Goal: Information Seeking & Learning: Find specific page/section

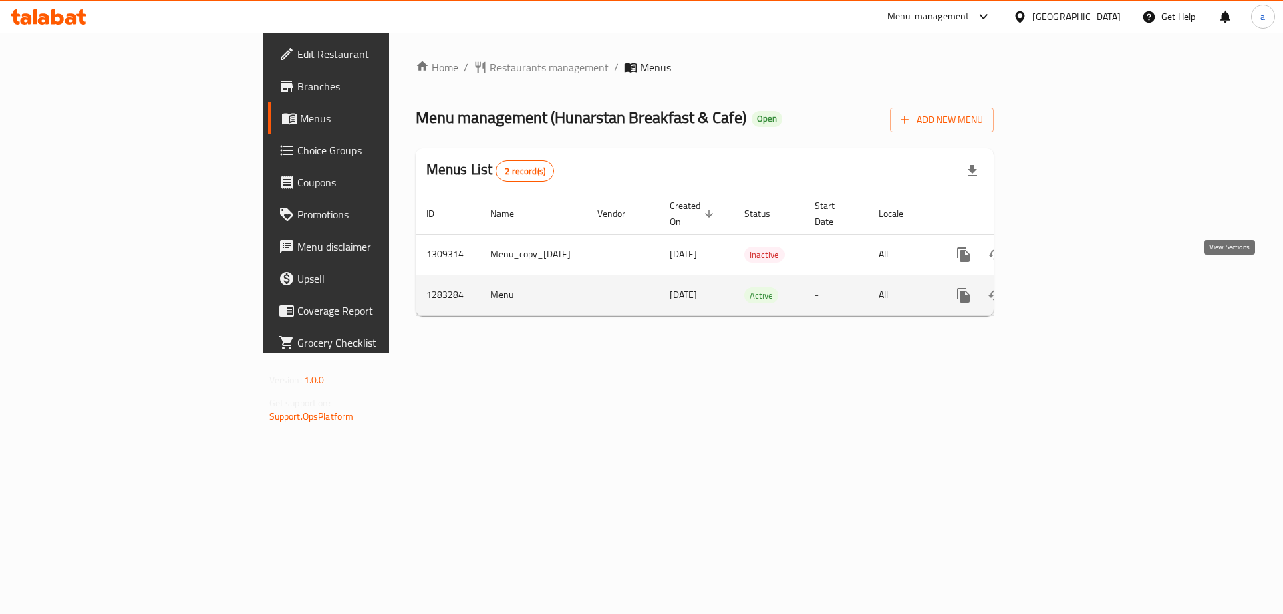
click at [1068, 287] on icon "enhanced table" at bounding box center [1060, 295] width 16 height 16
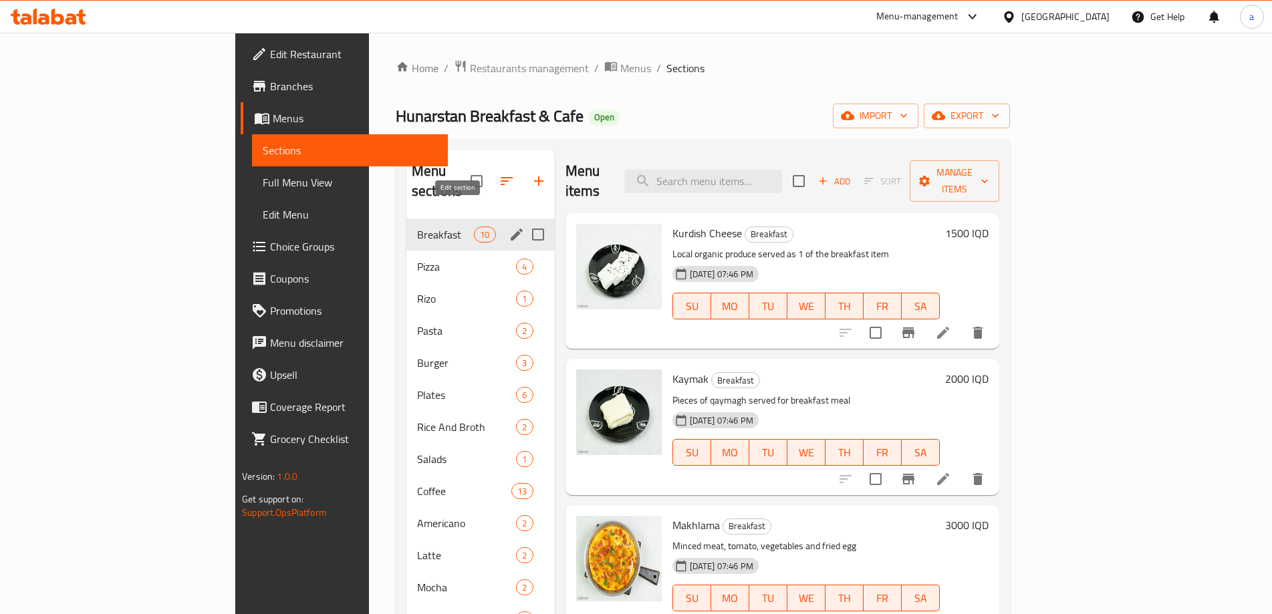
click at [508, 227] on icon "edit" at bounding box center [516, 235] width 16 height 16
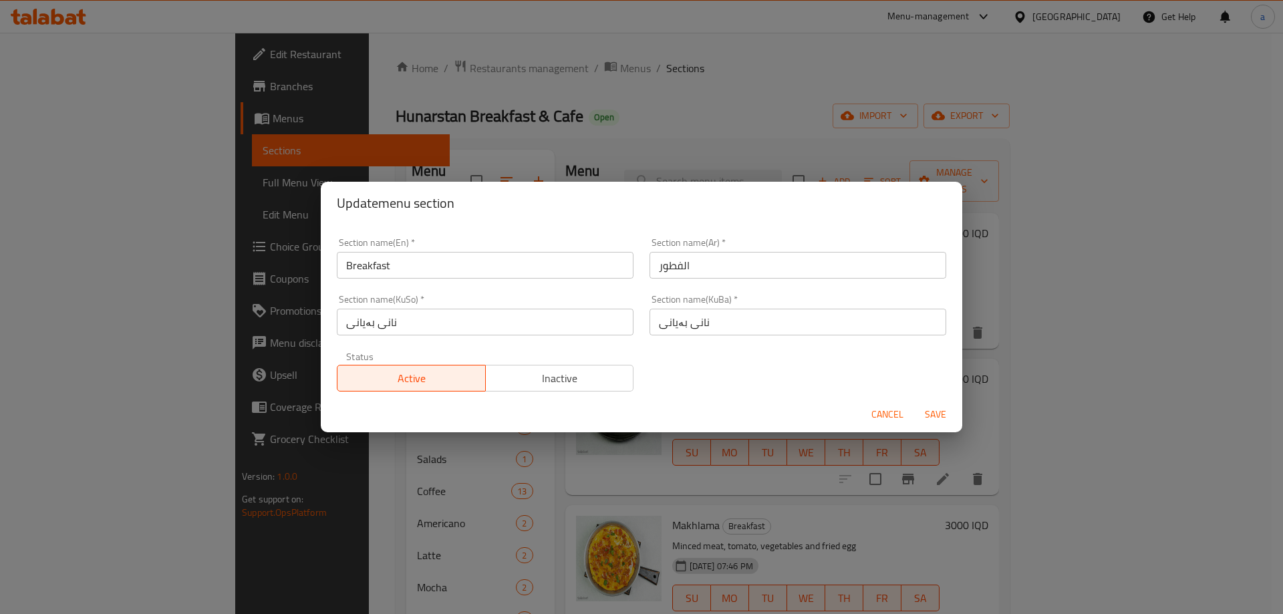
drag, startPoint x: 876, startPoint y: 422, endPoint x: 883, endPoint y: 414, distance: 10.9
click at [877, 422] on span "Cancel" at bounding box center [887, 414] width 32 height 17
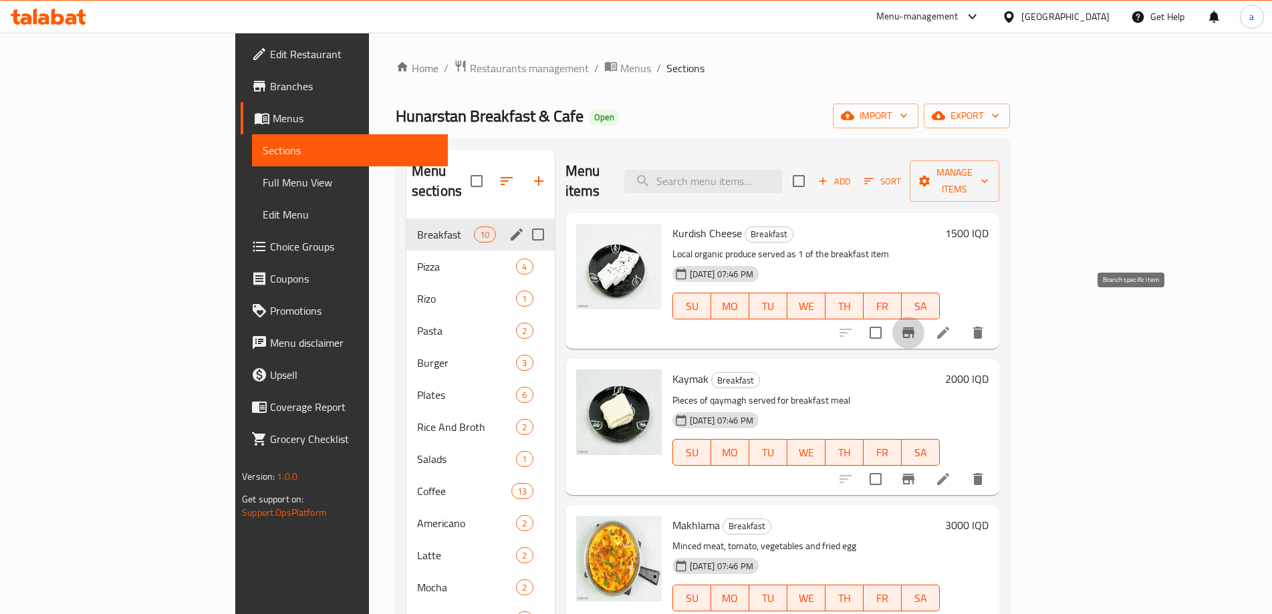
click at [924, 317] on button "Branch-specific-item" at bounding box center [908, 333] width 32 height 32
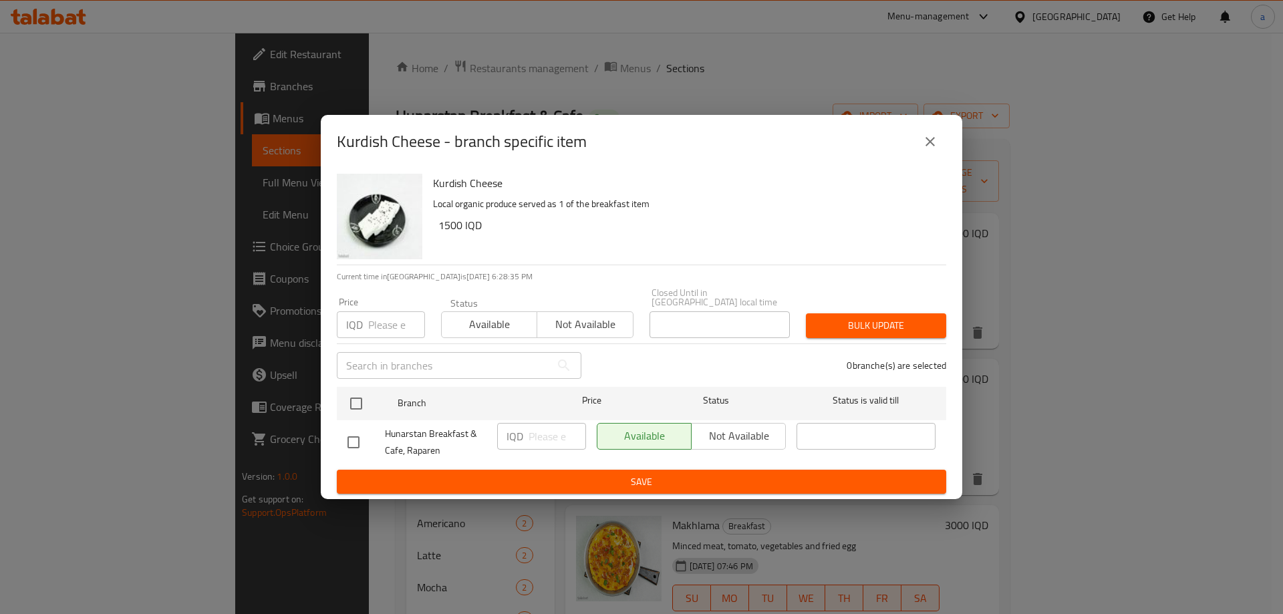
click at [932, 142] on icon "close" at bounding box center [930, 142] width 16 height 16
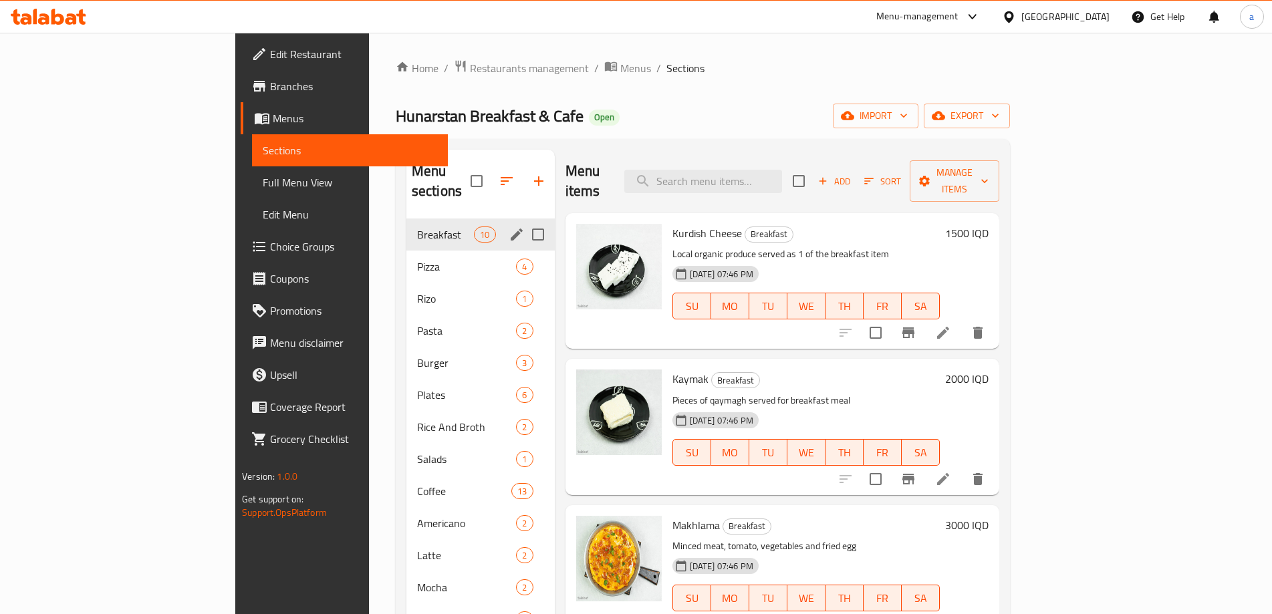
scroll to position [89, 0]
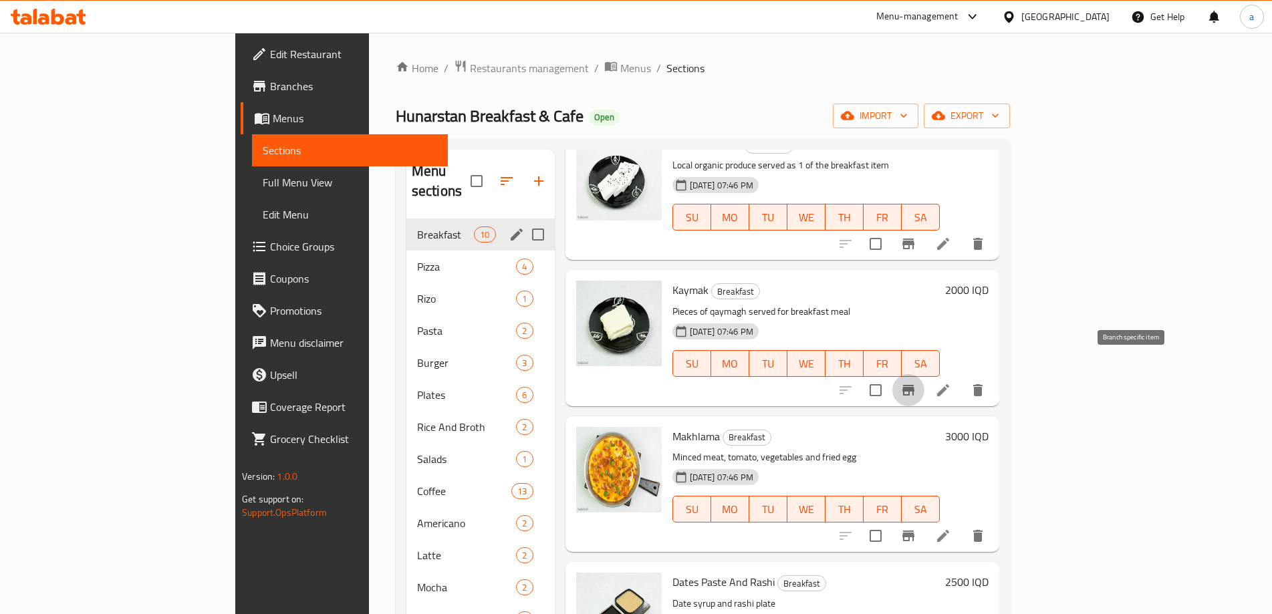
click at [916, 382] on icon "Branch-specific-item" at bounding box center [908, 390] width 16 height 16
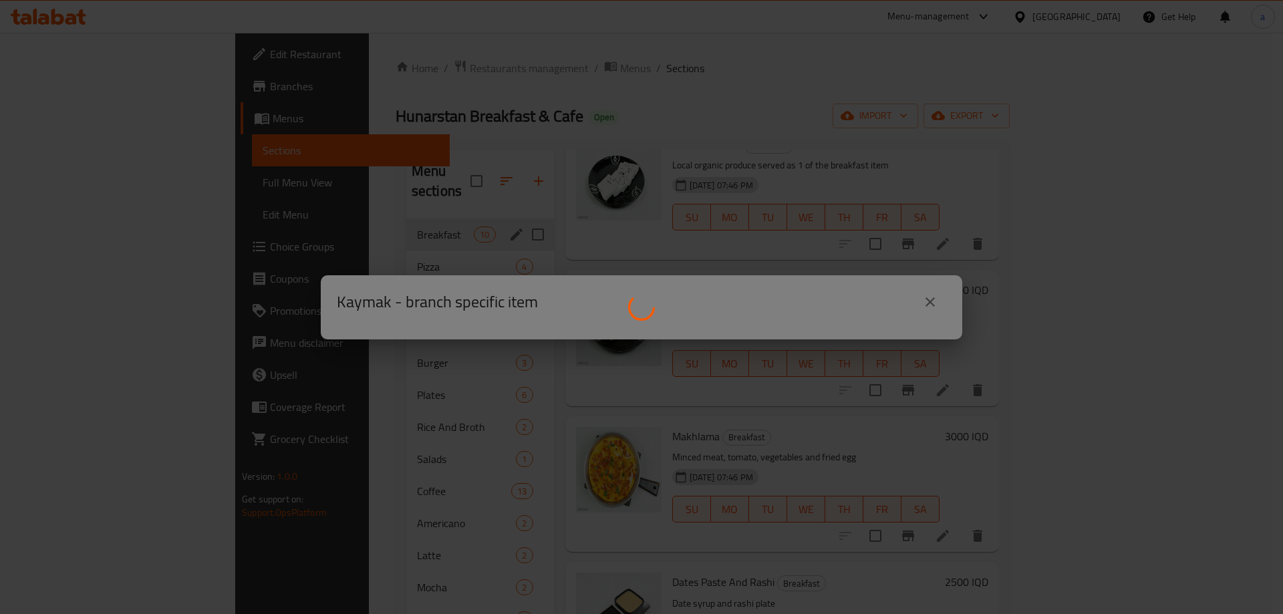
click at [951, 209] on div at bounding box center [641, 307] width 1283 height 614
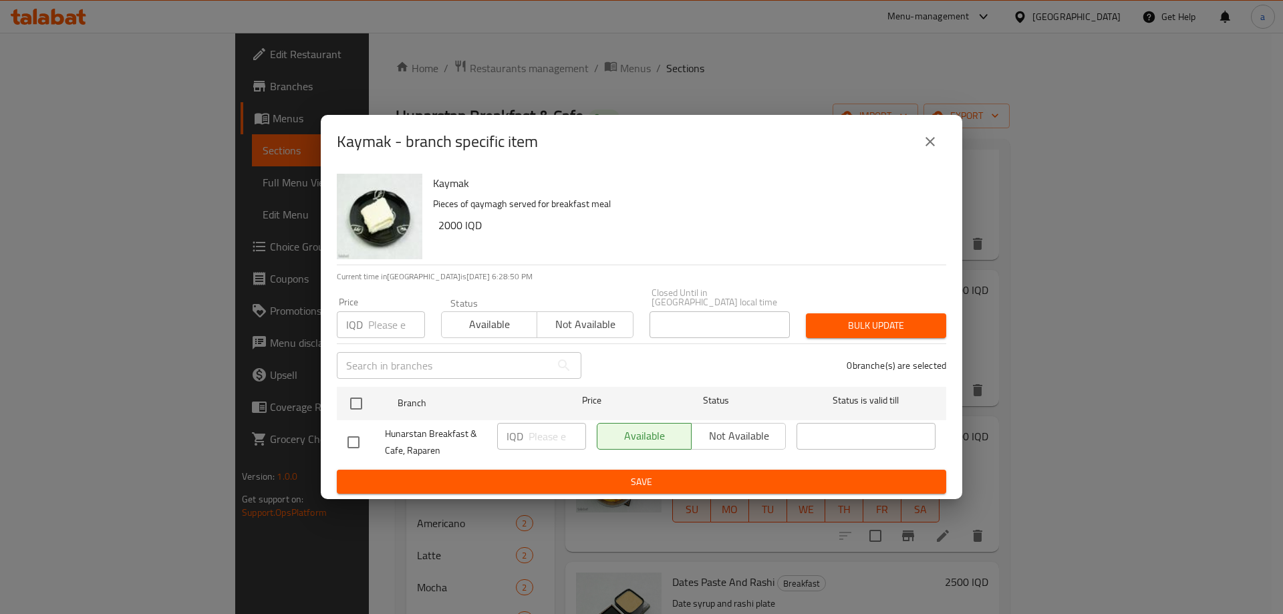
drag, startPoint x: 926, startPoint y: 144, endPoint x: 917, endPoint y: 144, distance: 8.7
click at [926, 143] on icon "close" at bounding box center [930, 142] width 16 height 16
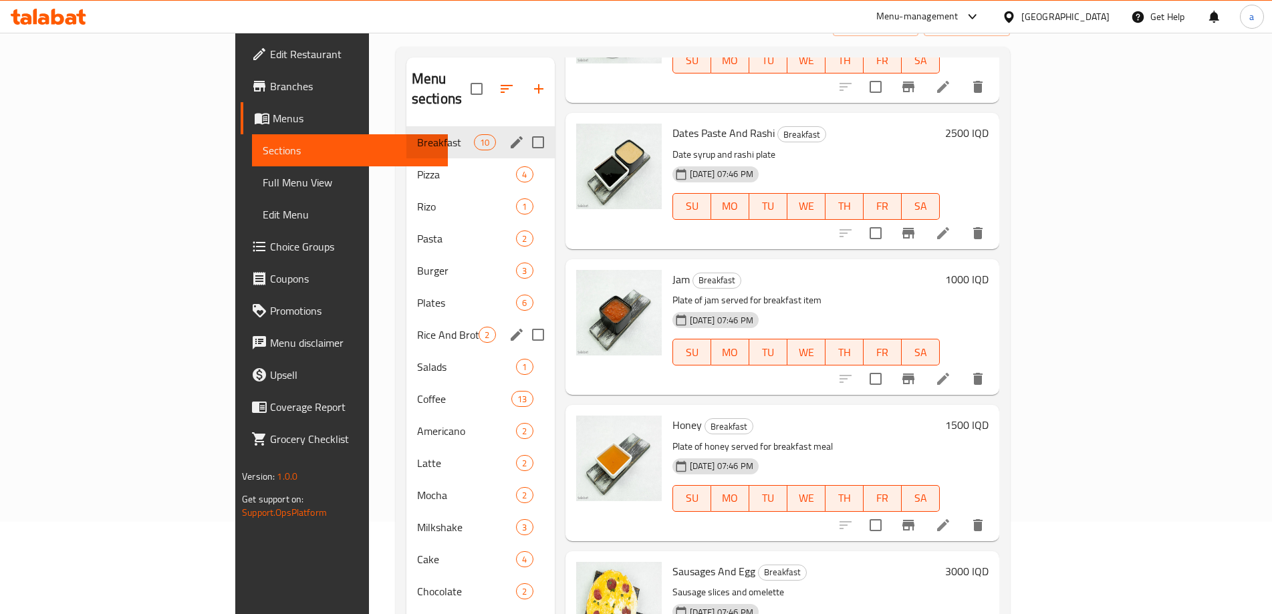
scroll to position [237, 0]
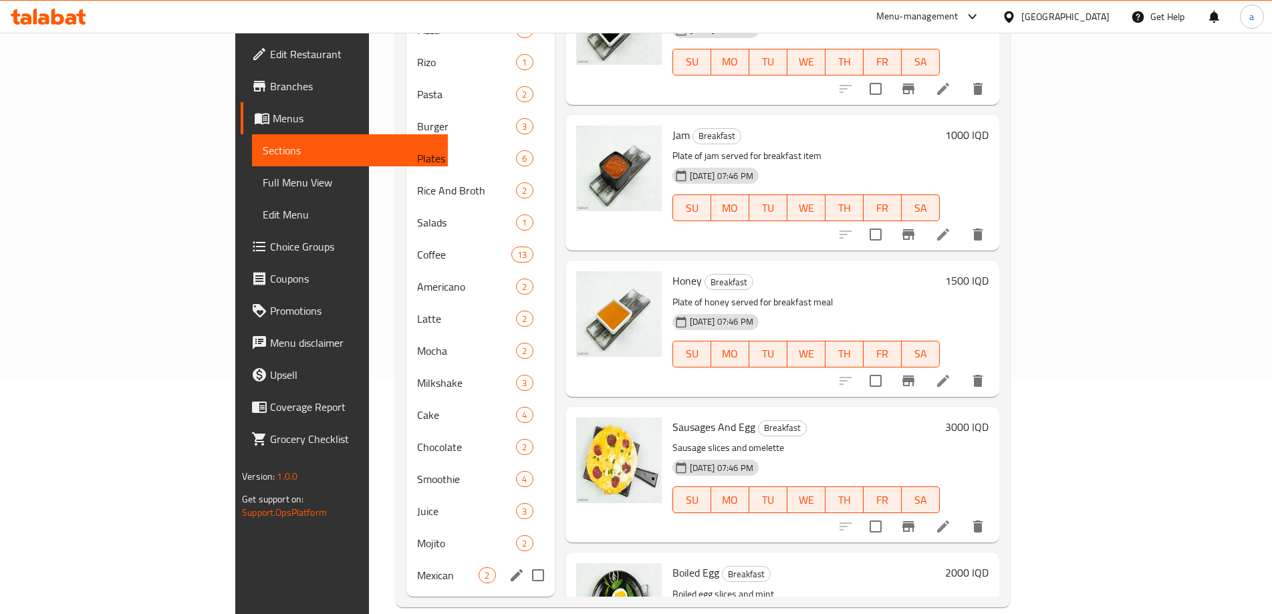
click at [406, 565] on div "Mexican 2" at bounding box center [480, 575] width 148 height 32
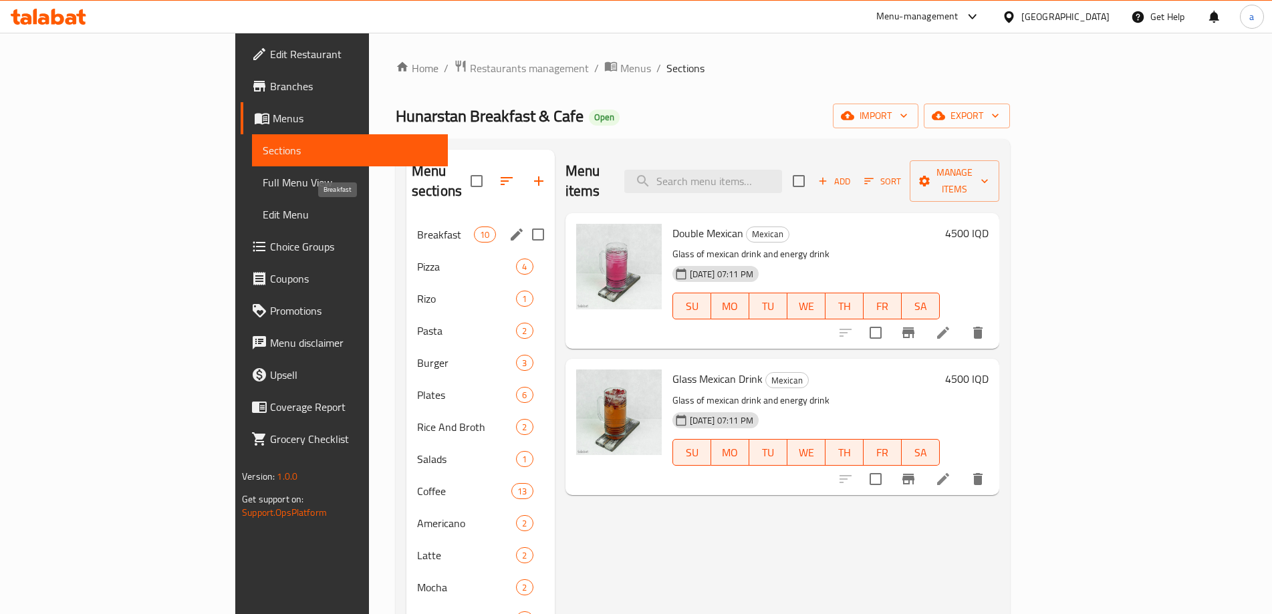
click at [417, 227] on span "Breakfast" at bounding box center [445, 235] width 57 height 16
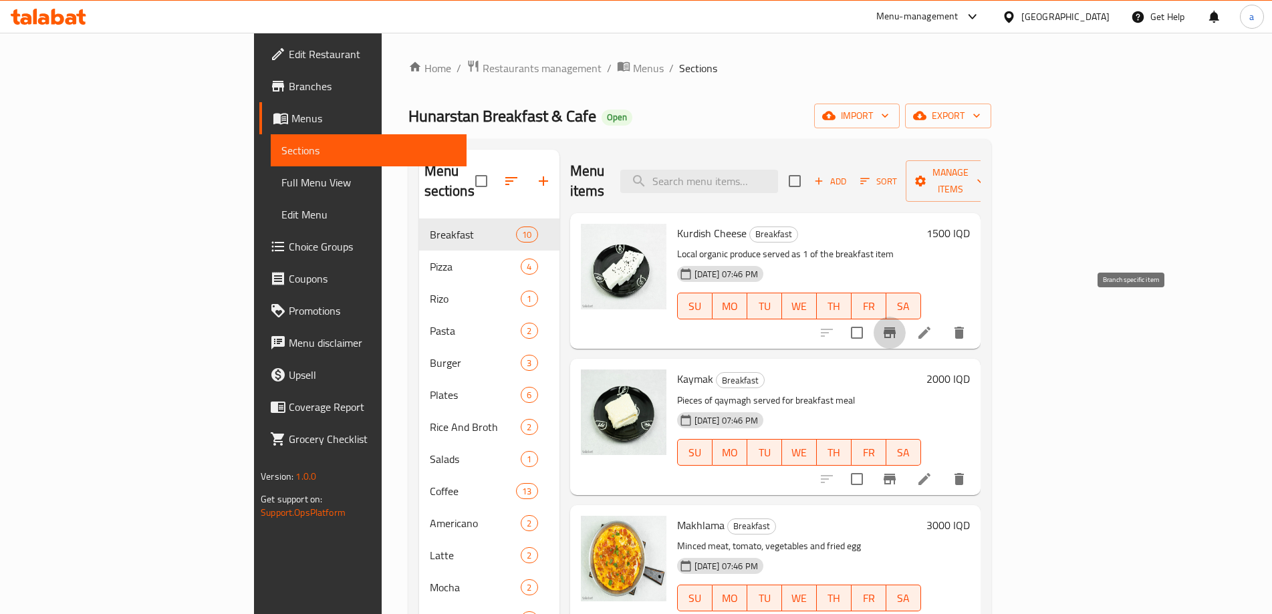
click at [895, 327] on icon "Branch-specific-item" at bounding box center [889, 332] width 12 height 11
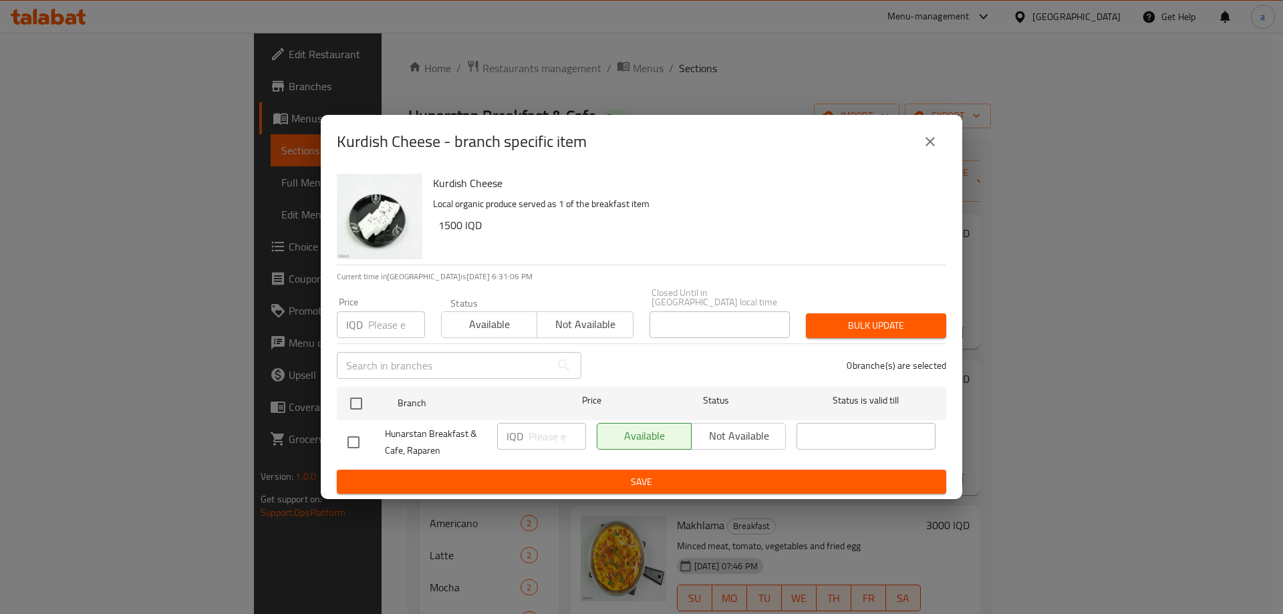
drag, startPoint x: 939, startPoint y: 154, endPoint x: 1023, endPoint y: 171, distance: 86.0
click at [943, 154] on button "close" at bounding box center [930, 142] width 32 height 32
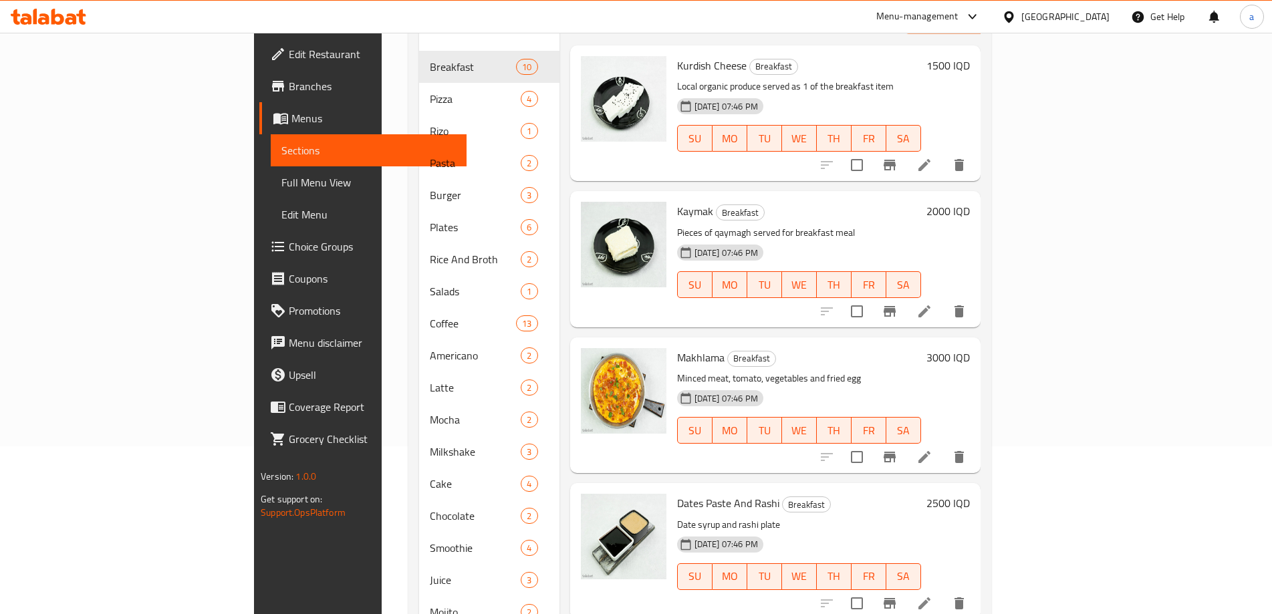
scroll to position [178, 0]
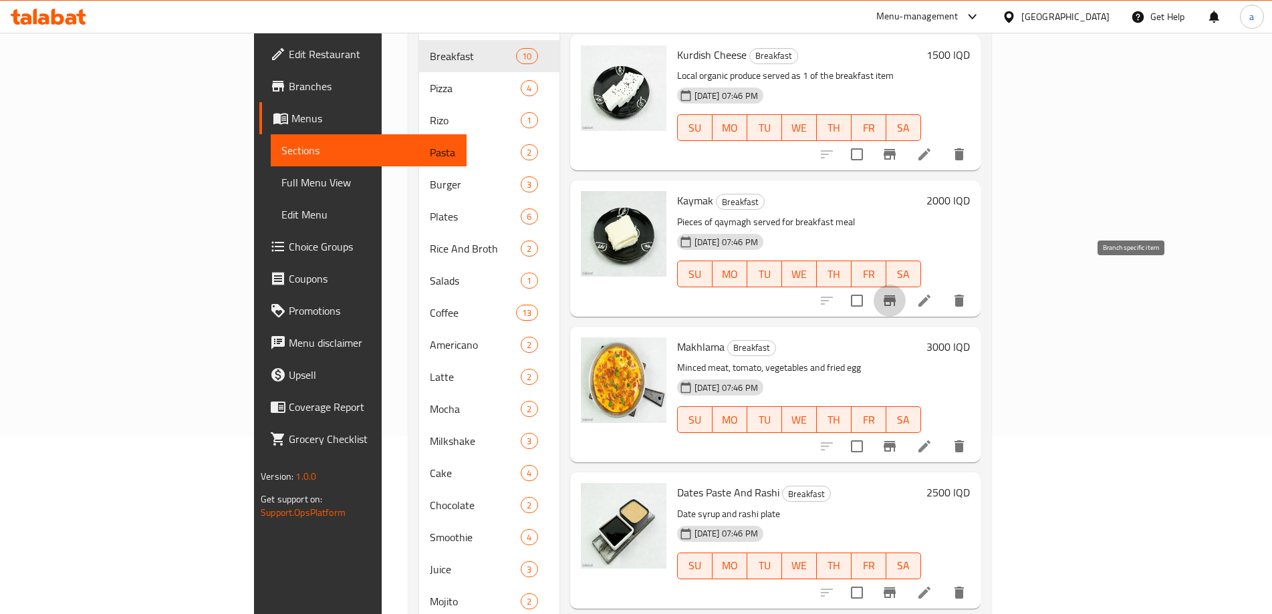
click at [895, 295] on icon "Branch-specific-item" at bounding box center [889, 300] width 12 height 11
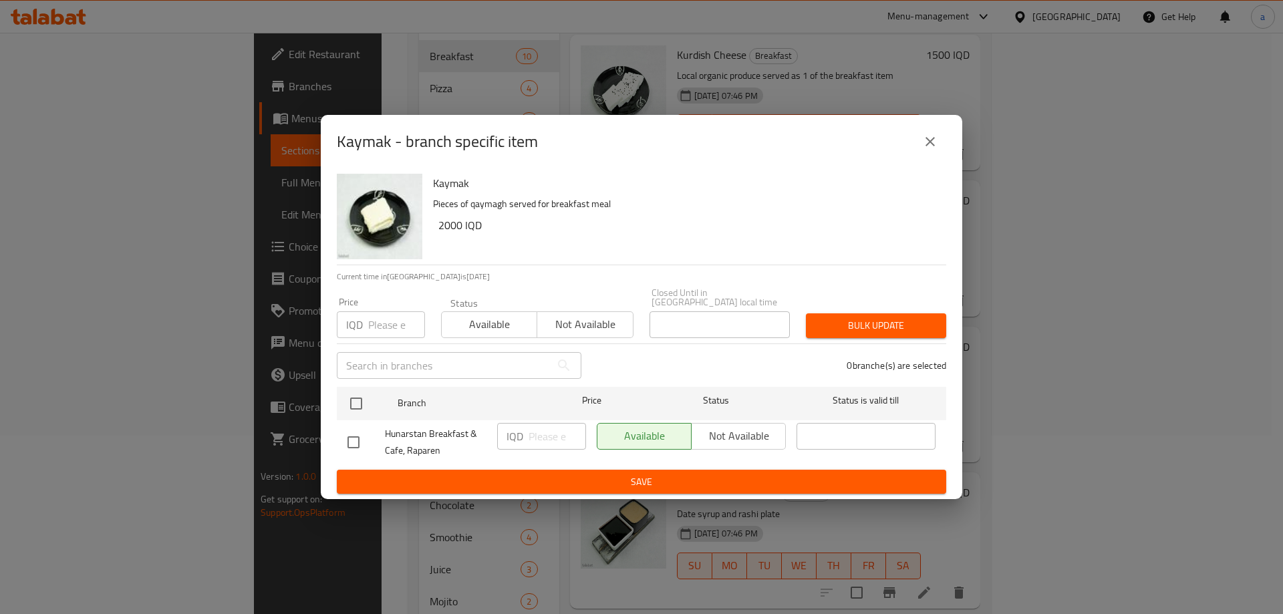
click at [927, 150] on icon "close" at bounding box center [930, 142] width 16 height 16
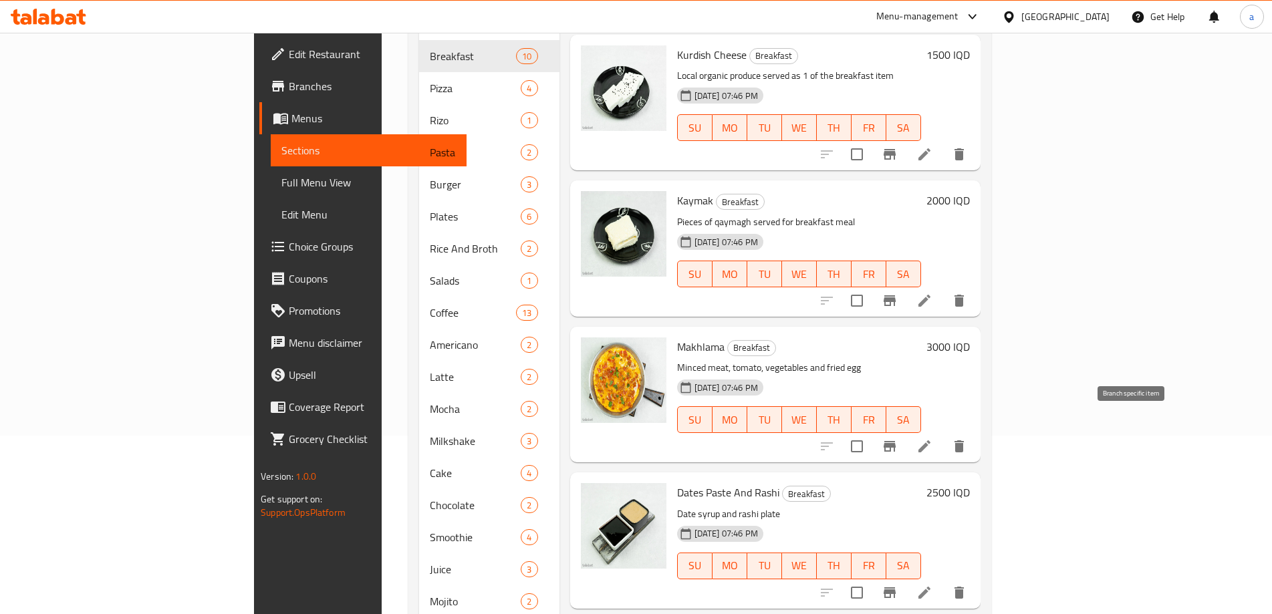
click at [905, 430] on button "Branch-specific-item" at bounding box center [889, 446] width 32 height 32
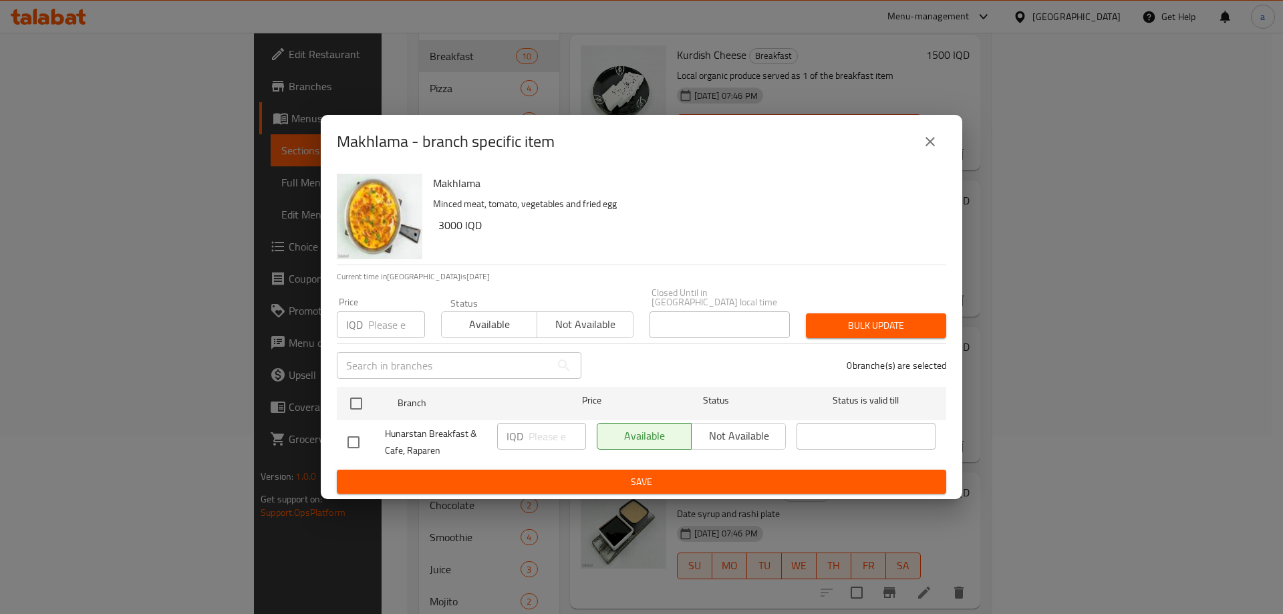
click at [932, 146] on icon "close" at bounding box center [930, 142] width 16 height 16
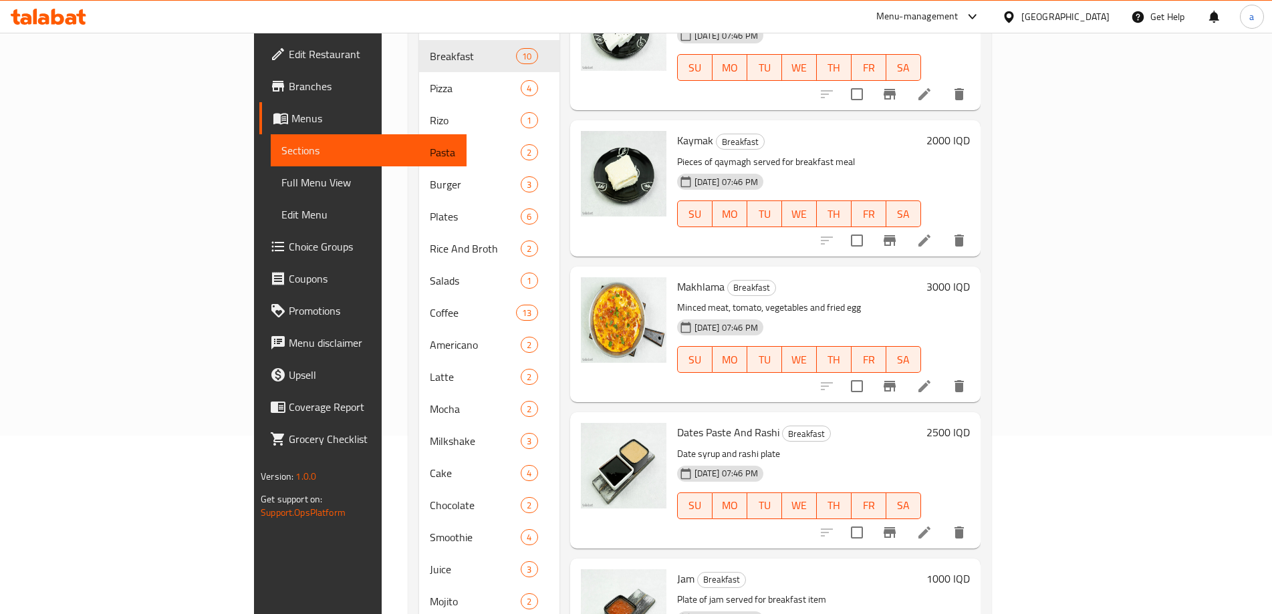
scroll to position [89, 0]
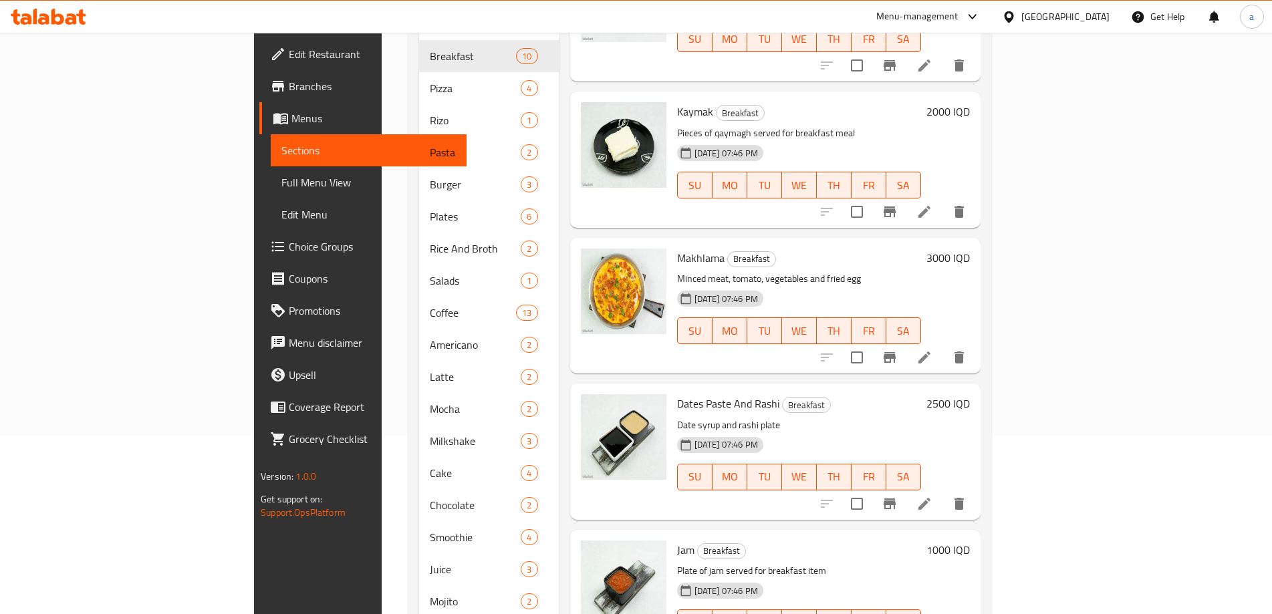
click at [905, 341] on button "Branch-specific-item" at bounding box center [889, 357] width 32 height 32
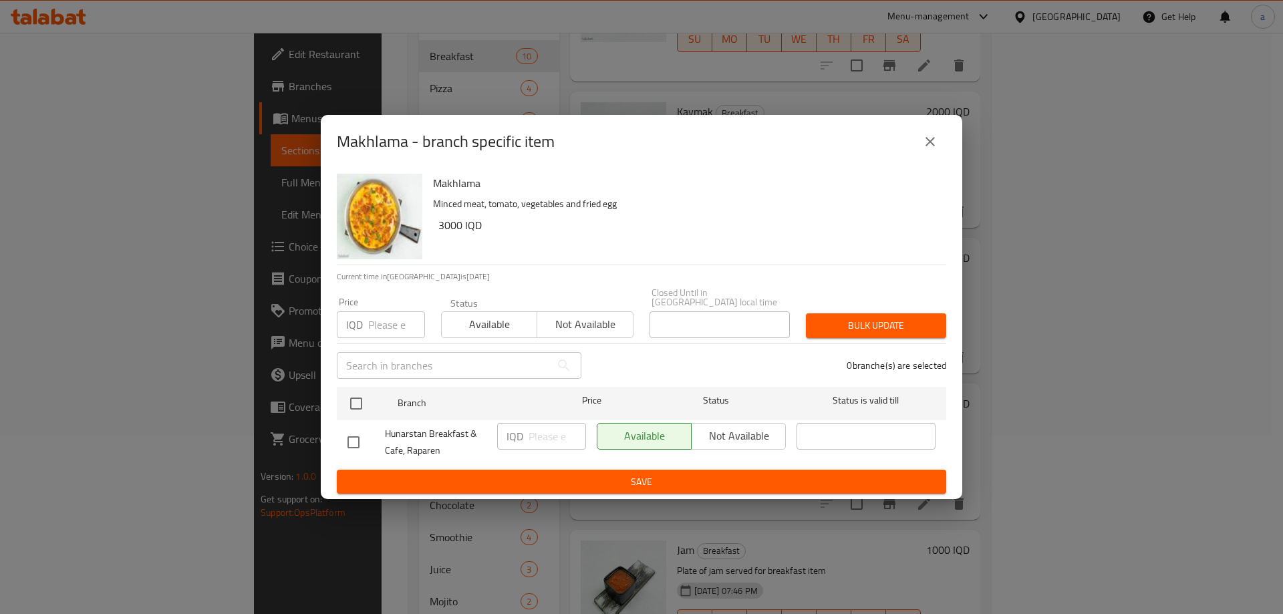
click at [935, 150] on icon "close" at bounding box center [930, 142] width 16 height 16
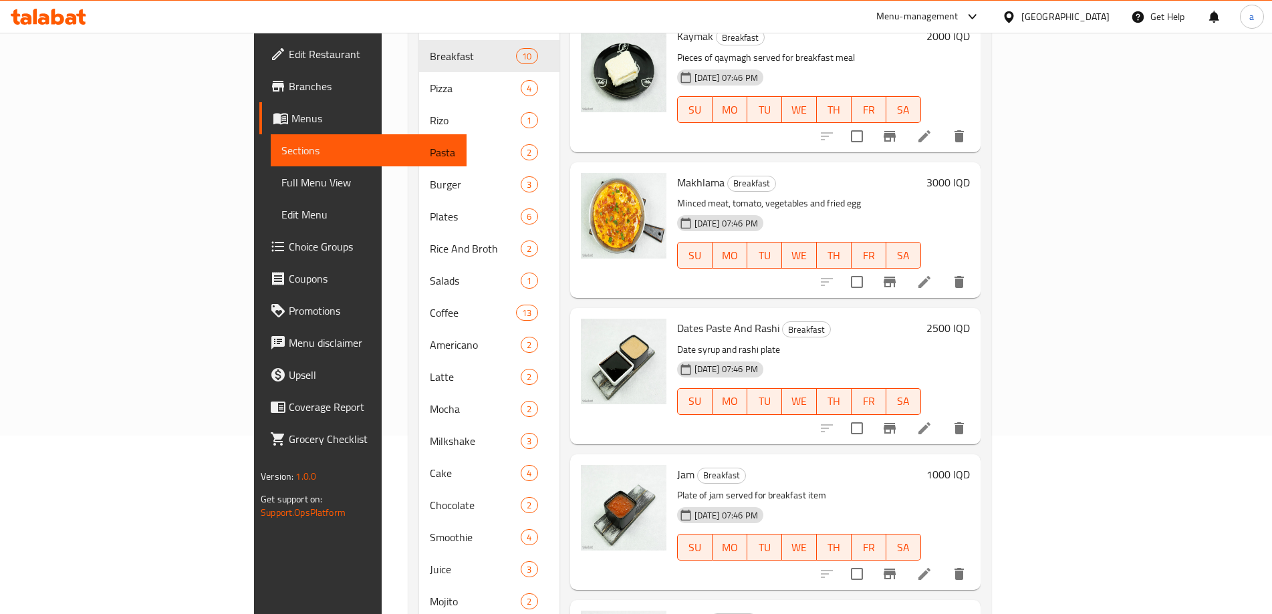
scroll to position [267, 0]
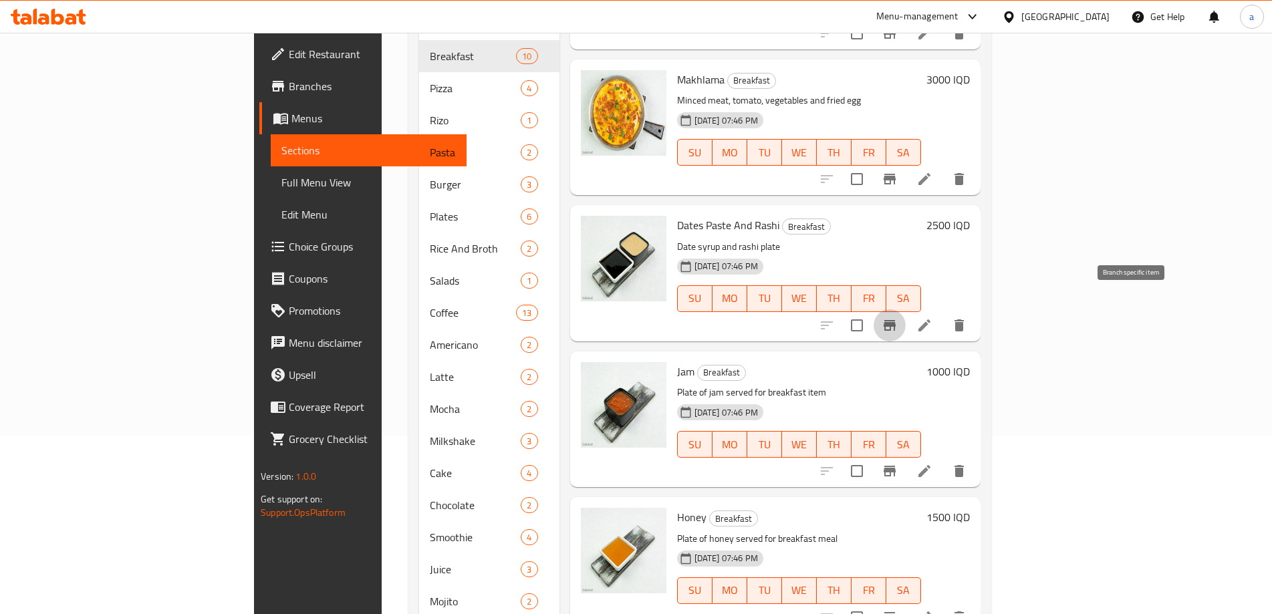
click at [895, 320] on icon "Branch-specific-item" at bounding box center [889, 325] width 12 height 11
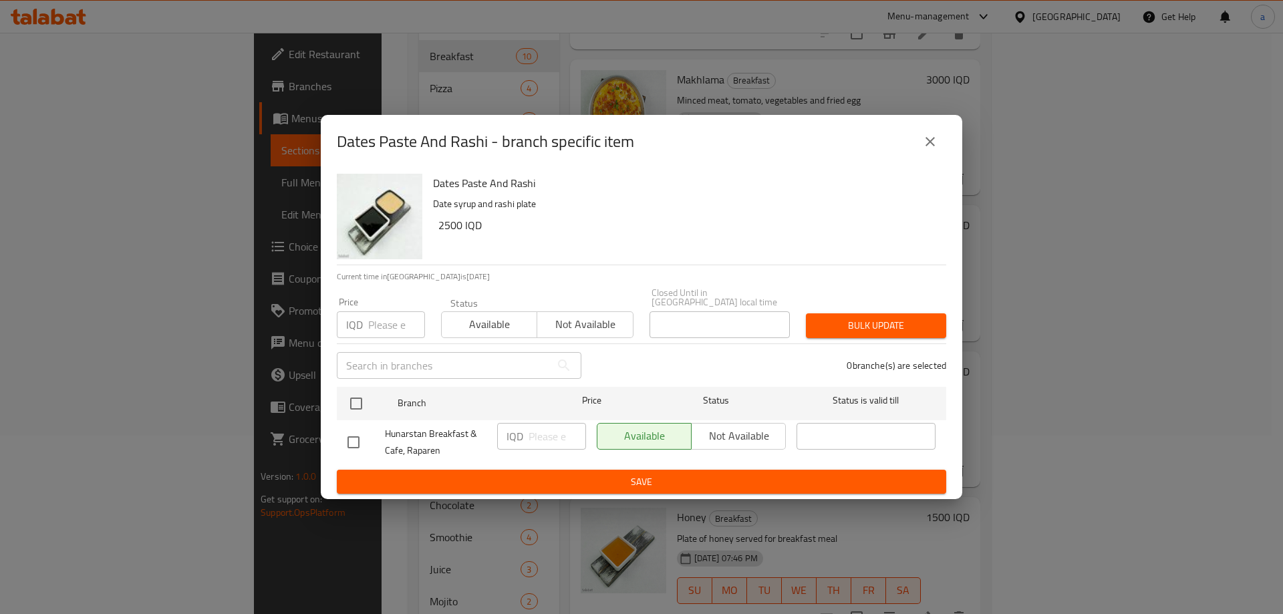
click at [941, 149] on button "close" at bounding box center [930, 142] width 32 height 32
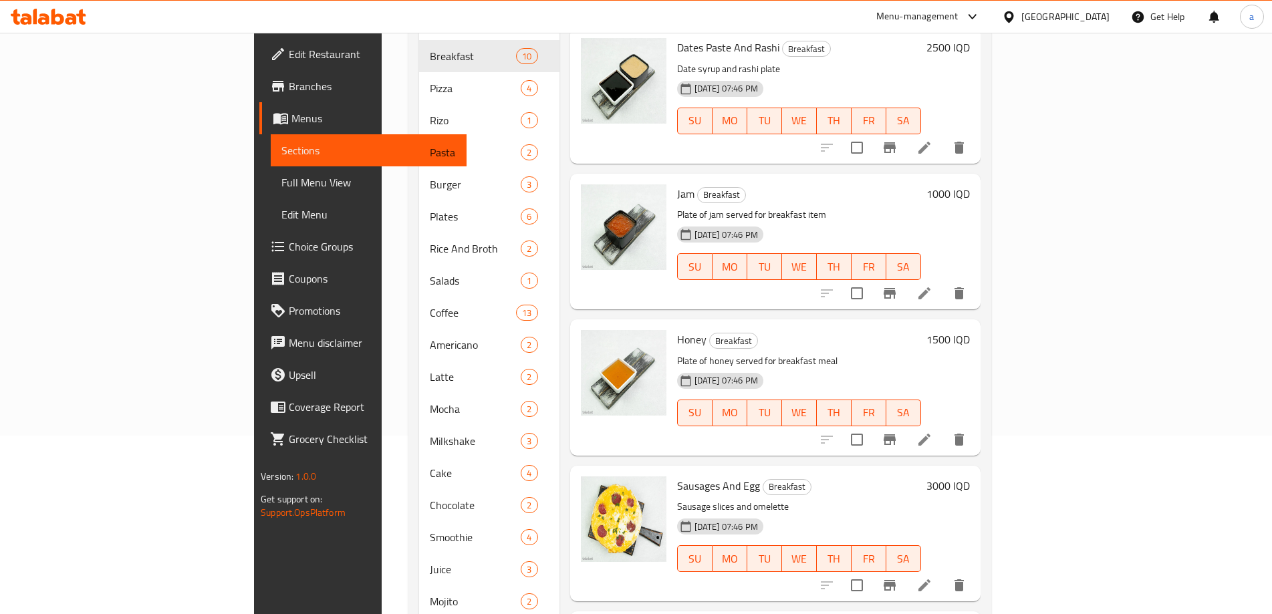
scroll to position [446, 0]
click at [905, 423] on button "Branch-specific-item" at bounding box center [889, 439] width 32 height 32
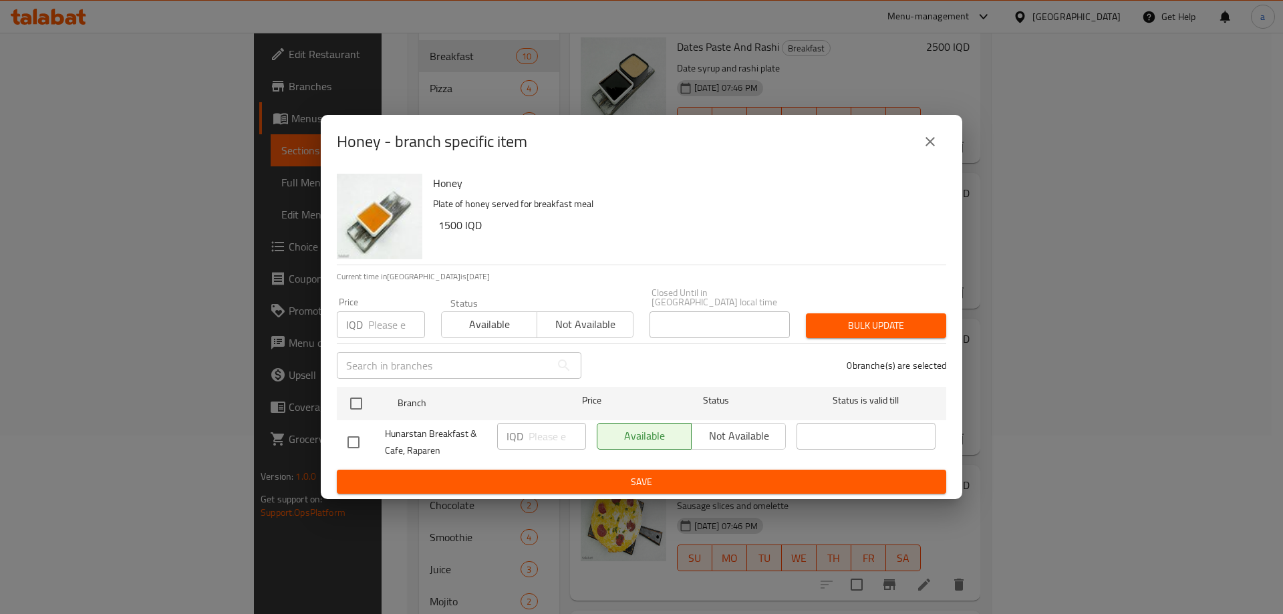
click at [926, 142] on icon "close" at bounding box center [929, 141] width 9 height 9
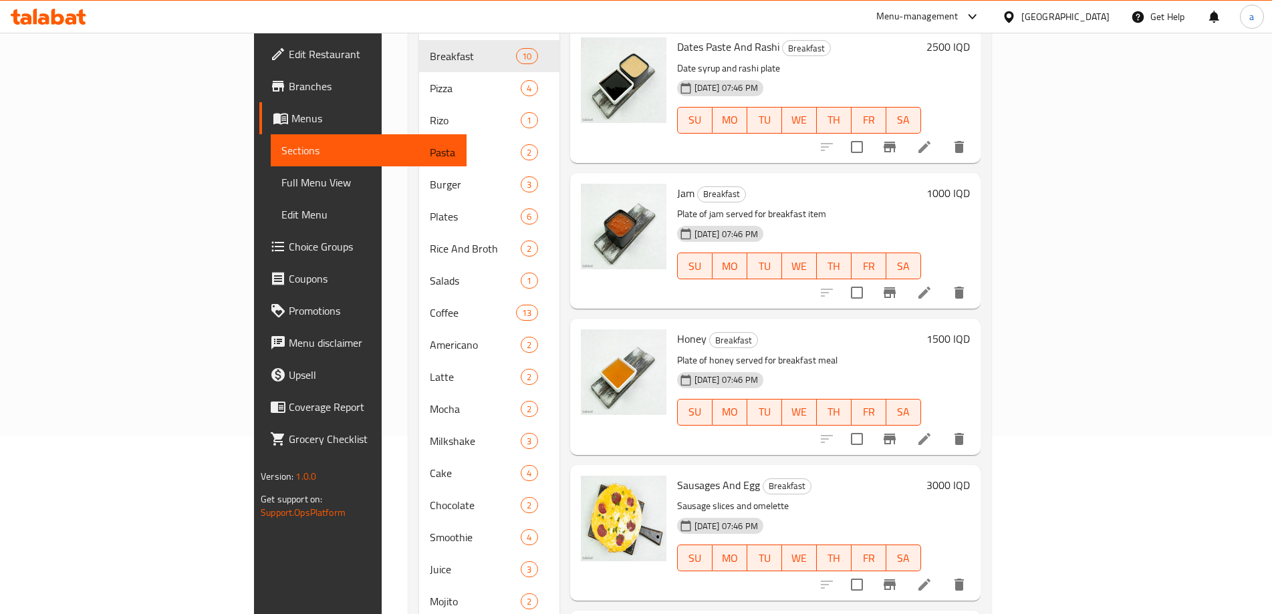
click at [975, 287] on div at bounding box center [893, 293] width 164 height 32
click at [897, 285] on icon "Branch-specific-item" at bounding box center [889, 293] width 16 height 16
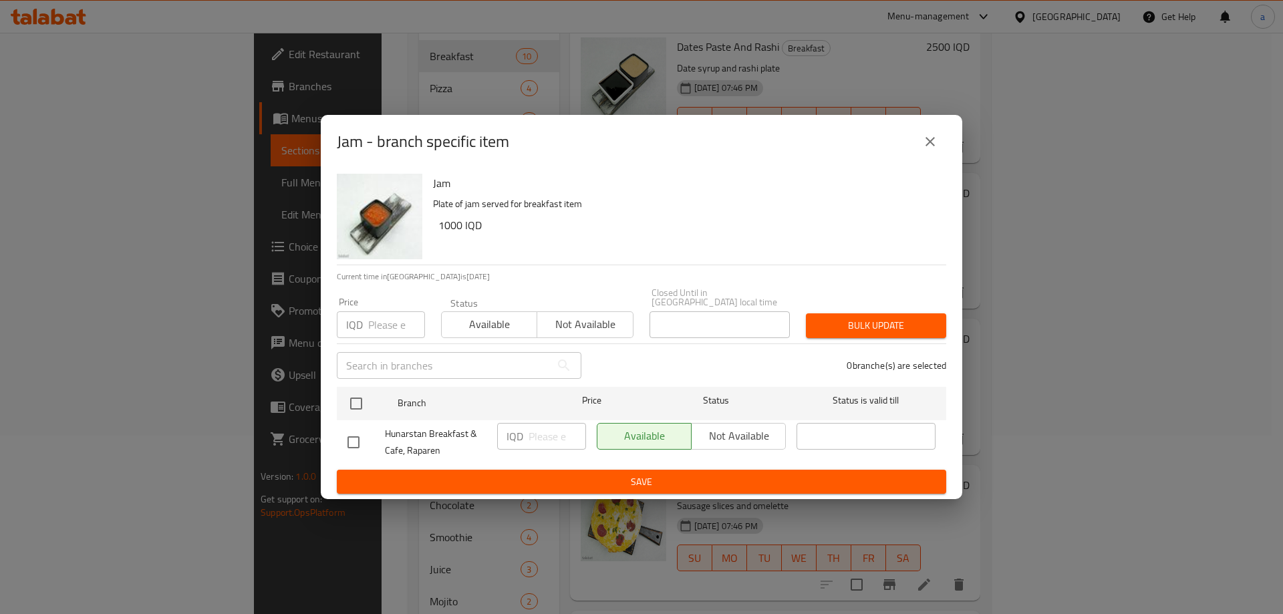
click at [929, 150] on icon "close" at bounding box center [930, 142] width 16 height 16
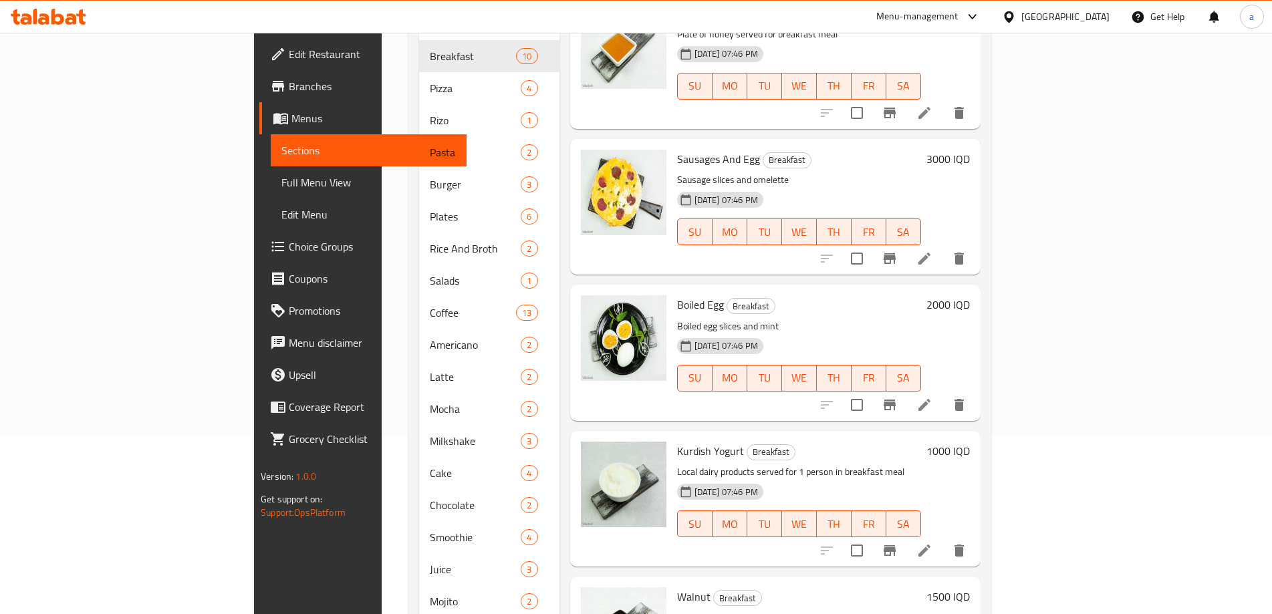
scroll to position [802, 0]
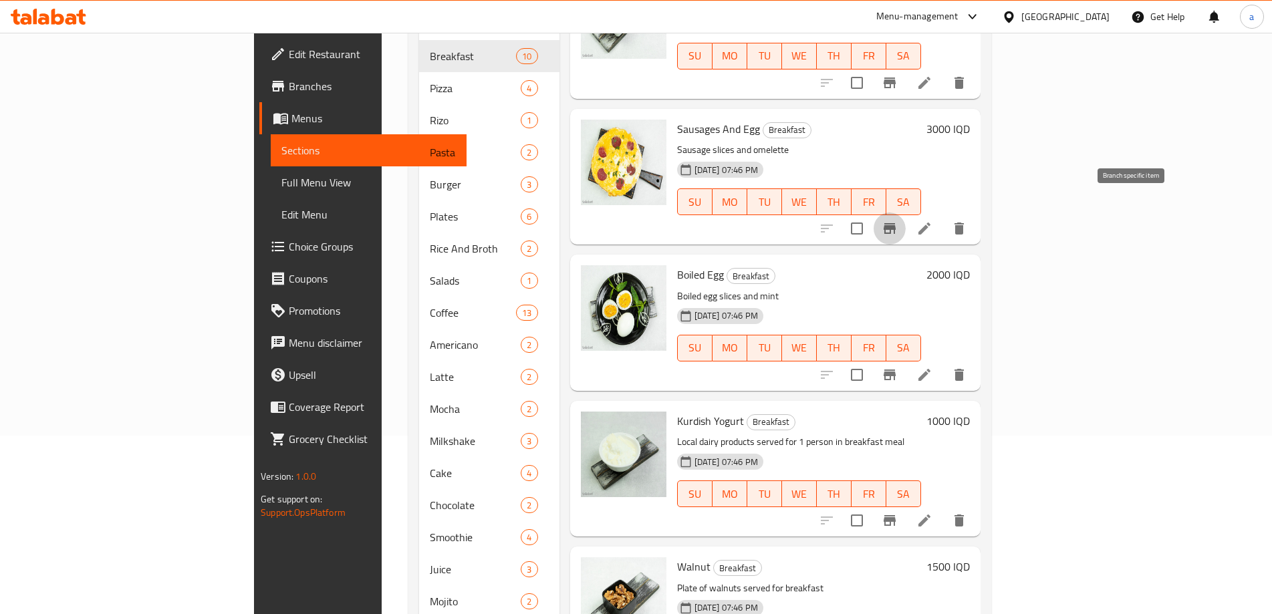
click at [905, 214] on button "Branch-specific-item" at bounding box center [889, 228] width 32 height 32
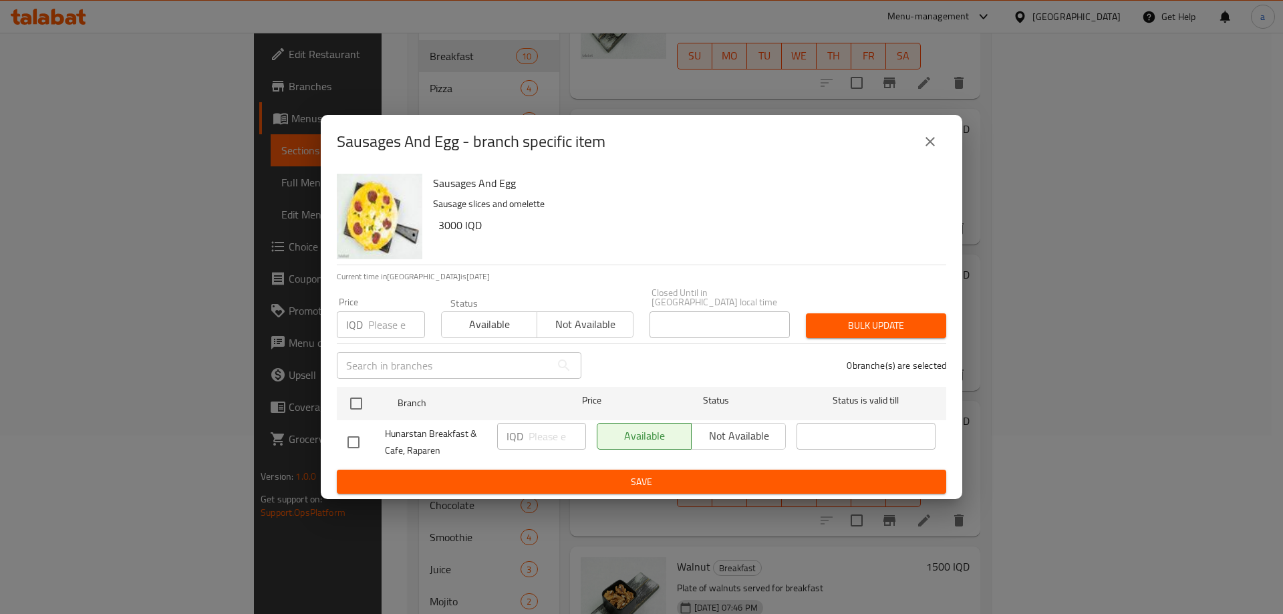
click at [933, 141] on icon "close" at bounding box center [930, 142] width 16 height 16
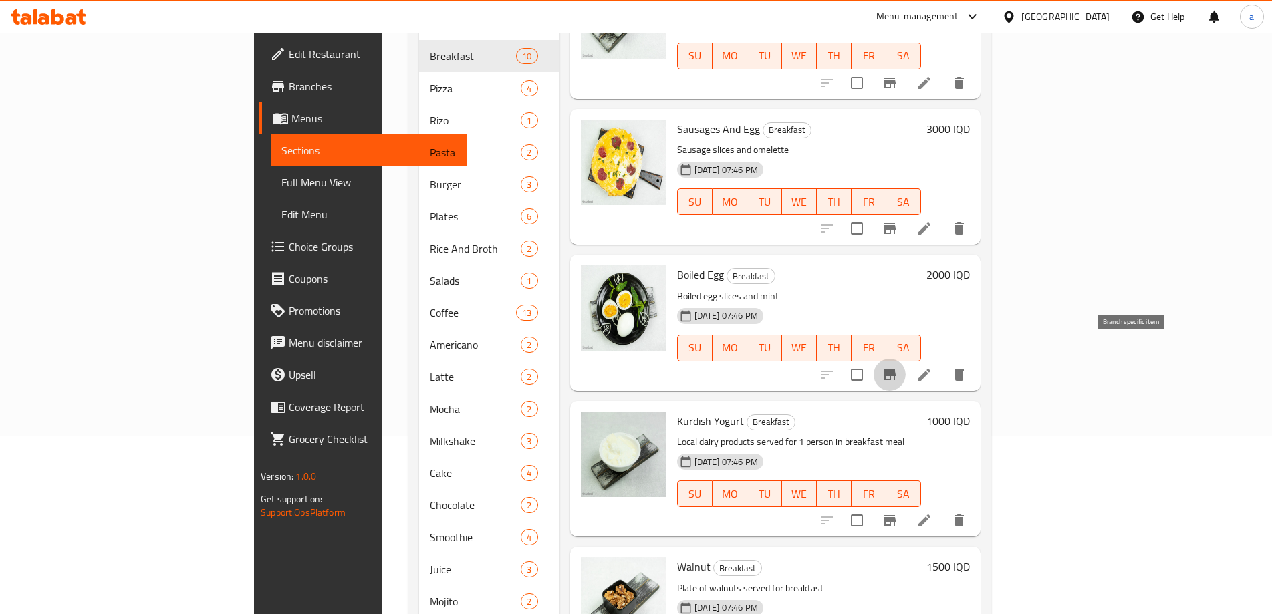
click at [897, 367] on icon "Branch-specific-item" at bounding box center [889, 375] width 16 height 16
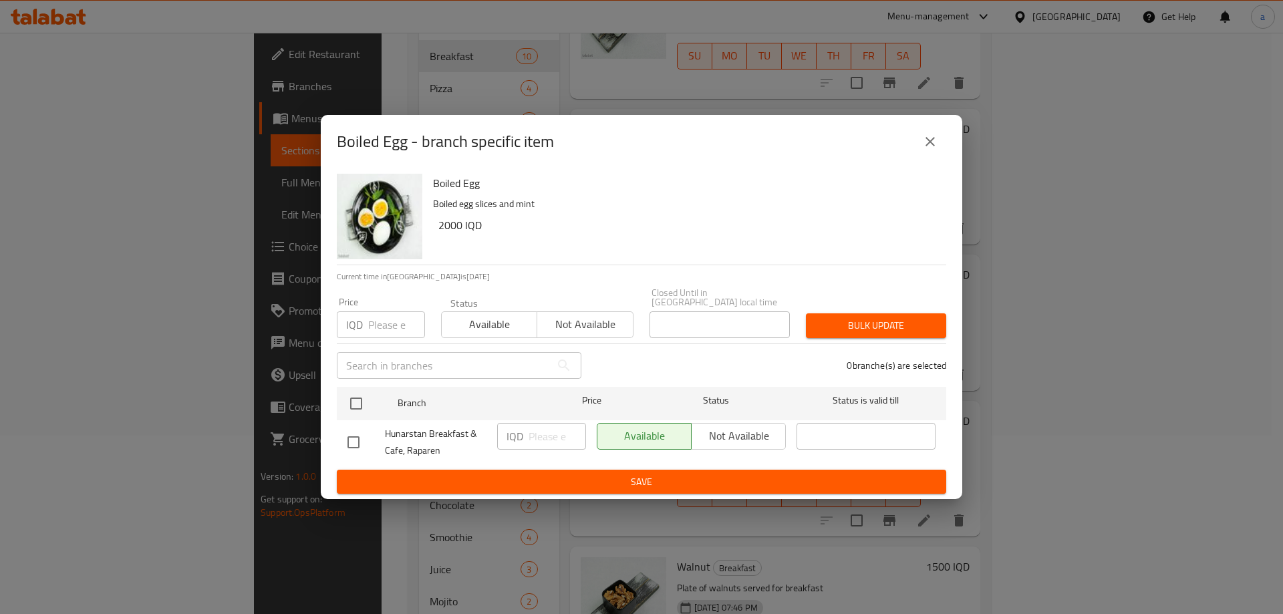
click at [936, 158] on div "Boiled Egg - branch specific item" at bounding box center [641, 142] width 609 height 32
drag, startPoint x: 934, startPoint y: 154, endPoint x: 949, endPoint y: 160, distance: 16.5
click at [934, 150] on icon "close" at bounding box center [930, 142] width 16 height 16
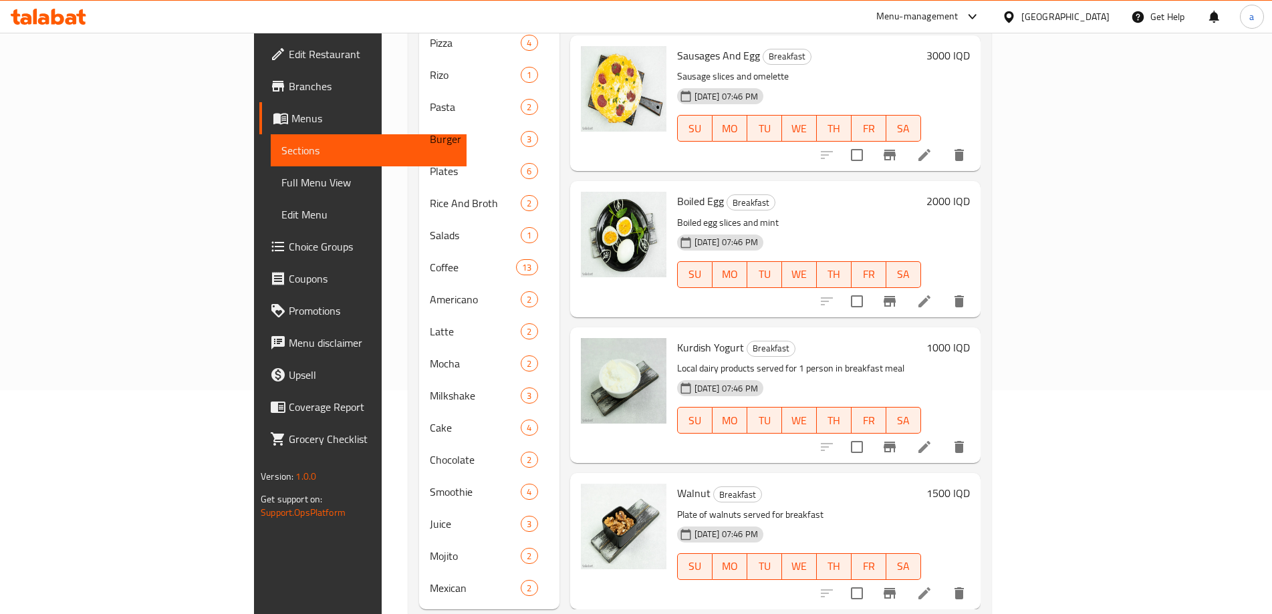
scroll to position [237, 0]
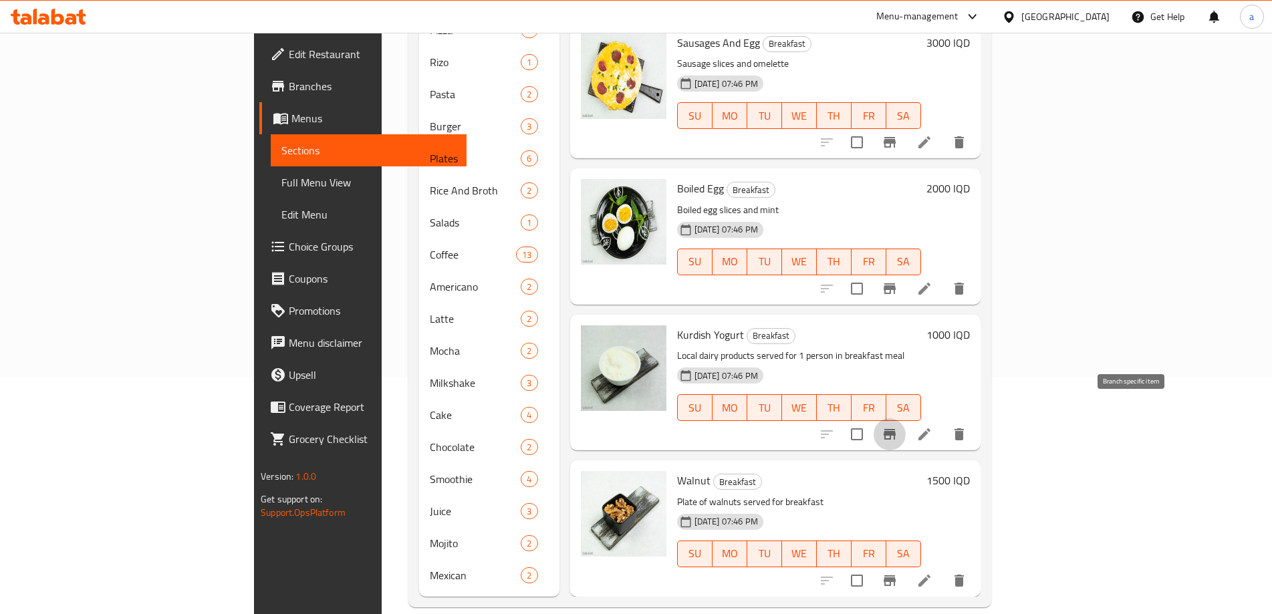
click at [895, 429] on icon "Branch-specific-item" at bounding box center [889, 434] width 12 height 11
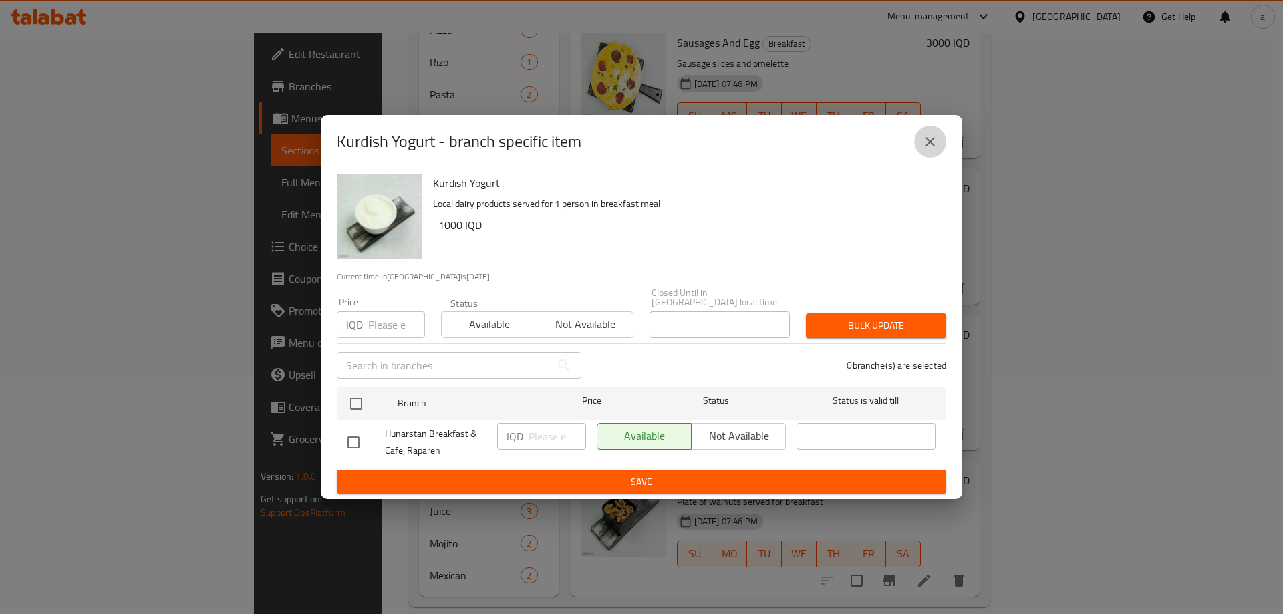
click at [943, 155] on button "close" at bounding box center [930, 142] width 32 height 32
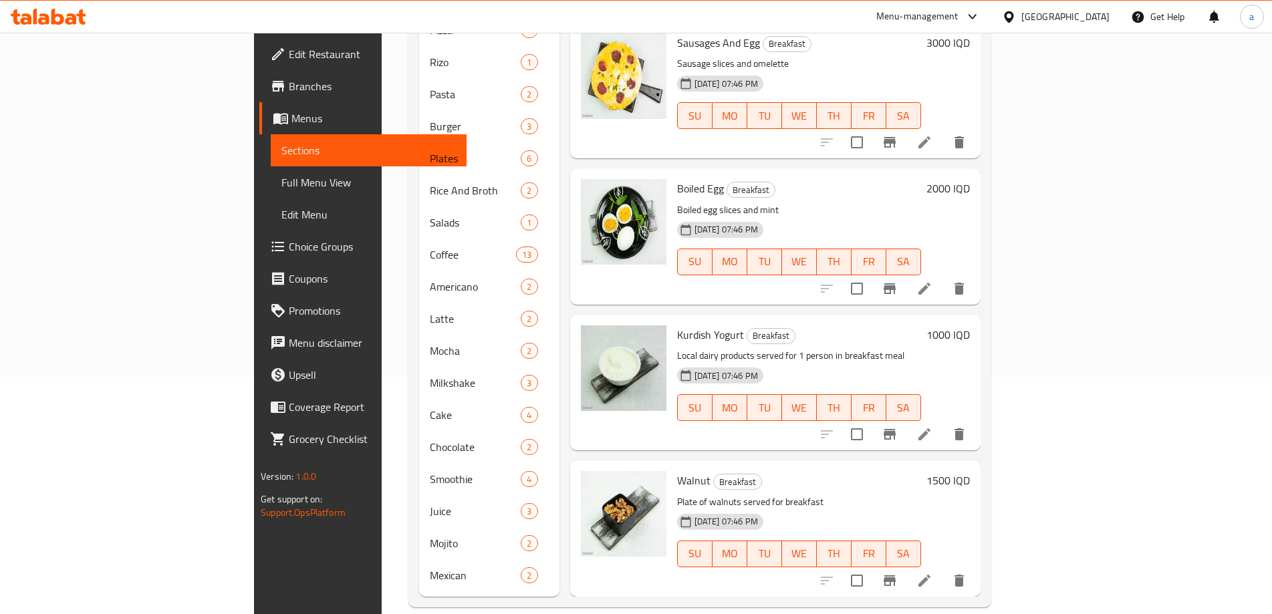
click at [905, 565] on button "Branch-specific-item" at bounding box center [889, 581] width 32 height 32
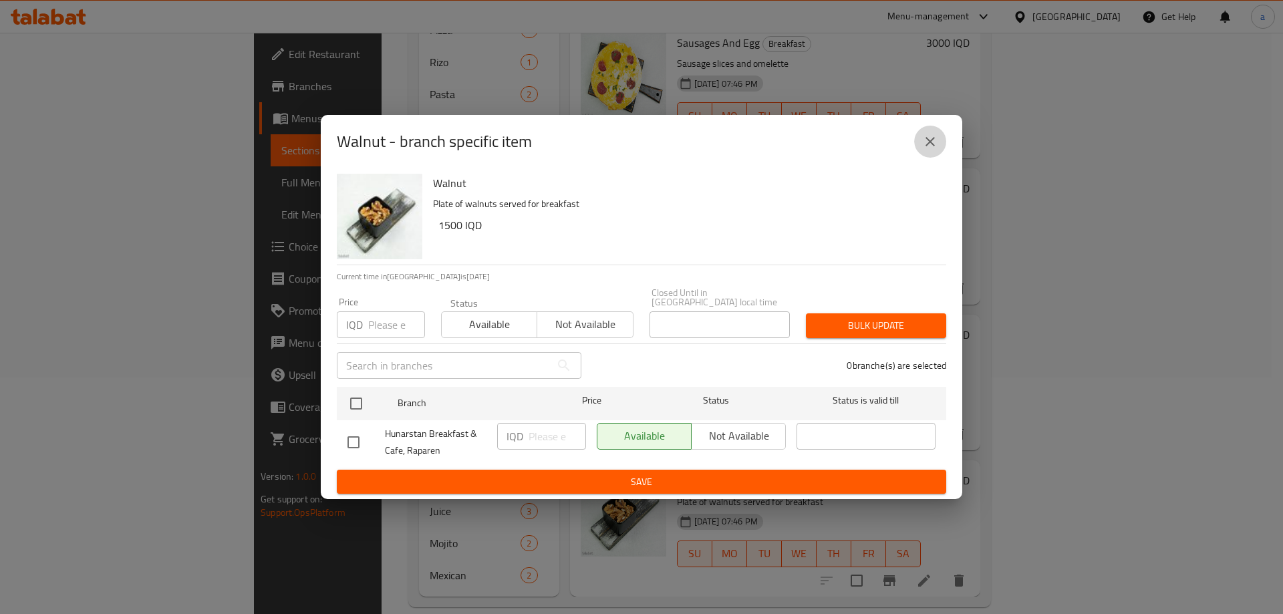
click at [919, 152] on button "close" at bounding box center [930, 142] width 32 height 32
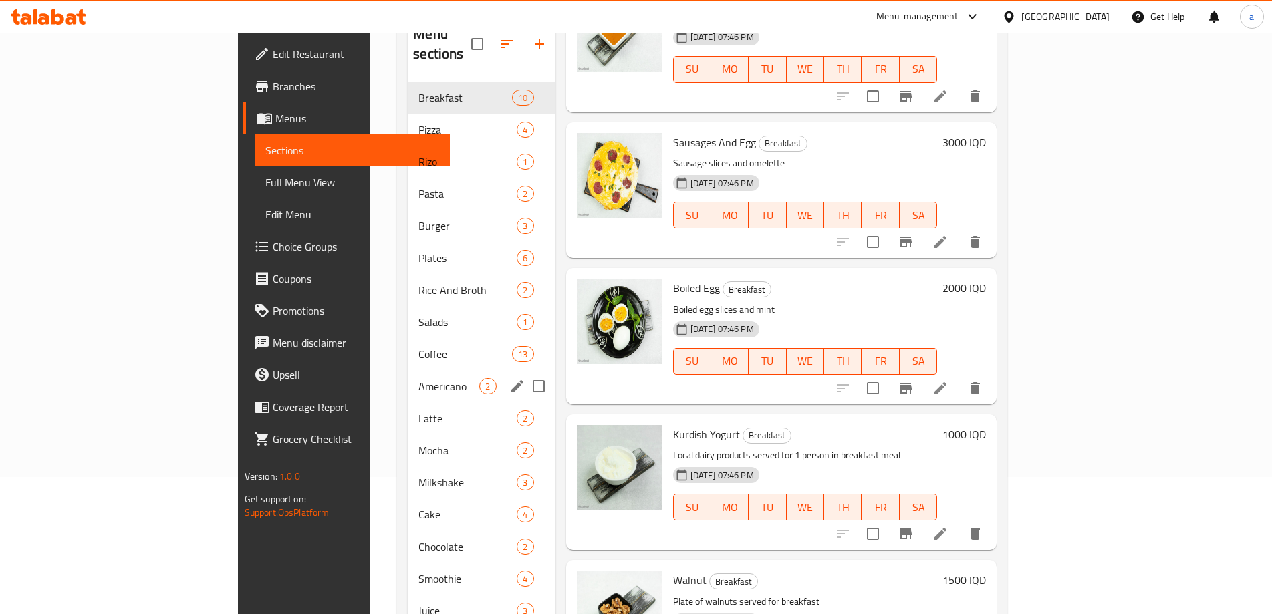
scroll to position [0, 0]
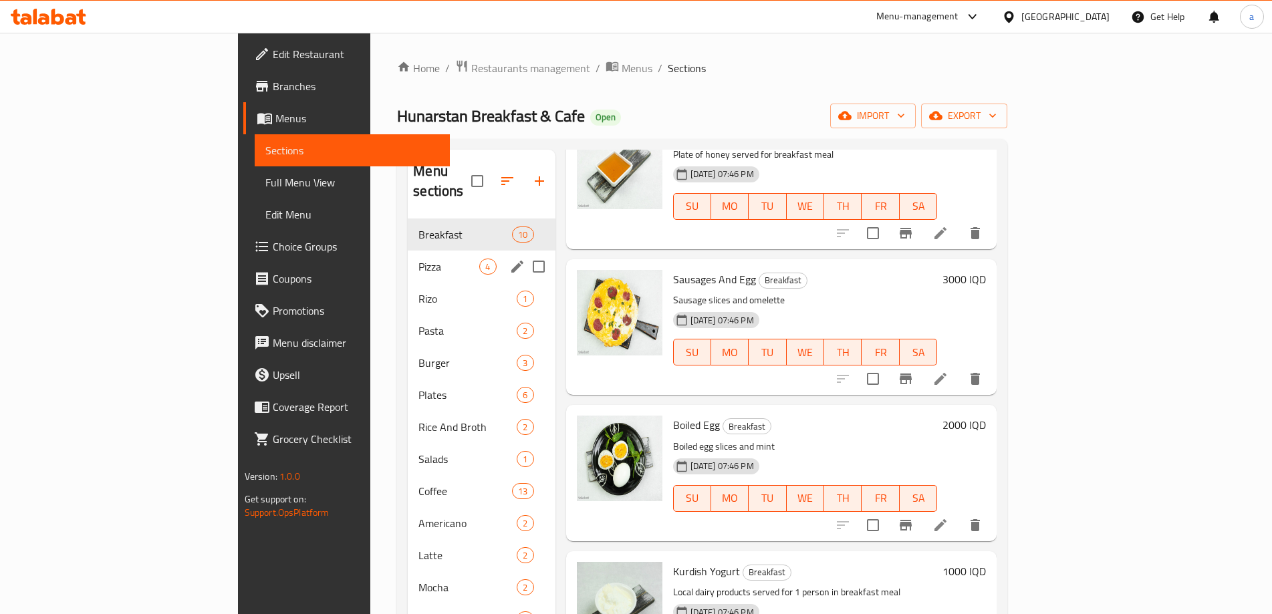
click at [418, 259] on span "Pizza" at bounding box center [448, 267] width 61 height 16
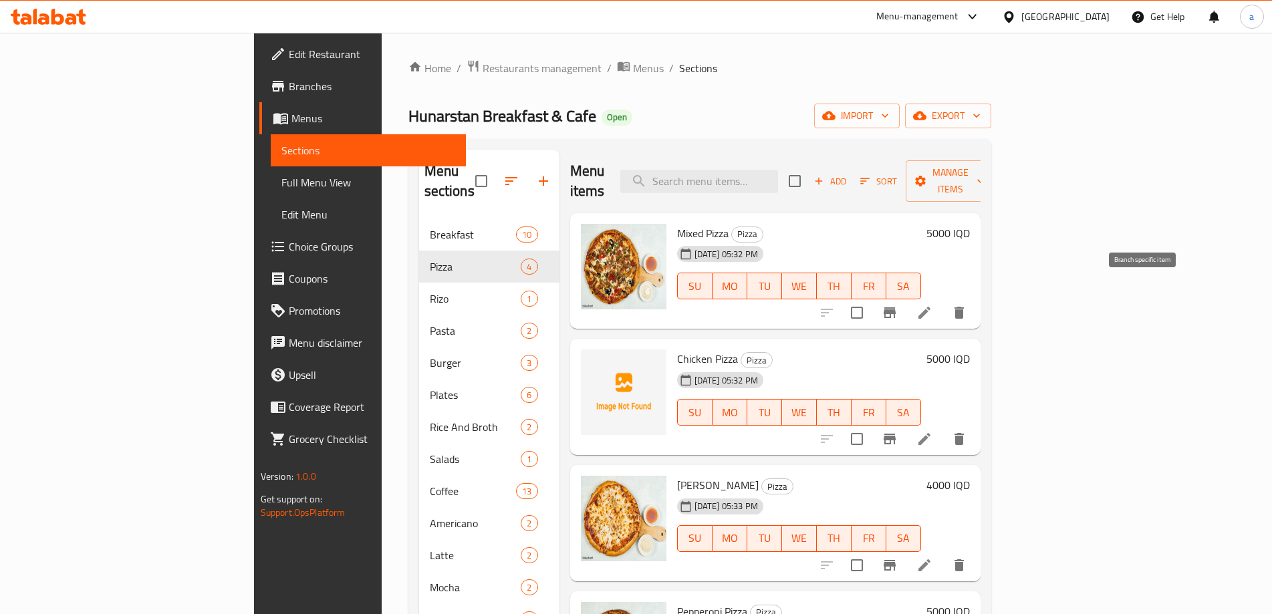
click at [897, 305] on icon "Branch-specific-item" at bounding box center [889, 313] width 16 height 16
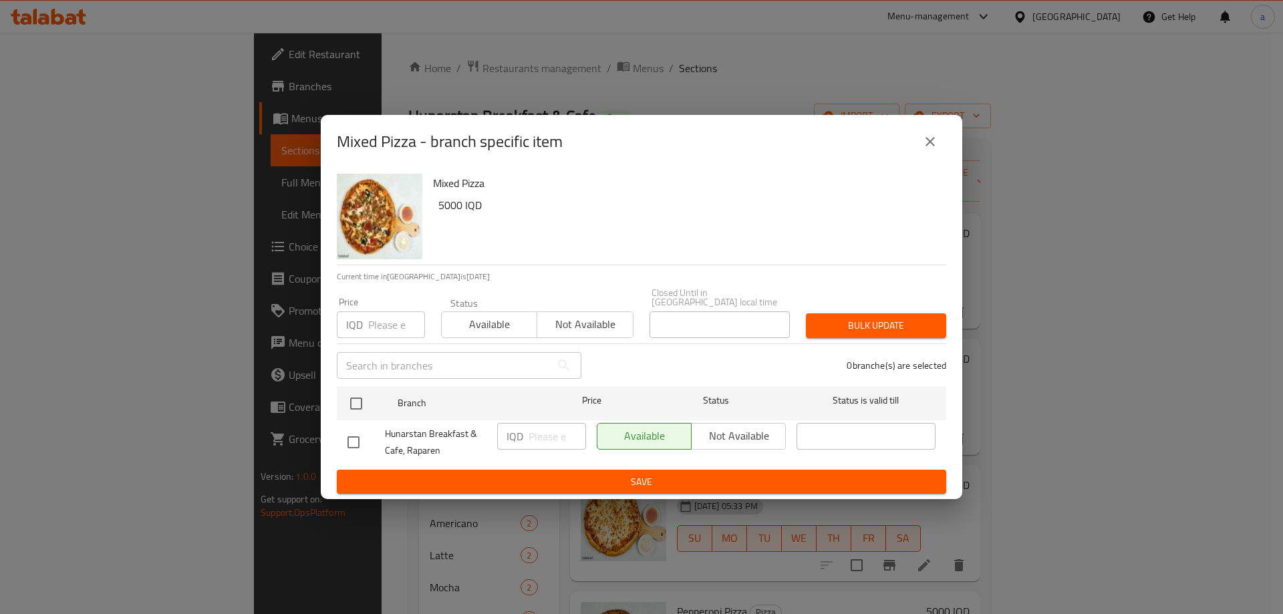
click at [927, 158] on button "close" at bounding box center [930, 142] width 32 height 32
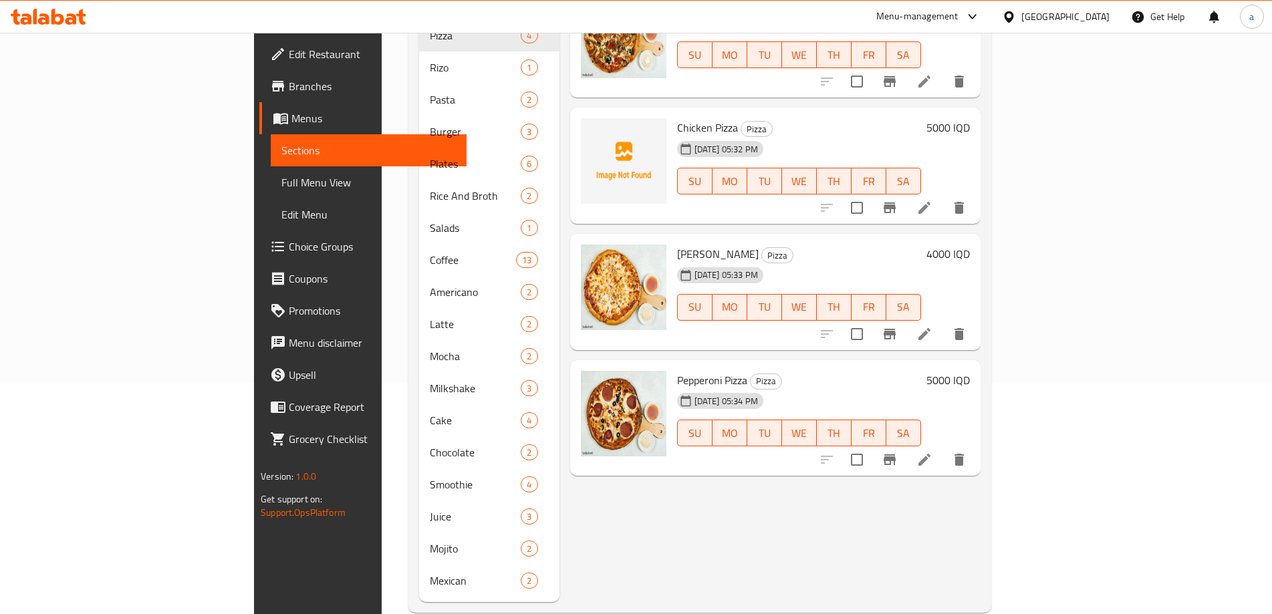
scroll to position [237, 0]
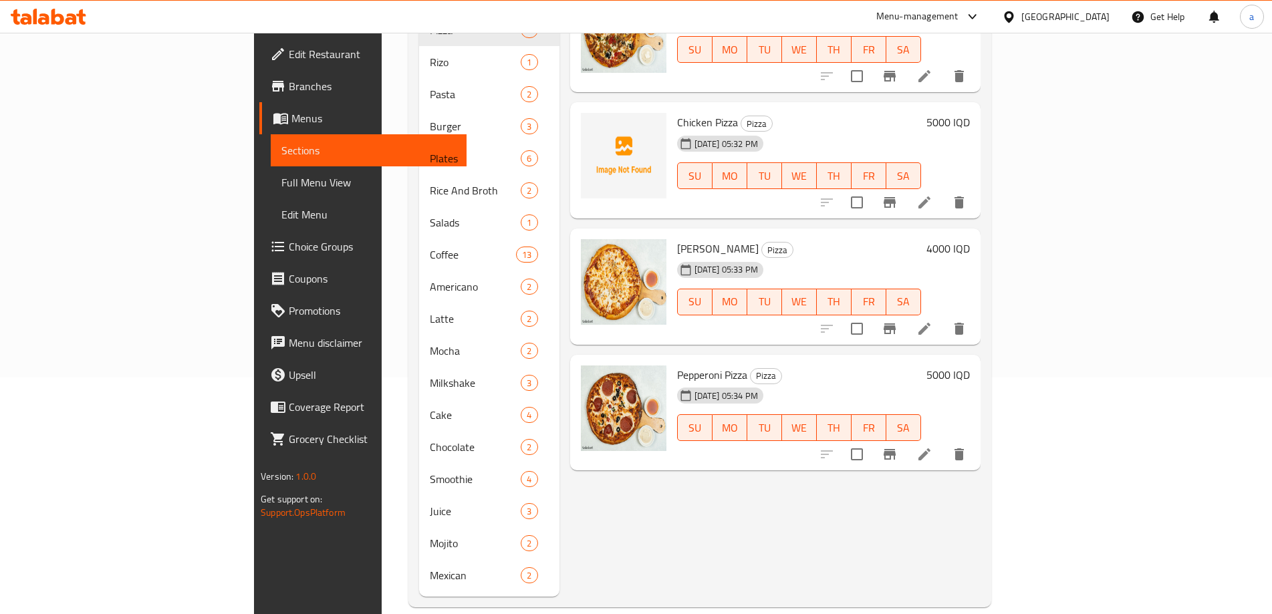
click at [895, 197] on icon "Branch-specific-item" at bounding box center [889, 202] width 12 height 11
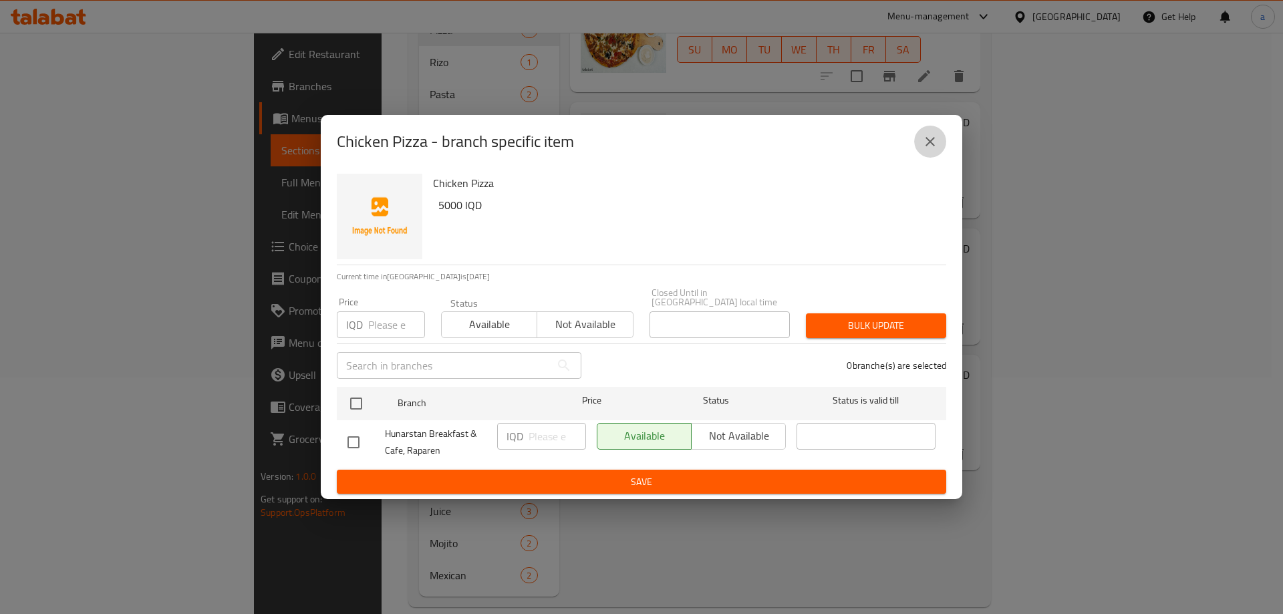
click at [935, 154] on button "close" at bounding box center [930, 142] width 32 height 32
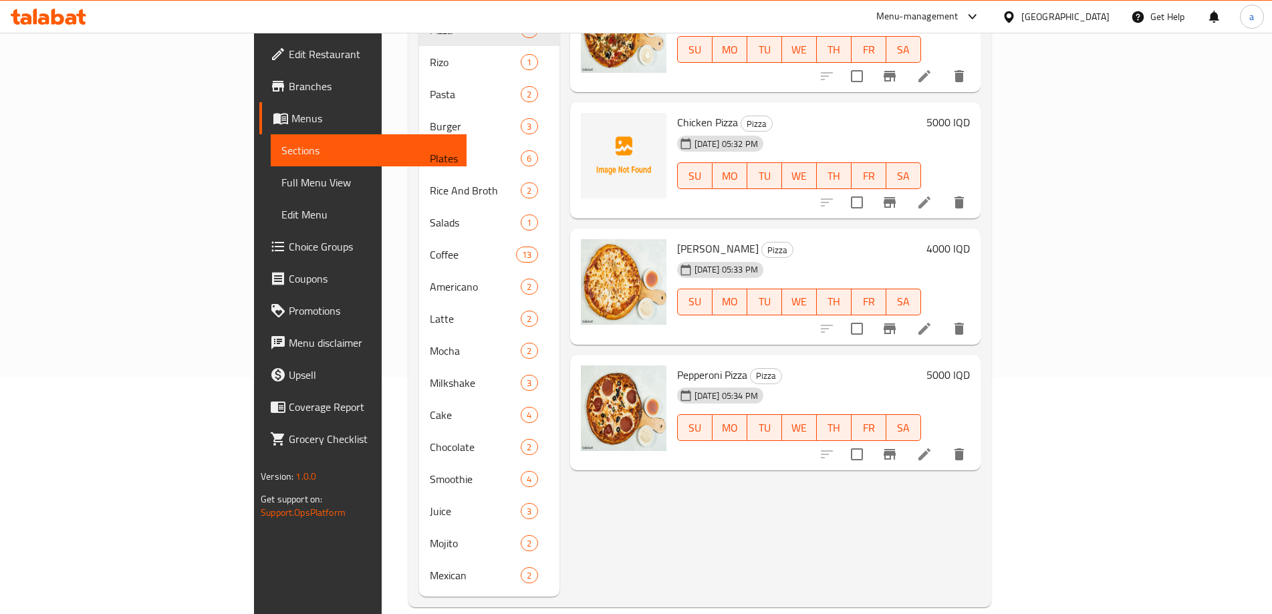
click at [895, 323] on icon "Branch-specific-item" at bounding box center [889, 328] width 12 height 11
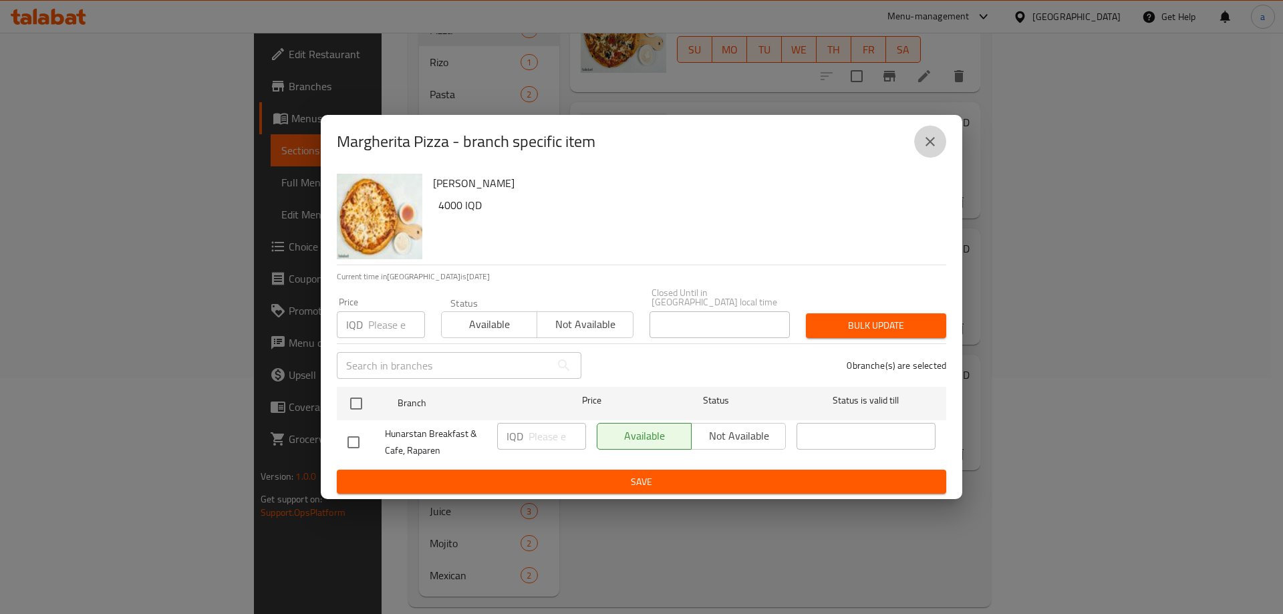
drag, startPoint x: 927, startPoint y: 150, endPoint x: 1135, endPoint y: 351, distance: 290.1
click at [937, 150] on icon "close" at bounding box center [930, 142] width 16 height 16
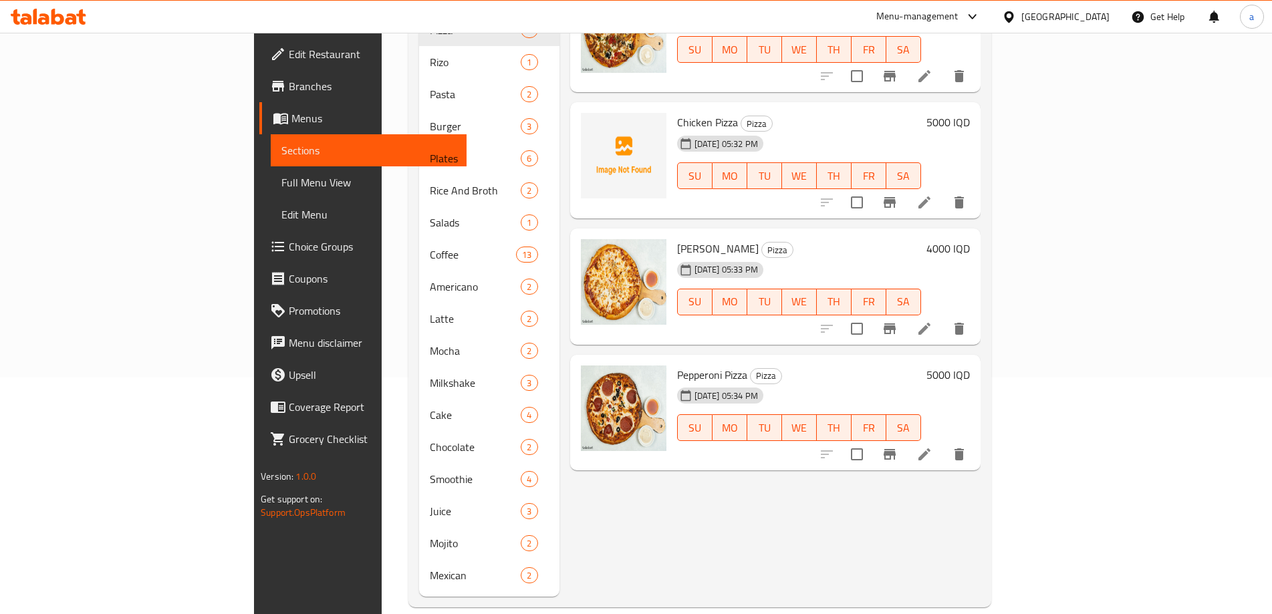
click at [943, 442] on li at bounding box center [923, 454] width 37 height 24
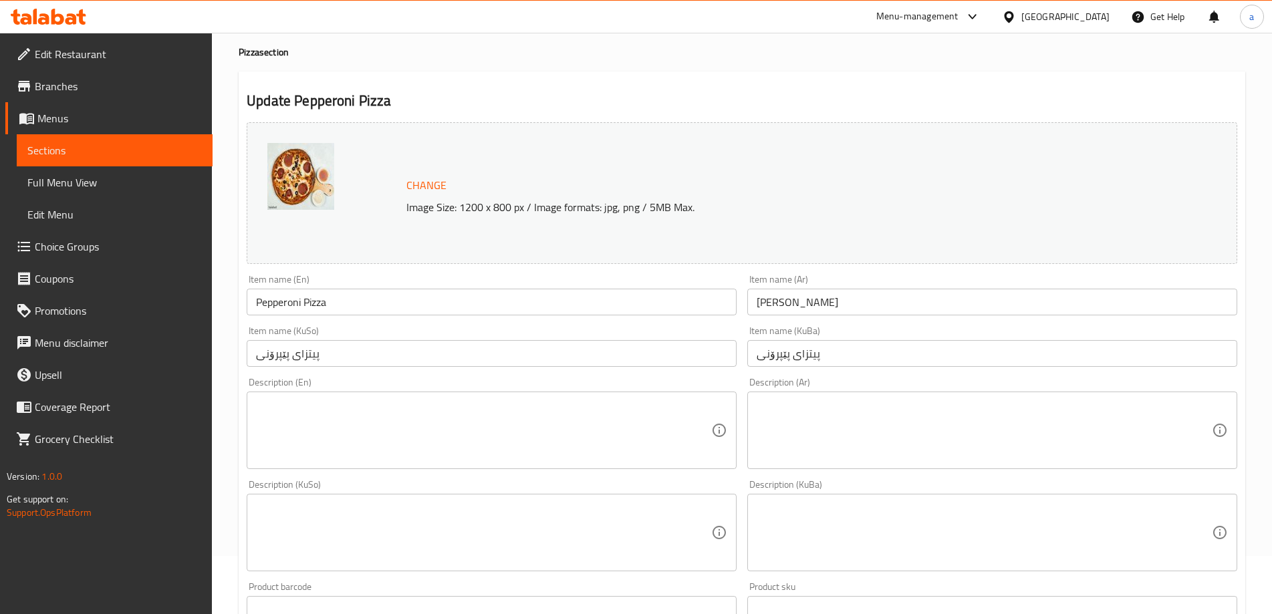
scroll to position [57, 0]
click at [85, 150] on span "Sections" at bounding box center [114, 150] width 174 height 16
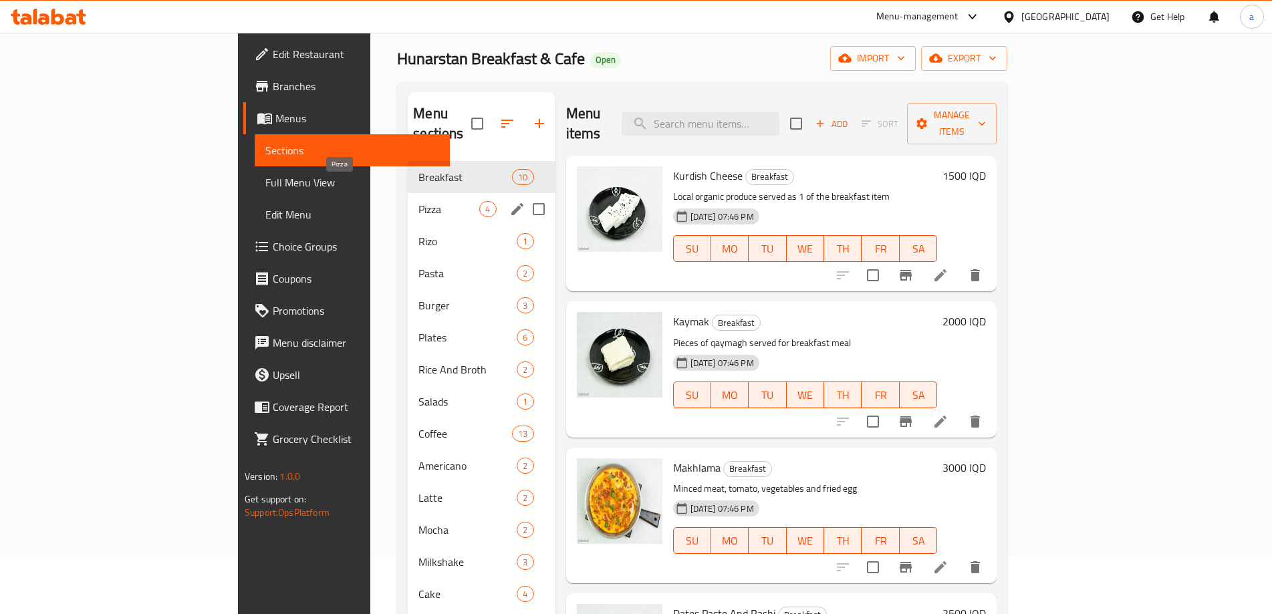
click at [418, 201] on span "Pizza" at bounding box center [448, 209] width 61 height 16
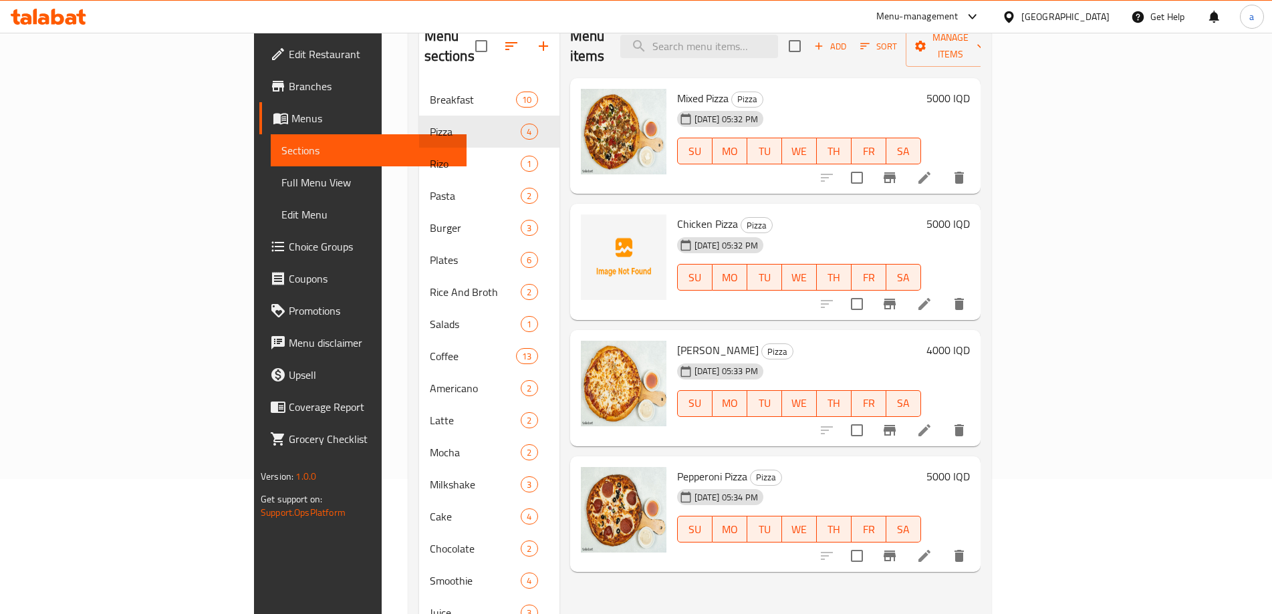
scroll to position [237, 0]
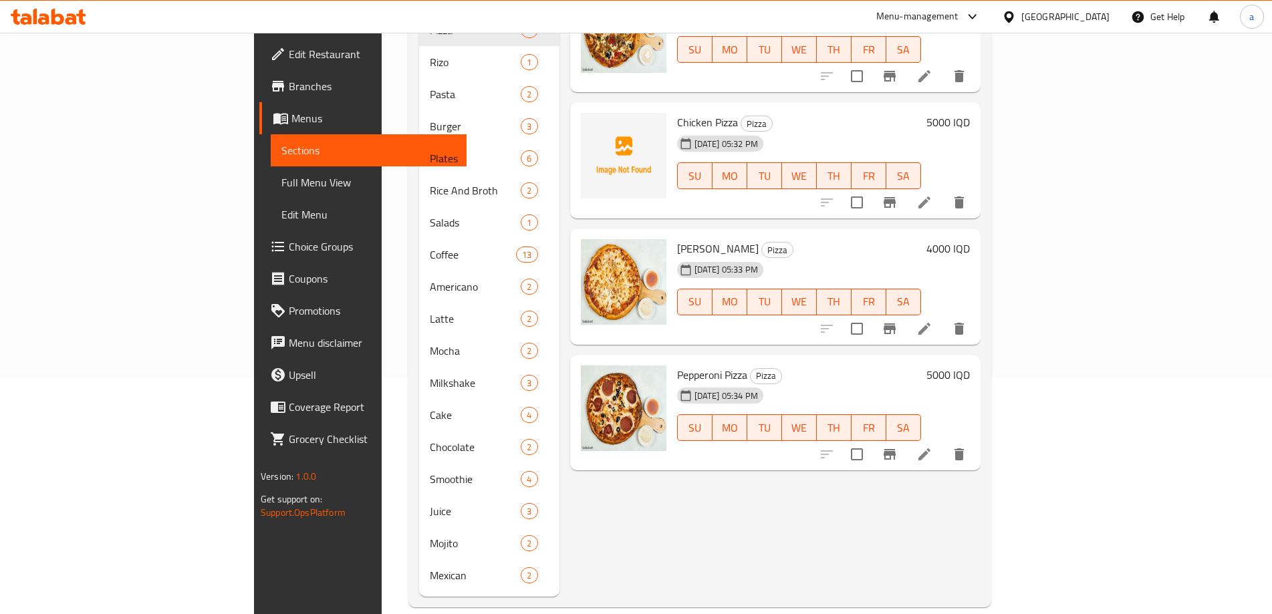
click at [897, 446] on icon "Branch-specific-item" at bounding box center [889, 454] width 16 height 16
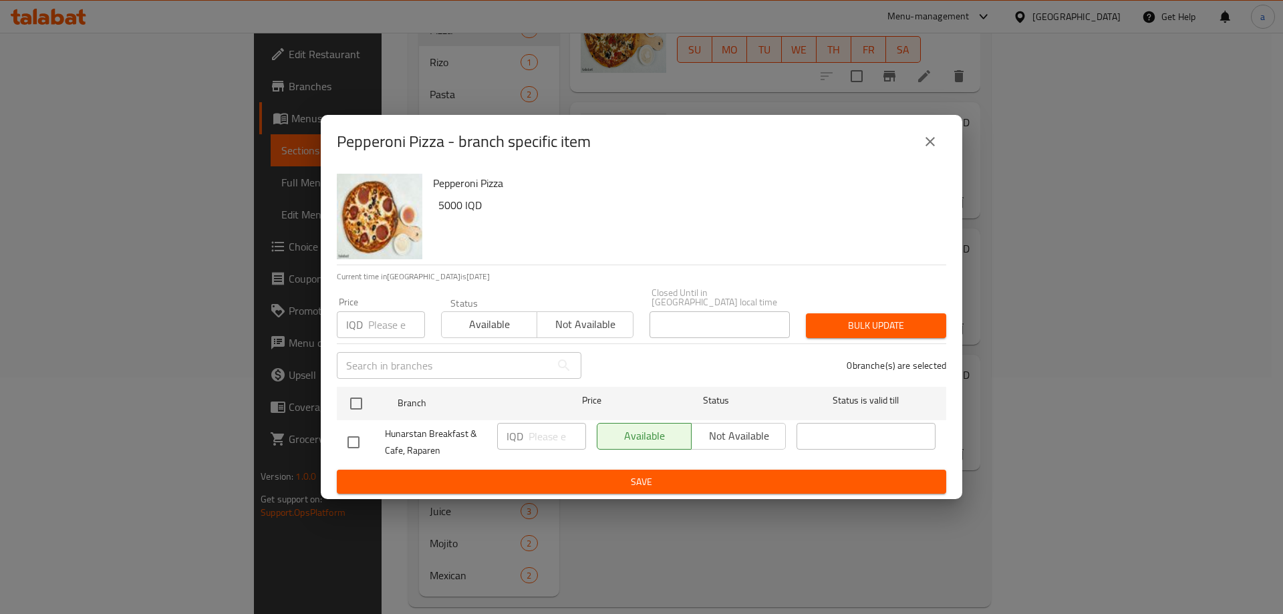
click at [927, 150] on icon "close" at bounding box center [930, 142] width 16 height 16
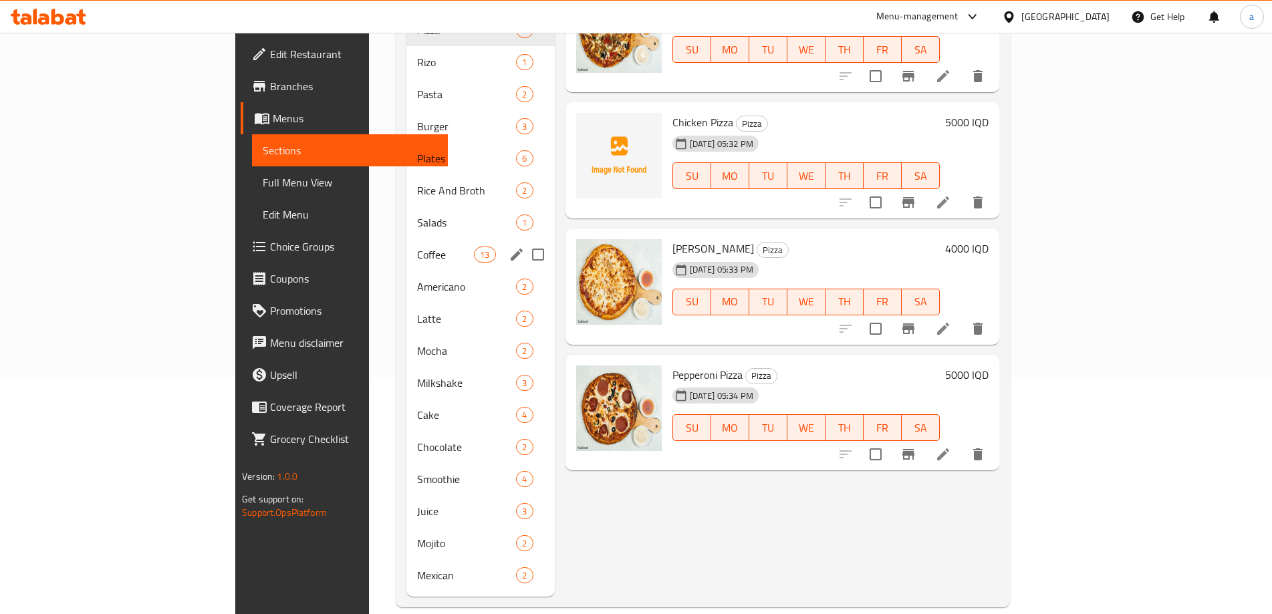
scroll to position [58, 0]
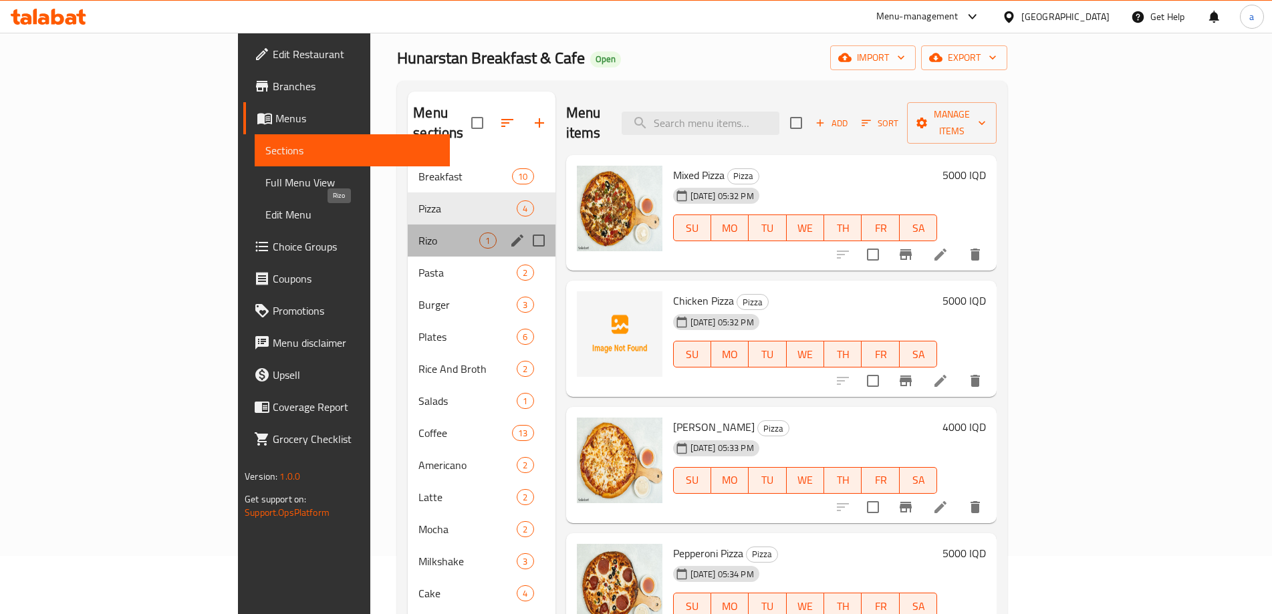
click at [418, 233] on span "Rizo" at bounding box center [448, 241] width 61 height 16
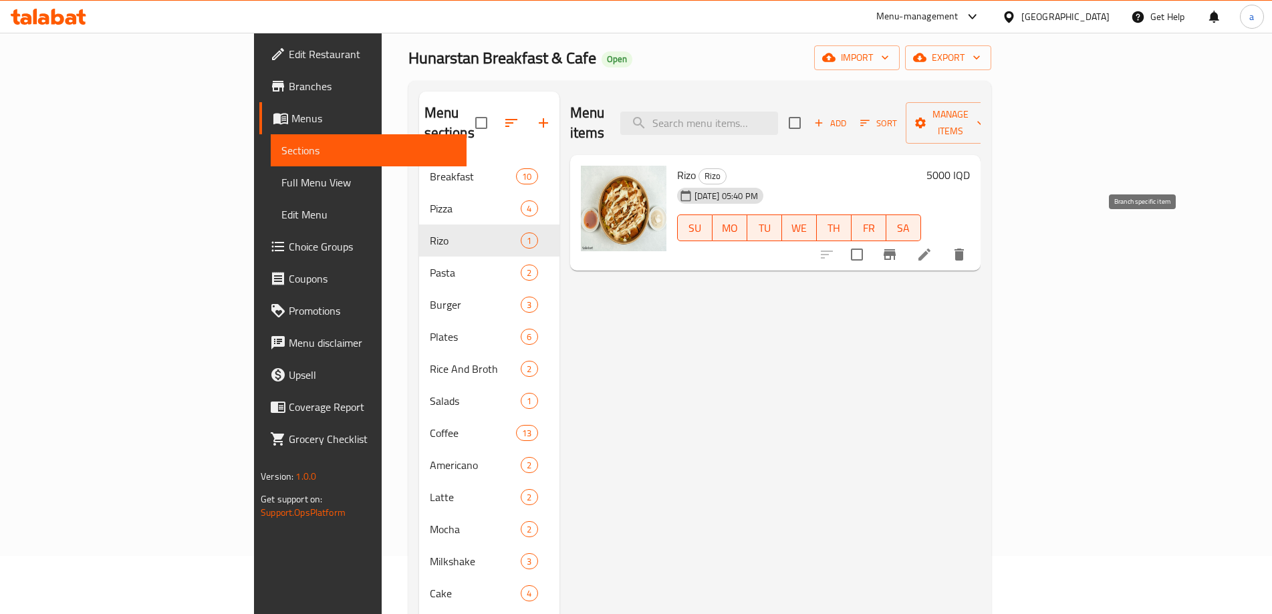
click at [895, 249] on icon "Branch-specific-item" at bounding box center [889, 254] width 12 height 11
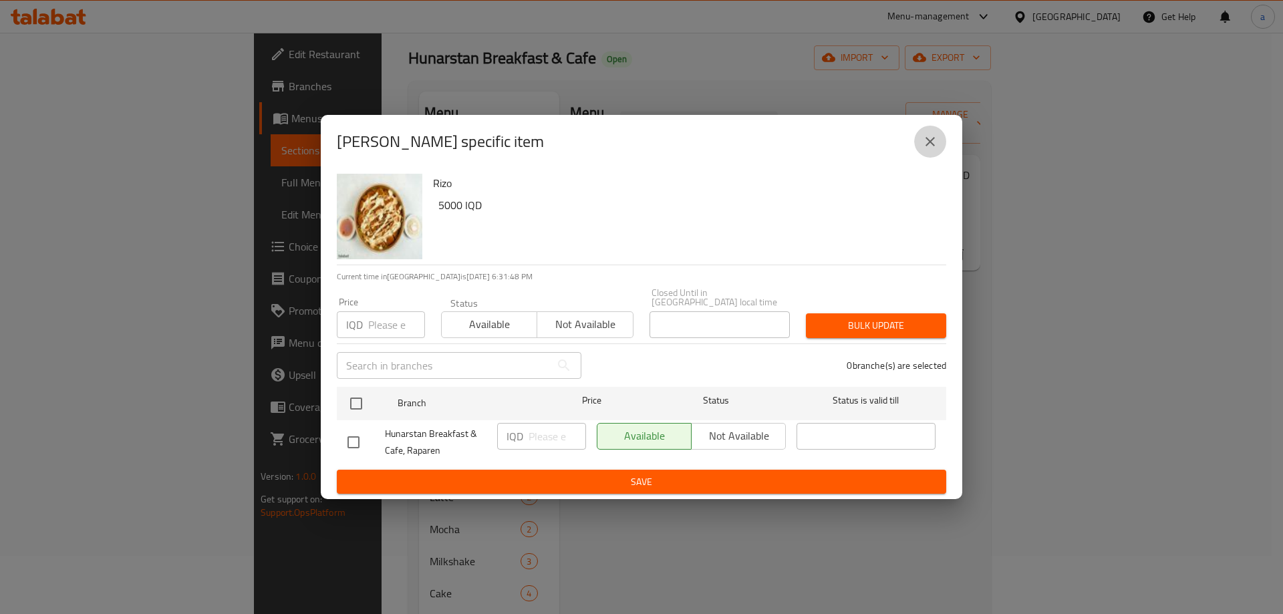
click at [932, 146] on icon "close" at bounding box center [930, 142] width 16 height 16
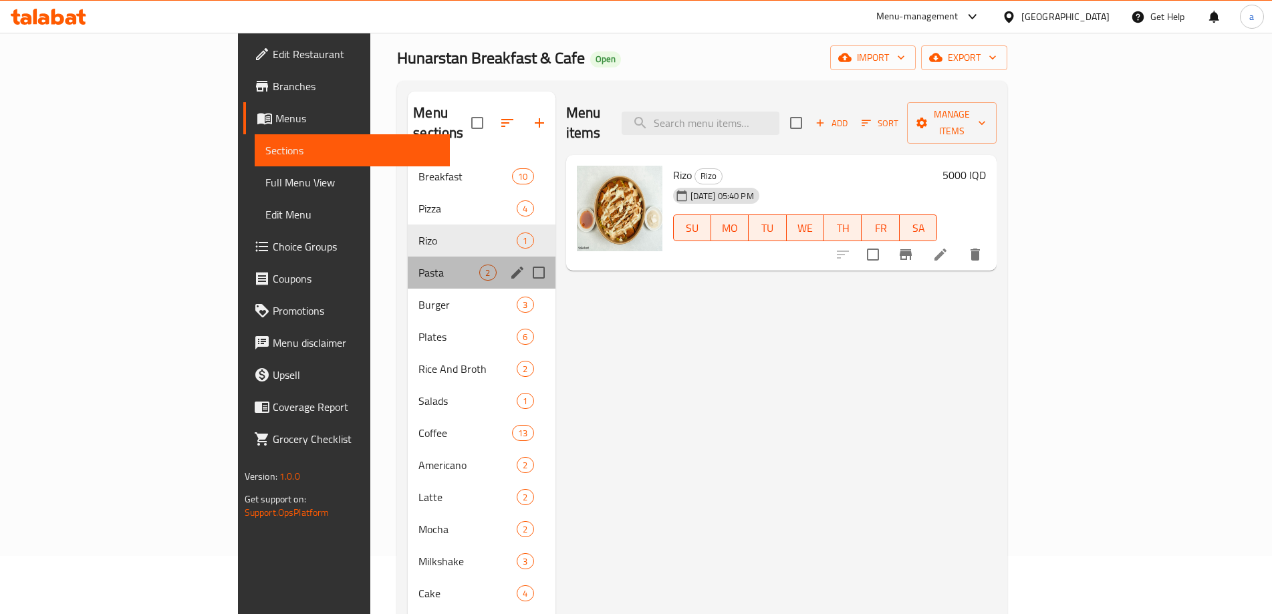
click at [418, 265] on span "Pasta" at bounding box center [448, 273] width 61 height 16
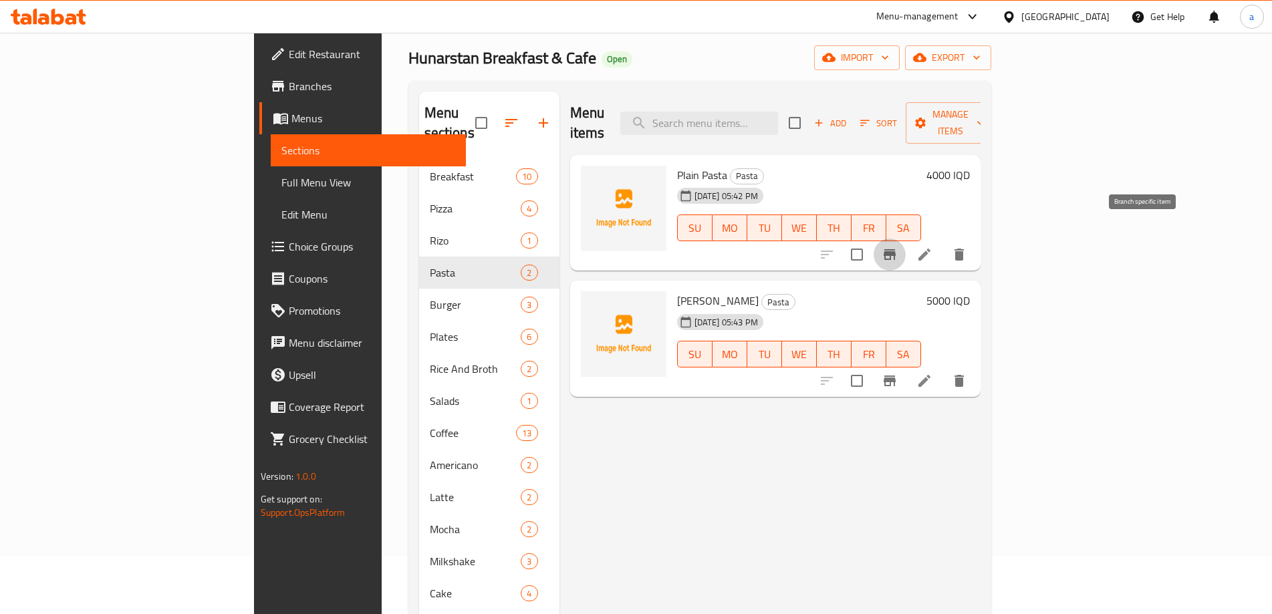
click at [897, 247] on icon "Branch-specific-item" at bounding box center [889, 255] width 16 height 16
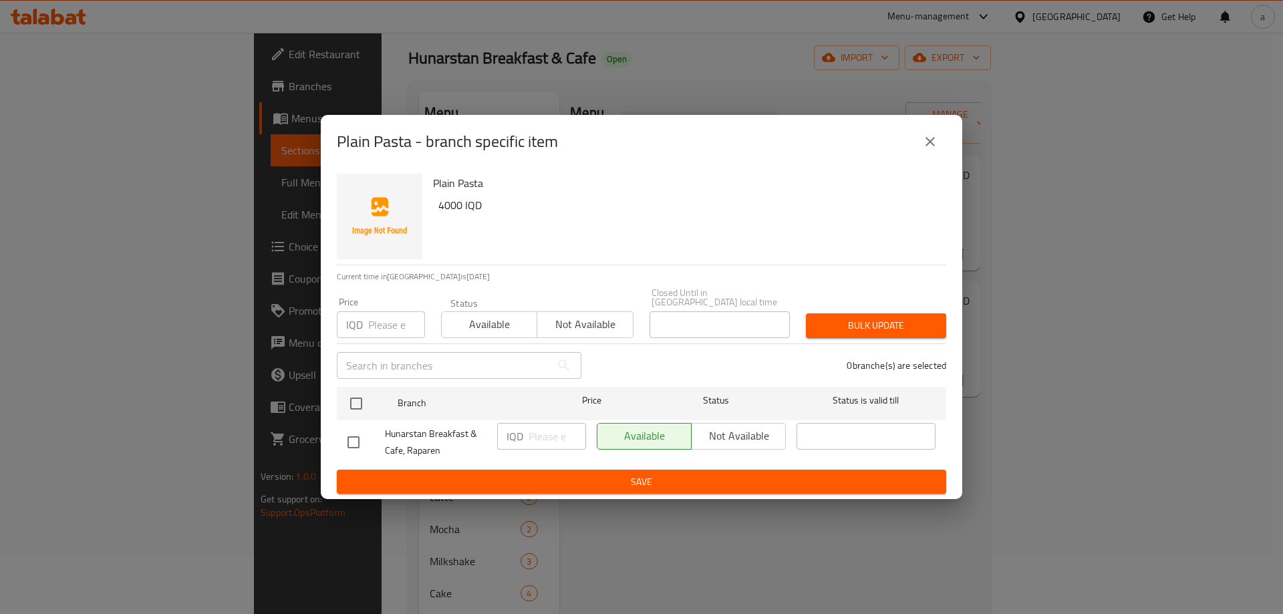
click at [930, 147] on icon "close" at bounding box center [930, 142] width 16 height 16
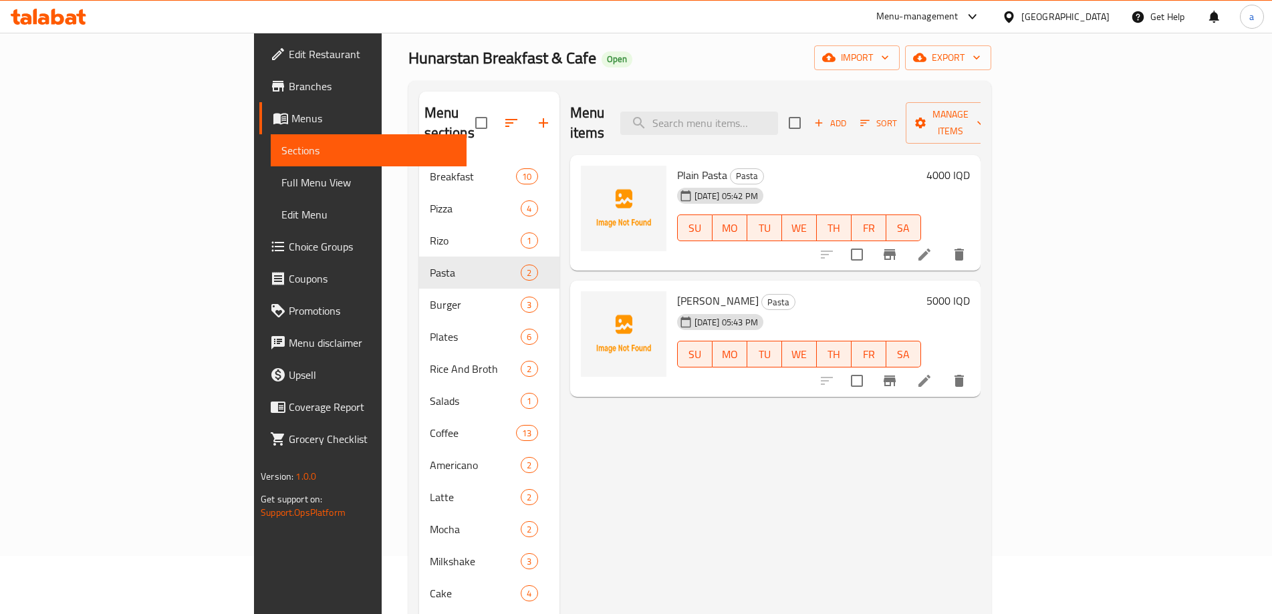
click at [897, 373] on icon "Branch-specific-item" at bounding box center [889, 381] width 16 height 16
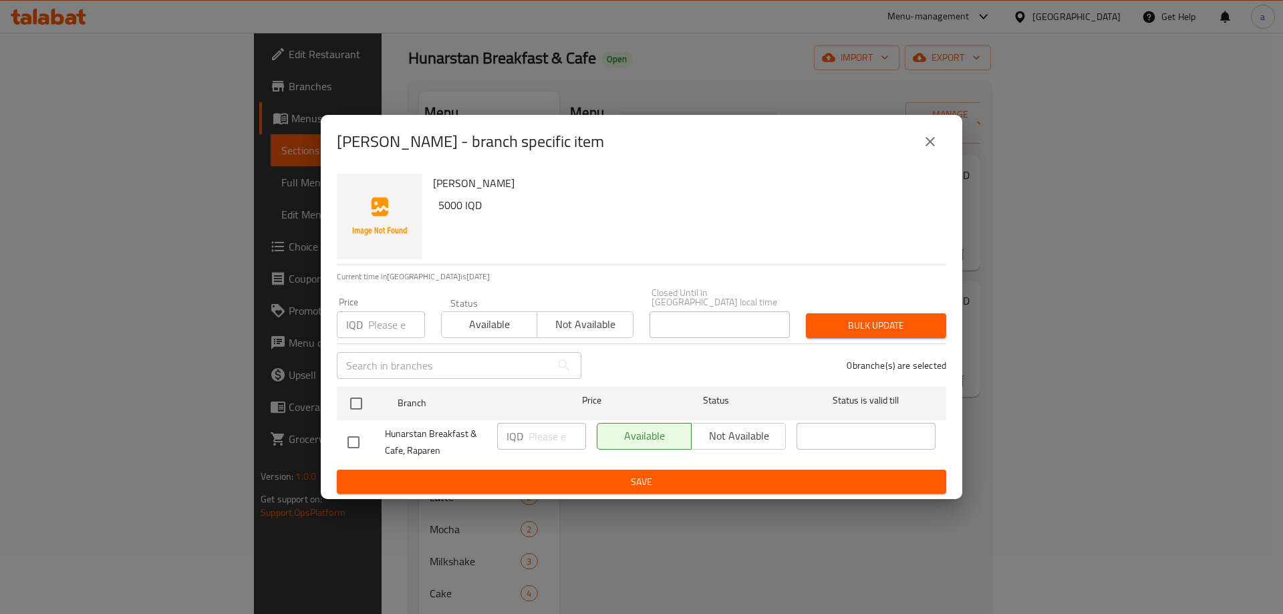
click at [929, 150] on icon "close" at bounding box center [930, 142] width 16 height 16
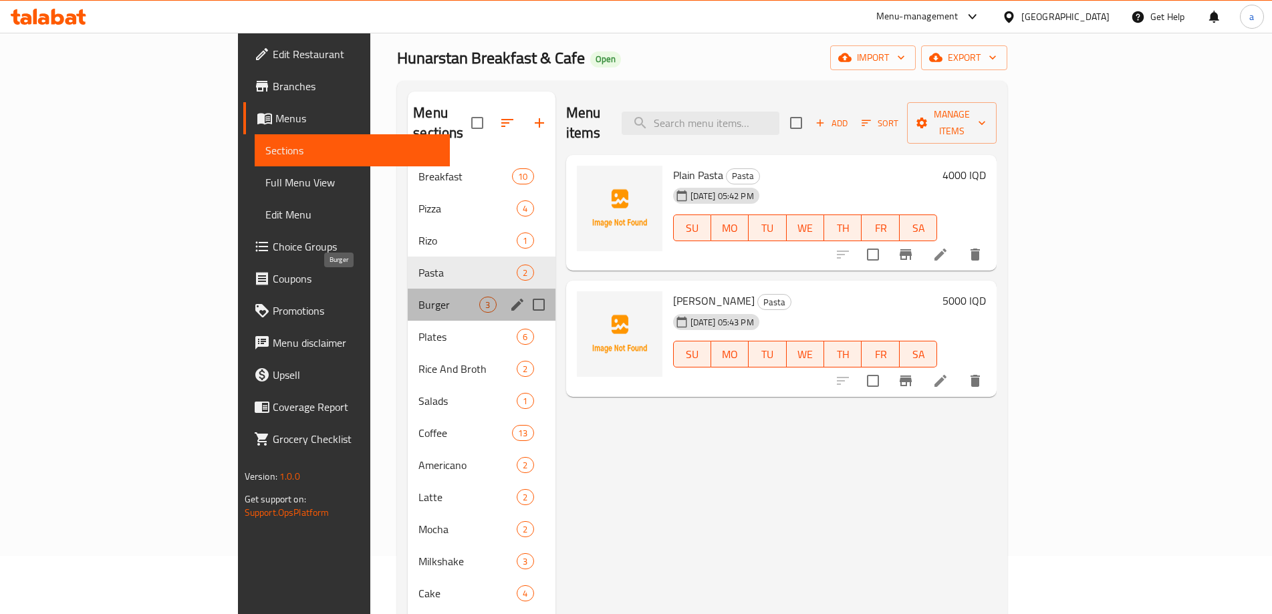
click at [418, 297] on span "Burger" at bounding box center [448, 305] width 61 height 16
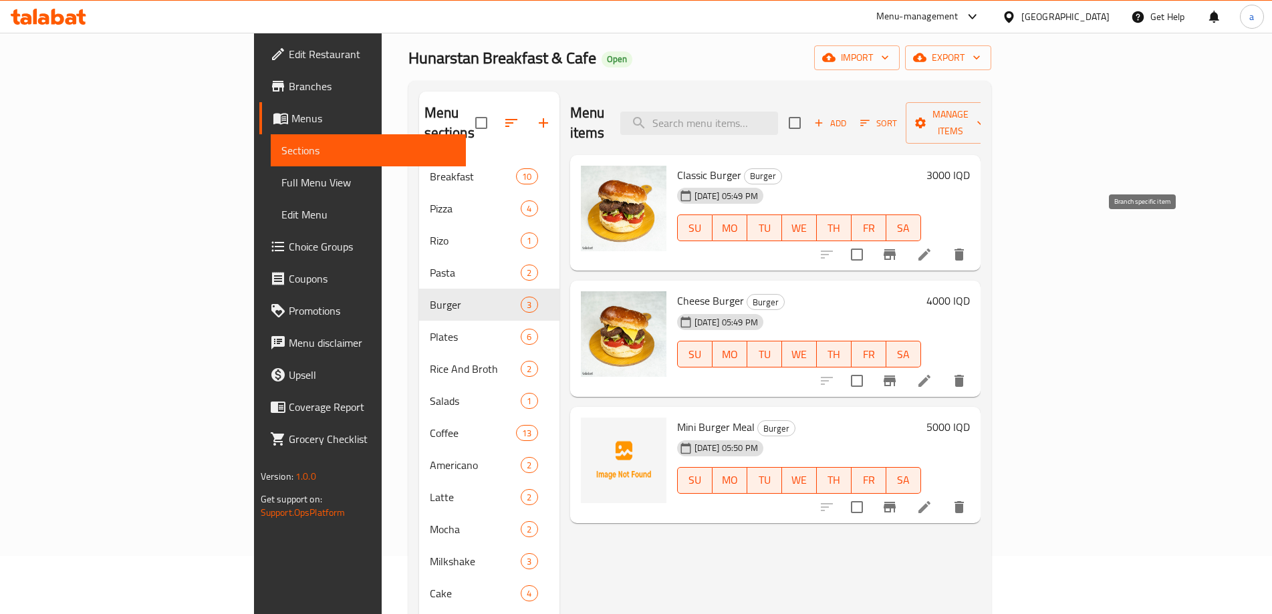
click at [895, 249] on icon "Branch-specific-item" at bounding box center [889, 254] width 12 height 11
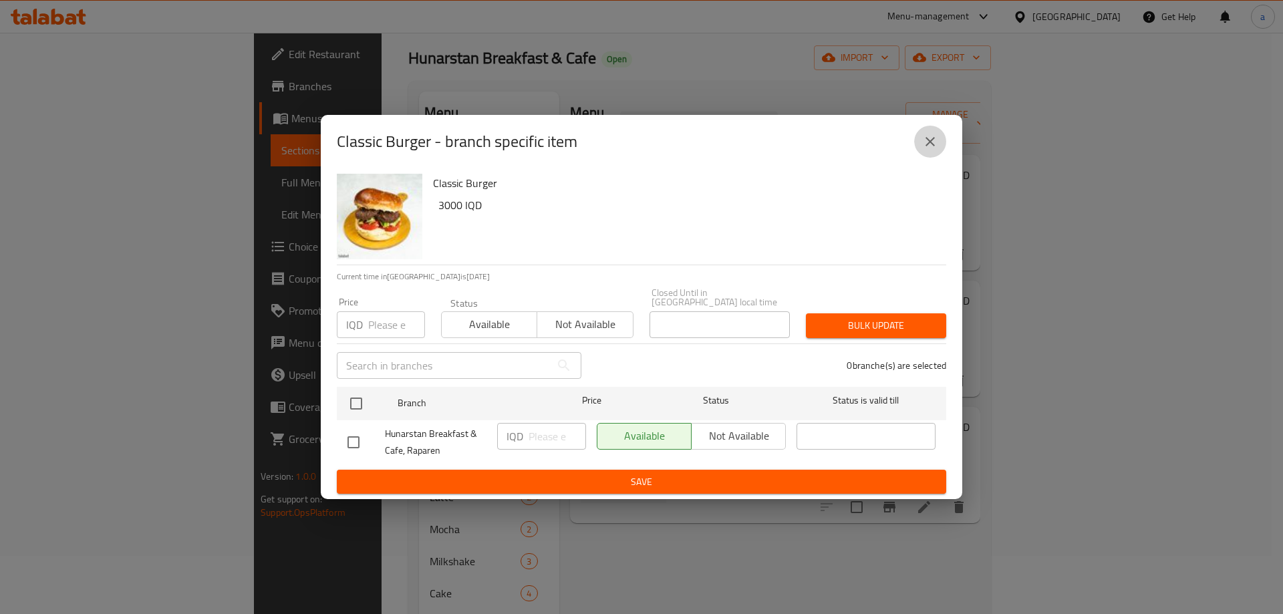
click at [938, 158] on button "close" at bounding box center [930, 142] width 32 height 32
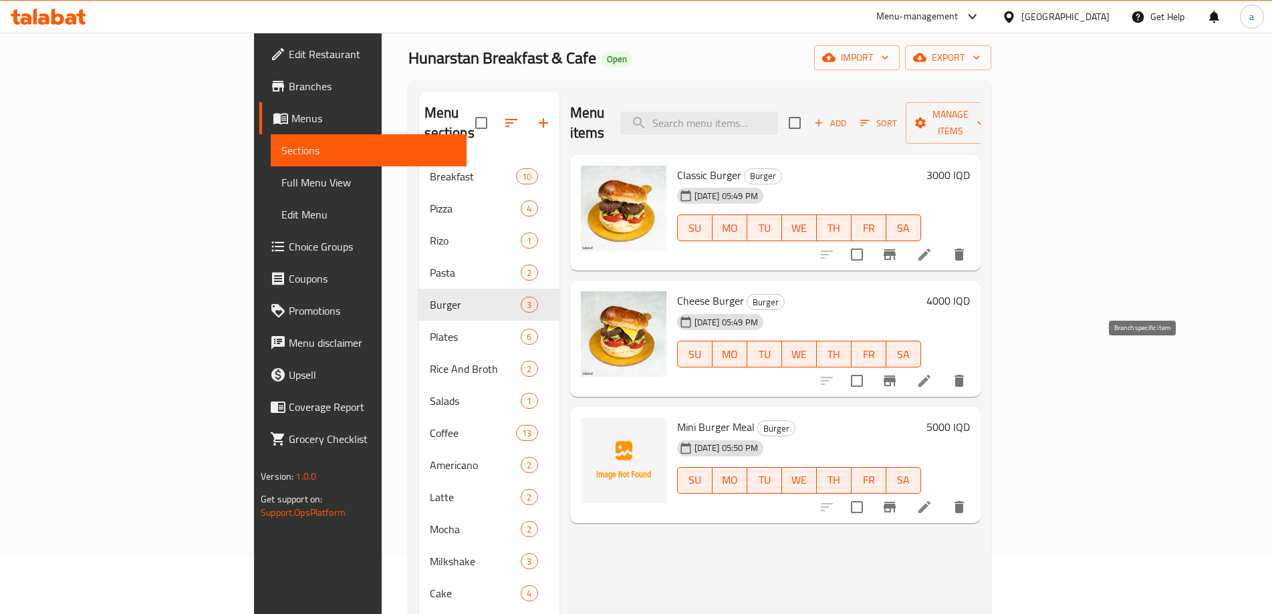
click at [895, 376] on icon "Branch-specific-item" at bounding box center [889, 381] width 12 height 11
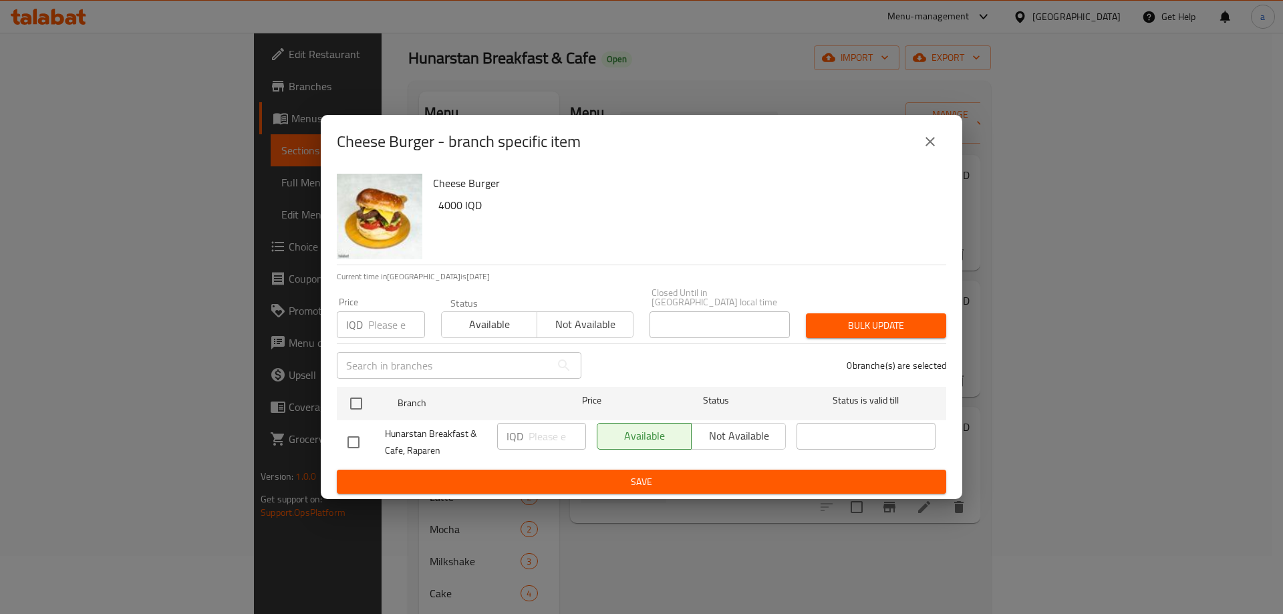
click at [936, 149] on icon "close" at bounding box center [930, 142] width 16 height 16
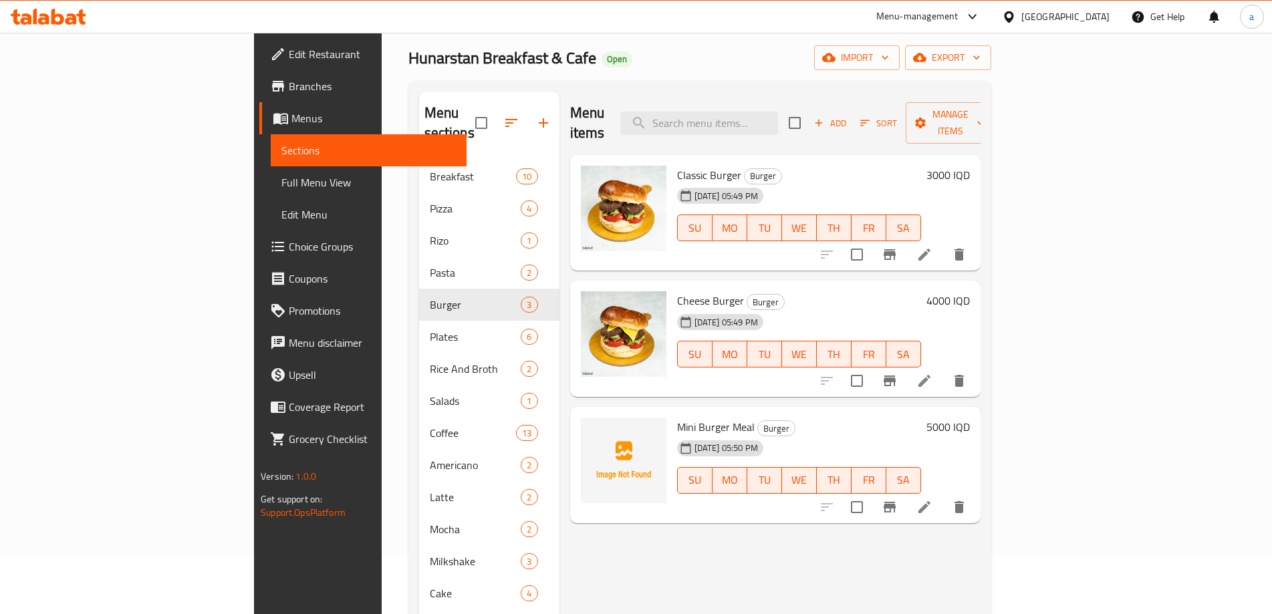
click at [897, 499] on icon "Branch-specific-item" at bounding box center [889, 507] width 16 height 16
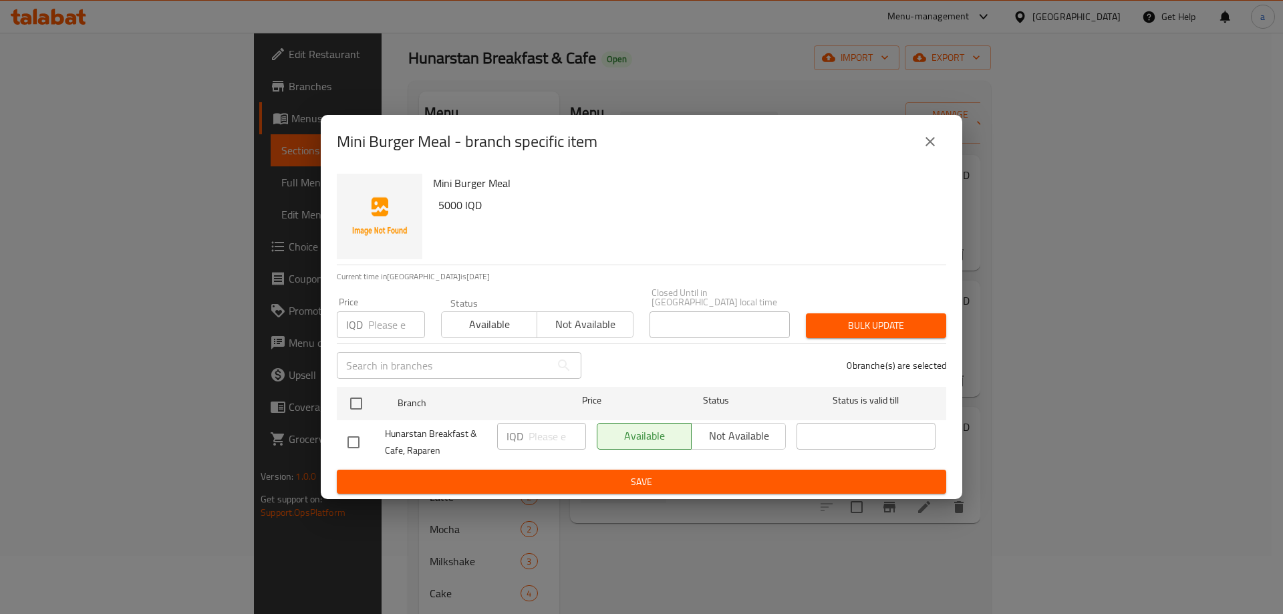
click at [929, 150] on icon "close" at bounding box center [930, 142] width 16 height 16
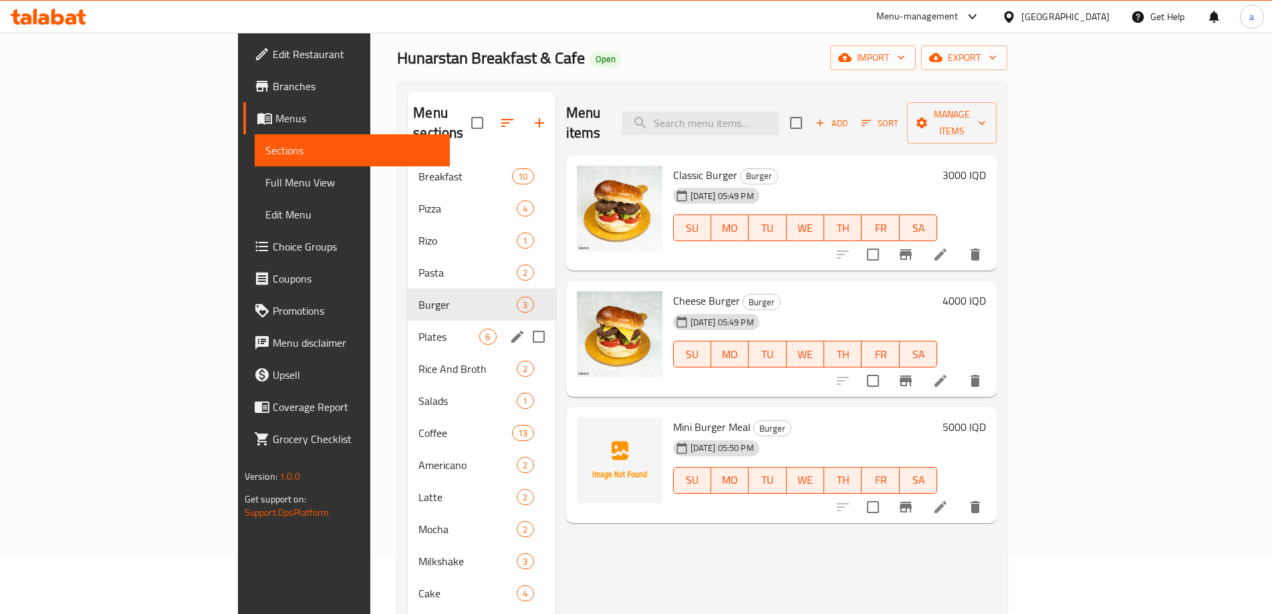
click at [418, 329] on span "Plates" at bounding box center [448, 337] width 61 height 16
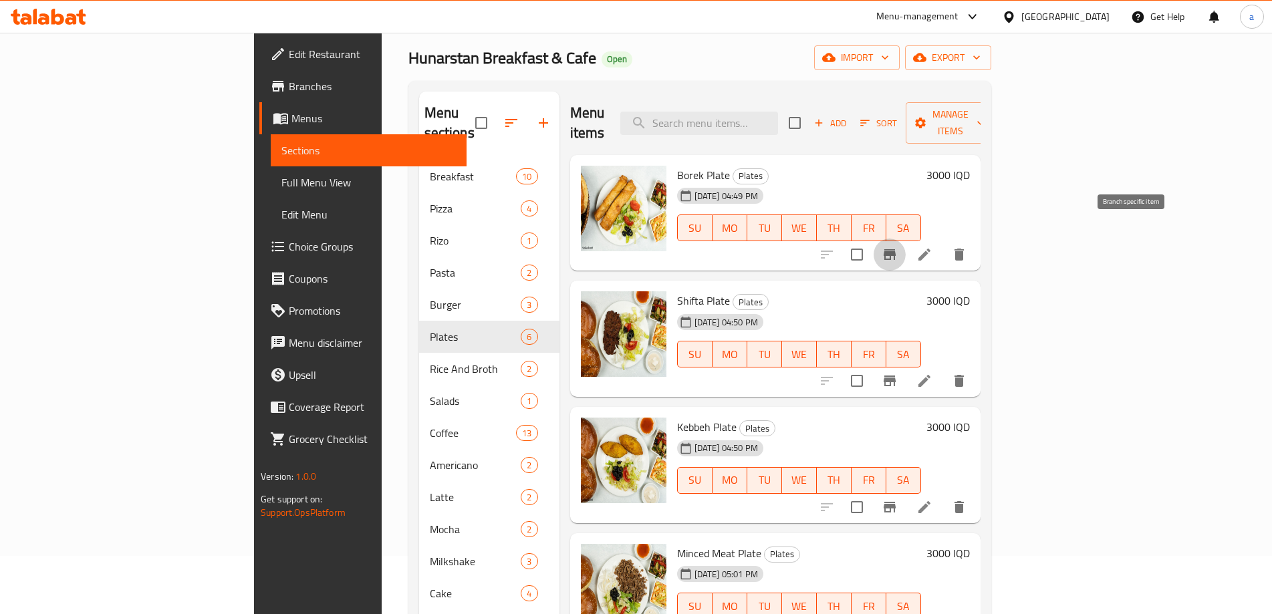
click at [895, 249] on icon "Branch-specific-item" at bounding box center [889, 254] width 12 height 11
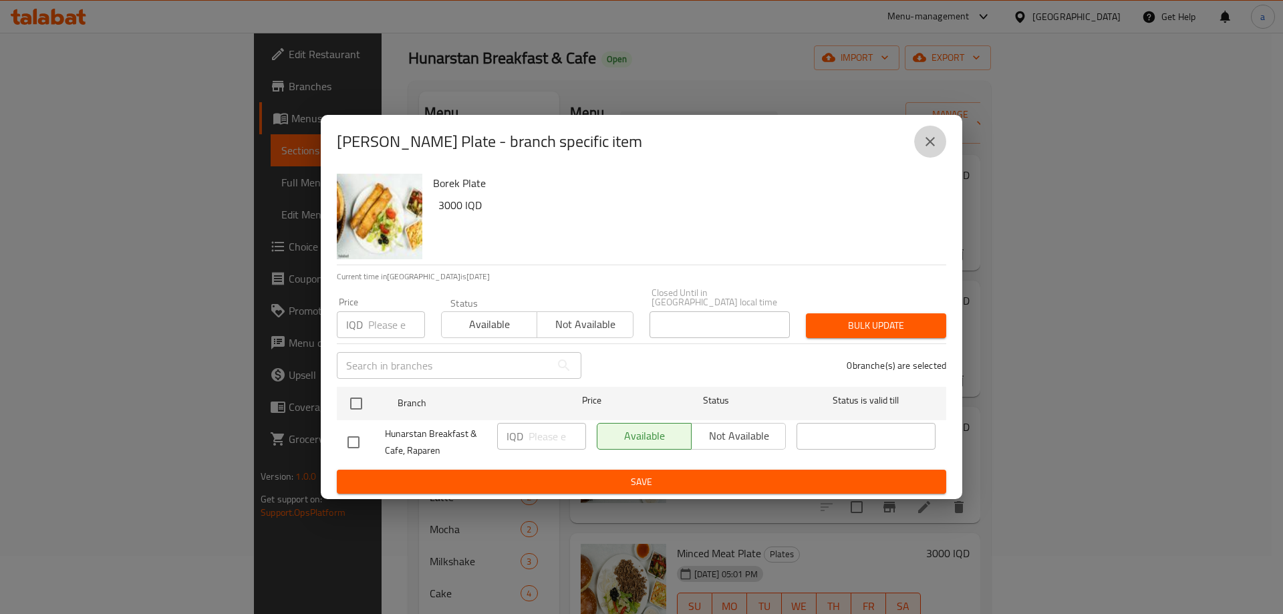
click at [931, 146] on icon "close" at bounding box center [929, 141] width 9 height 9
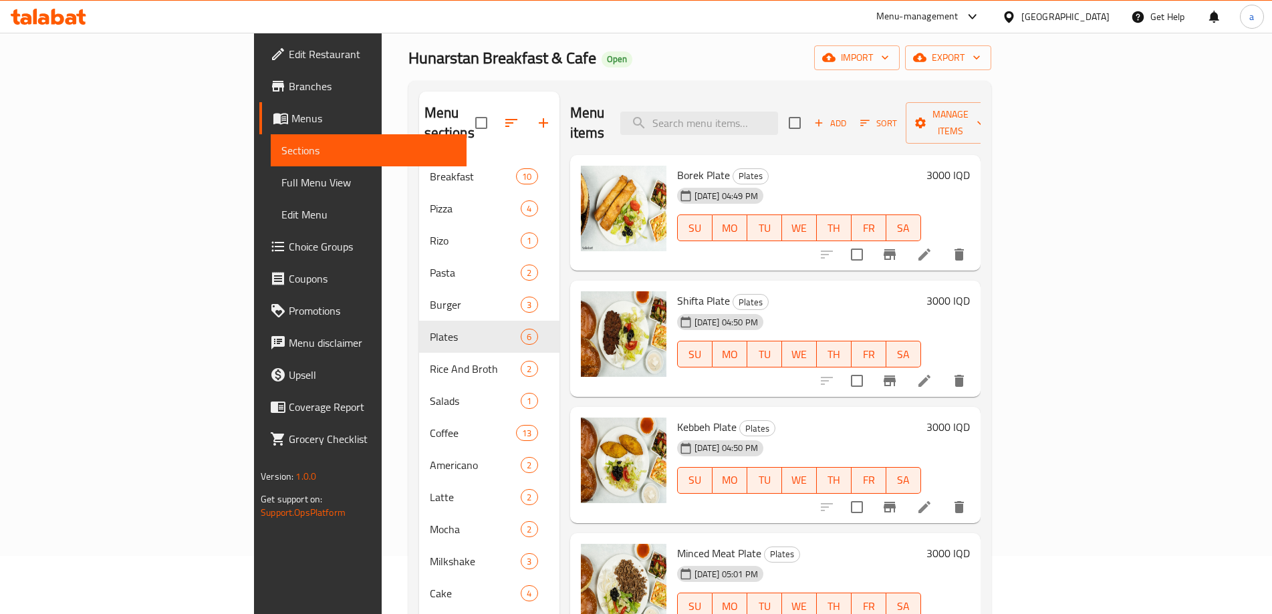
click at [895, 376] on icon "Branch-specific-item" at bounding box center [889, 381] width 12 height 11
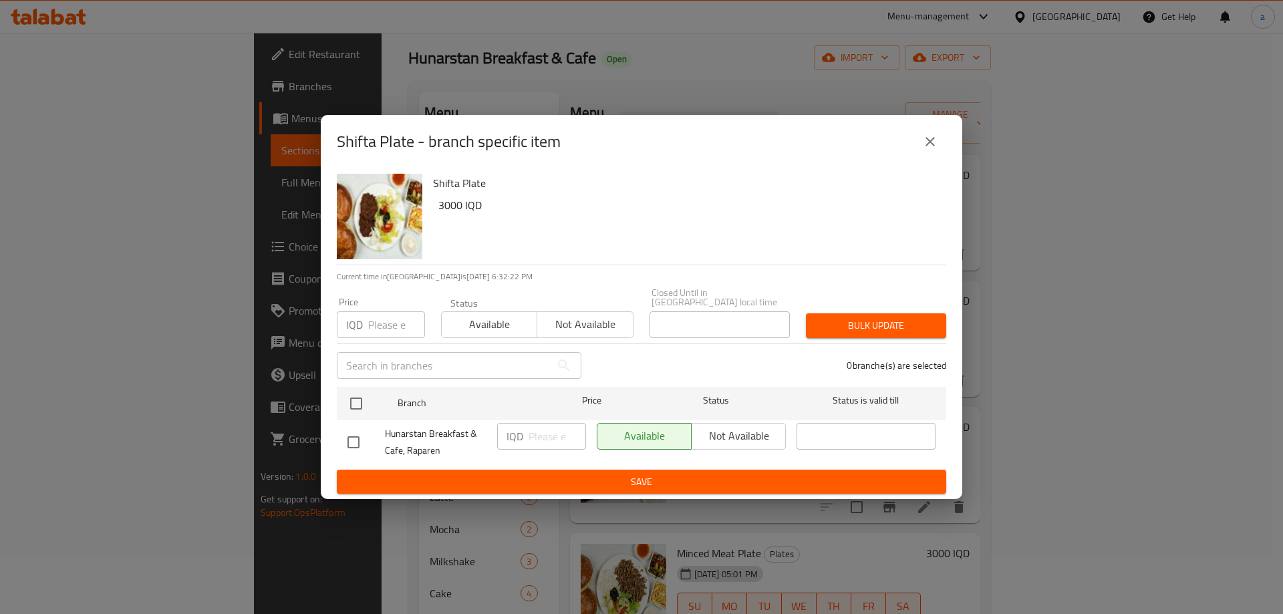
click at [932, 155] on button "close" at bounding box center [930, 142] width 32 height 32
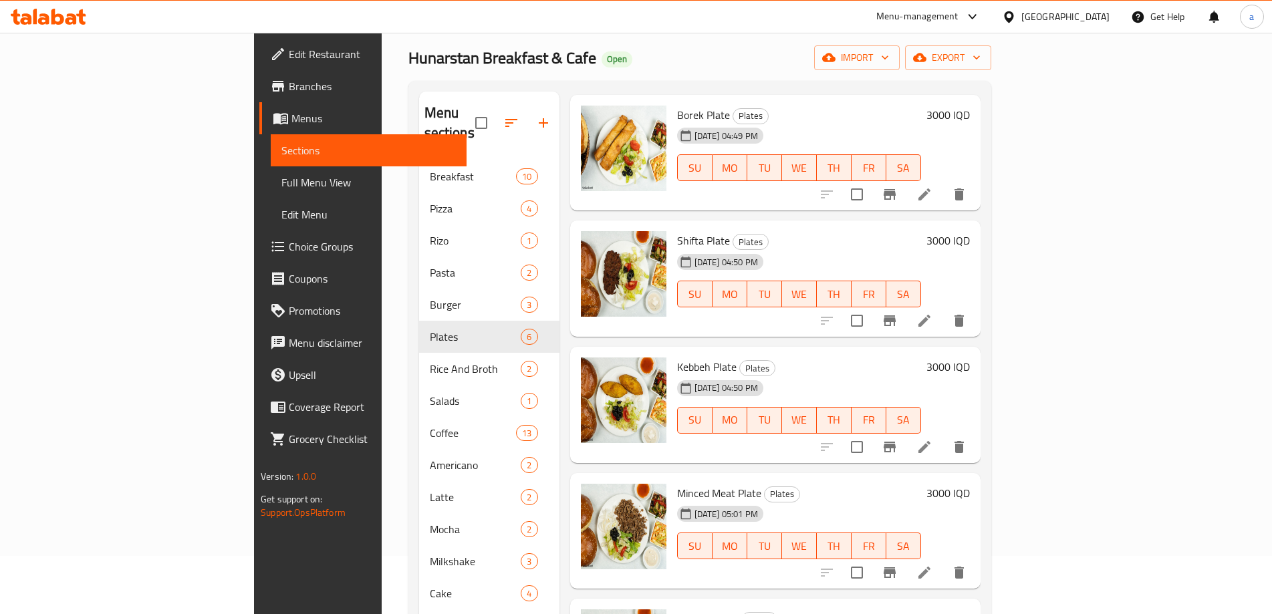
scroll to position [126, 0]
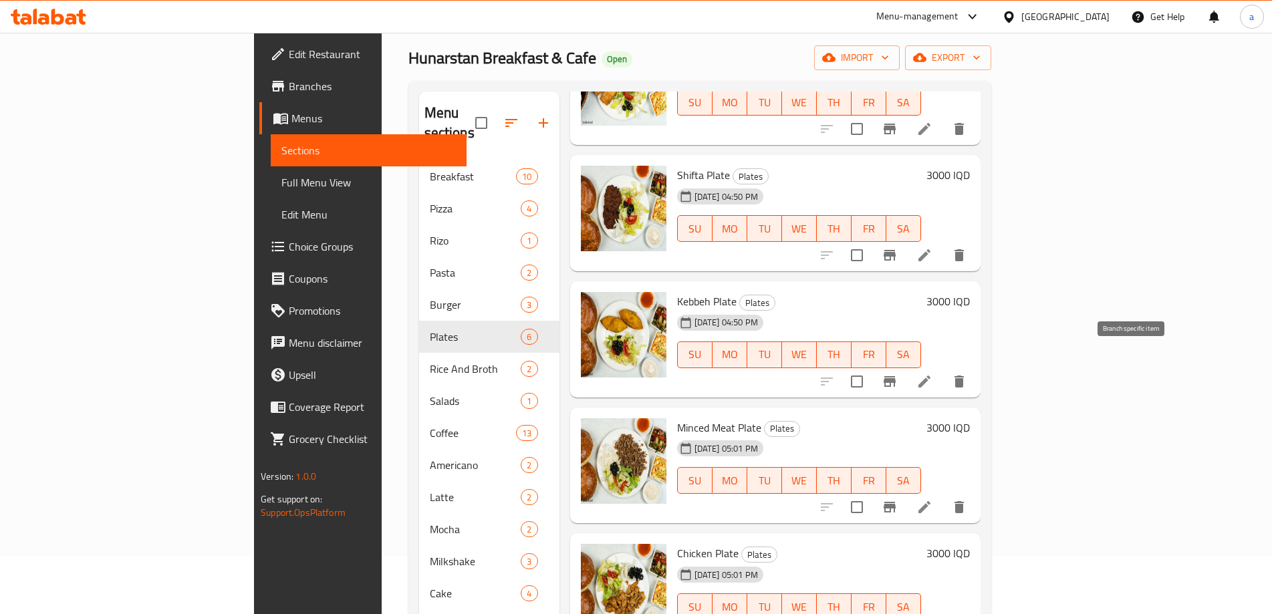
click at [895, 376] on icon "Branch-specific-item" at bounding box center [889, 381] width 12 height 11
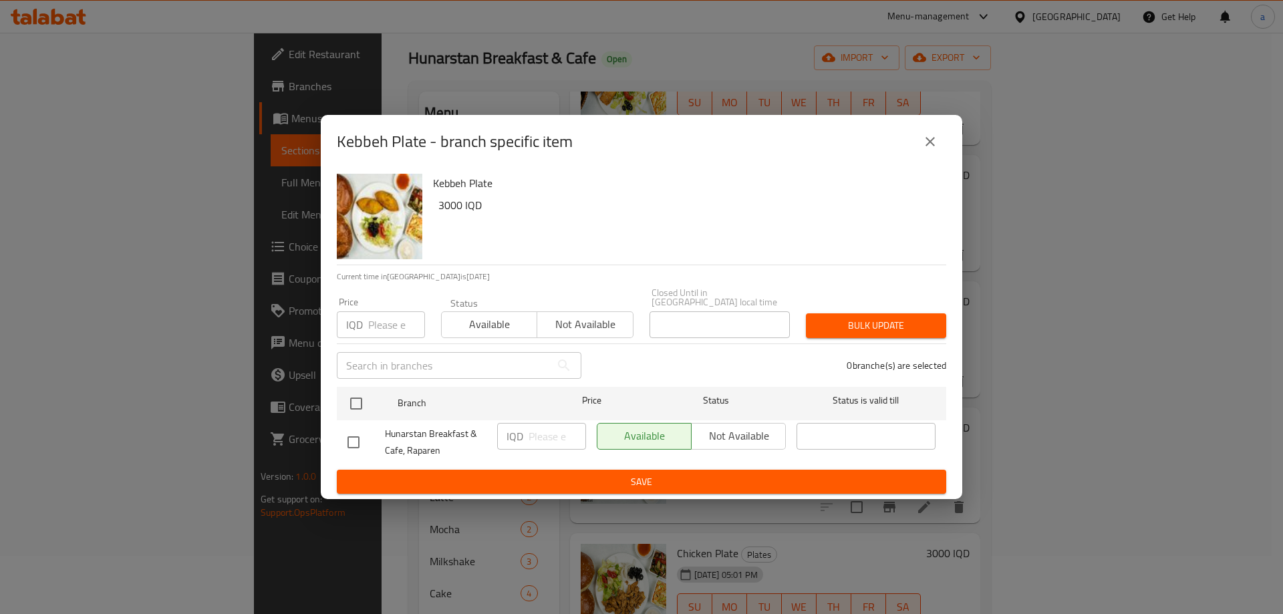
click at [926, 137] on button "close" at bounding box center [930, 142] width 32 height 32
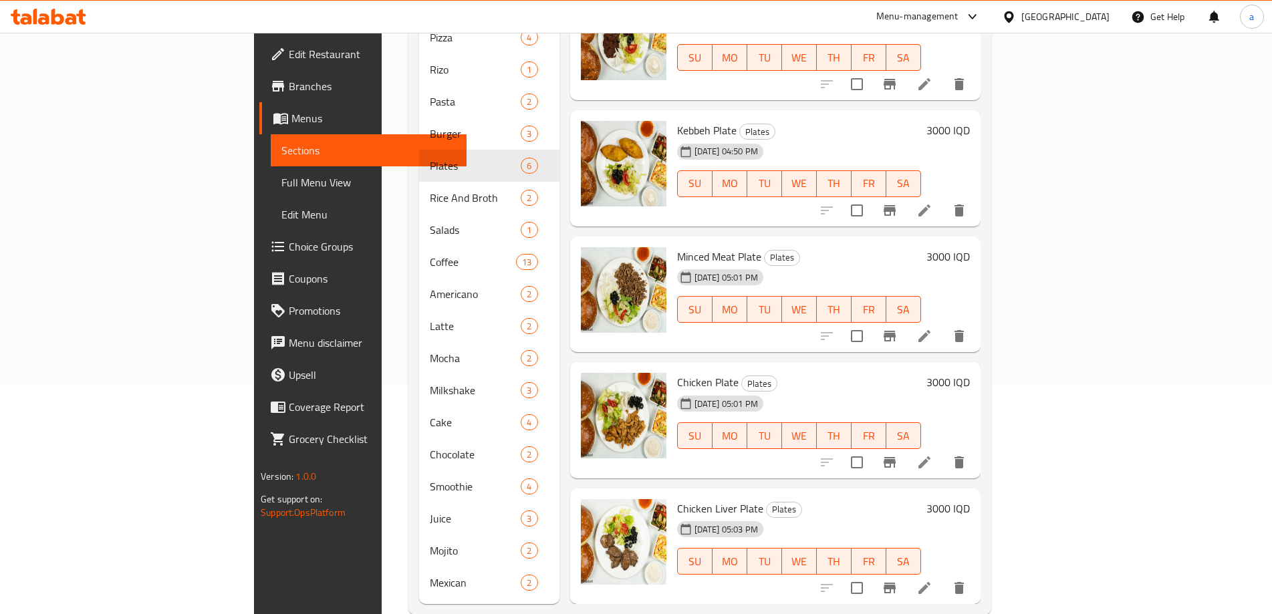
scroll to position [237, 0]
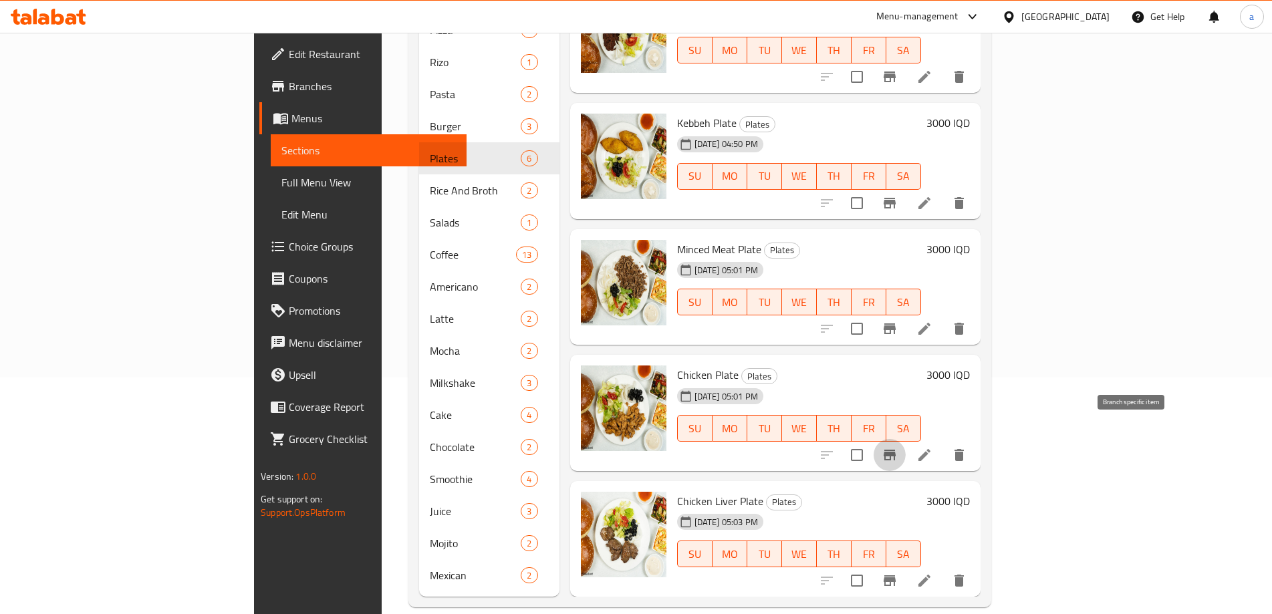
click at [897, 447] on icon "Branch-specific-item" at bounding box center [889, 455] width 16 height 16
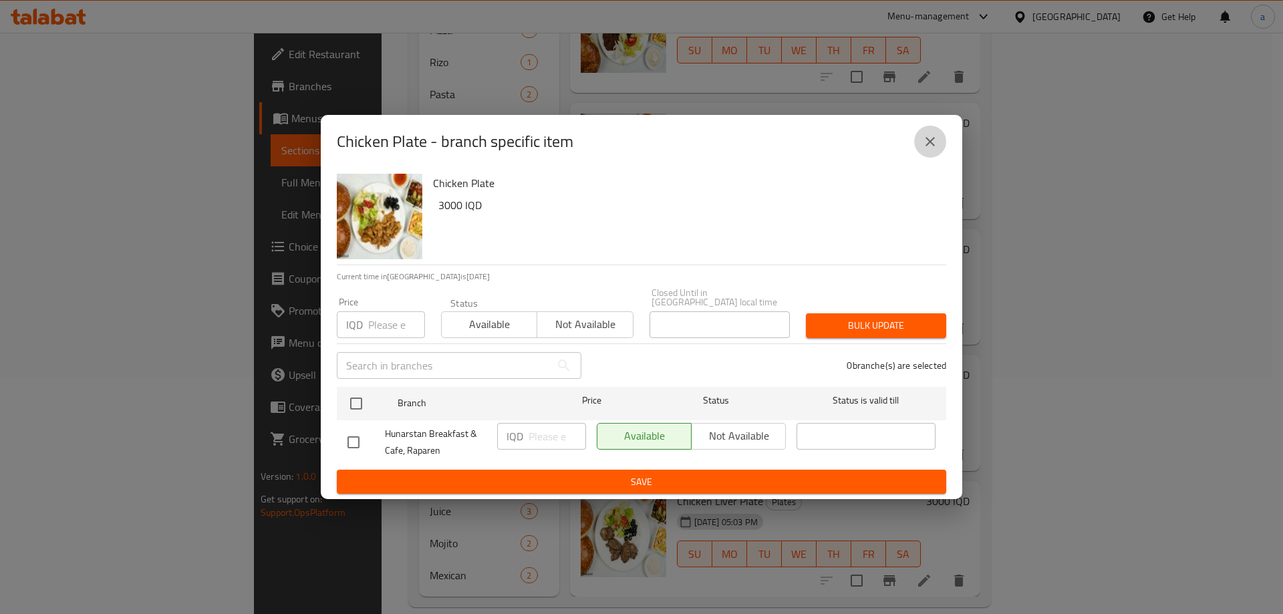
click at [922, 138] on icon "close" at bounding box center [930, 142] width 16 height 16
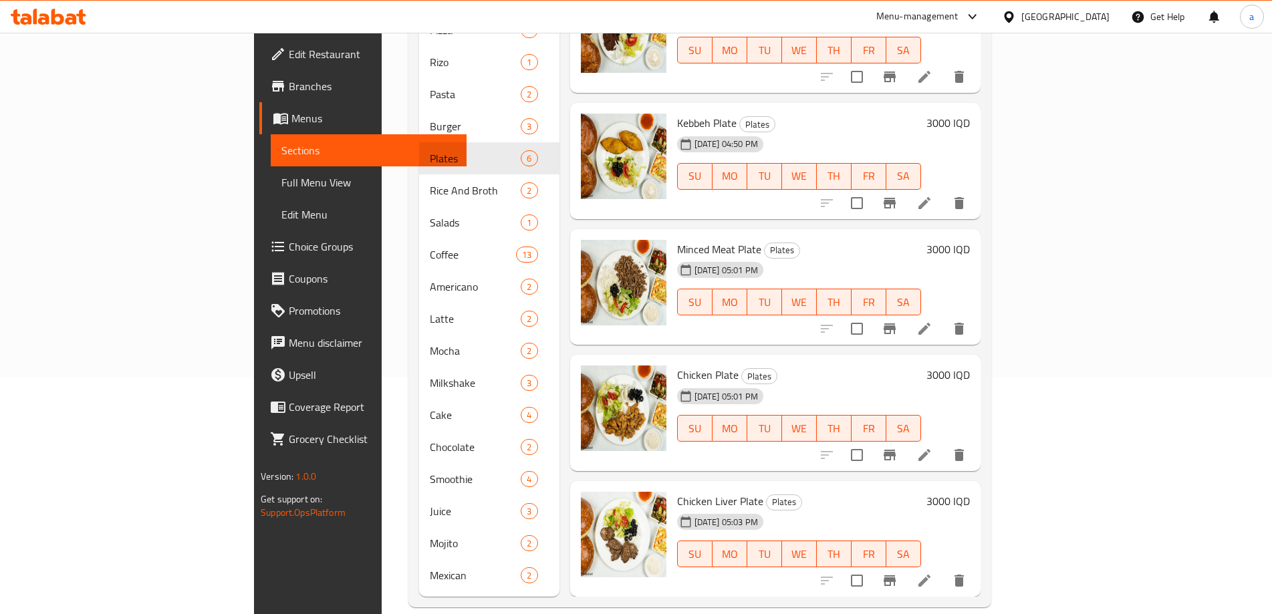
click at [897, 321] on icon "Branch-specific-item" at bounding box center [889, 329] width 16 height 16
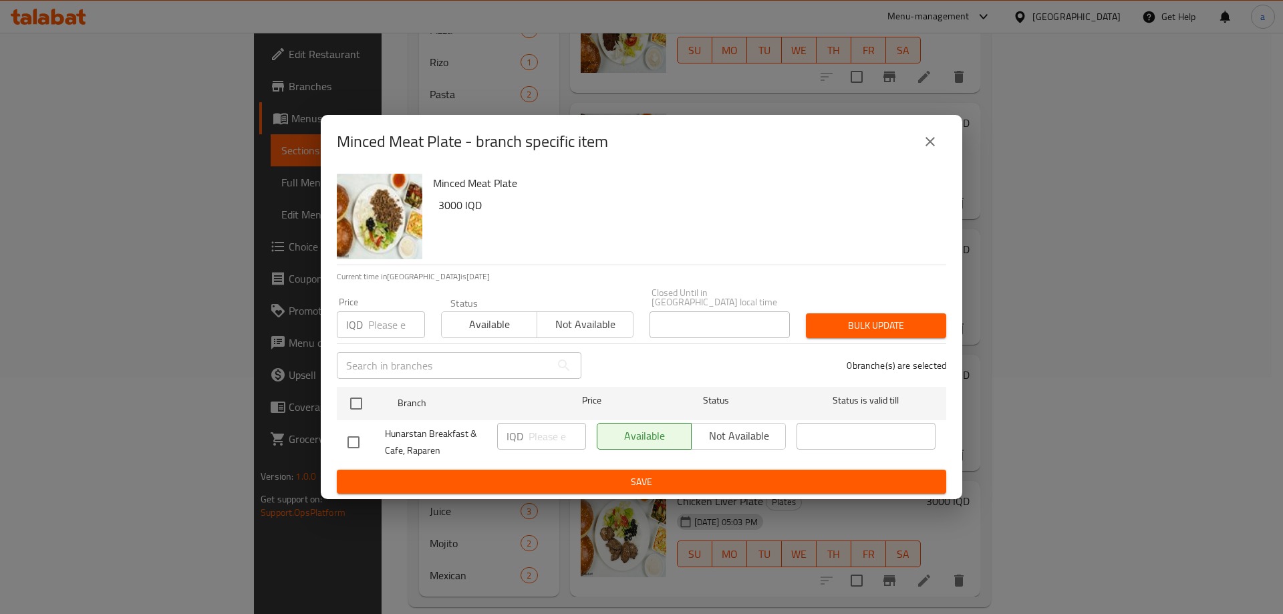
click at [940, 134] on button "close" at bounding box center [930, 142] width 32 height 32
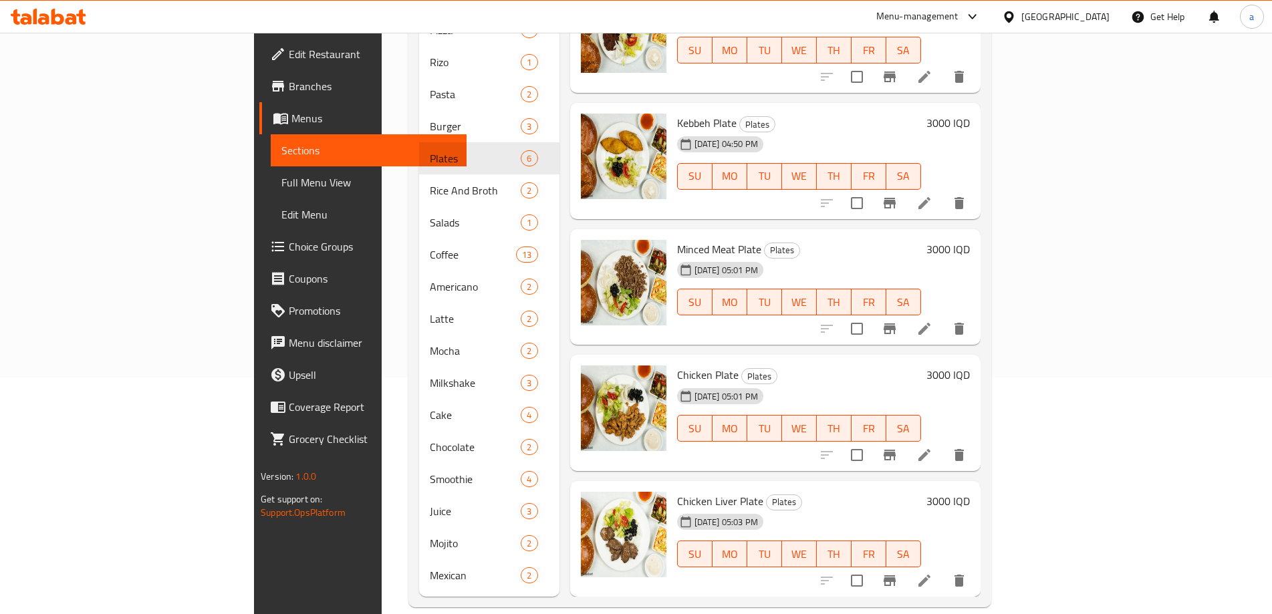
click at [897, 573] on icon "Branch-specific-item" at bounding box center [889, 581] width 16 height 16
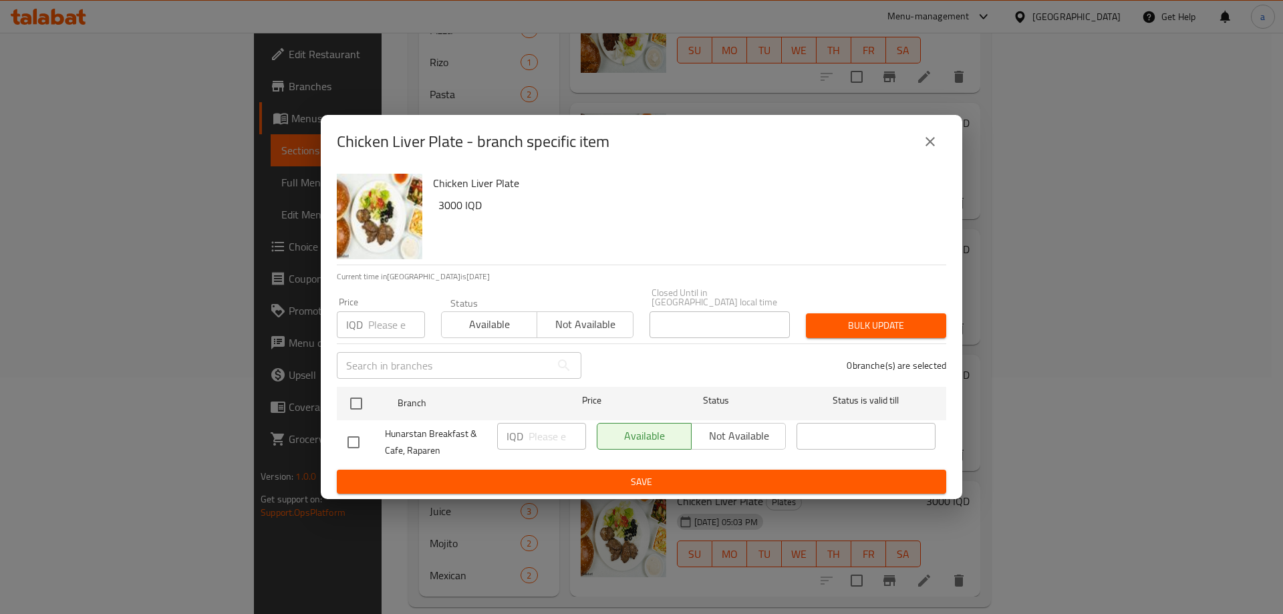
click at [933, 144] on icon "close" at bounding box center [930, 142] width 16 height 16
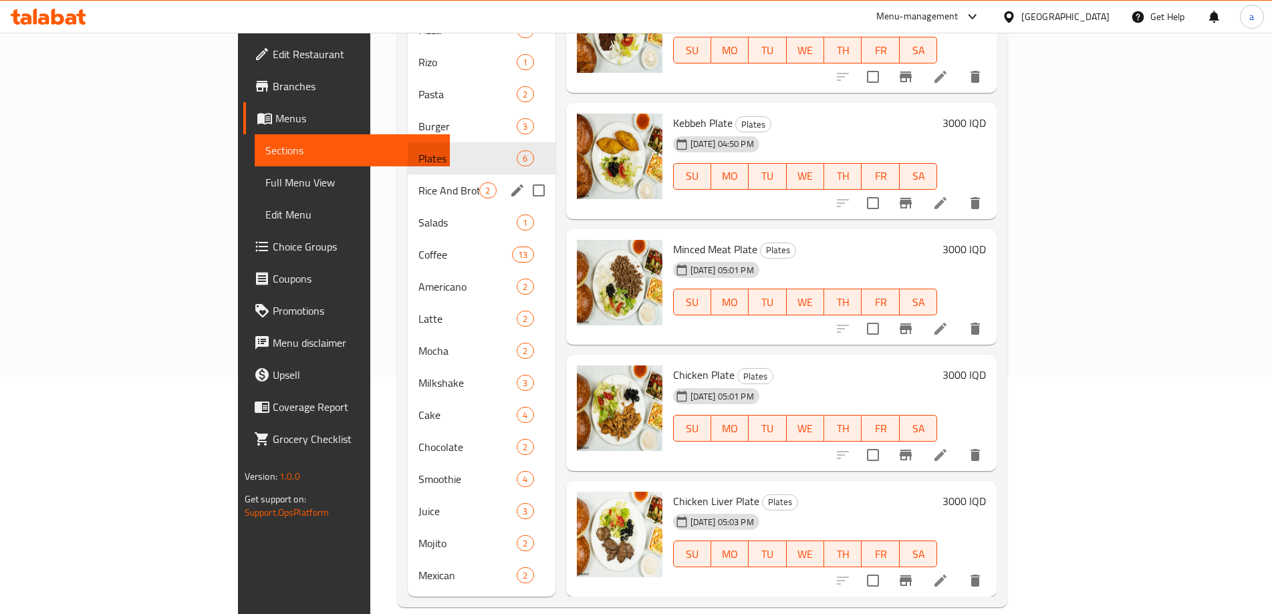
click at [418, 182] on span "Rice And Broth" at bounding box center [448, 190] width 61 height 16
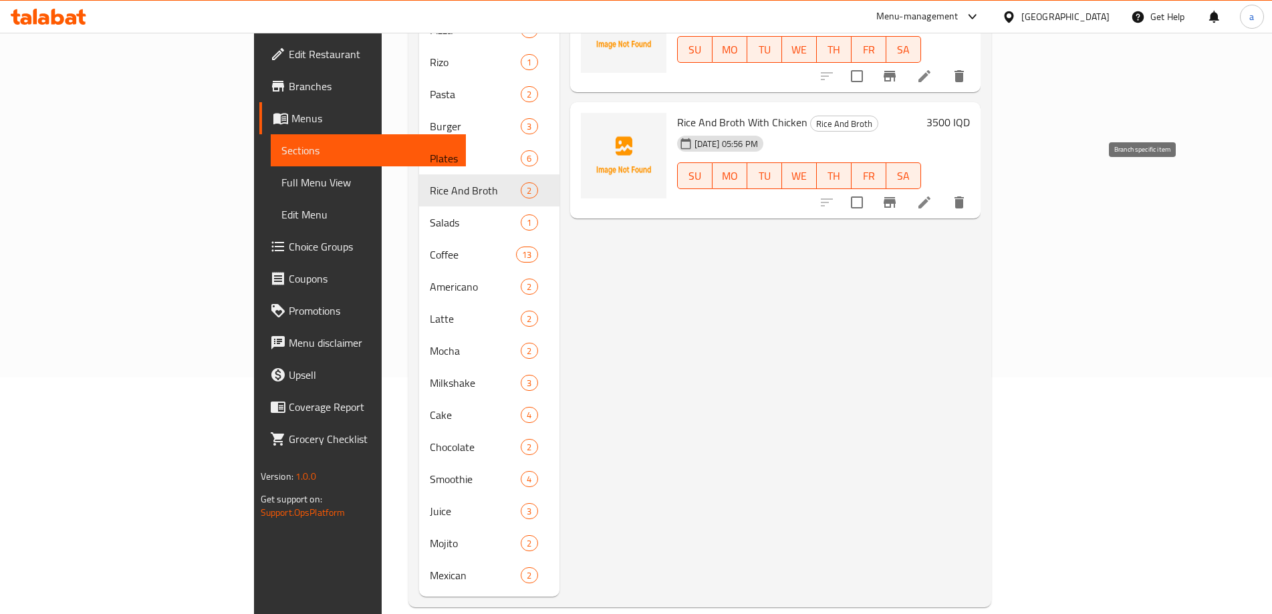
click at [897, 194] on icon "Branch-specific-item" at bounding box center [889, 202] width 16 height 16
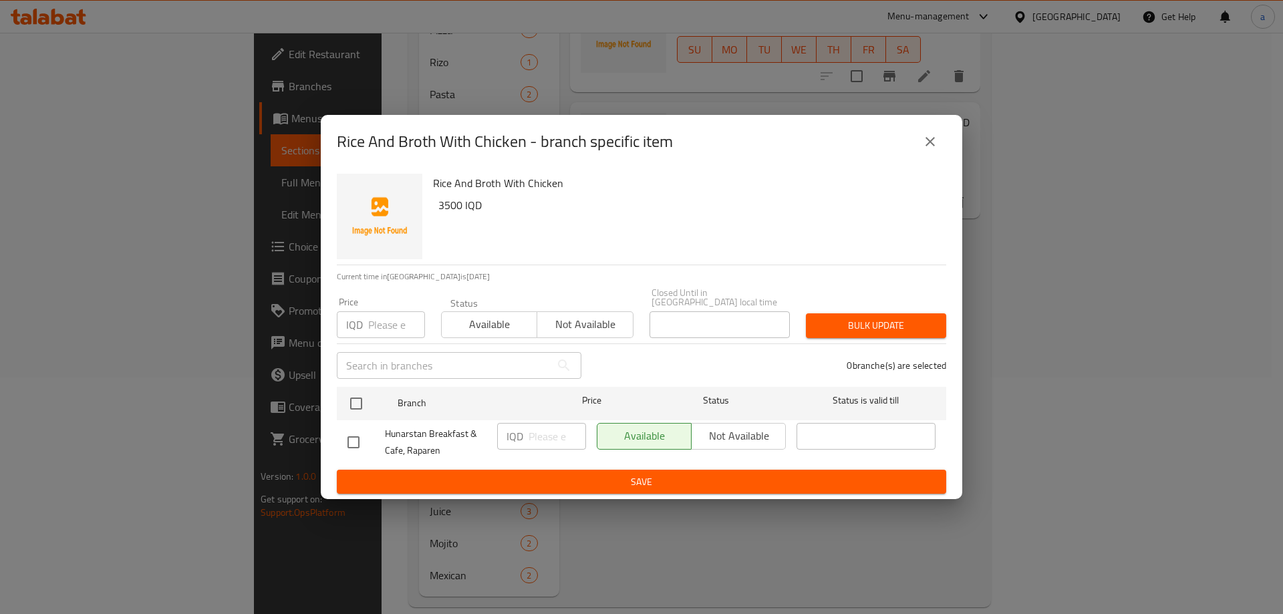
click at [929, 143] on icon "close" at bounding box center [930, 142] width 16 height 16
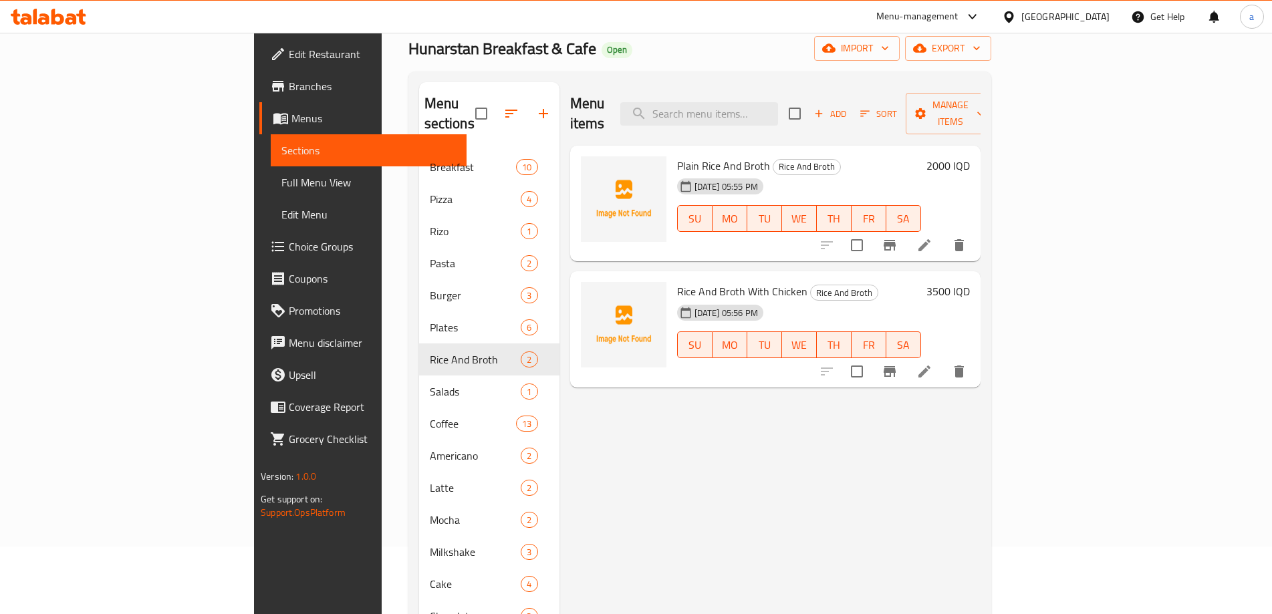
scroll to position [58, 0]
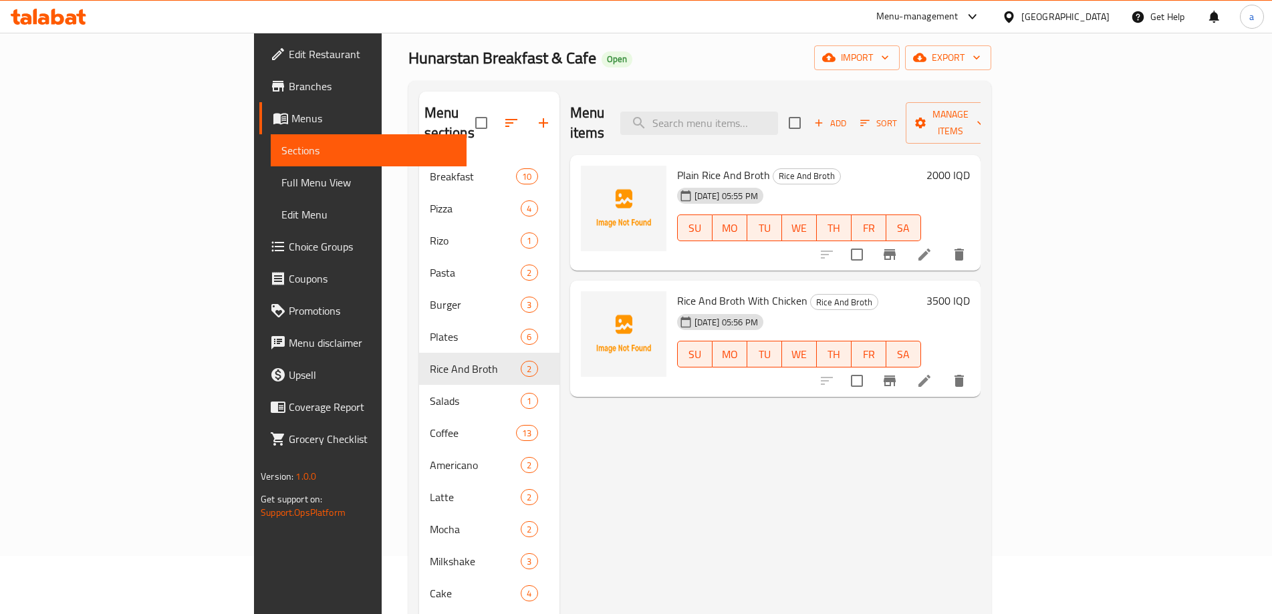
click at [895, 249] on icon "Branch-specific-item" at bounding box center [889, 254] width 12 height 11
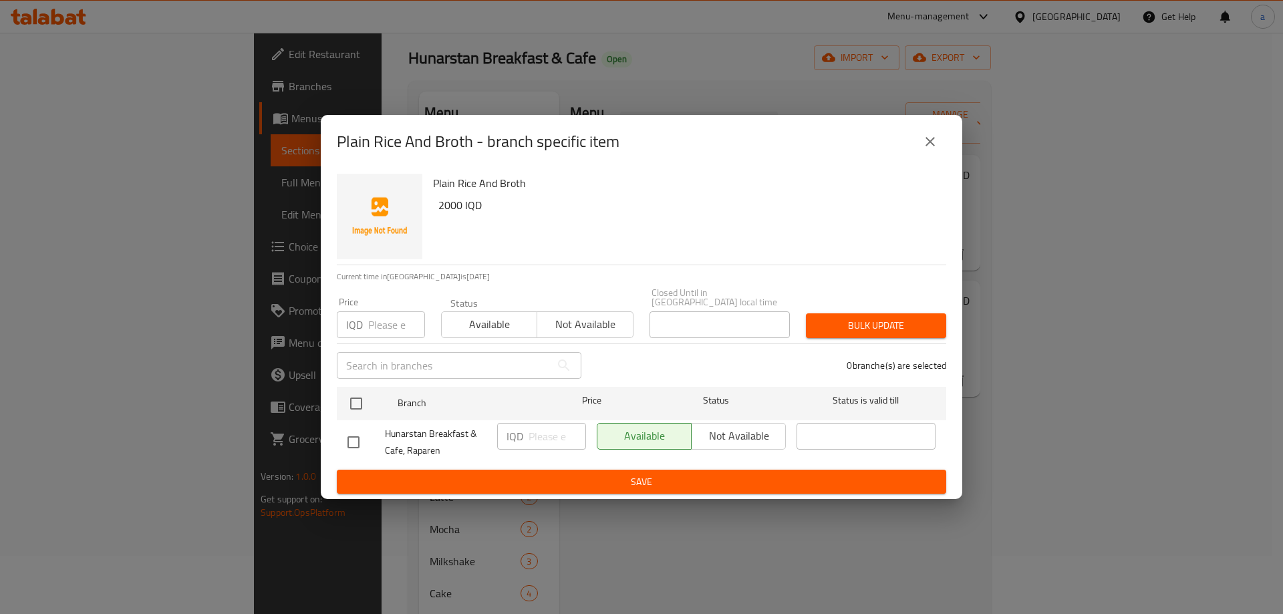
click at [929, 146] on icon "close" at bounding box center [929, 141] width 9 height 9
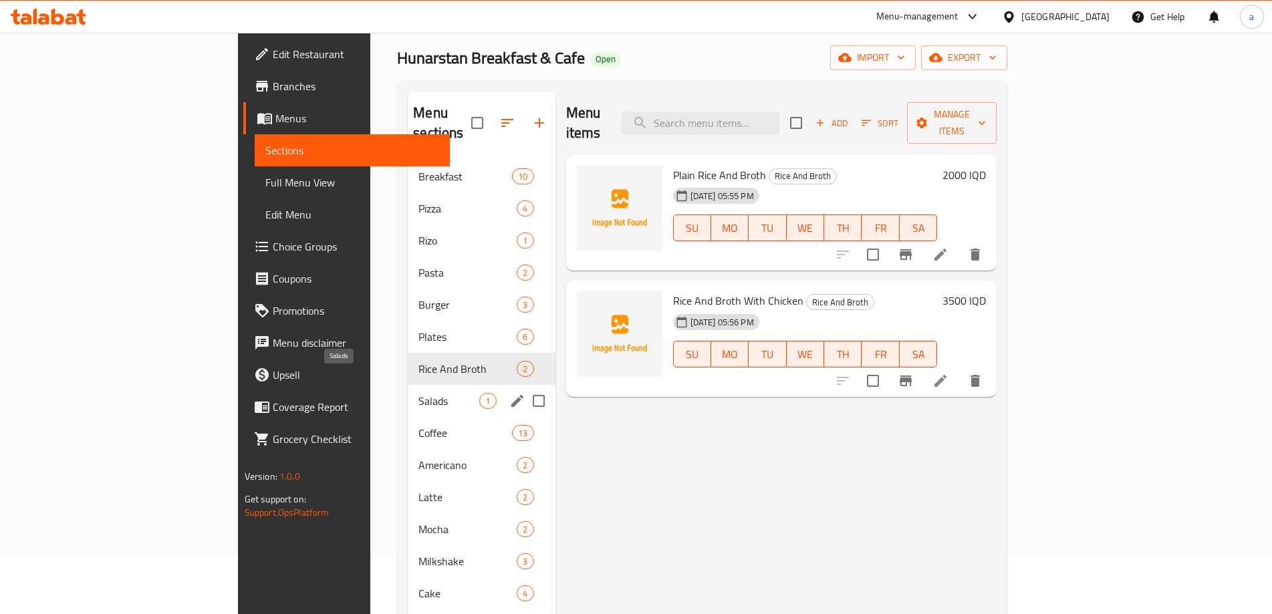
click at [418, 393] on span "Salads" at bounding box center [448, 401] width 61 height 16
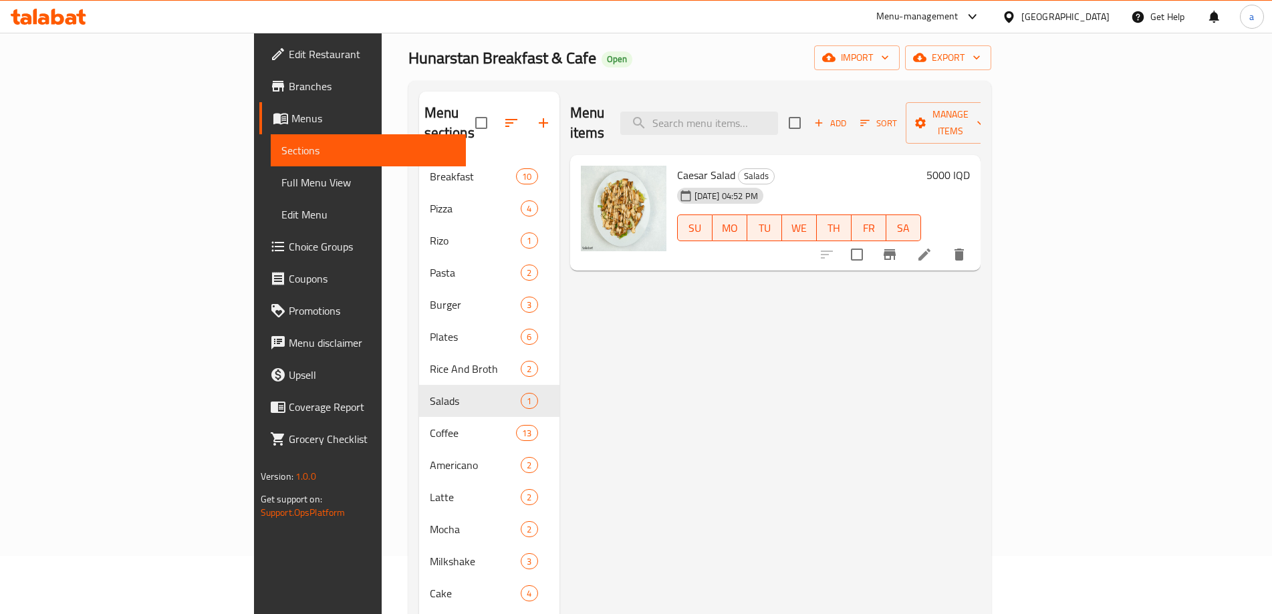
click at [905, 243] on button "Branch-specific-item" at bounding box center [889, 255] width 32 height 32
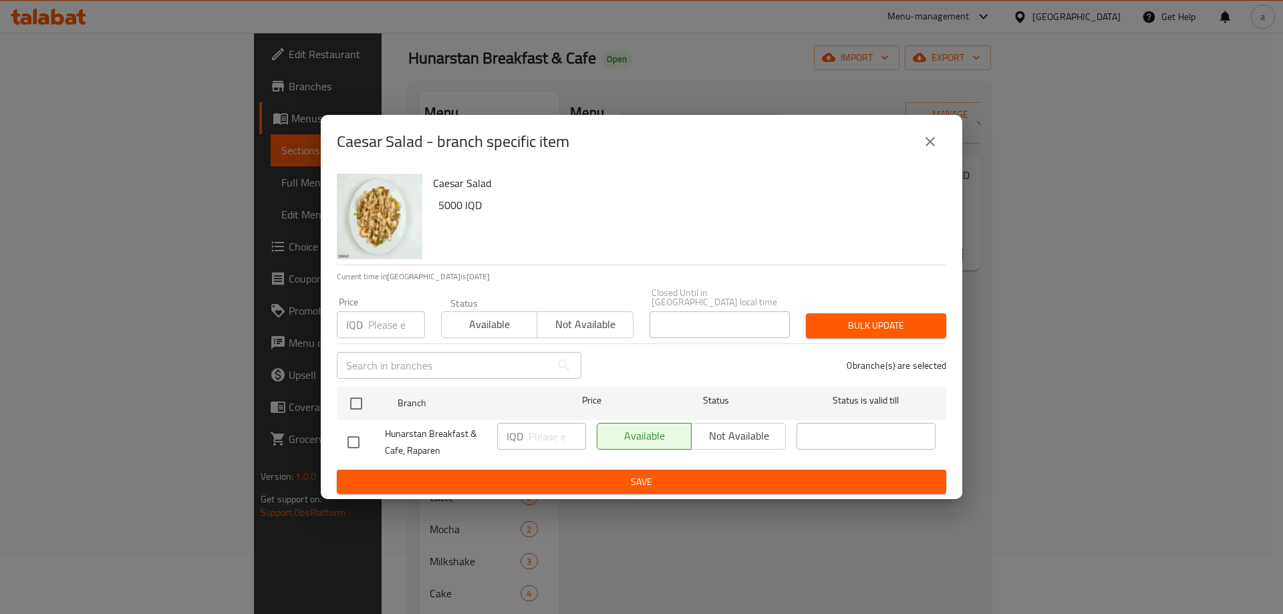
click at [923, 142] on icon "close" at bounding box center [930, 142] width 16 height 16
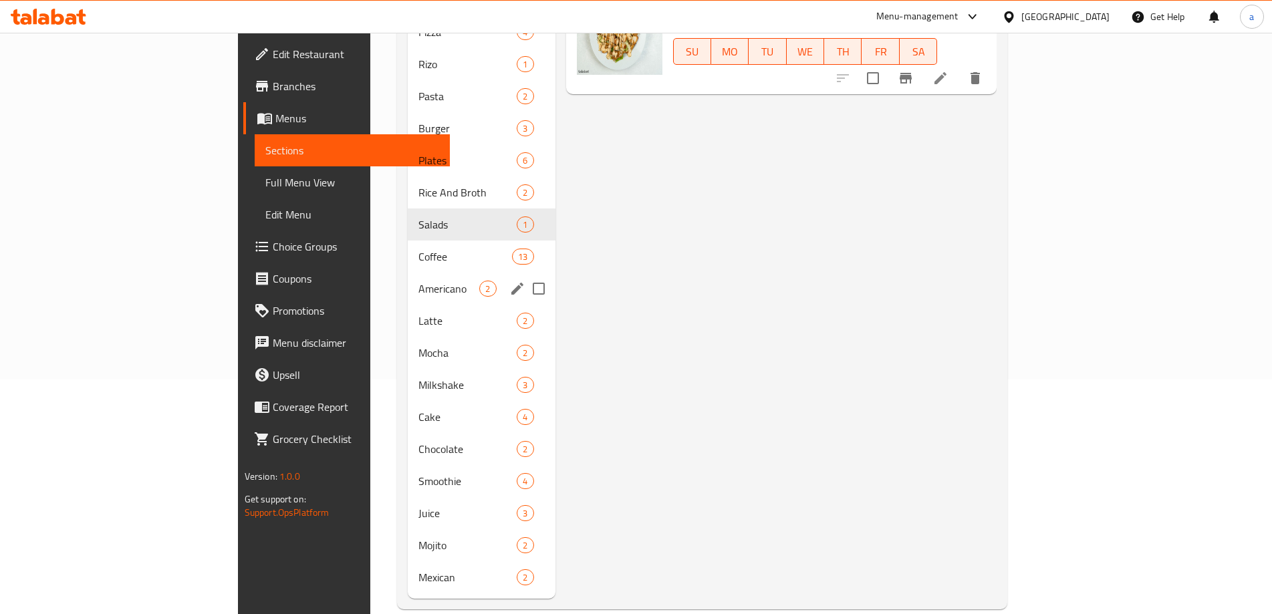
scroll to position [237, 0]
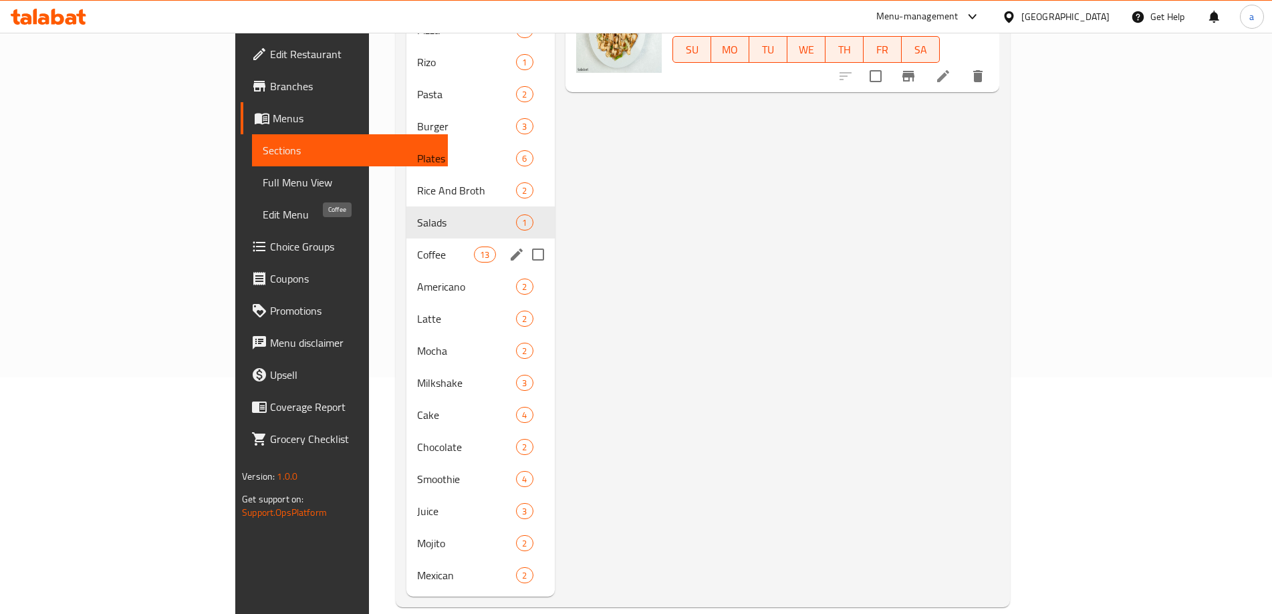
click at [417, 247] on span "Coffee" at bounding box center [445, 255] width 57 height 16
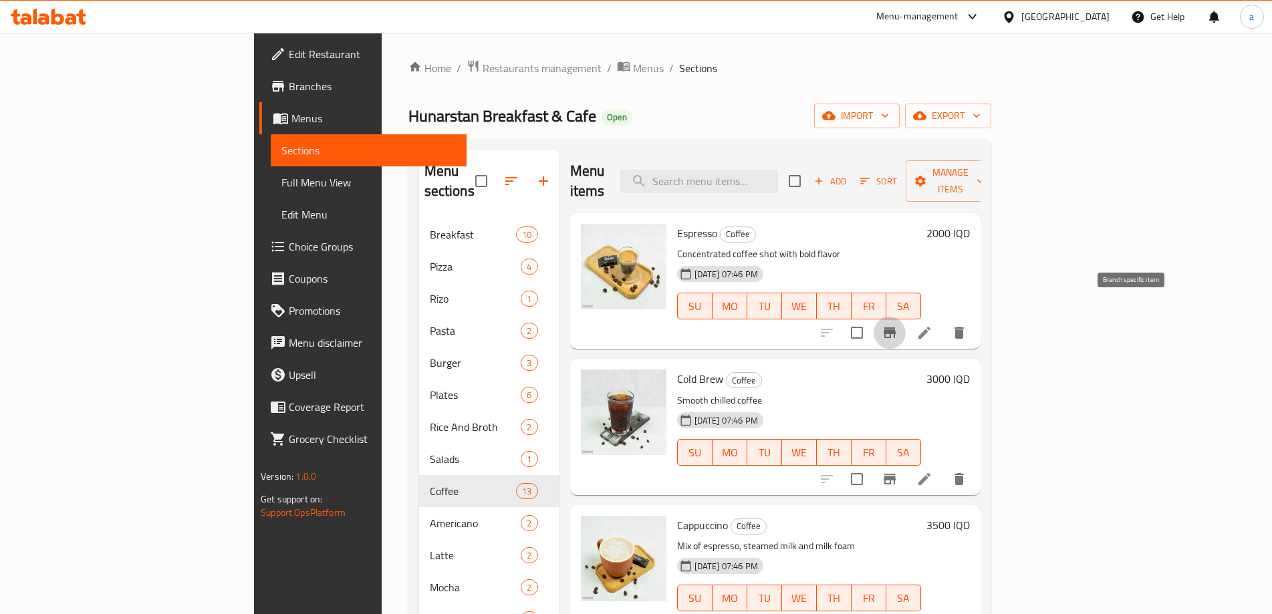
click at [895, 327] on icon "Branch-specific-item" at bounding box center [889, 332] width 12 height 11
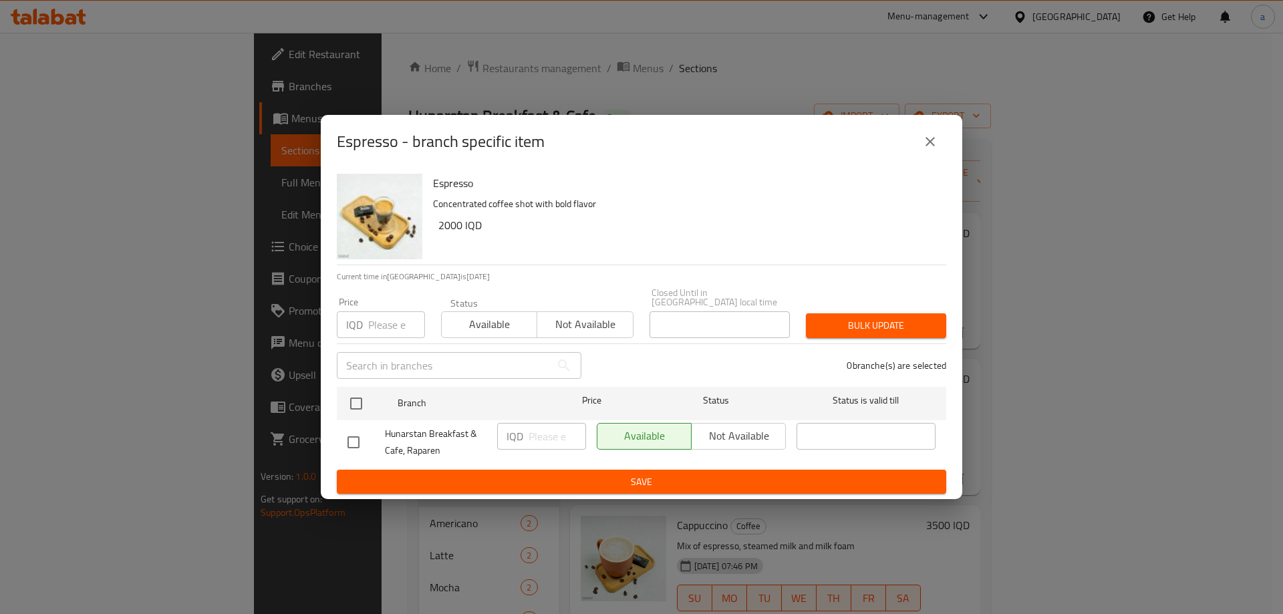
click at [922, 162] on div "Espresso - branch specific item" at bounding box center [641, 141] width 641 height 53
click at [925, 154] on button "close" at bounding box center [930, 142] width 32 height 32
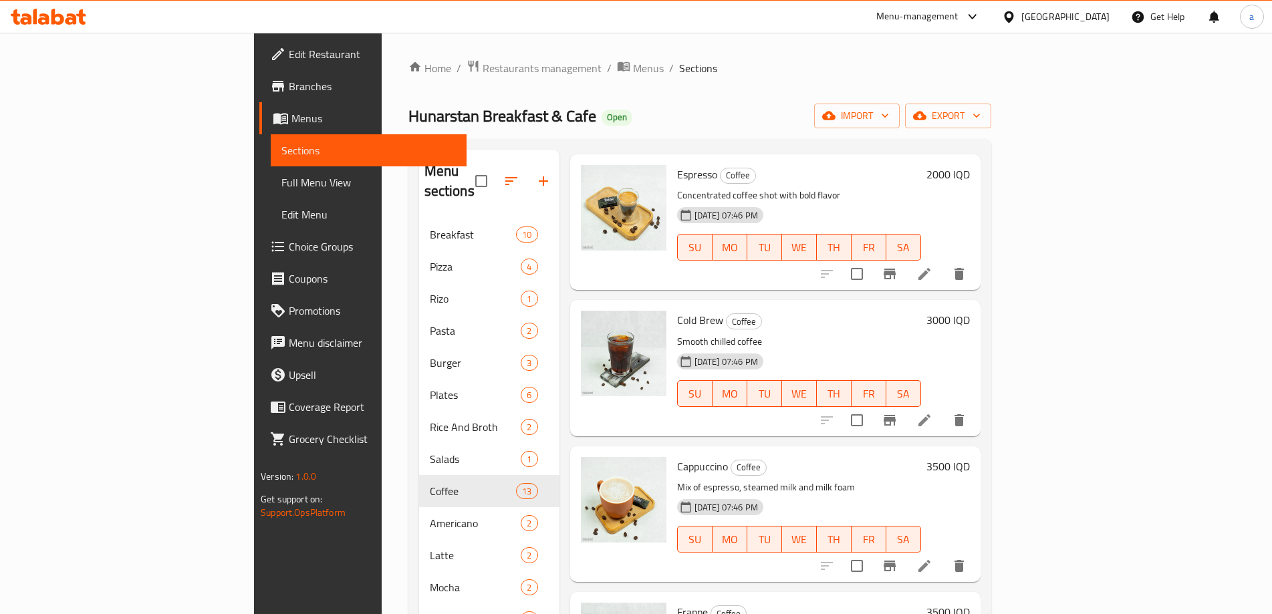
scroll to position [89, 0]
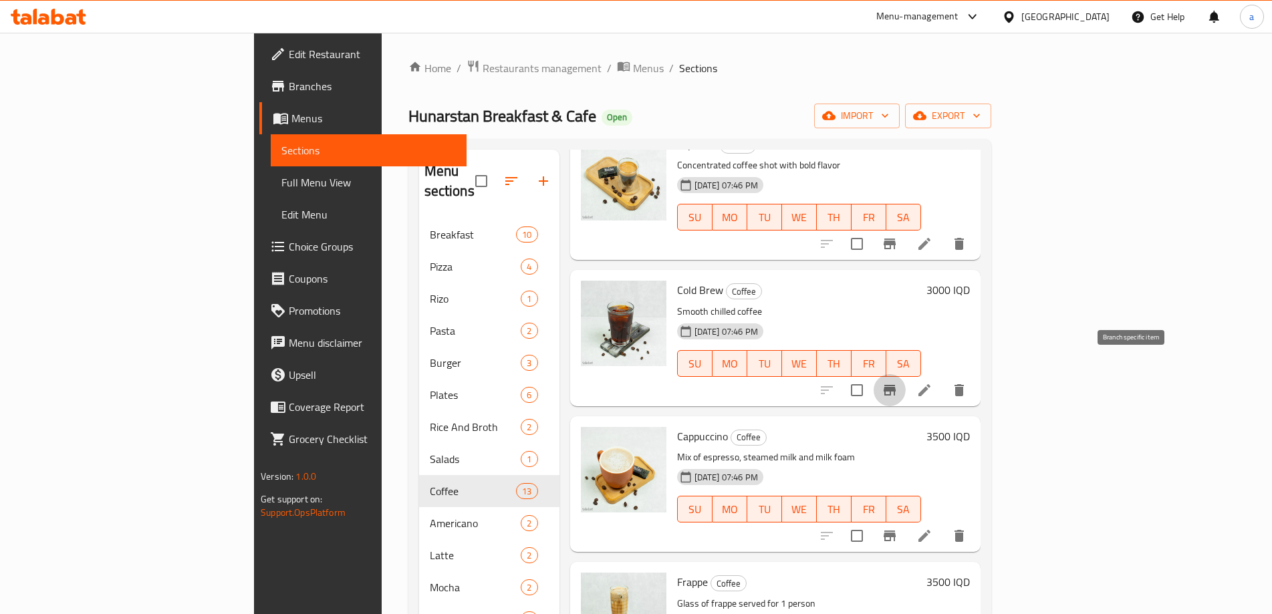
click at [905, 374] on button "Branch-specific-item" at bounding box center [889, 390] width 32 height 32
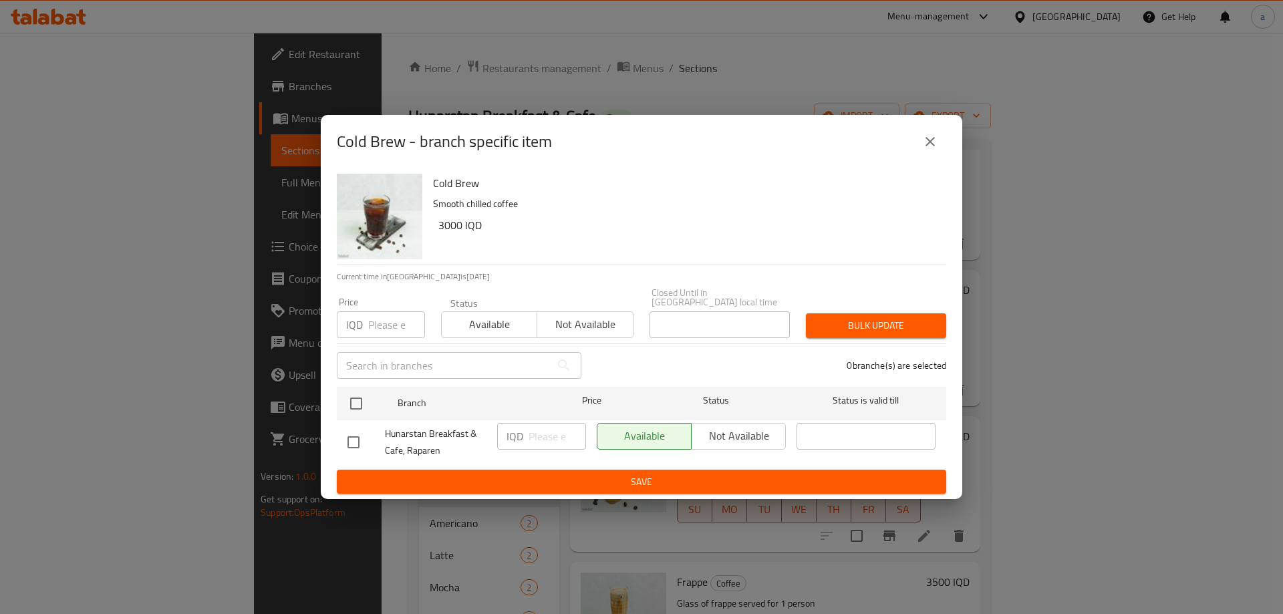
click at [933, 150] on icon "close" at bounding box center [930, 142] width 16 height 16
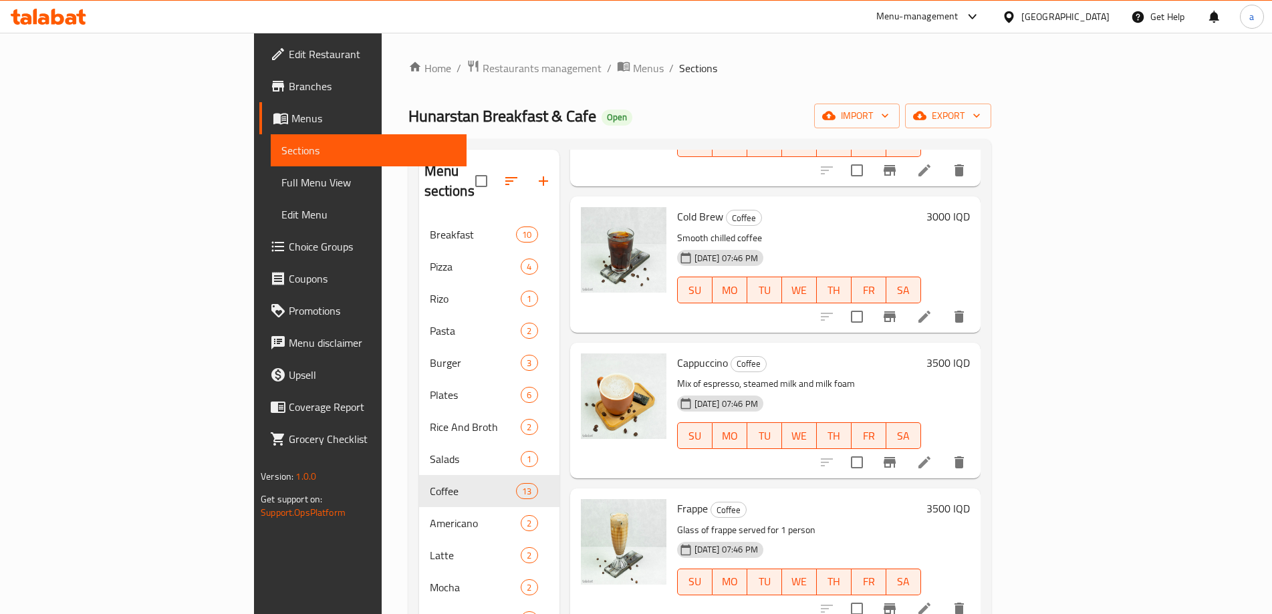
scroll to position [267, 0]
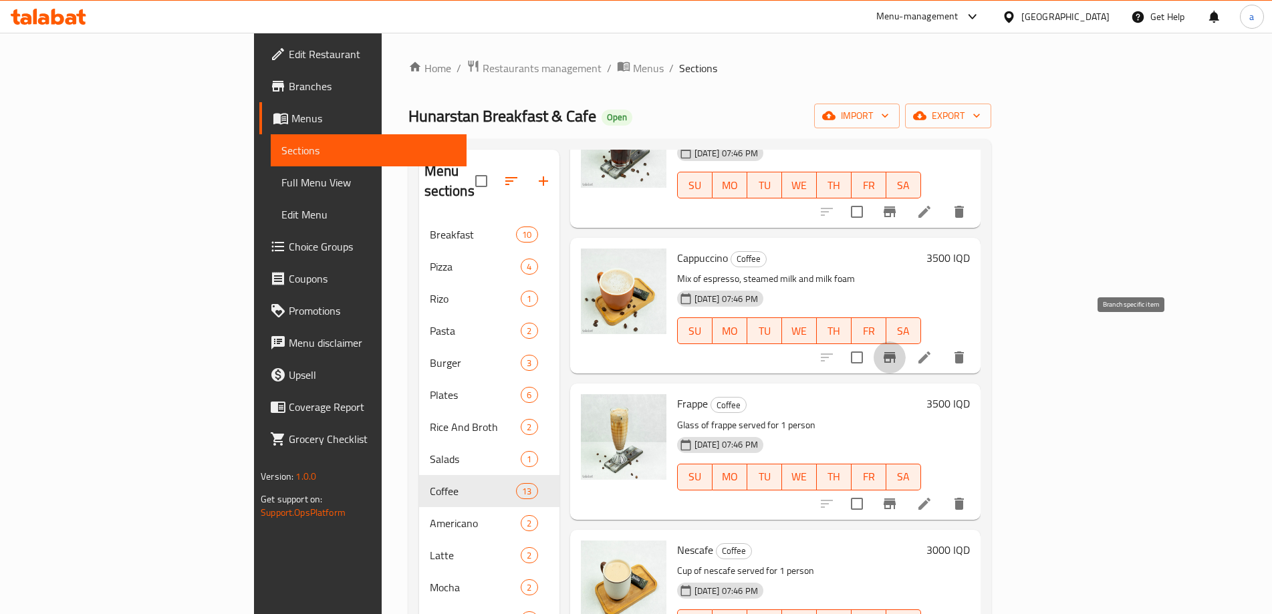
click at [897, 349] on icon "Branch-specific-item" at bounding box center [889, 357] width 16 height 16
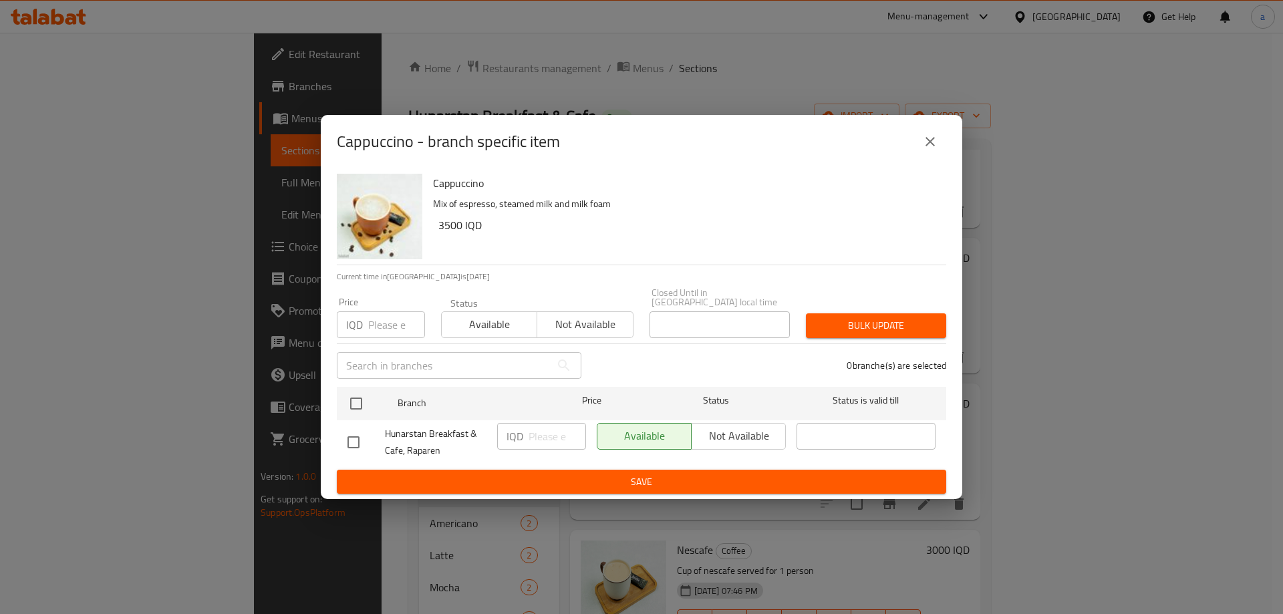
click at [921, 147] on button "close" at bounding box center [930, 142] width 32 height 32
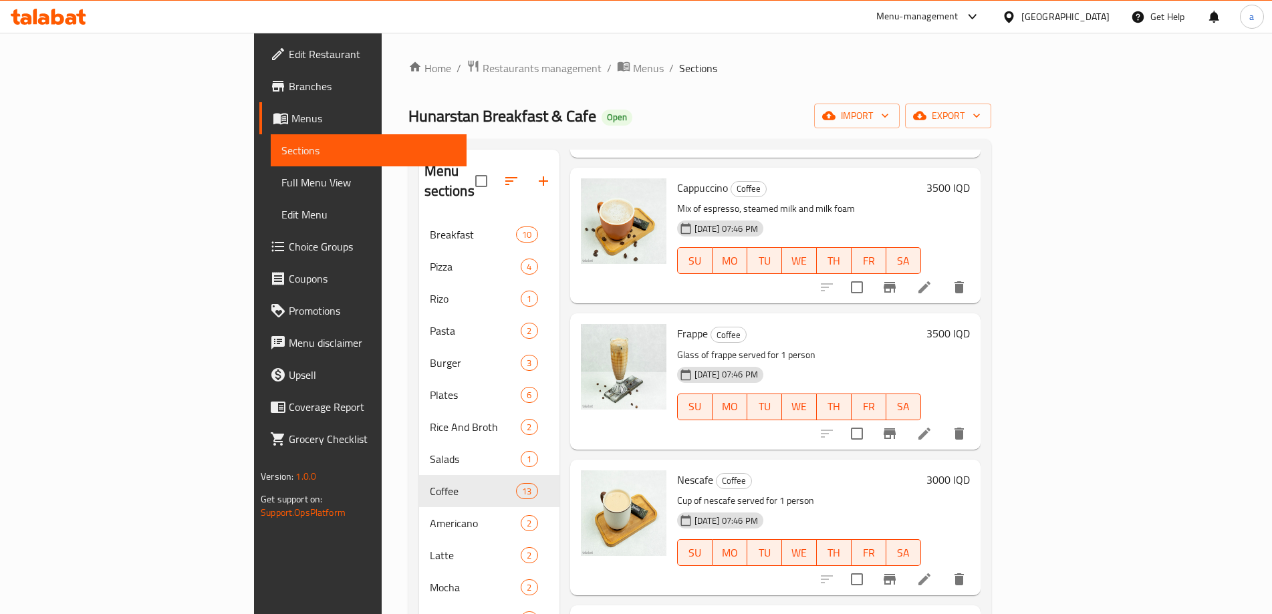
scroll to position [446, 0]
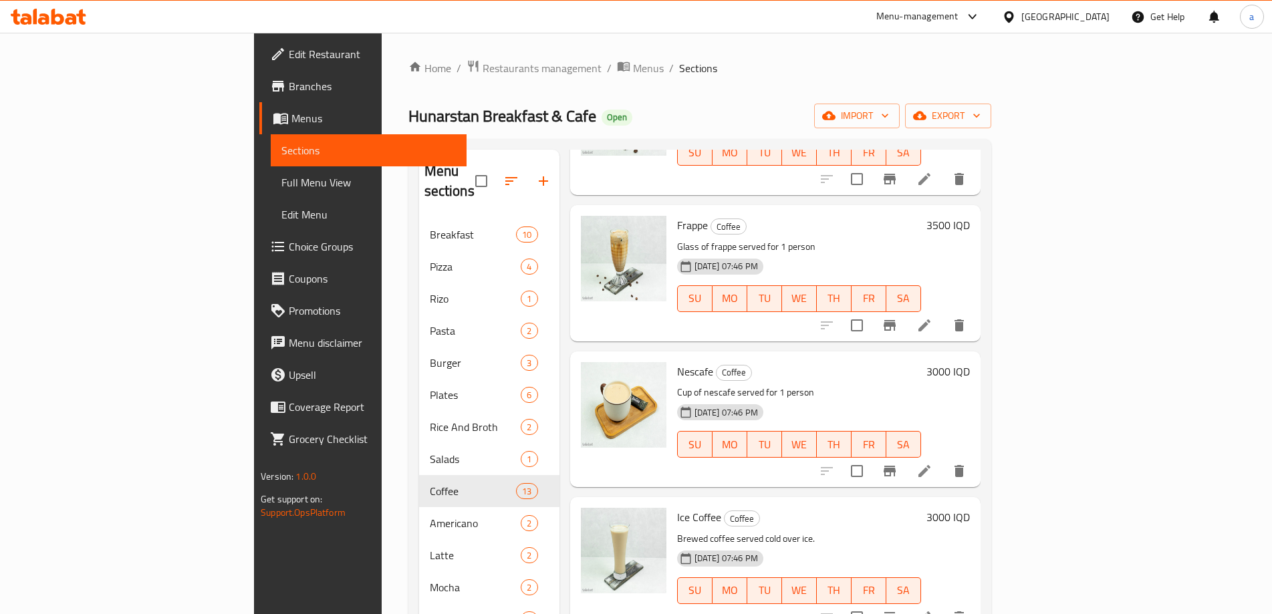
click at [905, 309] on button "Branch-specific-item" at bounding box center [889, 325] width 32 height 32
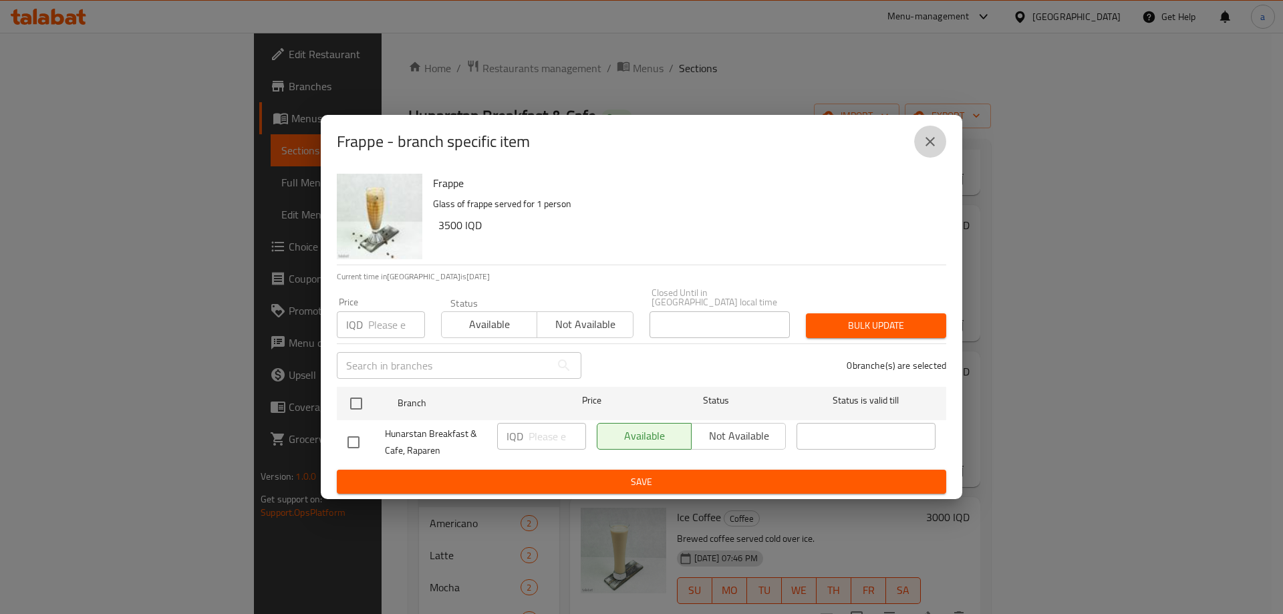
click at [936, 147] on icon "close" at bounding box center [930, 142] width 16 height 16
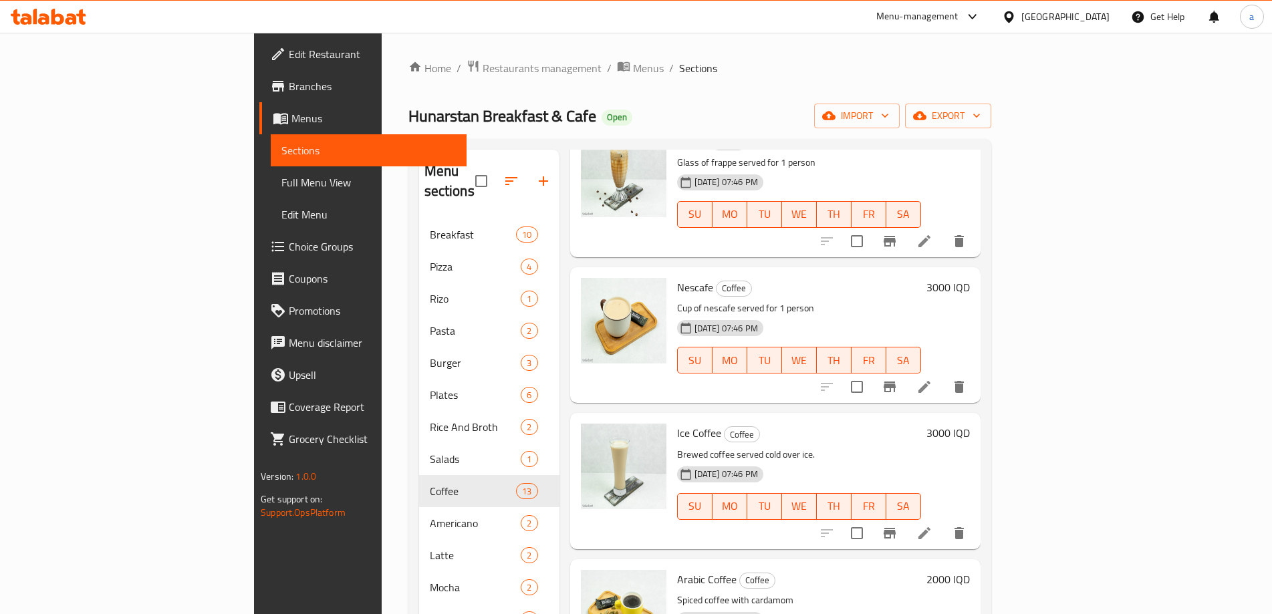
scroll to position [623, 0]
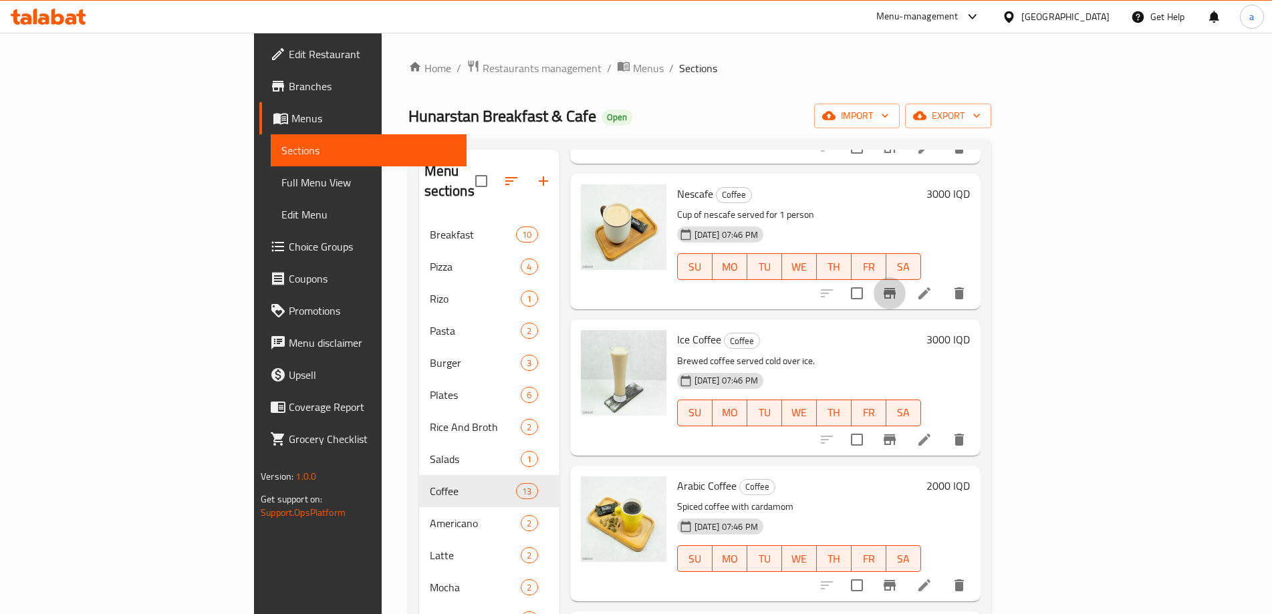
click at [897, 285] on icon "Branch-specific-item" at bounding box center [889, 293] width 16 height 16
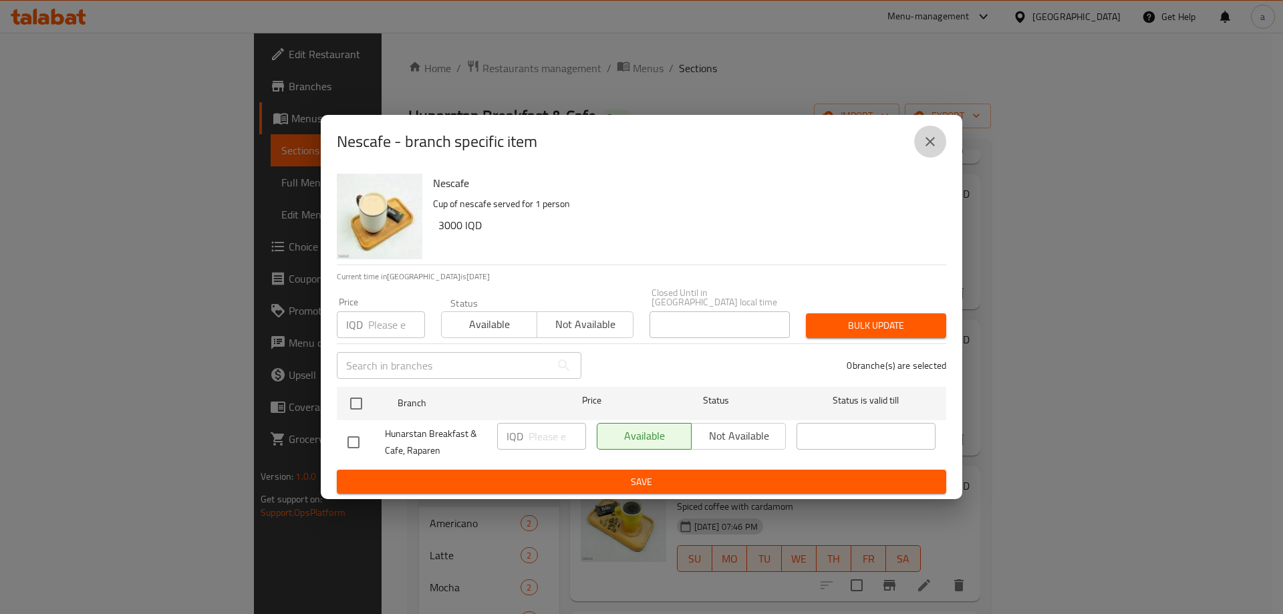
click at [927, 150] on icon "close" at bounding box center [930, 142] width 16 height 16
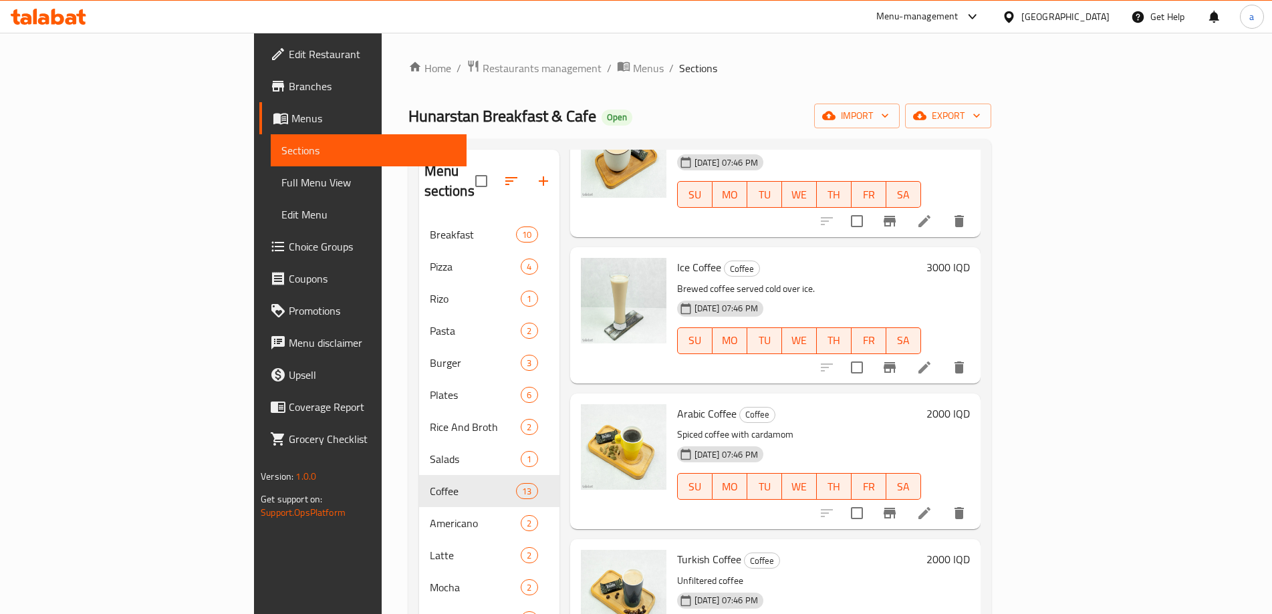
scroll to position [802, 0]
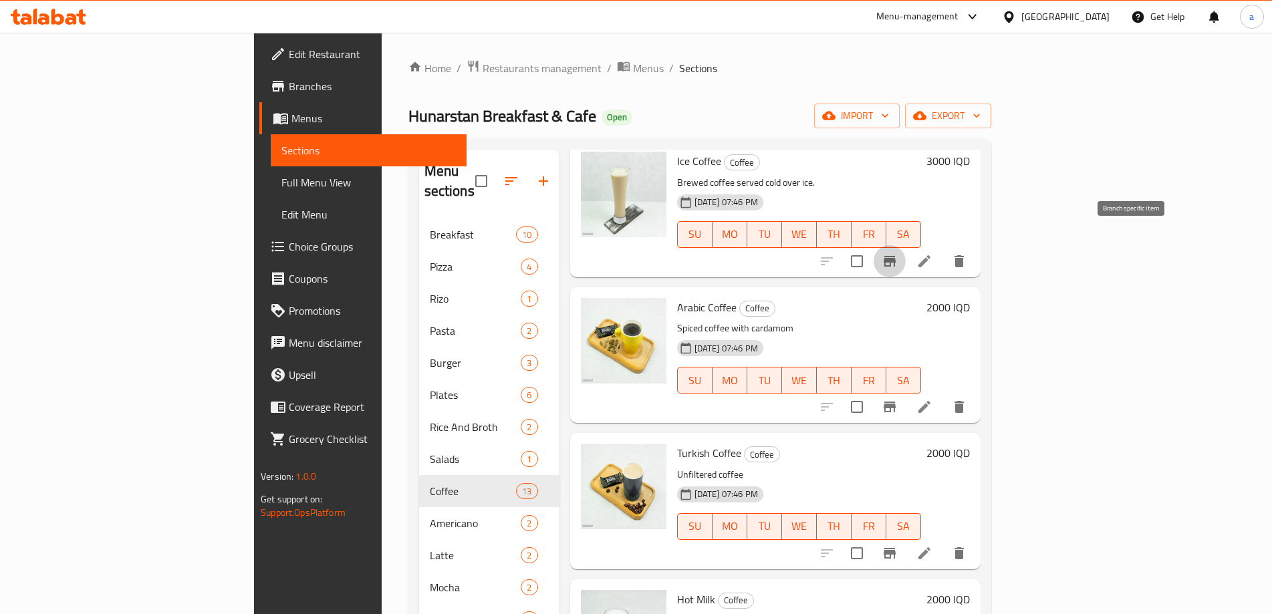
click at [897, 253] on icon "Branch-specific-item" at bounding box center [889, 261] width 16 height 16
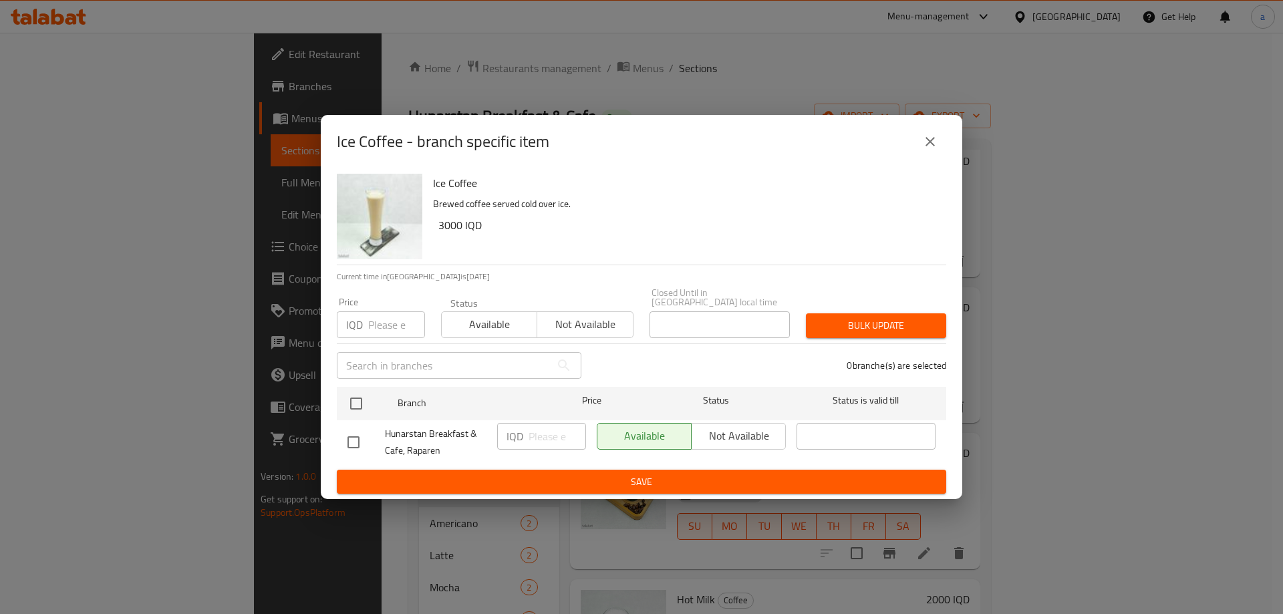
click at [938, 156] on button "close" at bounding box center [930, 142] width 32 height 32
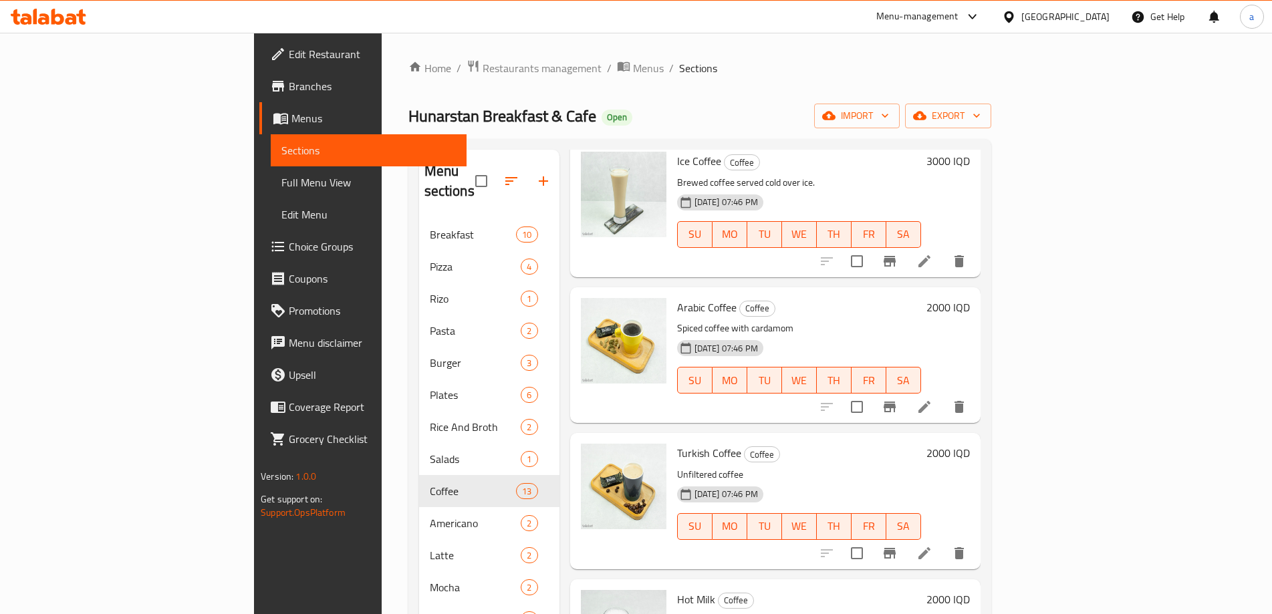
scroll to position [891, 0]
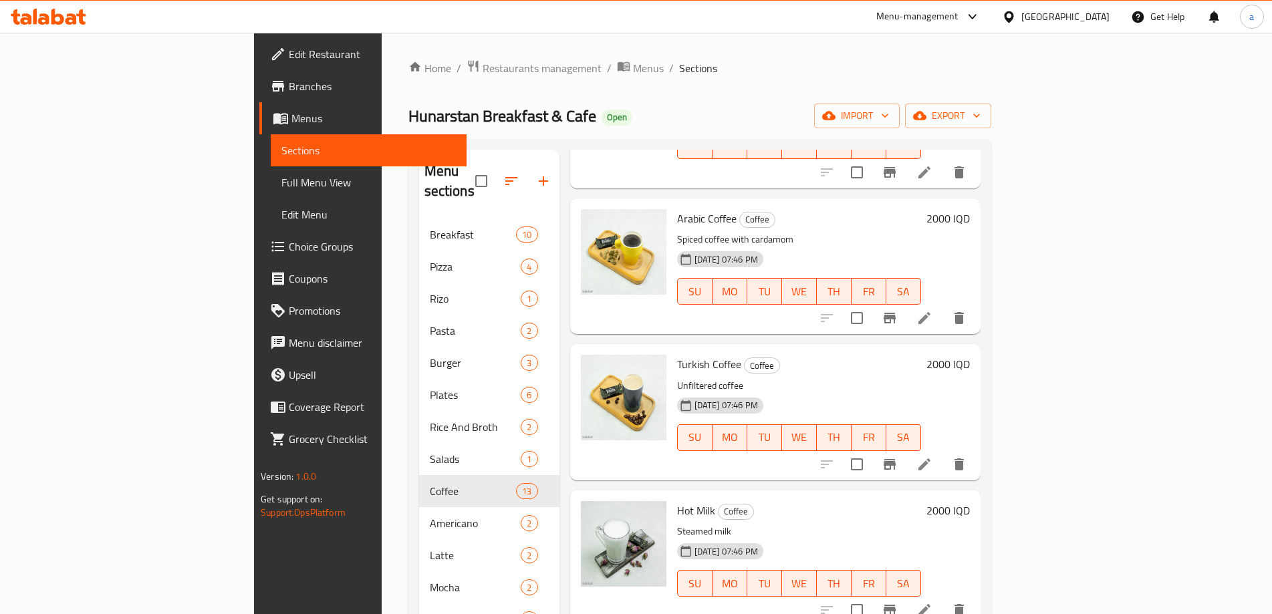
click at [895, 313] on icon "Branch-specific-item" at bounding box center [889, 318] width 12 height 11
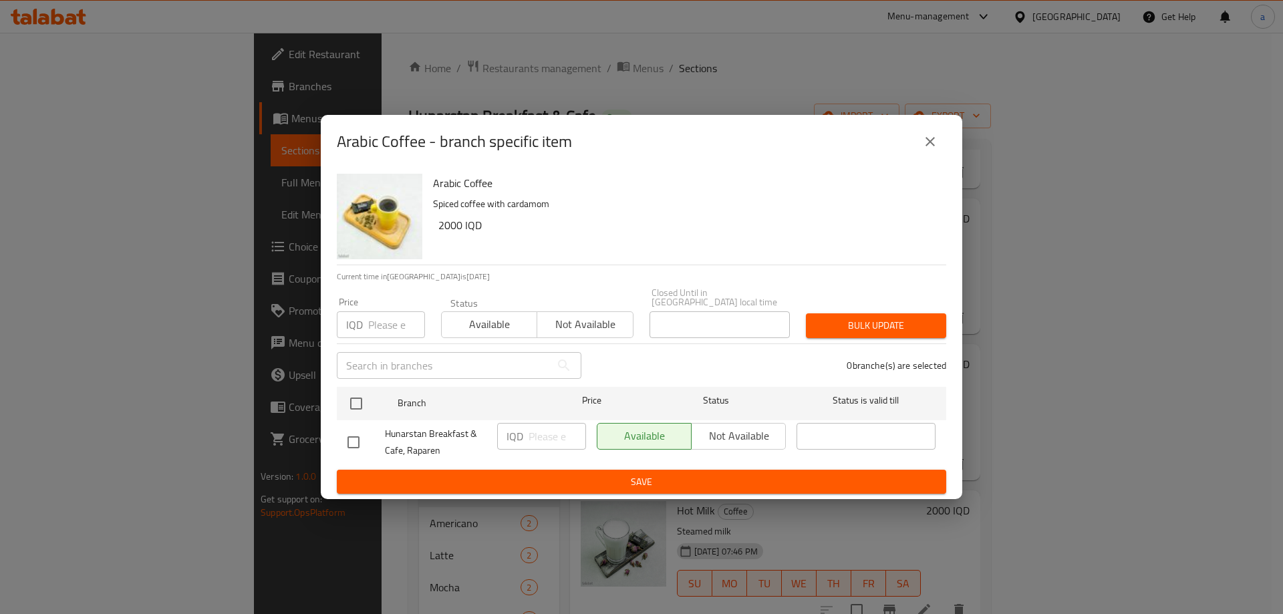
click at [930, 144] on icon "close" at bounding box center [930, 142] width 16 height 16
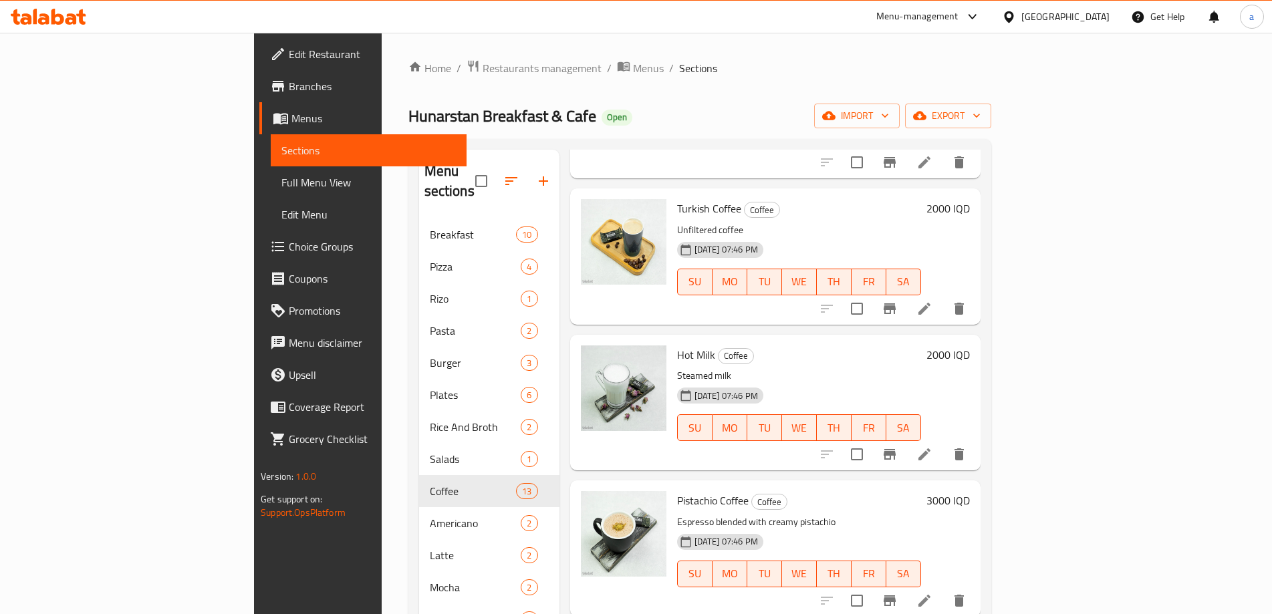
scroll to position [1069, 0]
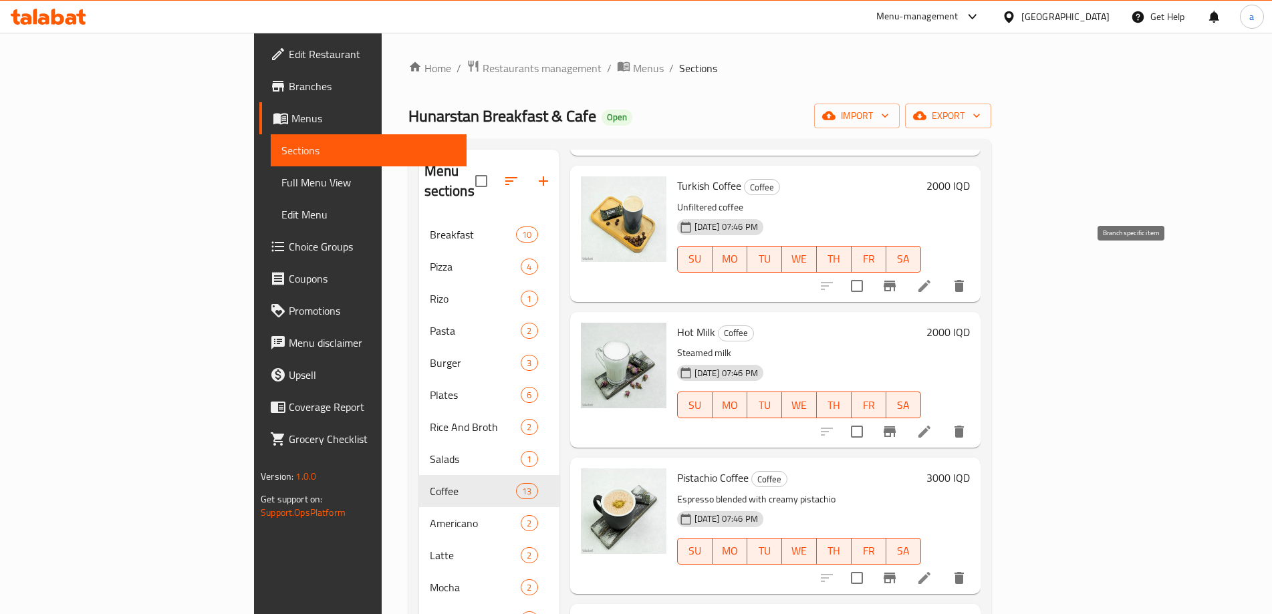
click at [897, 278] on icon "Branch-specific-item" at bounding box center [889, 286] width 16 height 16
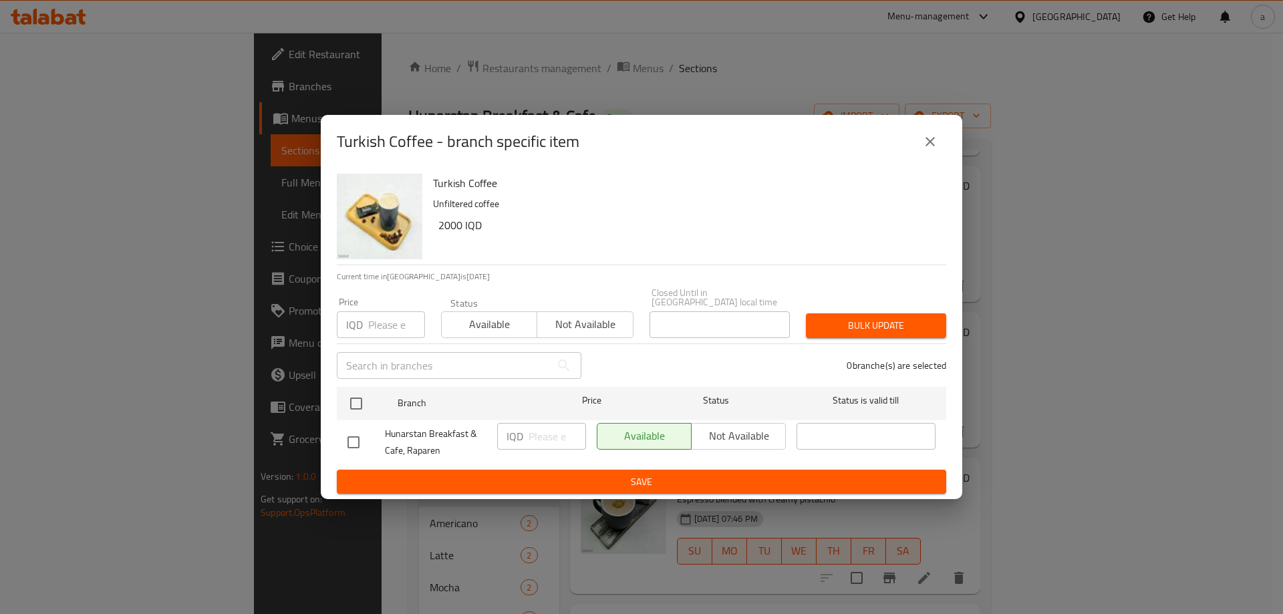
click at [938, 146] on button "close" at bounding box center [930, 142] width 32 height 32
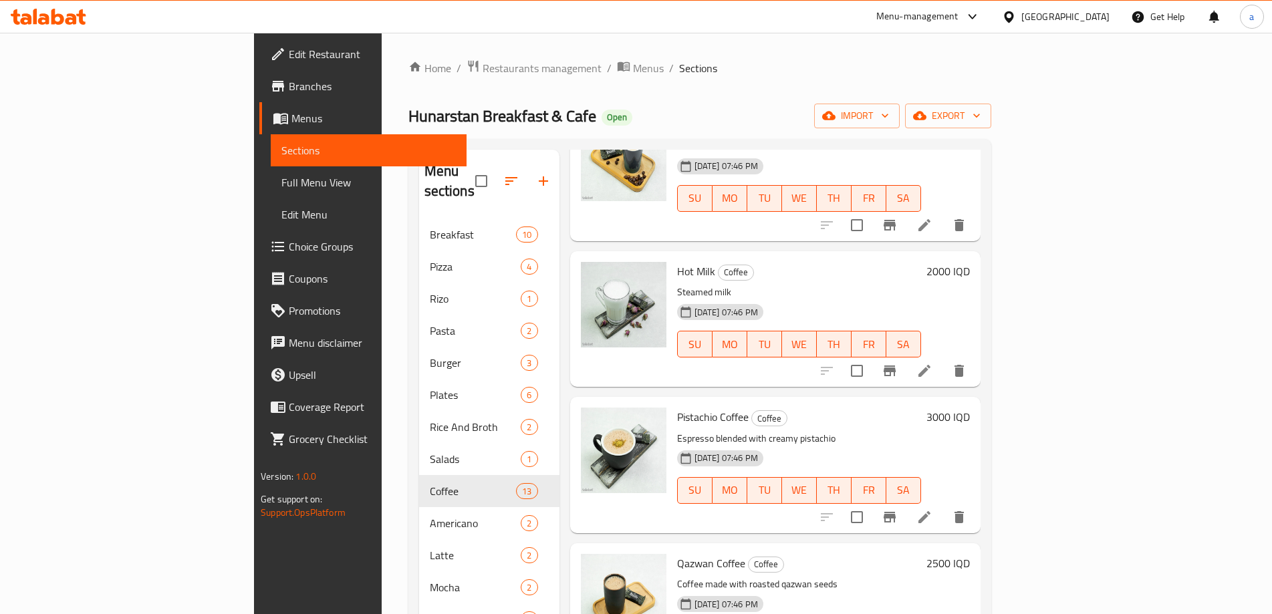
scroll to position [1158, 0]
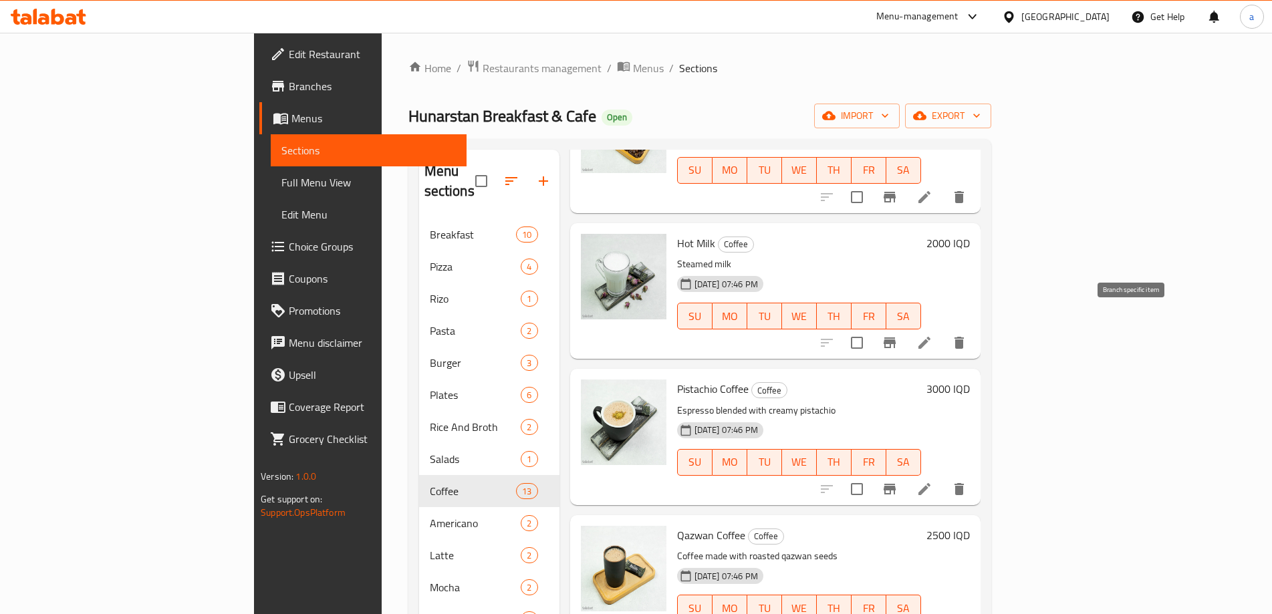
click at [905, 327] on button "Branch-specific-item" at bounding box center [889, 343] width 32 height 32
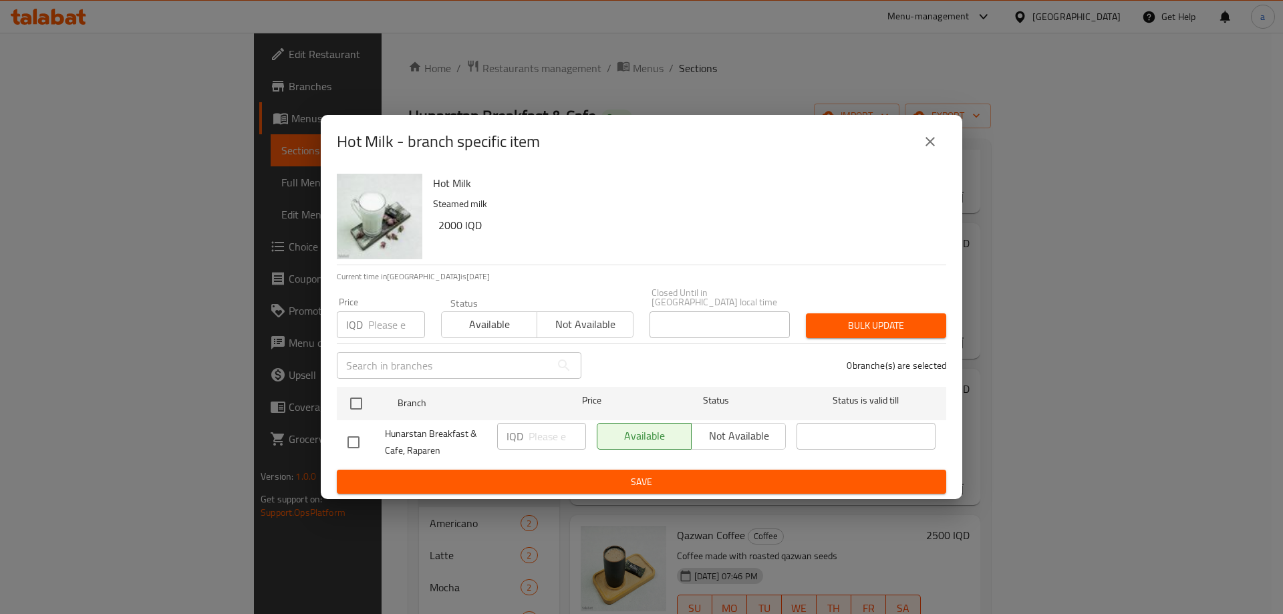
click at [931, 129] on div "Hot Milk - branch specific item" at bounding box center [641, 141] width 641 height 53
click at [930, 138] on icon "close" at bounding box center [930, 142] width 16 height 16
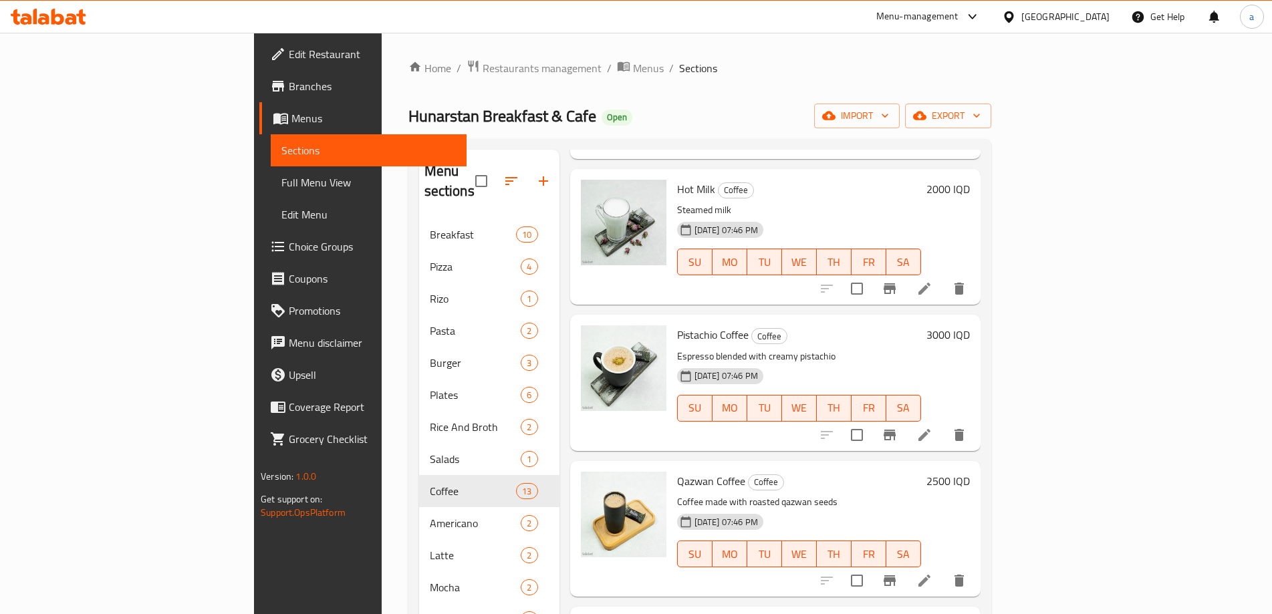
scroll to position [1268, 0]
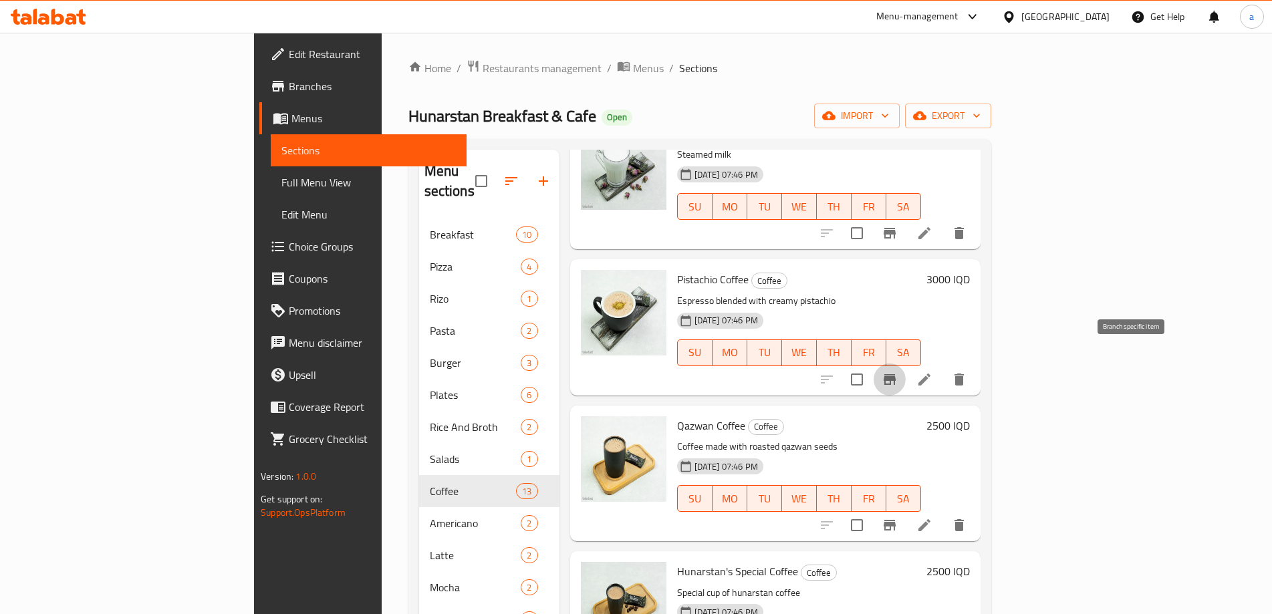
click at [897, 372] on icon "Branch-specific-item" at bounding box center [889, 380] width 16 height 16
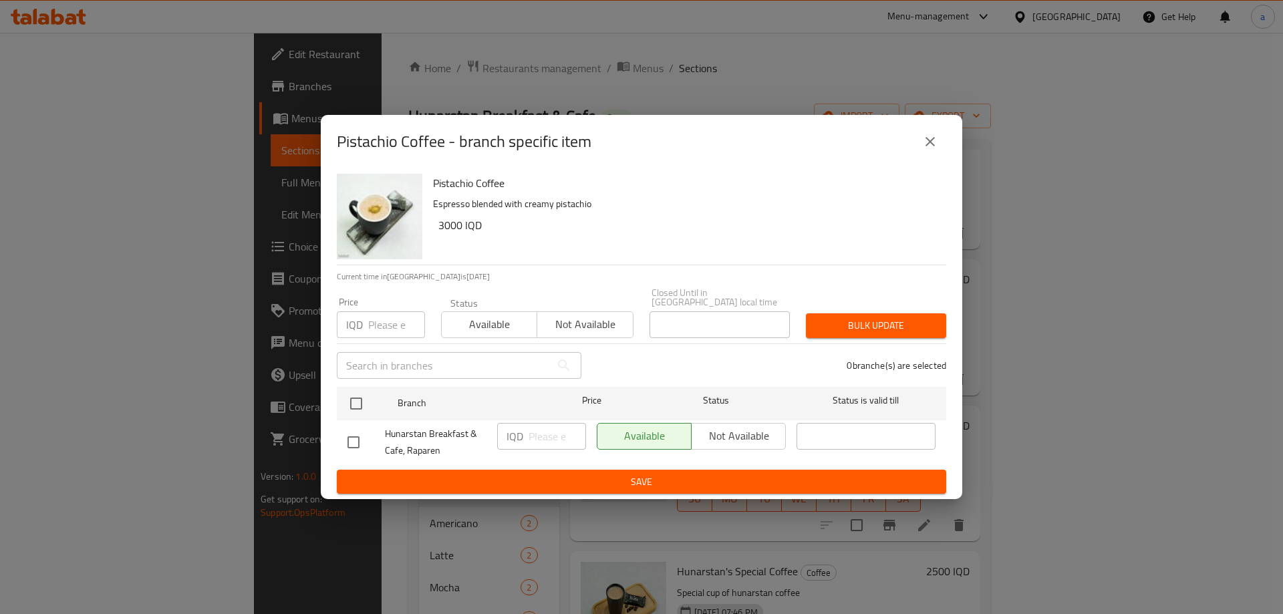
click at [927, 129] on div "Pistachio Coffee - branch specific item" at bounding box center [641, 141] width 641 height 53
click at [927, 143] on icon "close" at bounding box center [929, 141] width 9 height 9
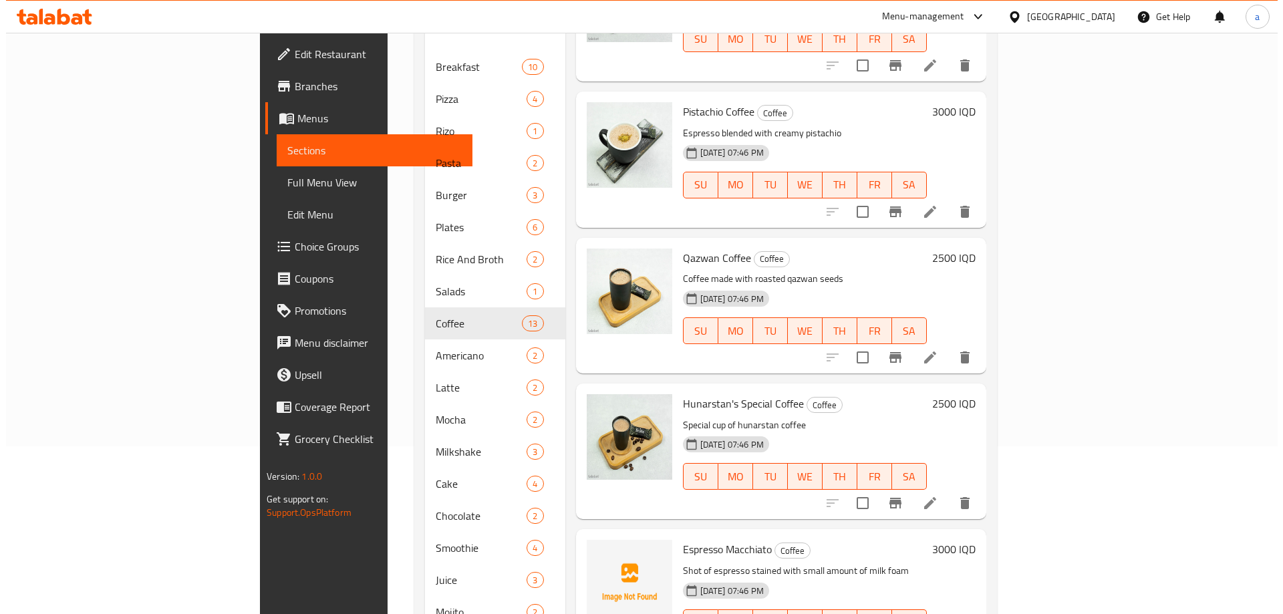
scroll to position [178, 0]
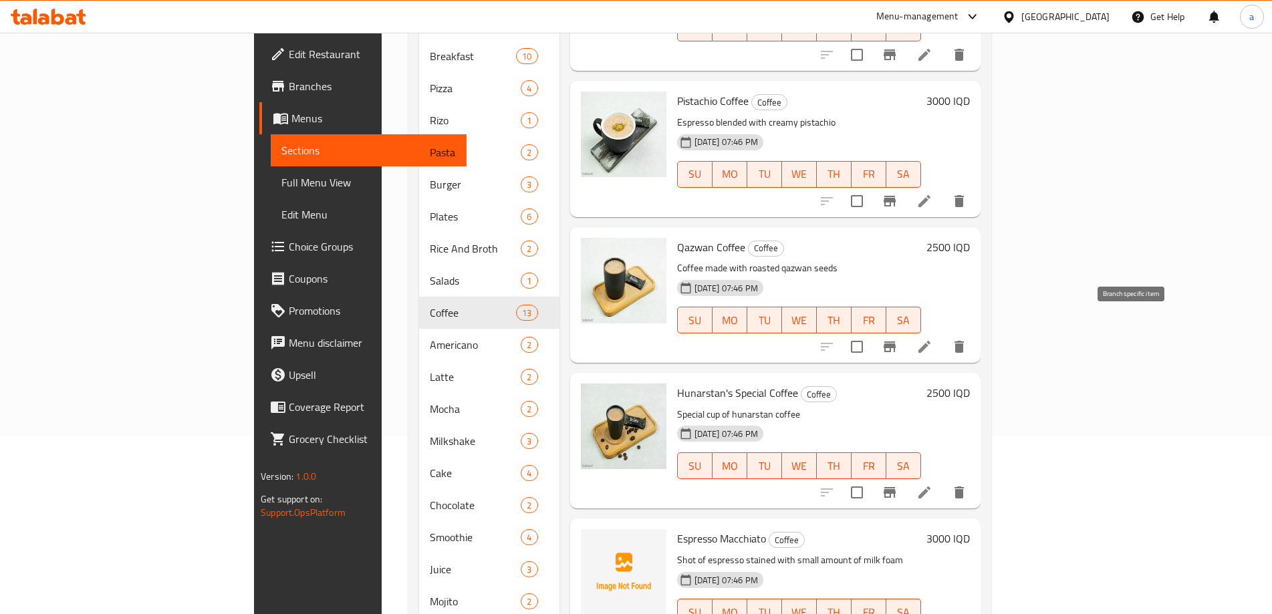
click at [905, 337] on button "Branch-specific-item" at bounding box center [889, 347] width 32 height 32
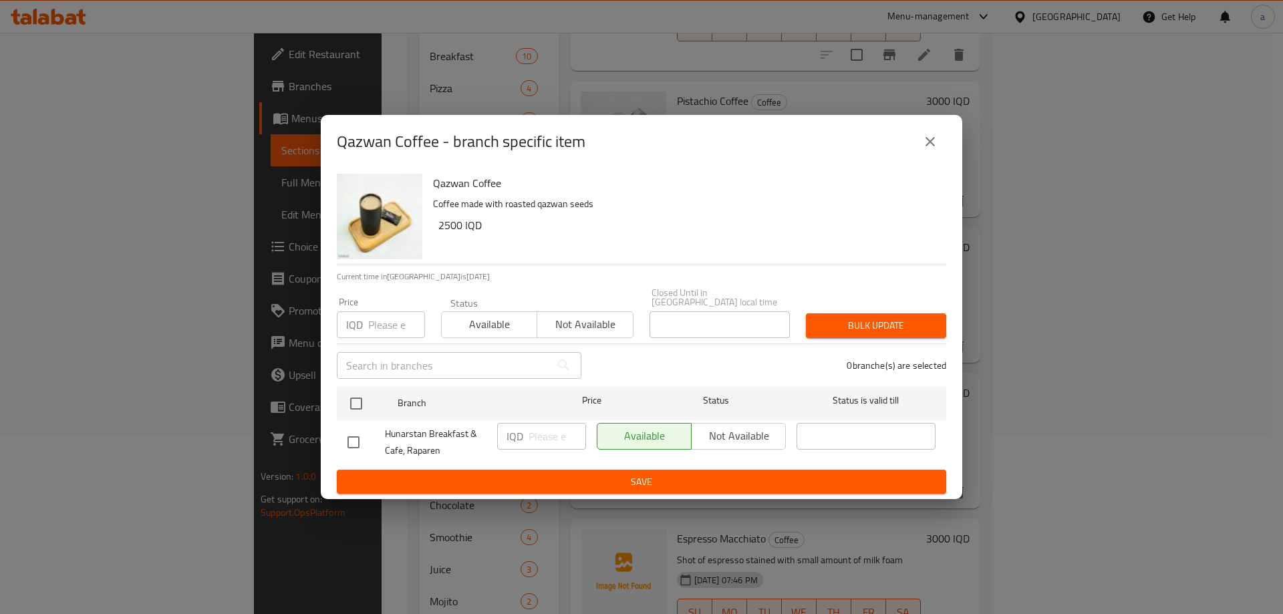
click at [931, 150] on icon "close" at bounding box center [930, 142] width 16 height 16
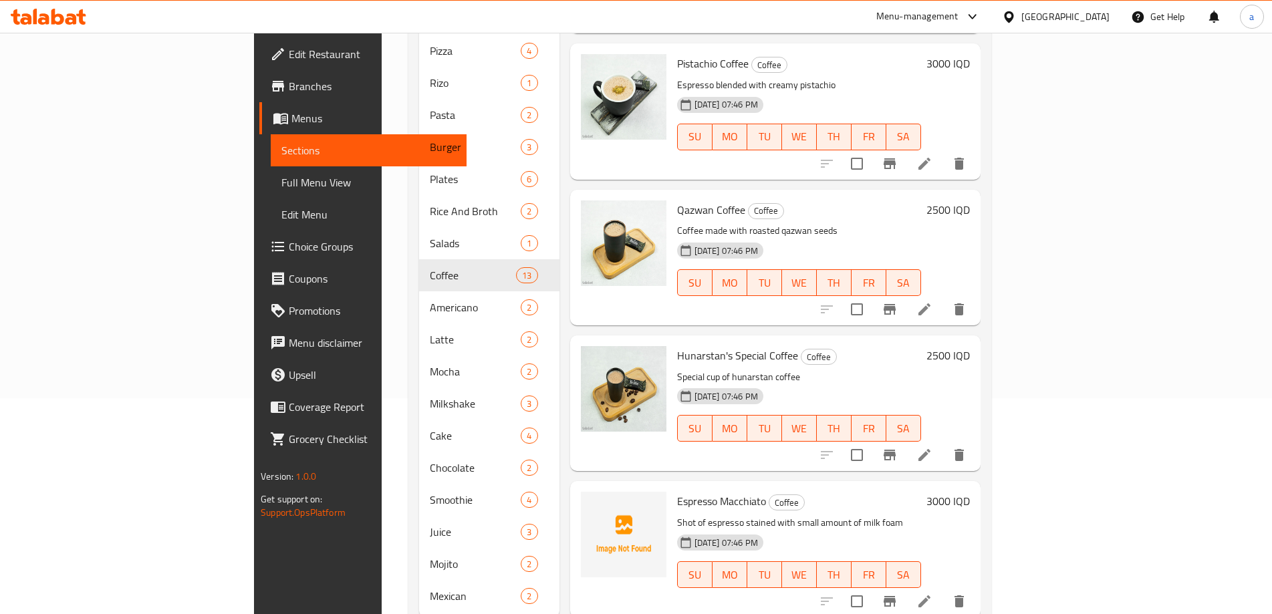
scroll to position [237, 0]
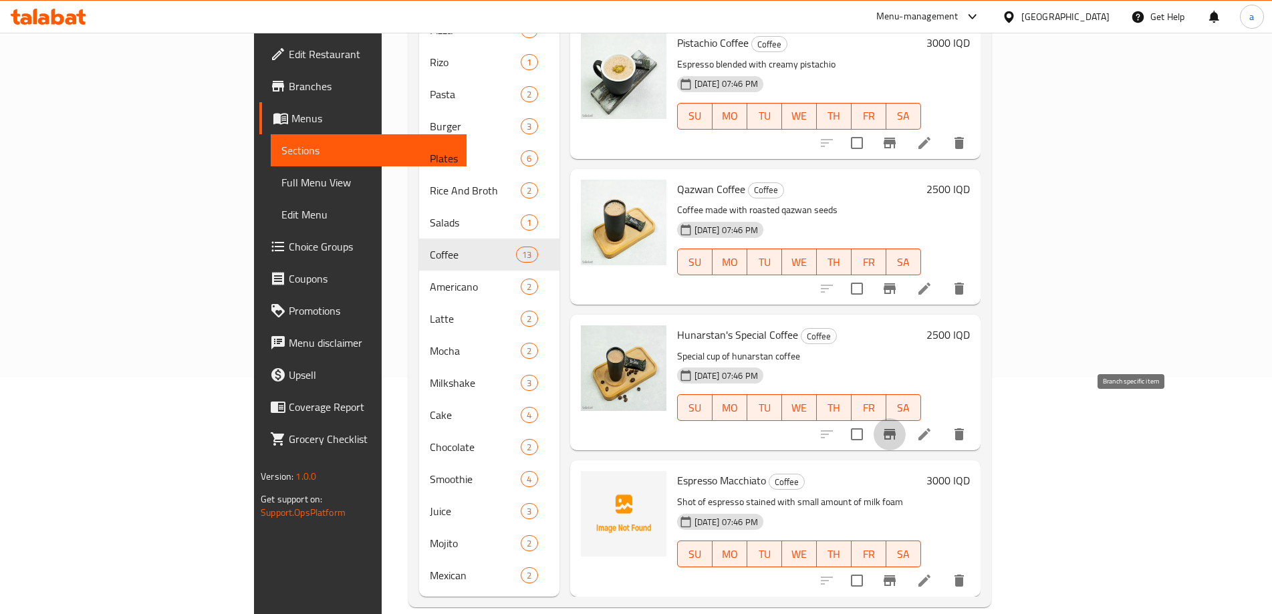
click at [895, 429] on icon "Branch-specific-item" at bounding box center [889, 434] width 12 height 11
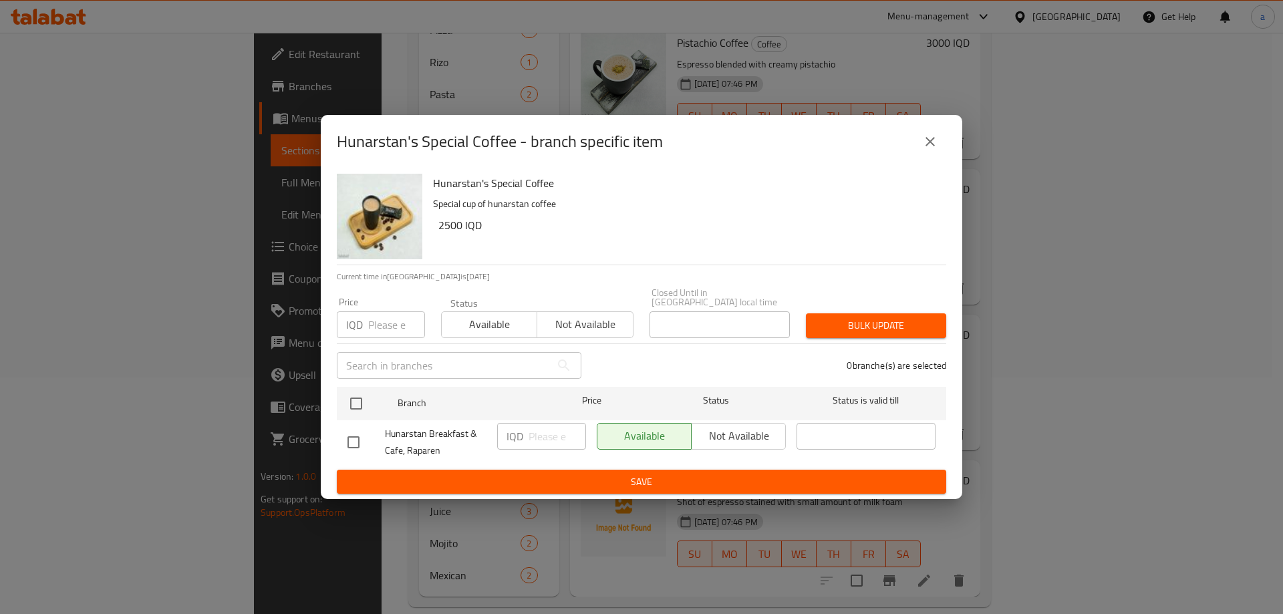
click at [930, 148] on icon "close" at bounding box center [930, 142] width 16 height 16
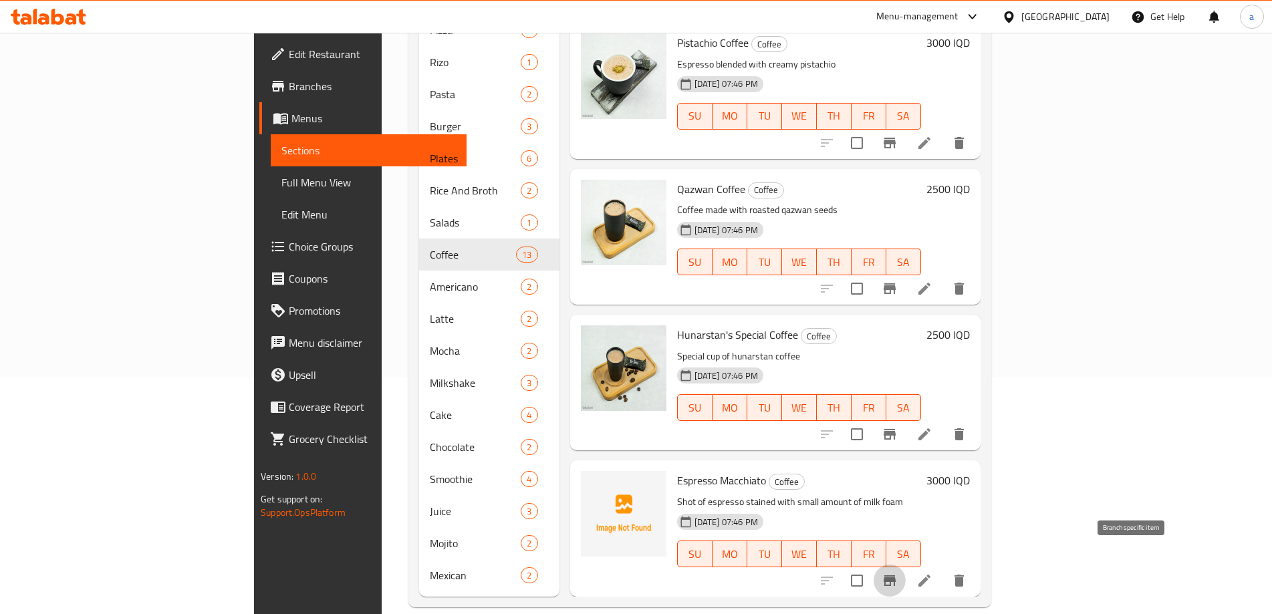
click at [895, 575] on icon "Branch-specific-item" at bounding box center [889, 580] width 12 height 11
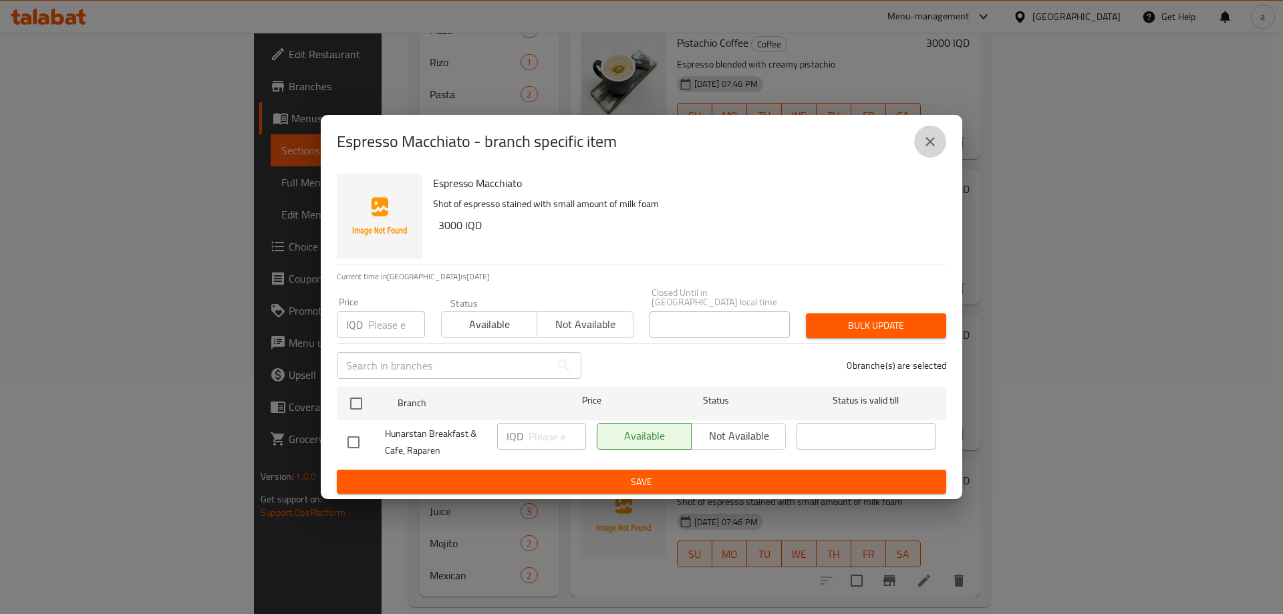
click at [933, 144] on icon "close" at bounding box center [930, 142] width 16 height 16
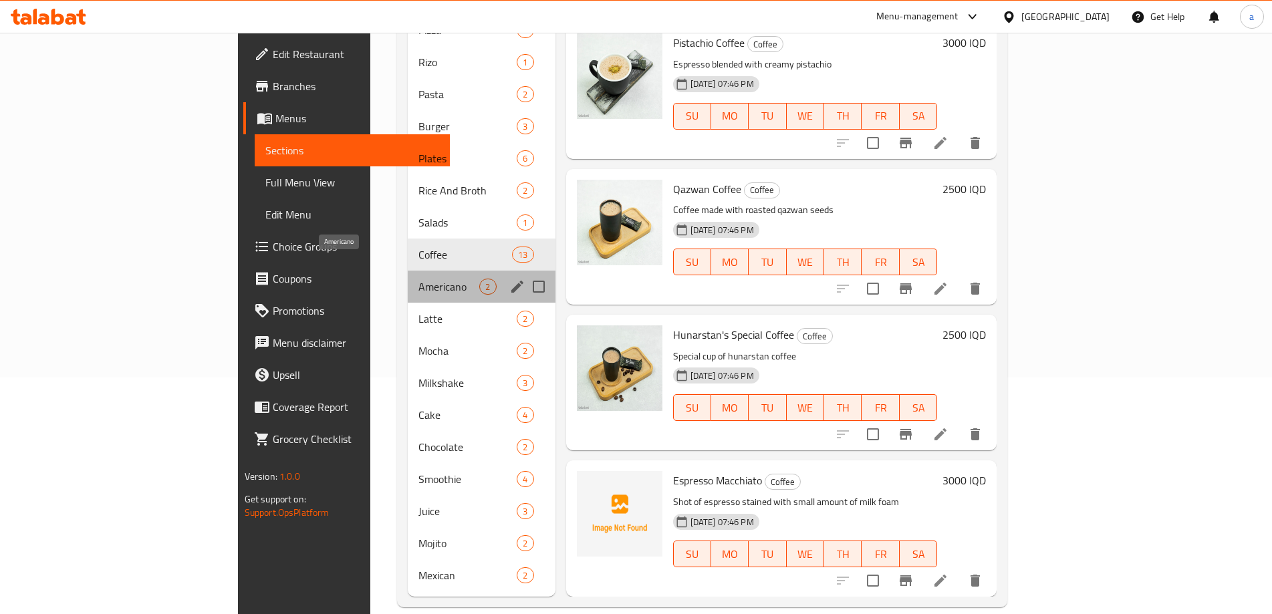
click at [418, 279] on span "Americano" at bounding box center [448, 287] width 61 height 16
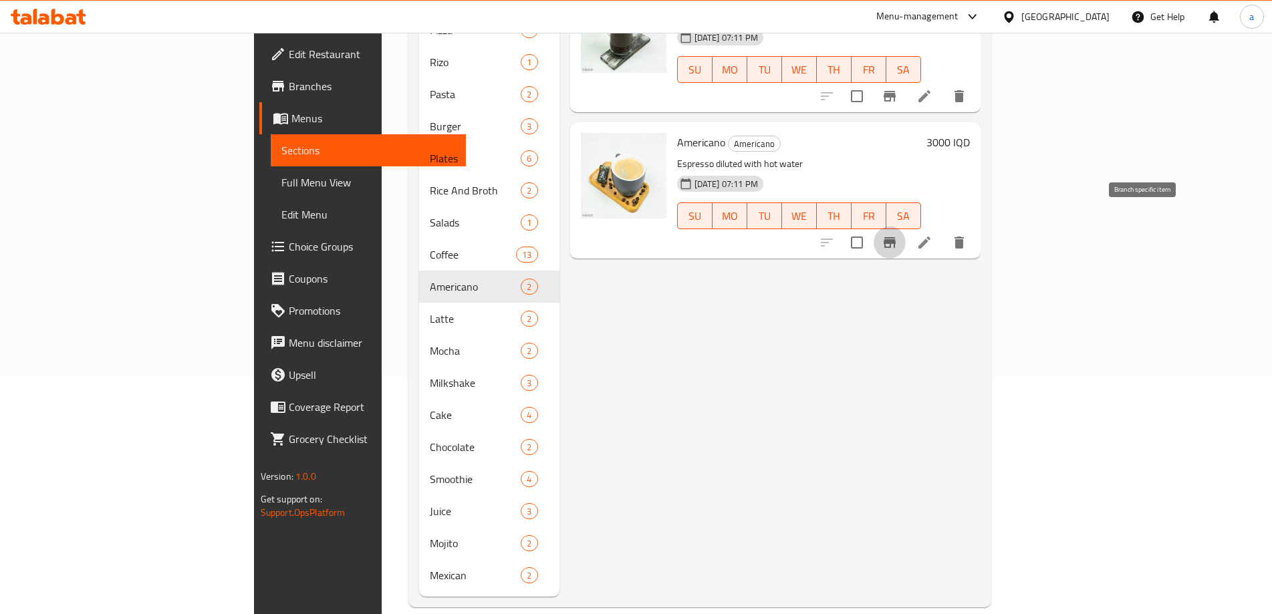
click at [897, 235] on icon "Branch-specific-item" at bounding box center [889, 243] width 16 height 16
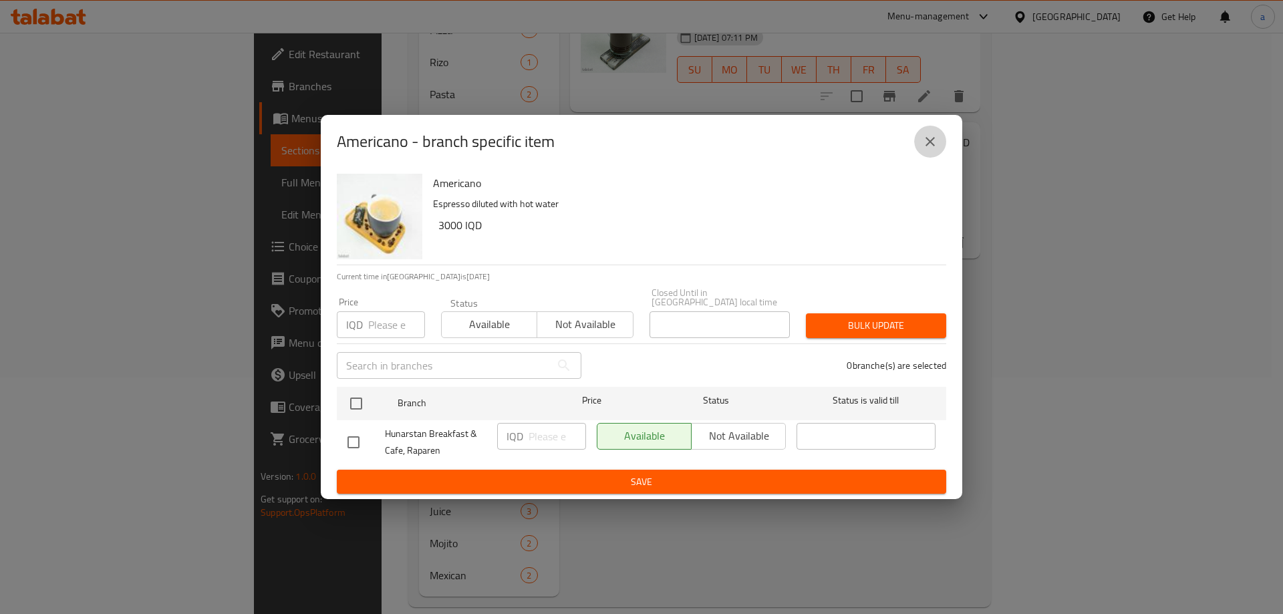
click at [928, 141] on icon "close" at bounding box center [930, 142] width 16 height 16
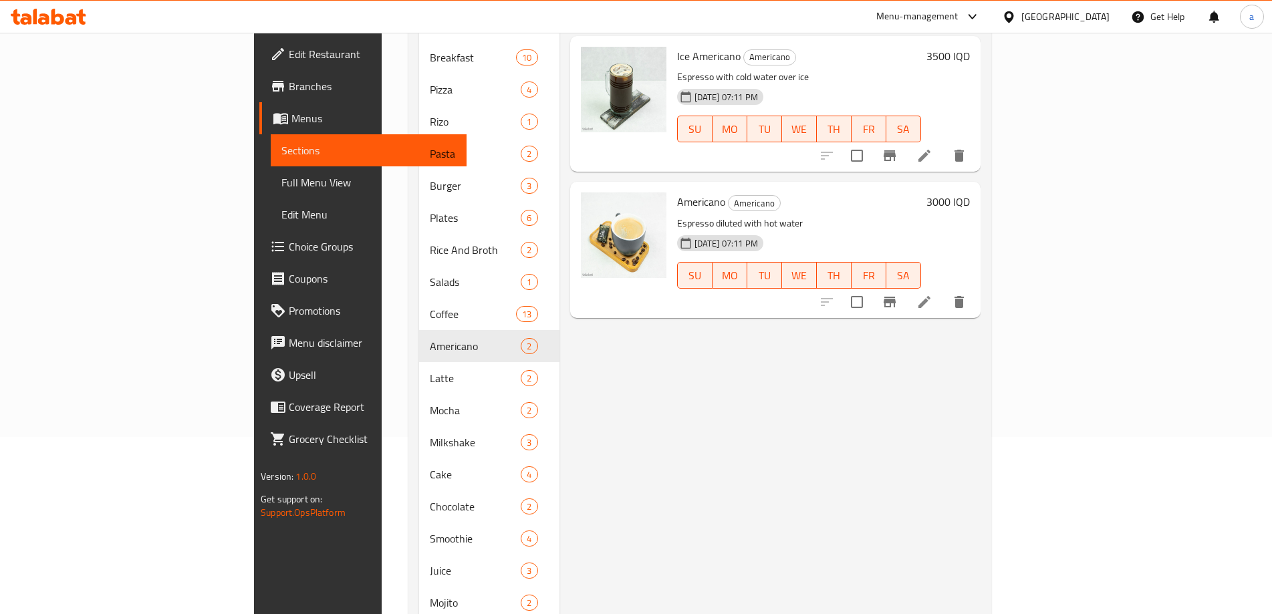
scroll to position [148, 0]
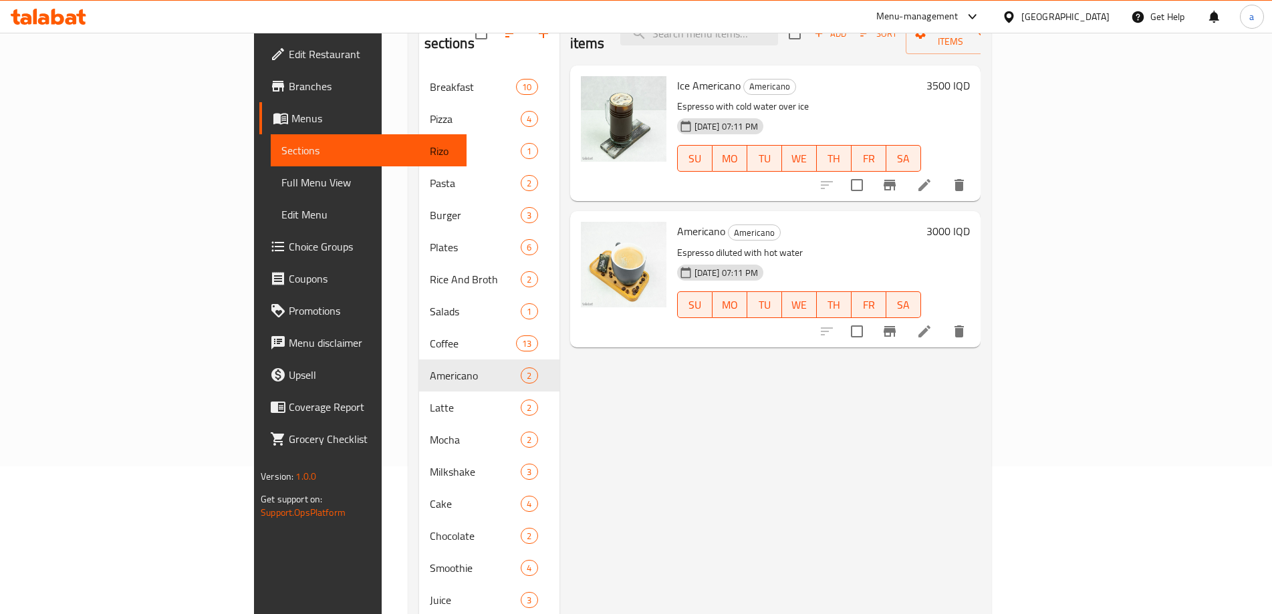
click at [897, 177] on icon "Branch-specific-item" at bounding box center [889, 185] width 16 height 16
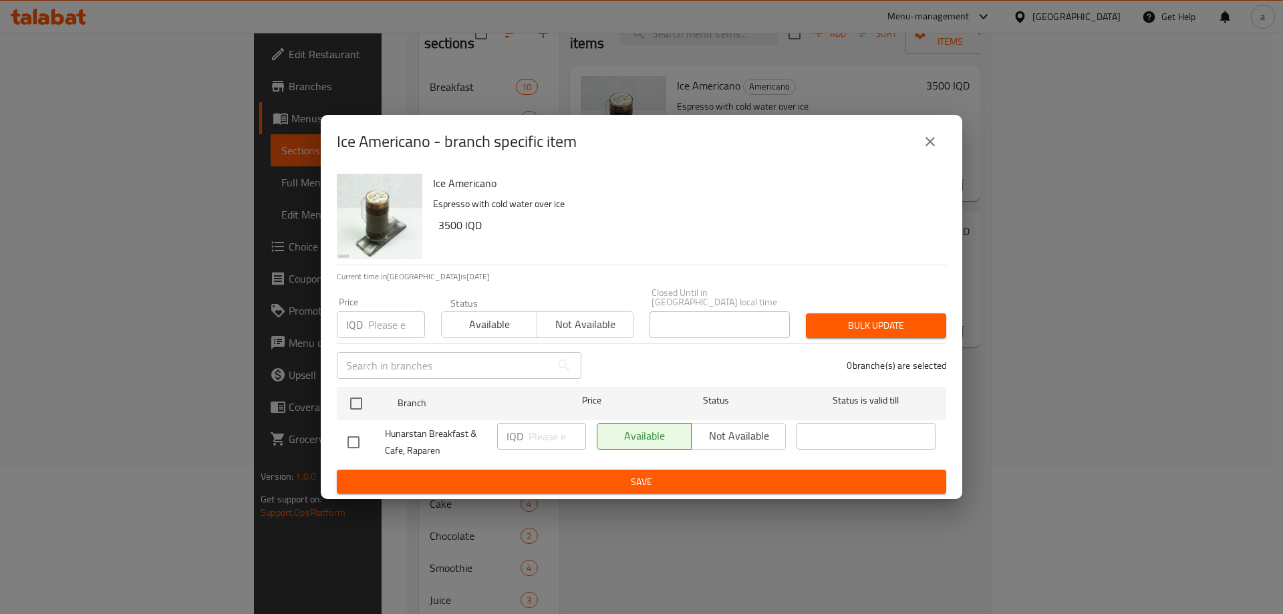
click at [924, 155] on button "close" at bounding box center [930, 142] width 32 height 32
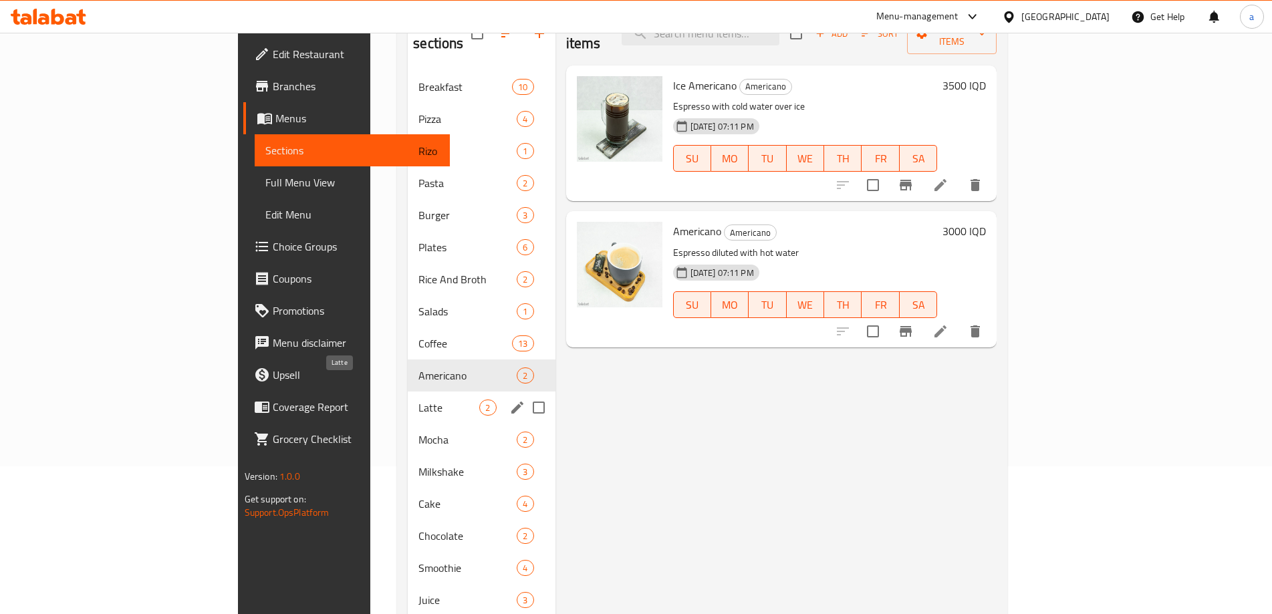
click at [418, 400] on span "Latte" at bounding box center [448, 408] width 61 height 16
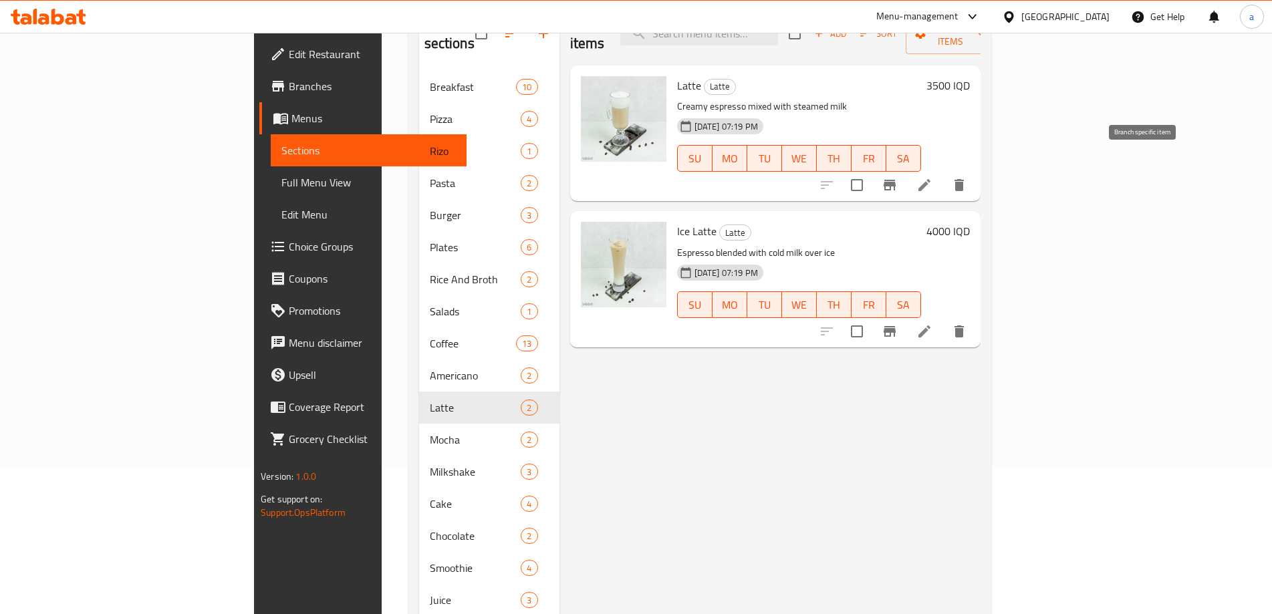
click at [897, 177] on icon "Branch-specific-item" at bounding box center [889, 185] width 16 height 16
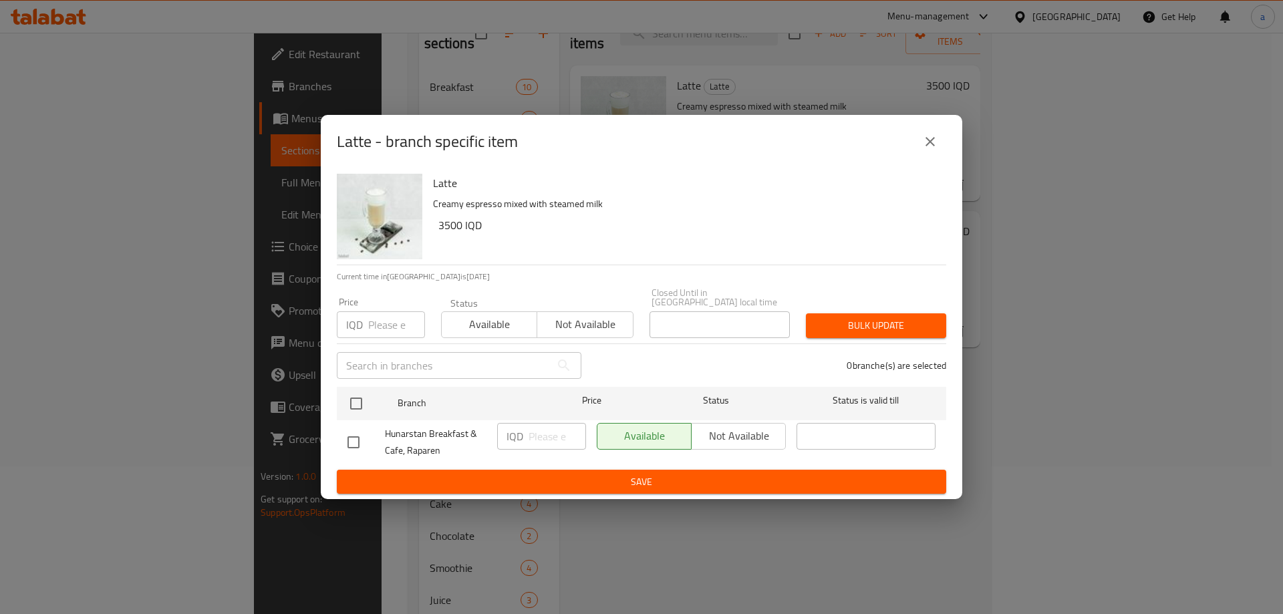
click at [922, 150] on icon "close" at bounding box center [930, 142] width 16 height 16
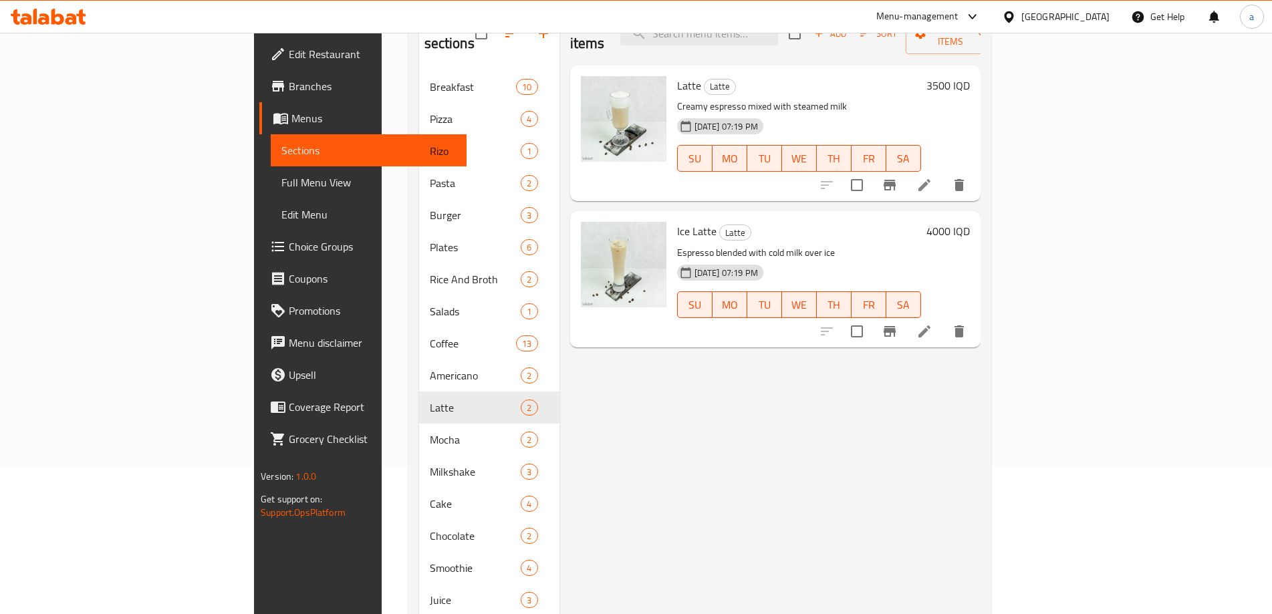
click at [895, 326] on icon "Branch-specific-item" at bounding box center [889, 331] width 12 height 11
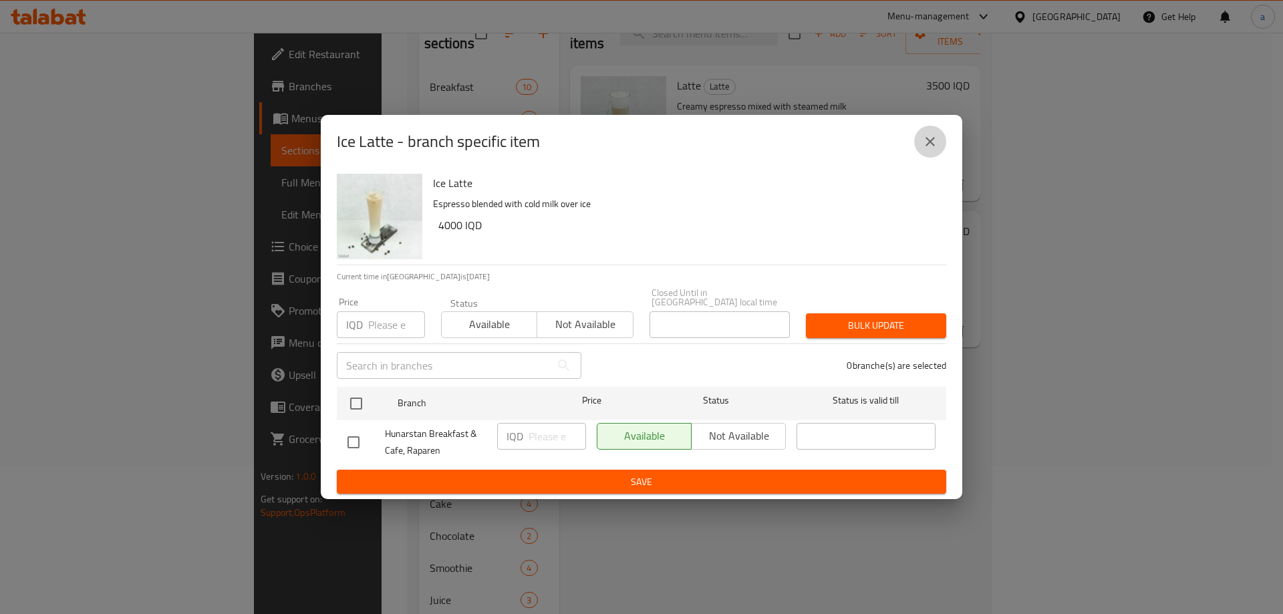
click at [929, 150] on icon "close" at bounding box center [930, 142] width 16 height 16
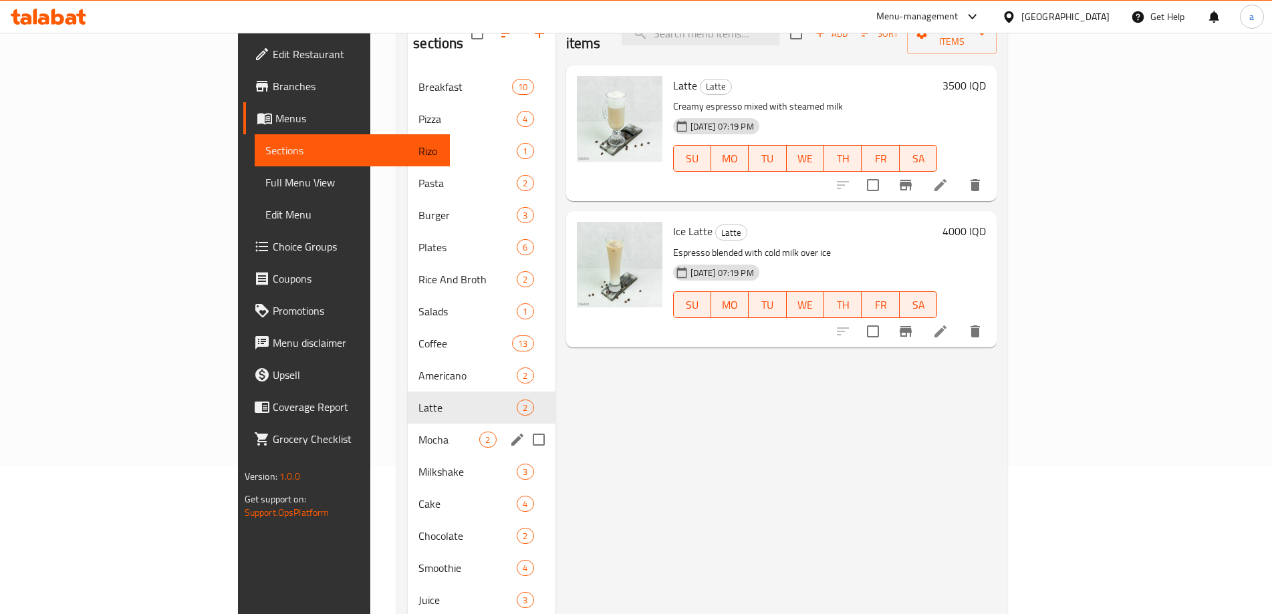
click at [418, 432] on span "Mocha" at bounding box center [448, 440] width 61 height 16
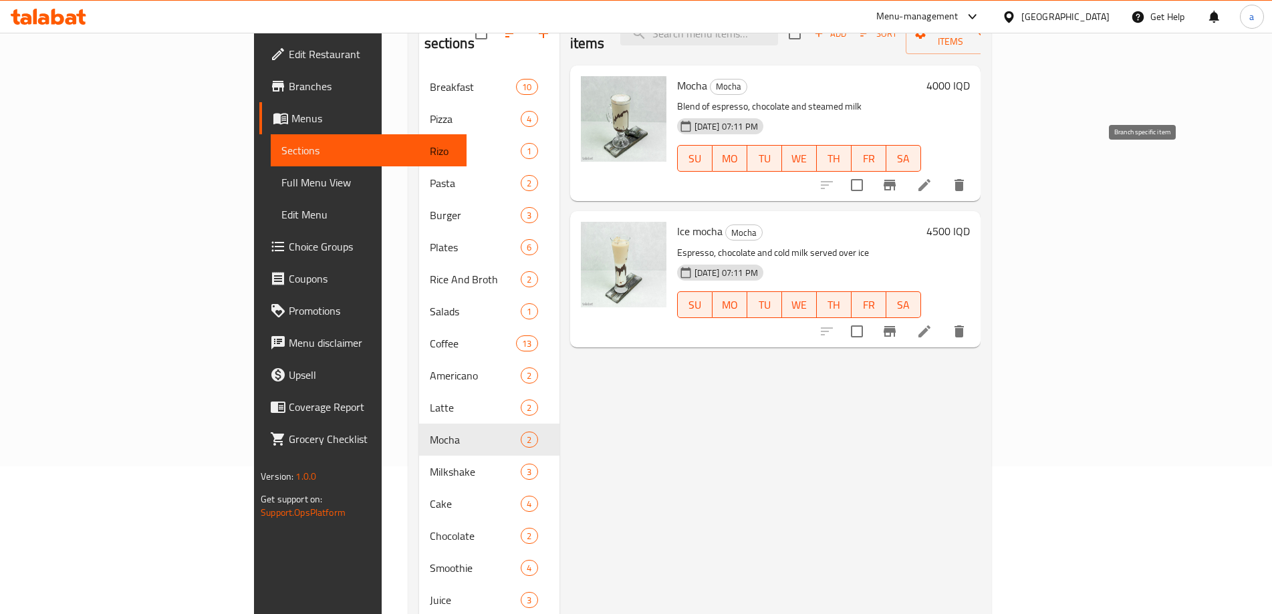
click at [897, 177] on icon "Branch-specific-item" at bounding box center [889, 185] width 16 height 16
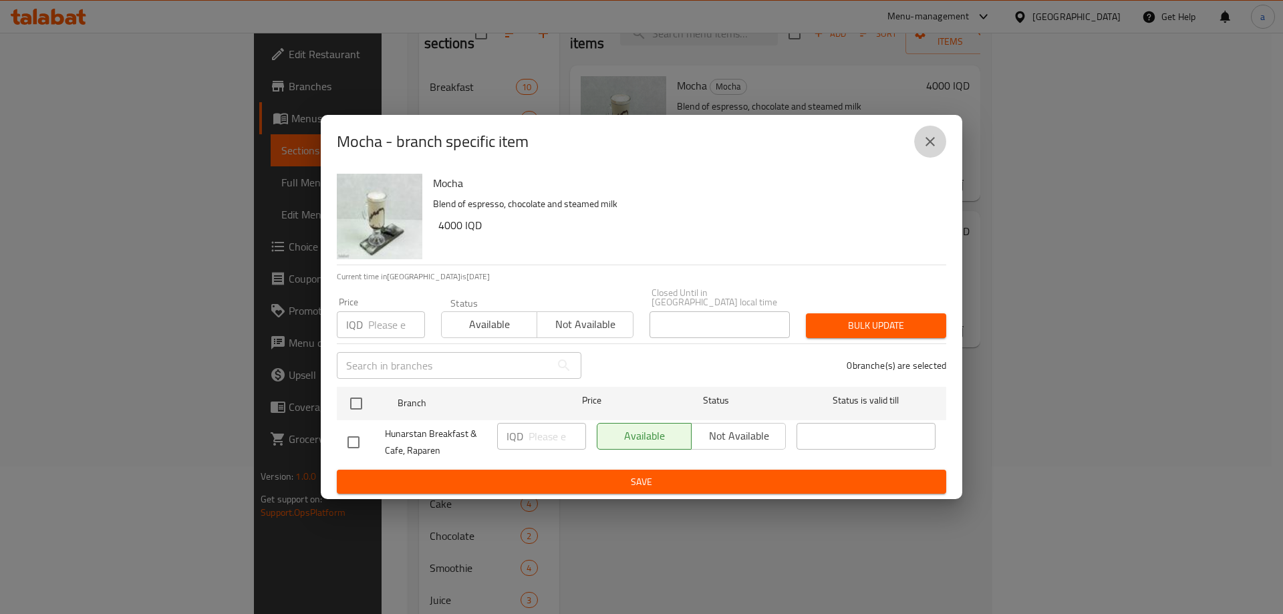
click at [931, 142] on icon "close" at bounding box center [930, 142] width 16 height 16
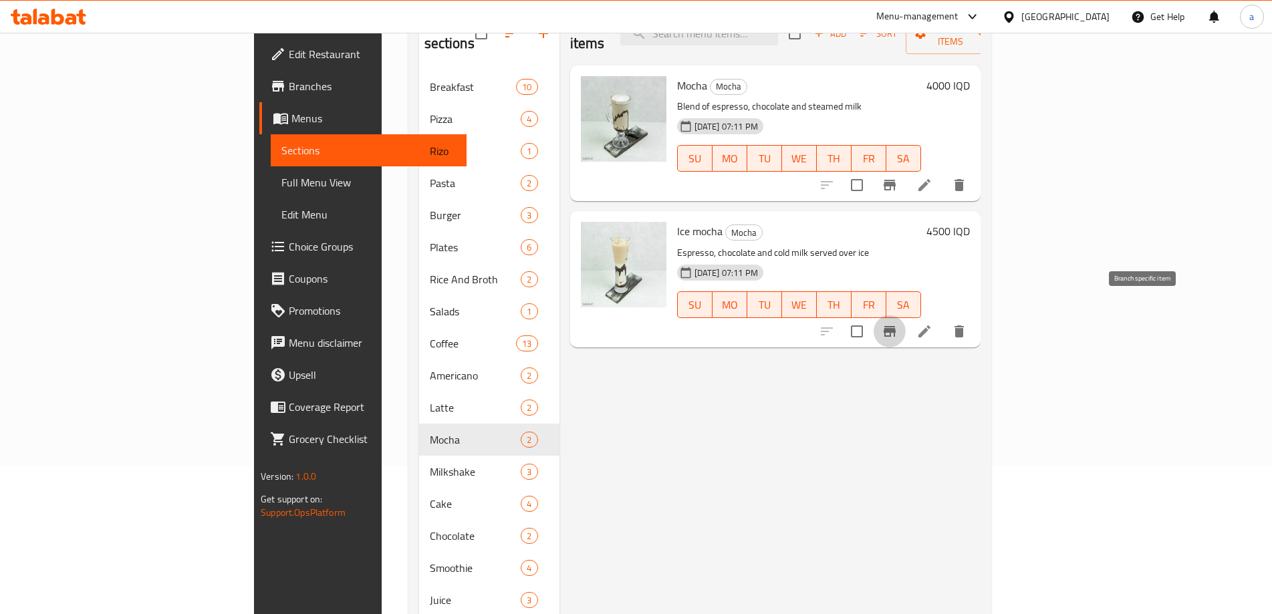
click at [897, 323] on icon "Branch-specific-item" at bounding box center [889, 331] width 16 height 16
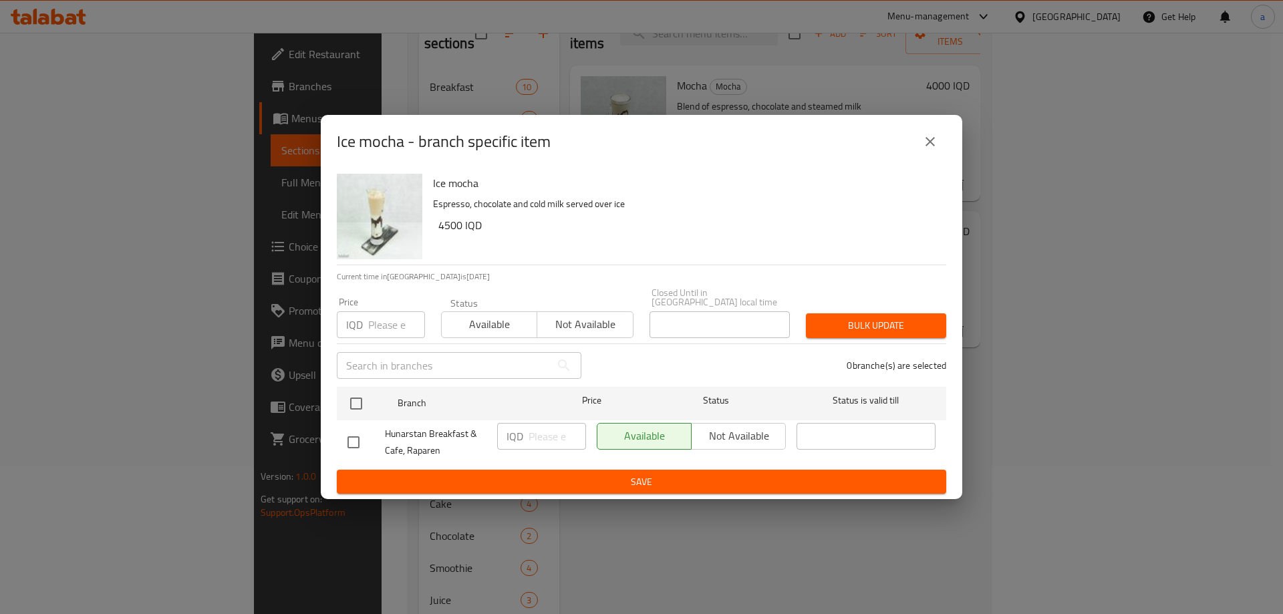
click at [948, 138] on div "Ice mocha - branch specific item" at bounding box center [641, 141] width 641 height 53
click at [937, 150] on icon "close" at bounding box center [930, 142] width 16 height 16
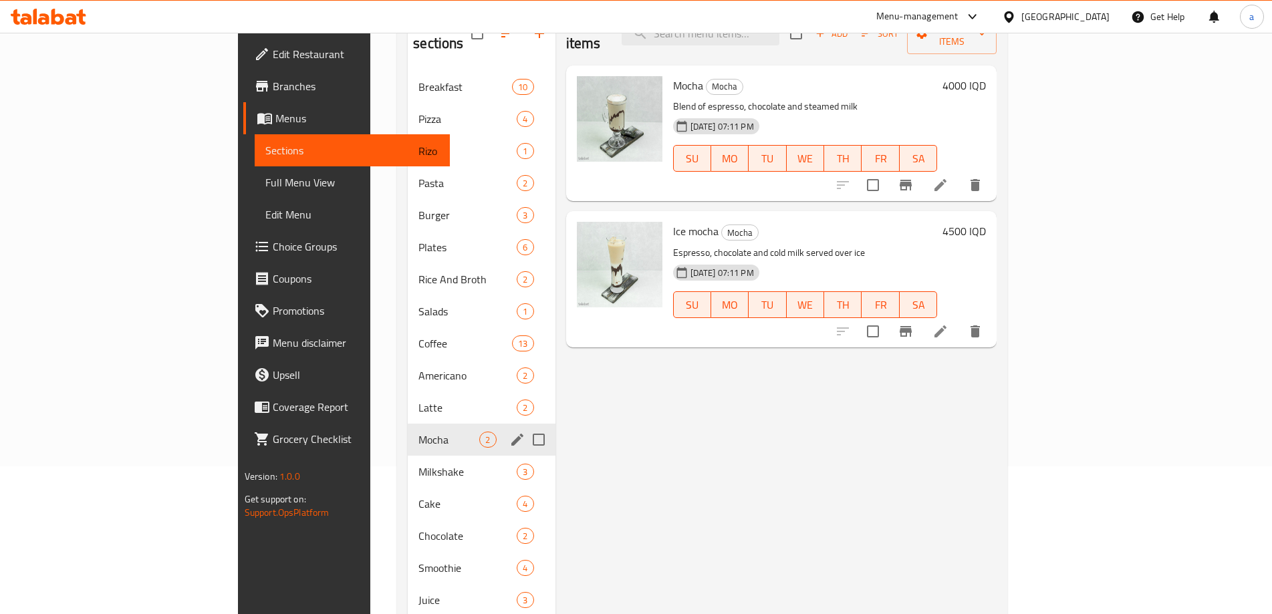
scroll to position [237, 0]
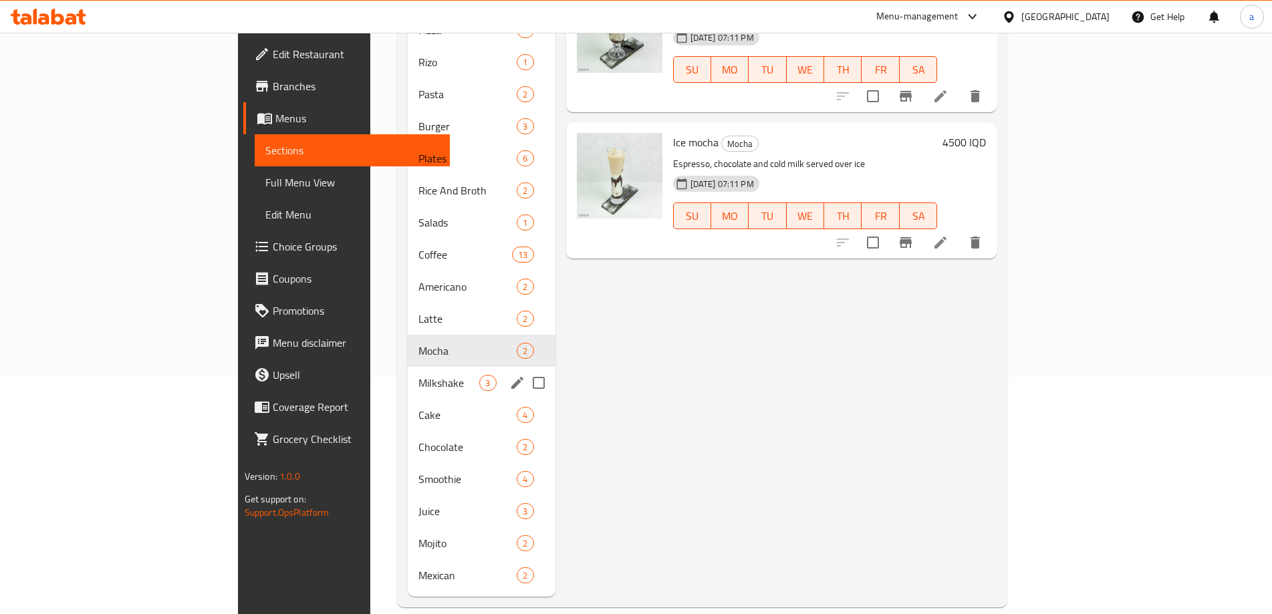
click at [418, 375] on span "Milkshake" at bounding box center [448, 383] width 61 height 16
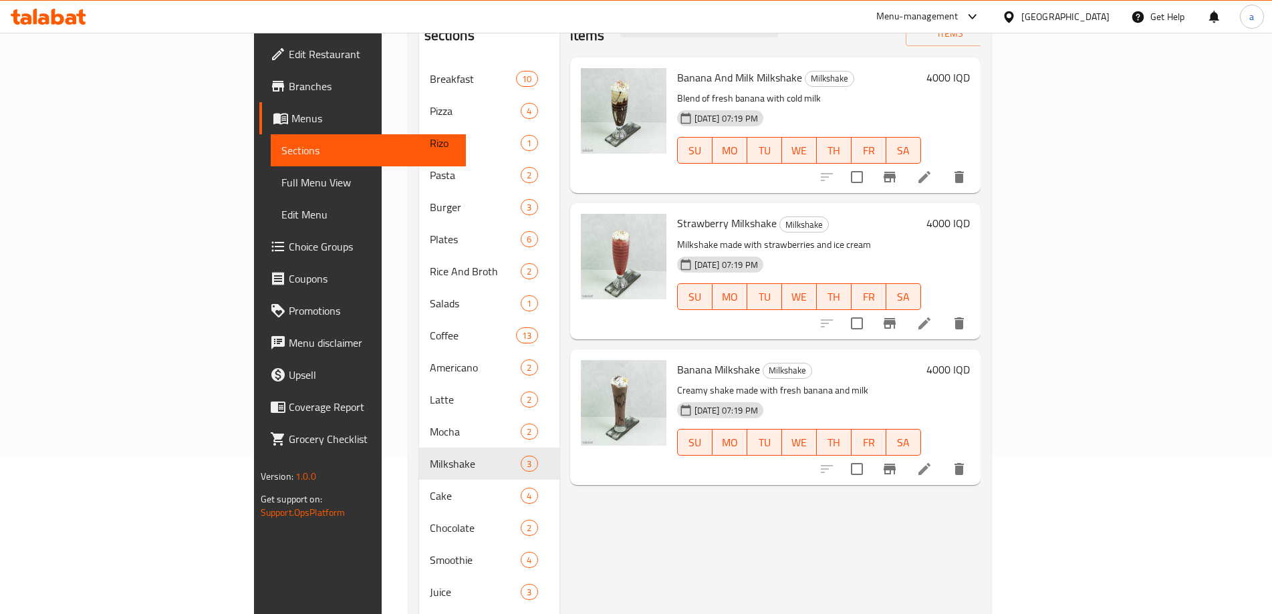
scroll to position [148, 0]
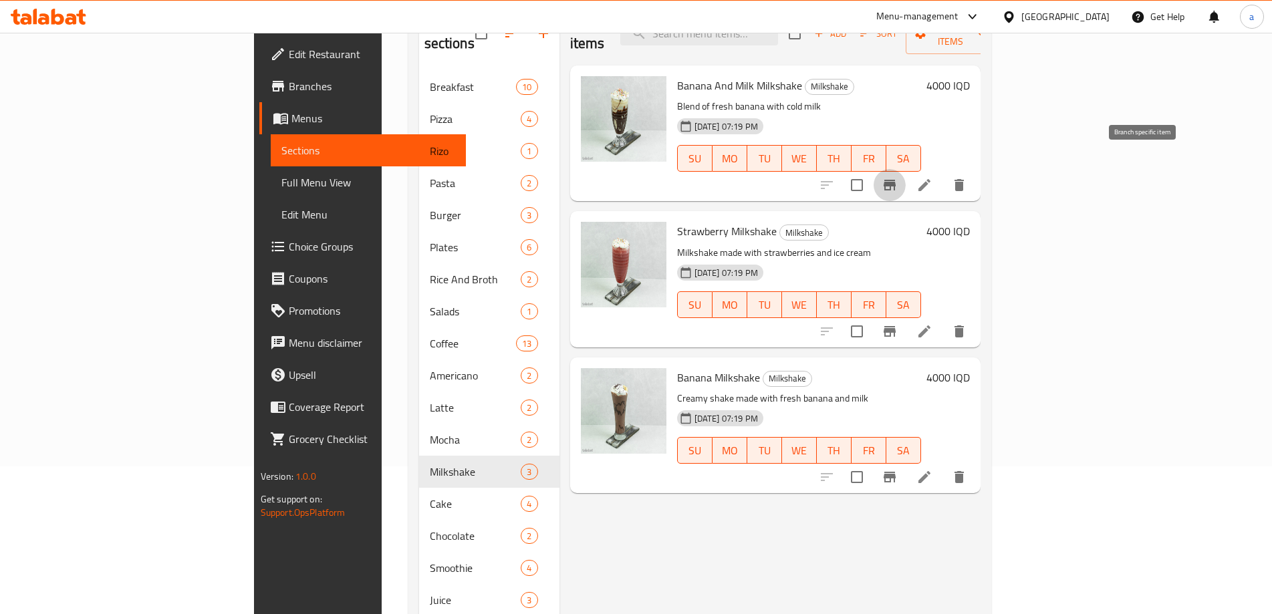
click at [897, 177] on icon "Branch-specific-item" at bounding box center [889, 185] width 16 height 16
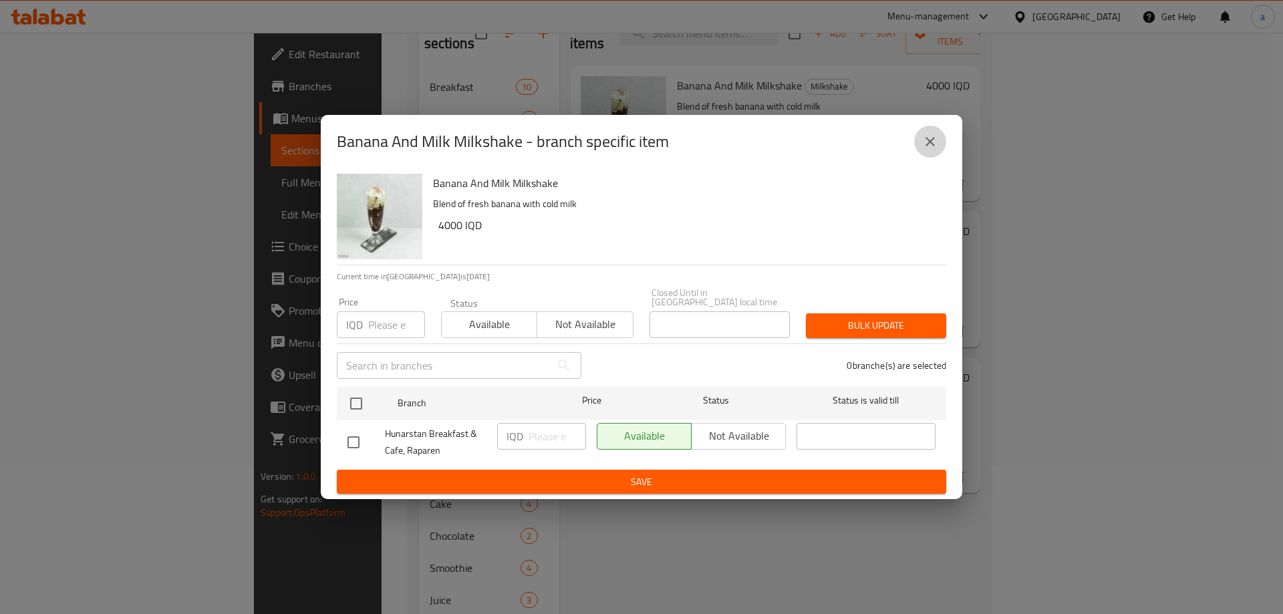
drag, startPoint x: 935, startPoint y: 147, endPoint x: 1079, endPoint y: 237, distance: 170.2
click at [941, 148] on button "close" at bounding box center [930, 142] width 32 height 32
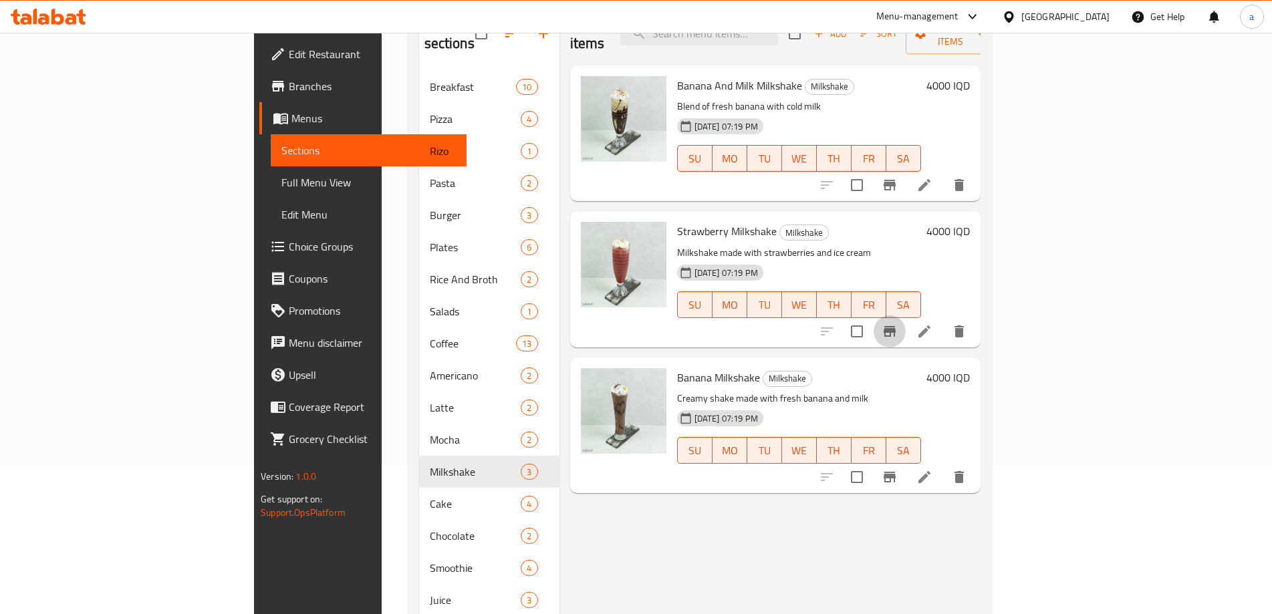
click at [905, 322] on button "Branch-specific-item" at bounding box center [889, 331] width 32 height 32
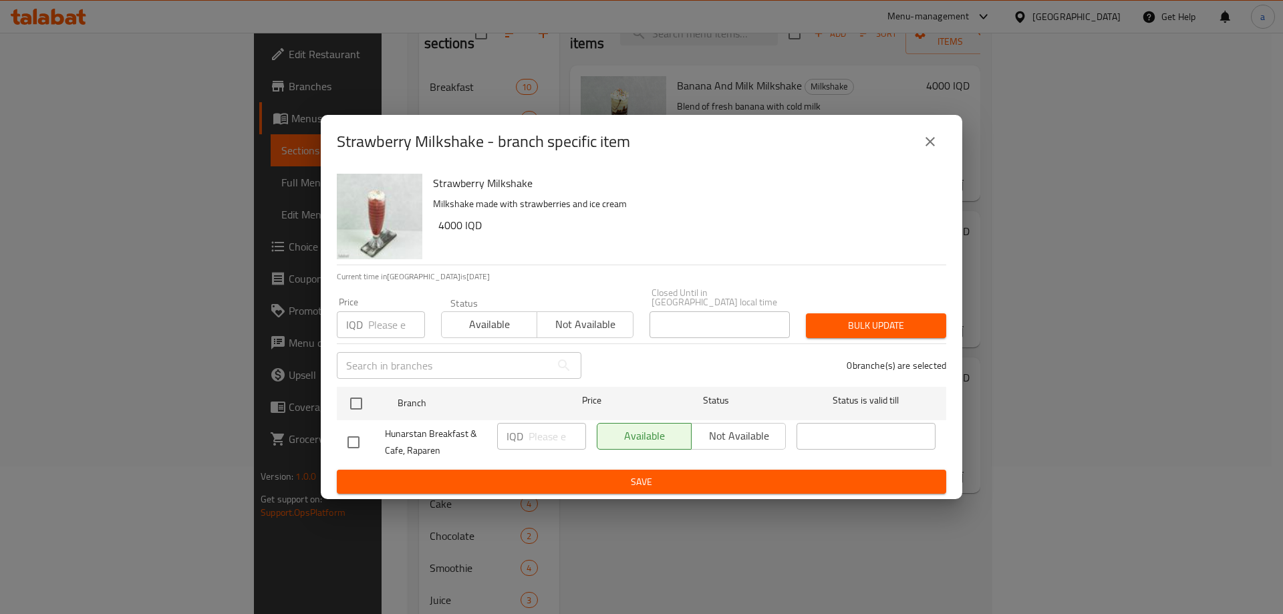
click at [932, 144] on icon "close" at bounding box center [929, 141] width 9 height 9
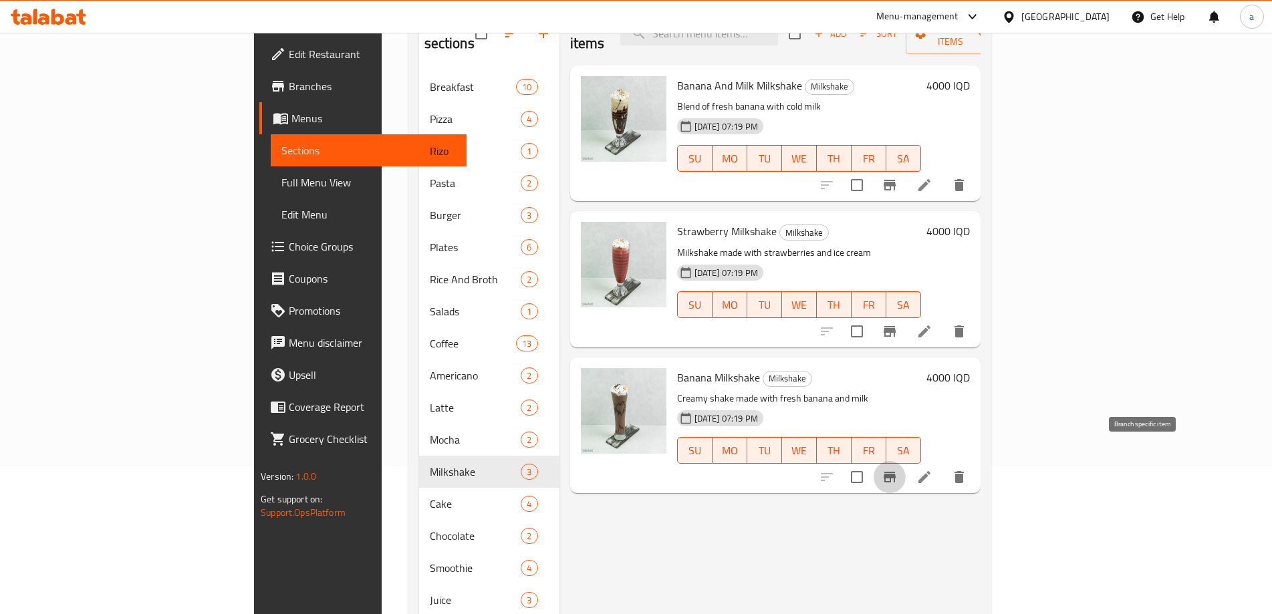
click at [905, 461] on button "Branch-specific-item" at bounding box center [889, 477] width 32 height 32
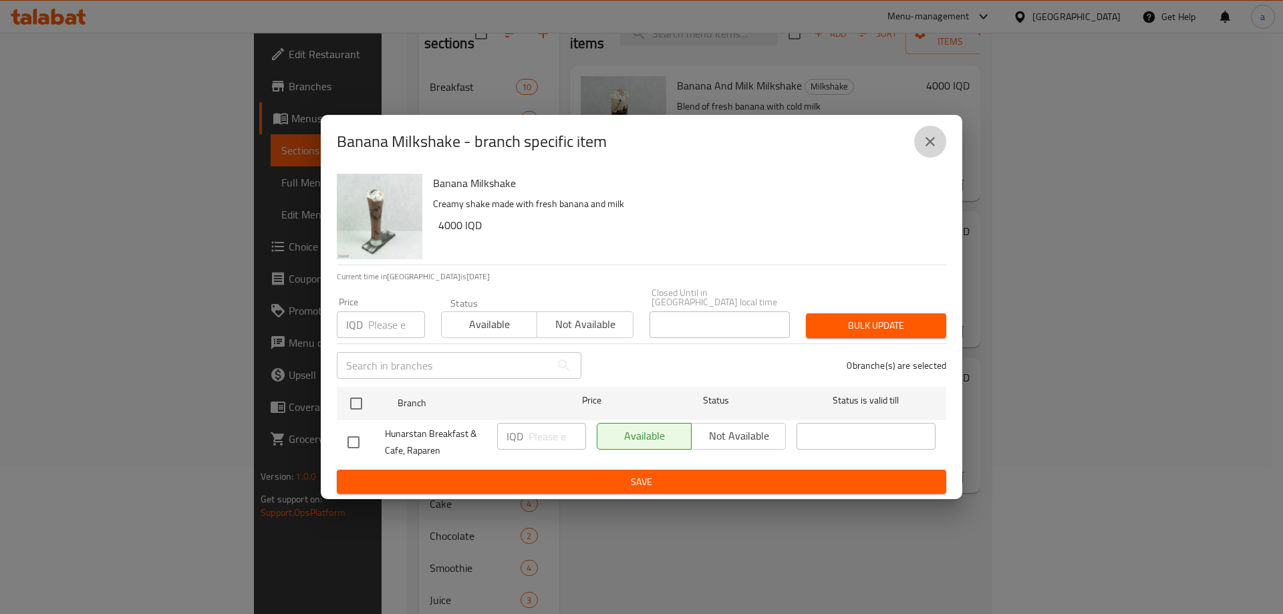
click at [941, 140] on button "close" at bounding box center [930, 142] width 32 height 32
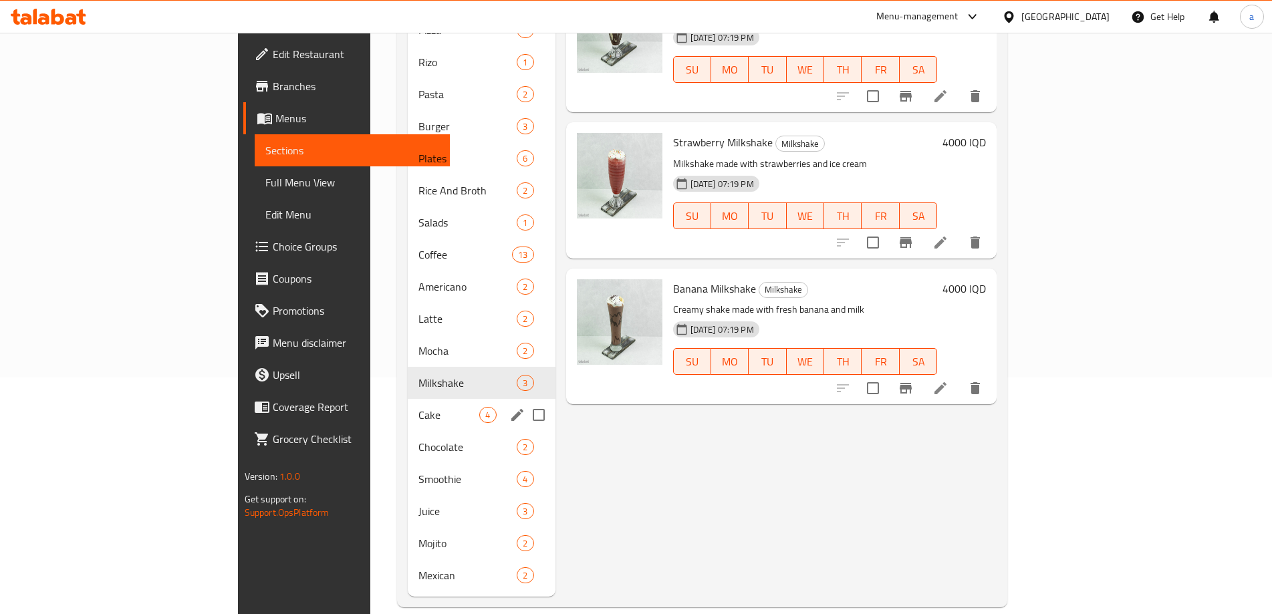
click at [418, 407] on span "Cake" at bounding box center [448, 415] width 61 height 16
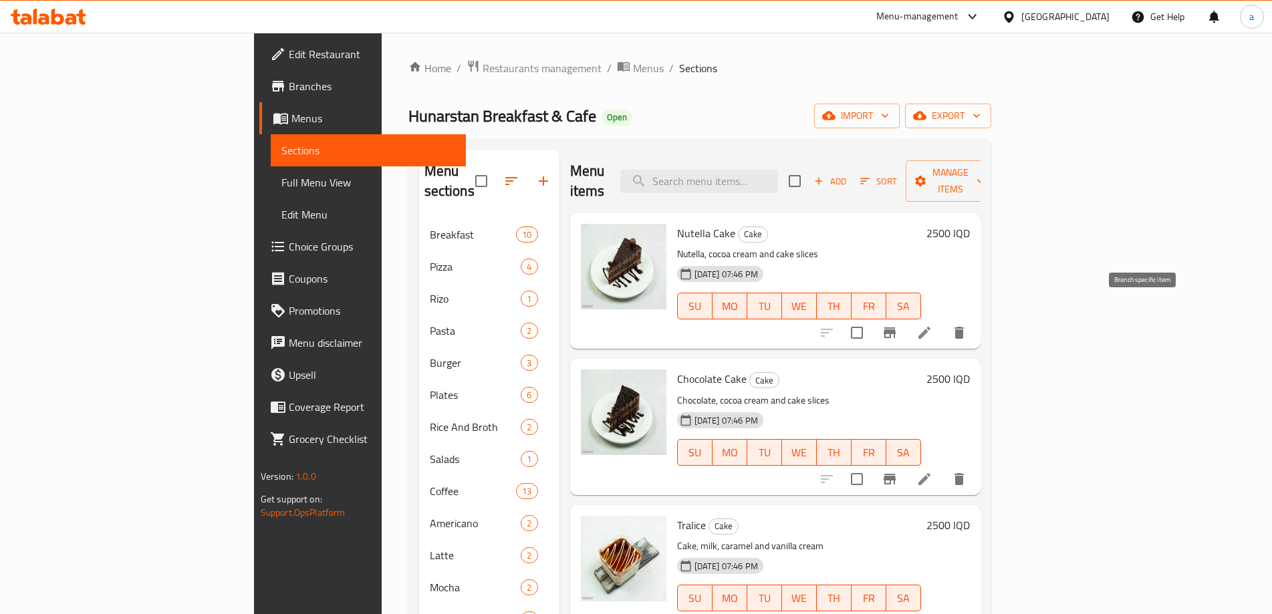
click at [897, 325] on icon "Branch-specific-item" at bounding box center [889, 333] width 16 height 16
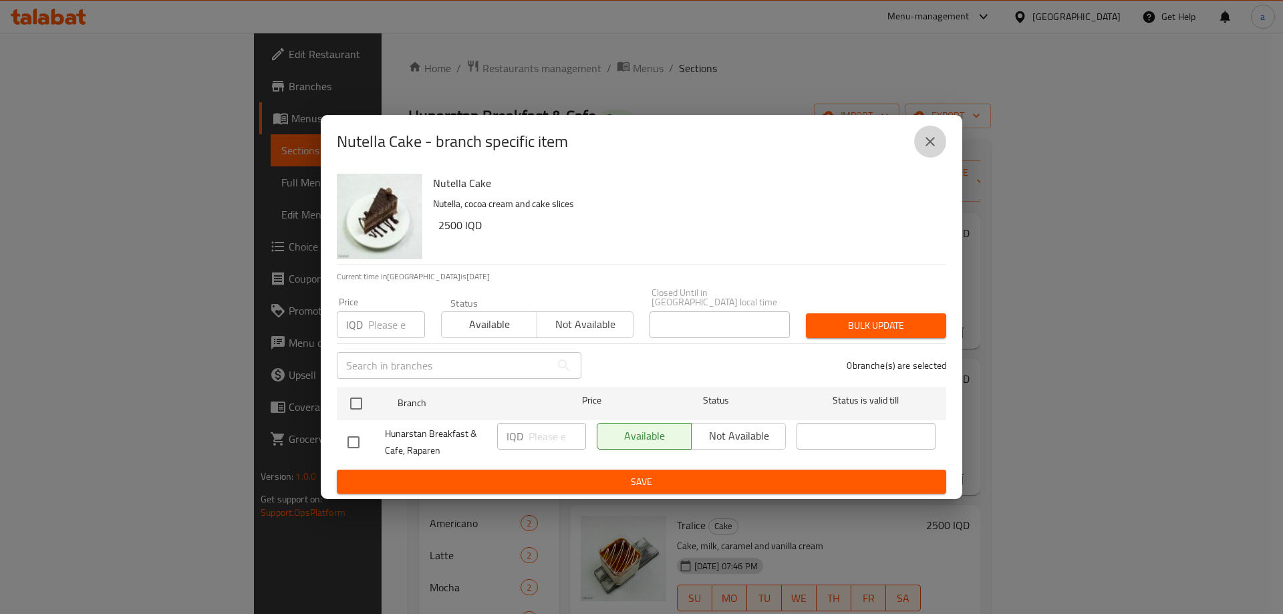
click at [925, 134] on button "close" at bounding box center [930, 142] width 32 height 32
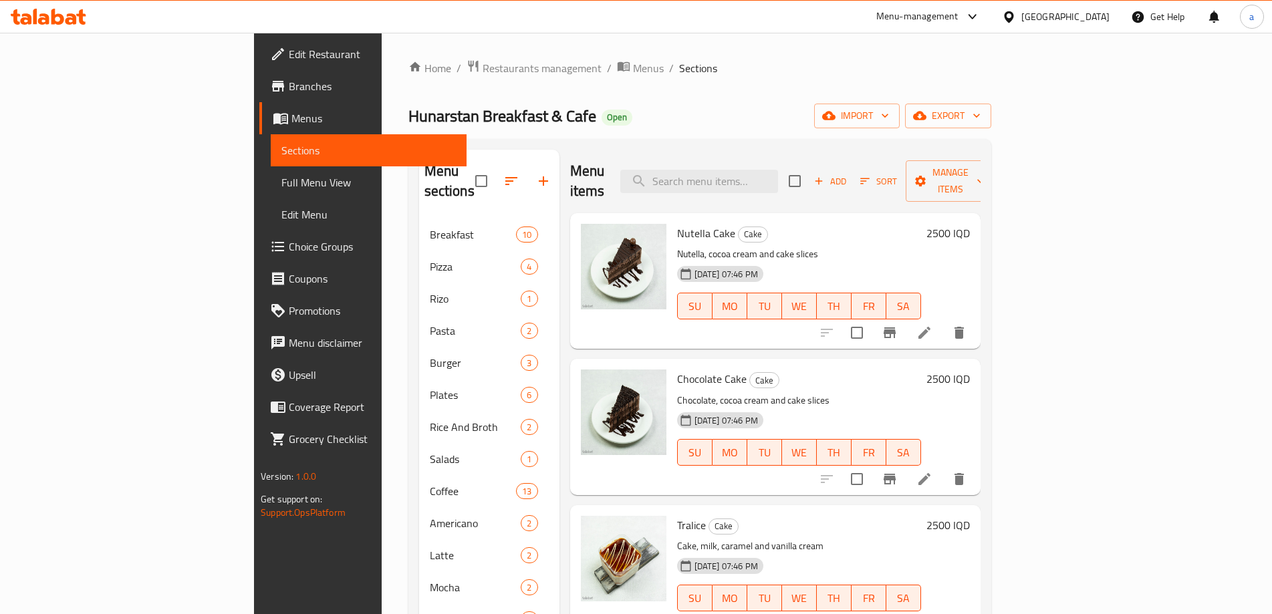
click at [905, 463] on button "Branch-specific-item" at bounding box center [889, 479] width 32 height 32
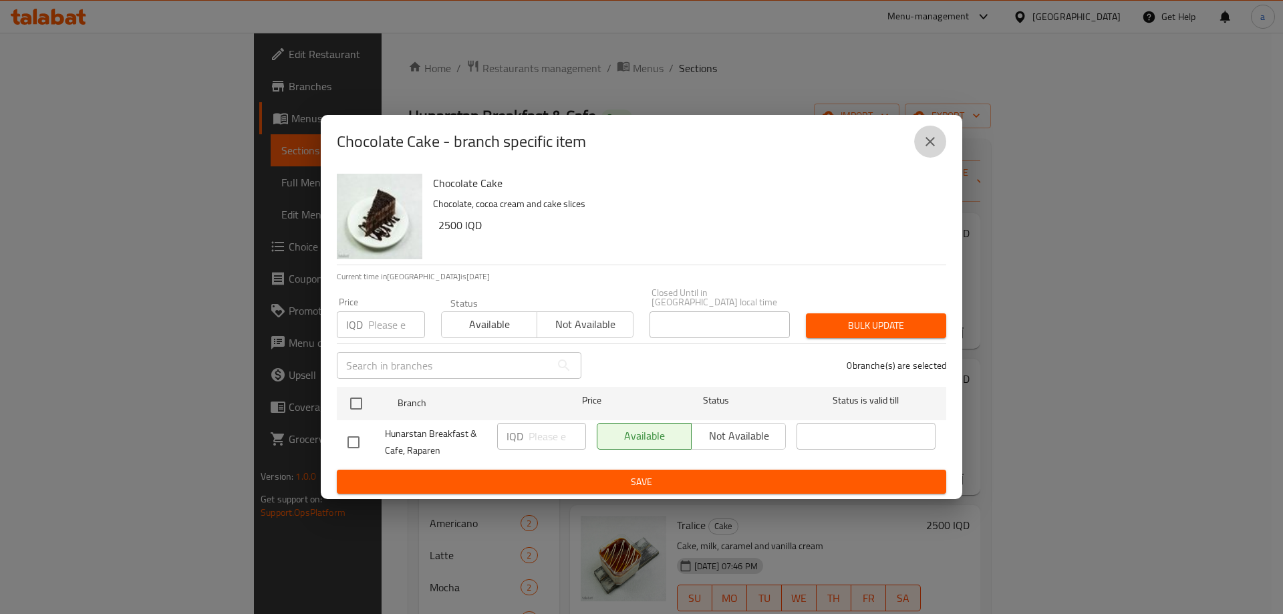
click at [915, 145] on button "close" at bounding box center [930, 142] width 32 height 32
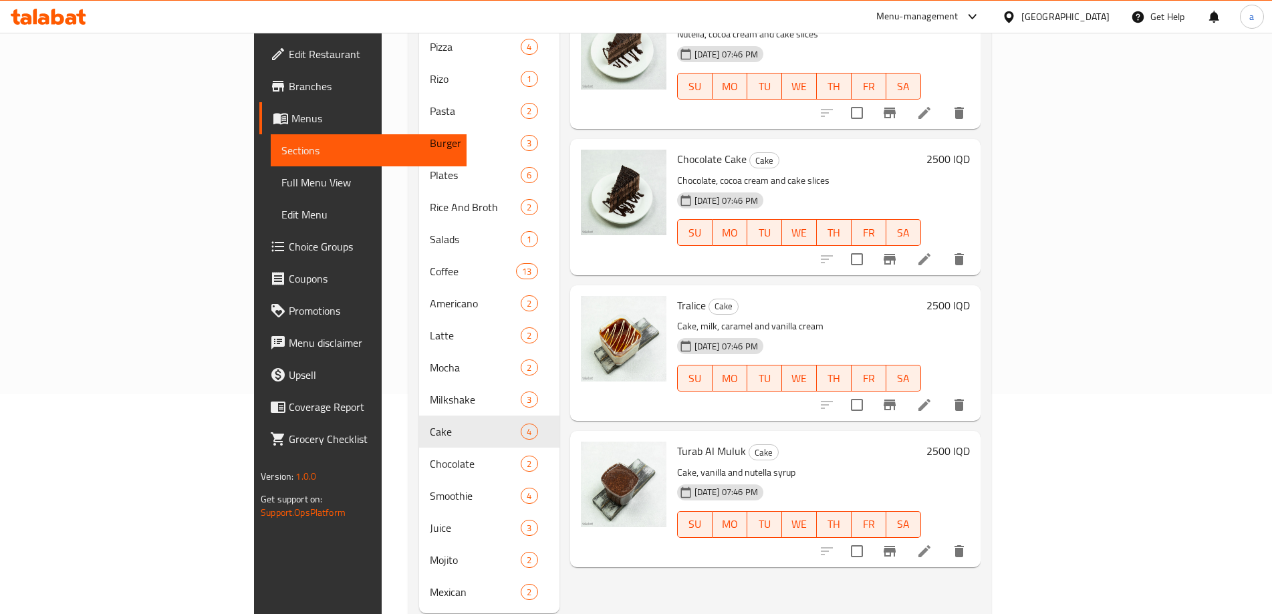
scroll to position [237, 0]
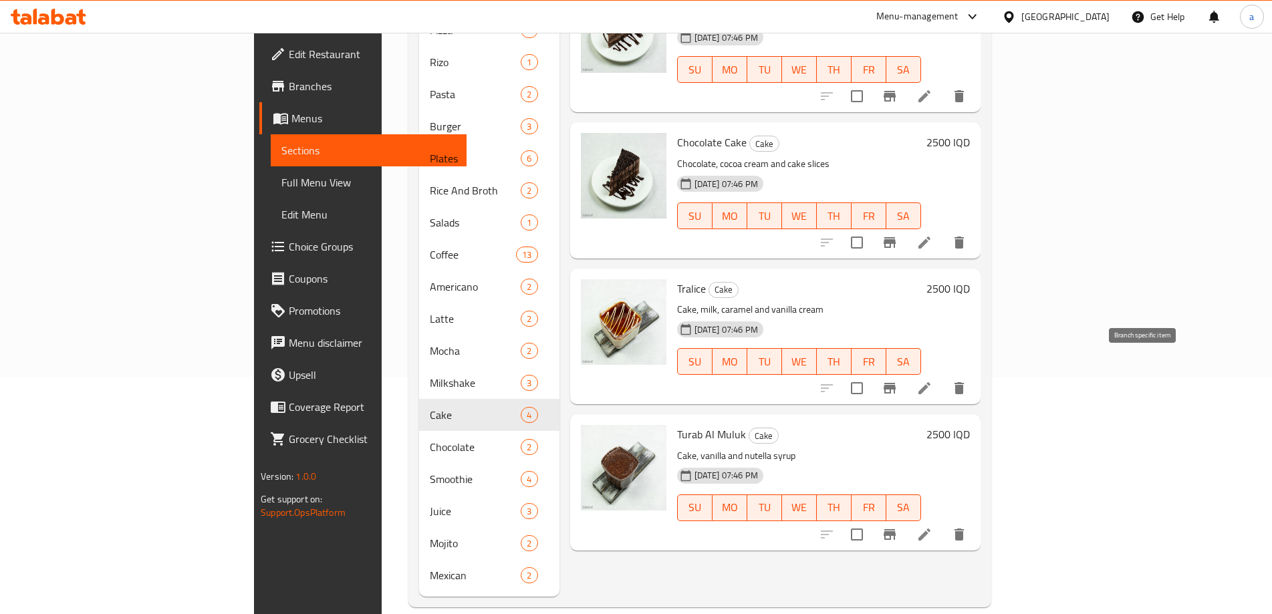
click at [897, 380] on icon "Branch-specific-item" at bounding box center [889, 388] width 16 height 16
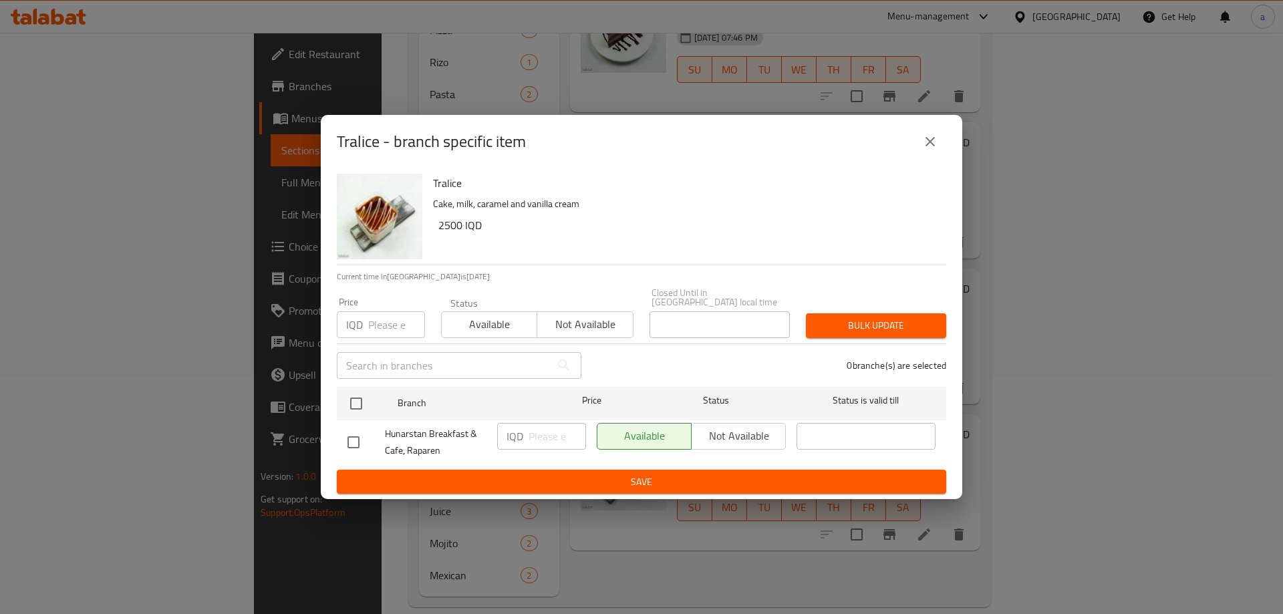
click at [936, 164] on div "Tralice - branch specific item" at bounding box center [641, 141] width 641 height 53
click at [931, 154] on button "close" at bounding box center [930, 142] width 32 height 32
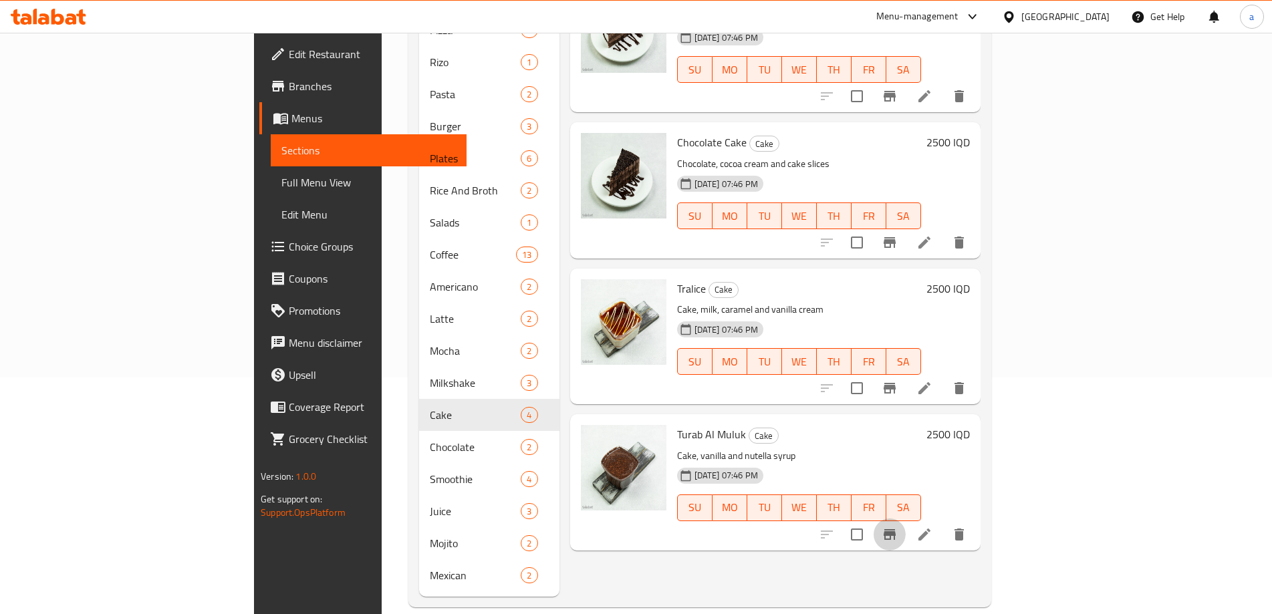
click at [895, 529] on icon "Branch-specific-item" at bounding box center [889, 534] width 12 height 11
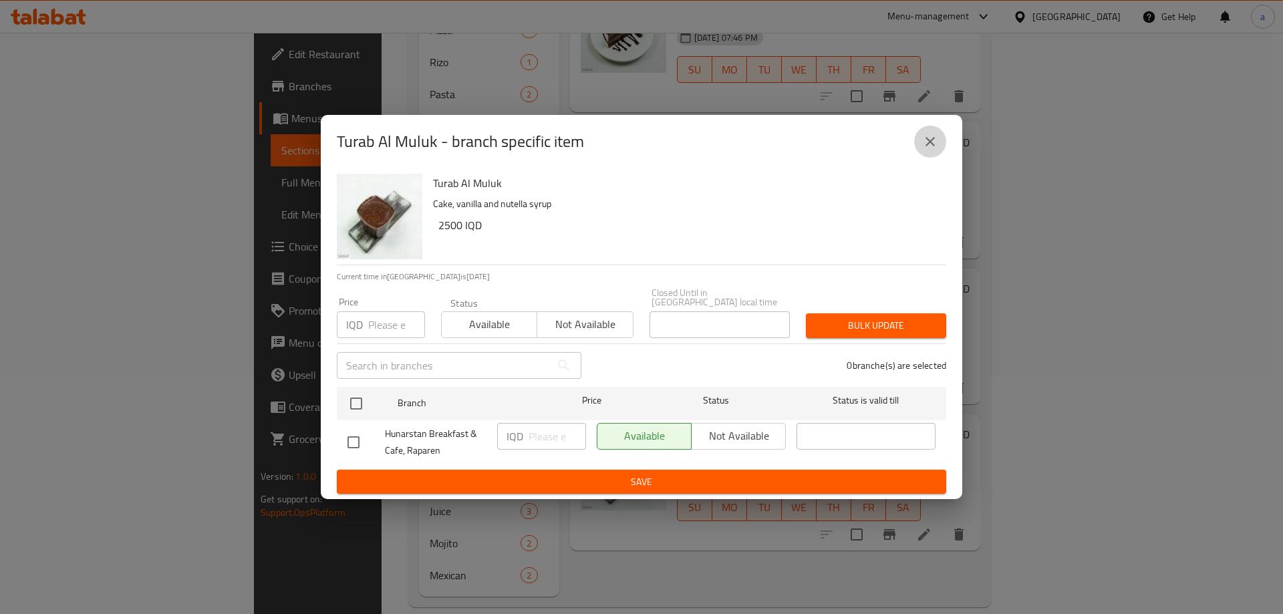
click at [920, 149] on button "close" at bounding box center [930, 142] width 32 height 32
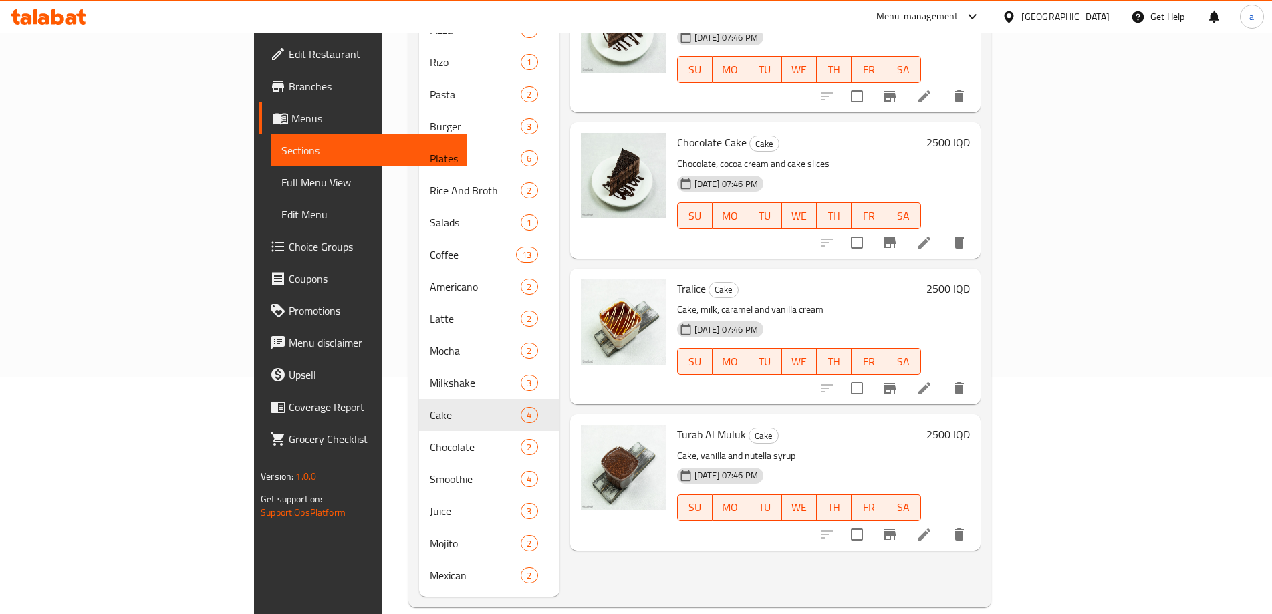
click at [419, 431] on div "Chocolate 2" at bounding box center [489, 447] width 140 height 32
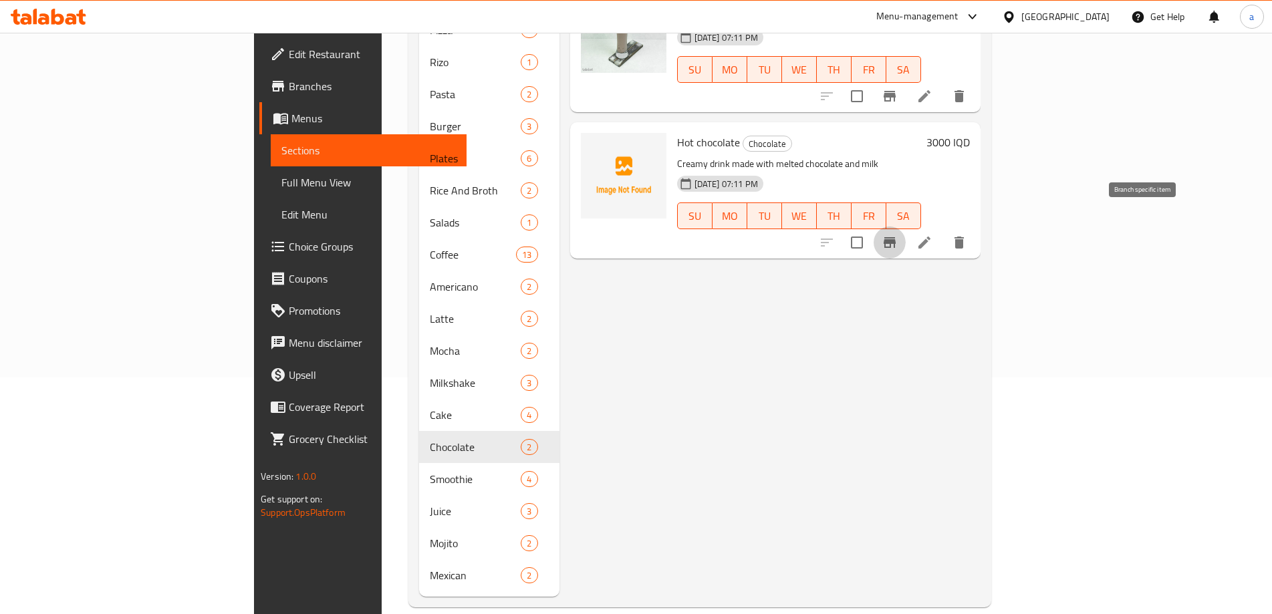
click at [897, 235] on icon "Branch-specific-item" at bounding box center [889, 243] width 16 height 16
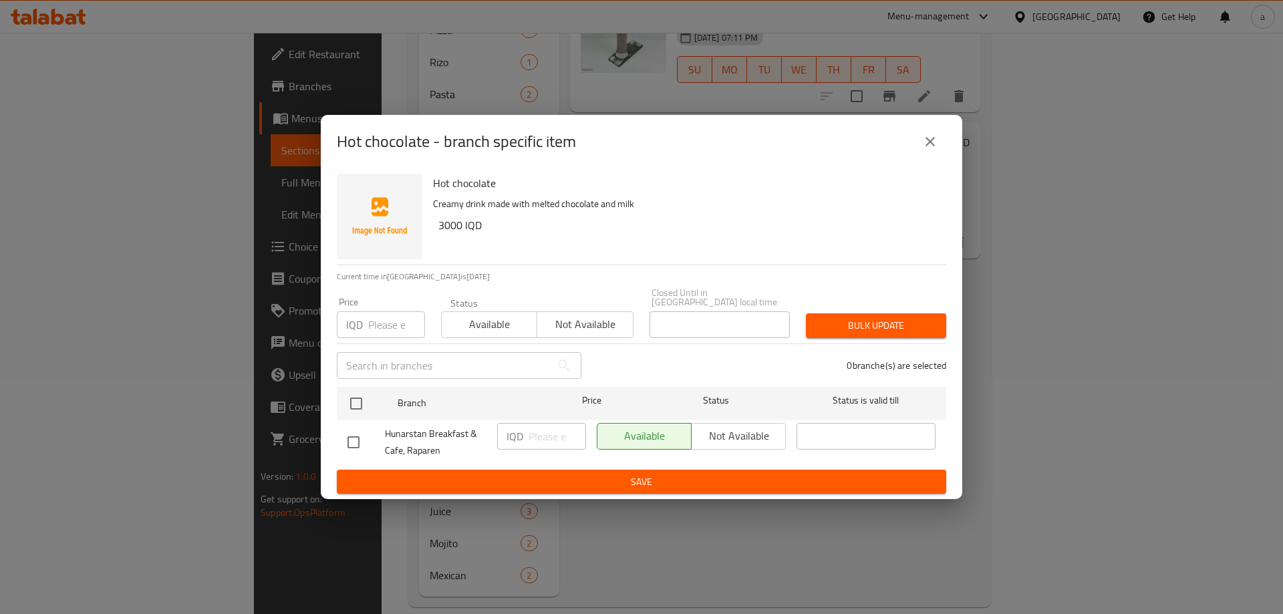
click at [935, 145] on icon "close" at bounding box center [930, 142] width 16 height 16
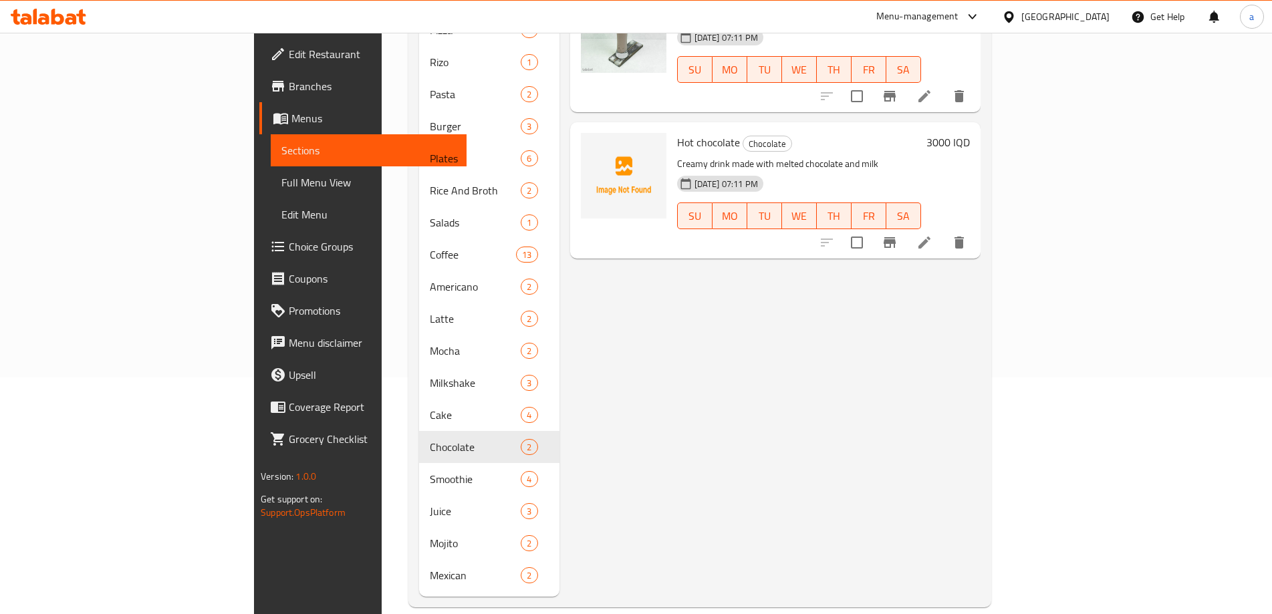
click at [897, 88] on icon "Branch-specific-item" at bounding box center [889, 96] width 16 height 16
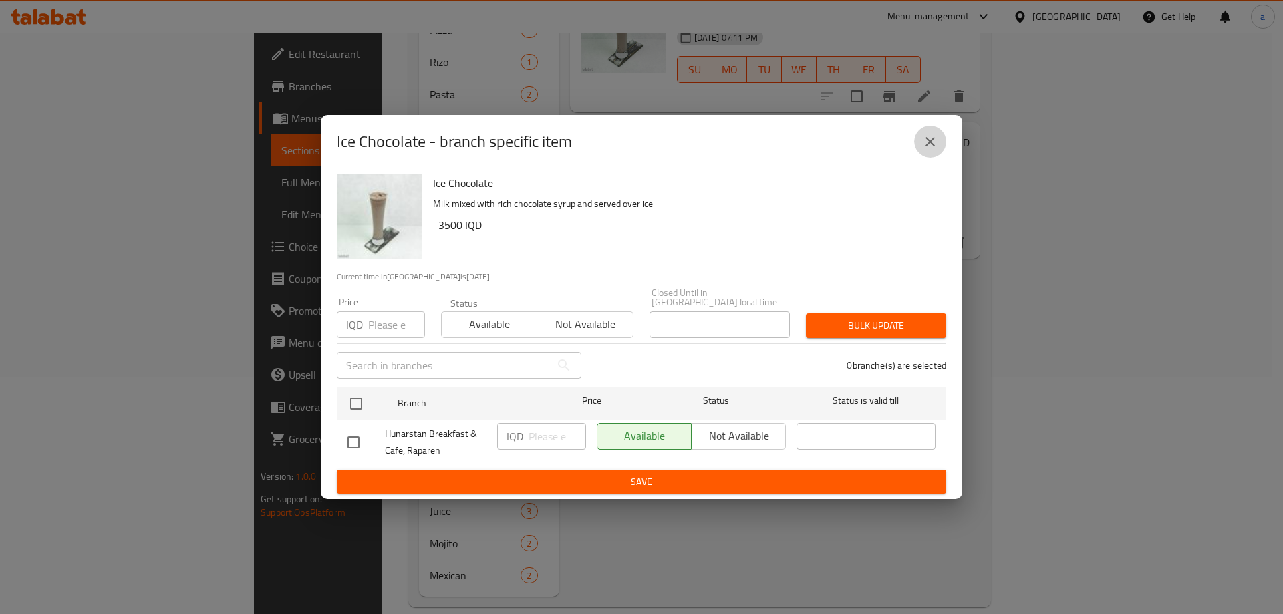
click at [928, 140] on icon "close" at bounding box center [930, 142] width 16 height 16
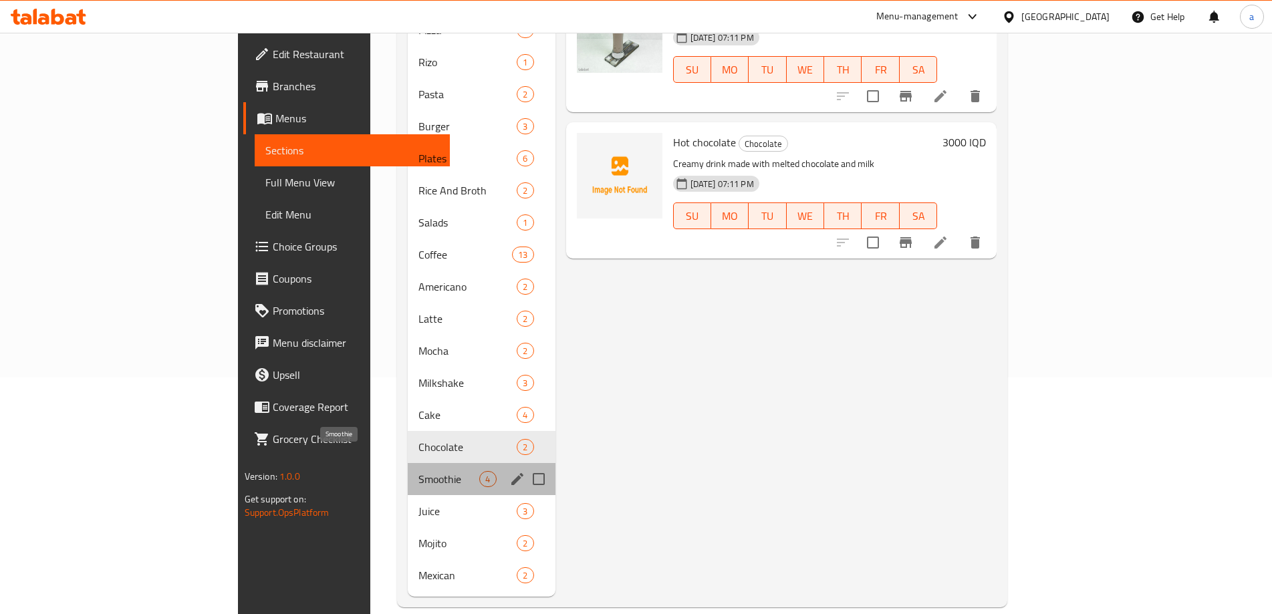
click at [418, 471] on span "Smoothie" at bounding box center [448, 479] width 61 height 16
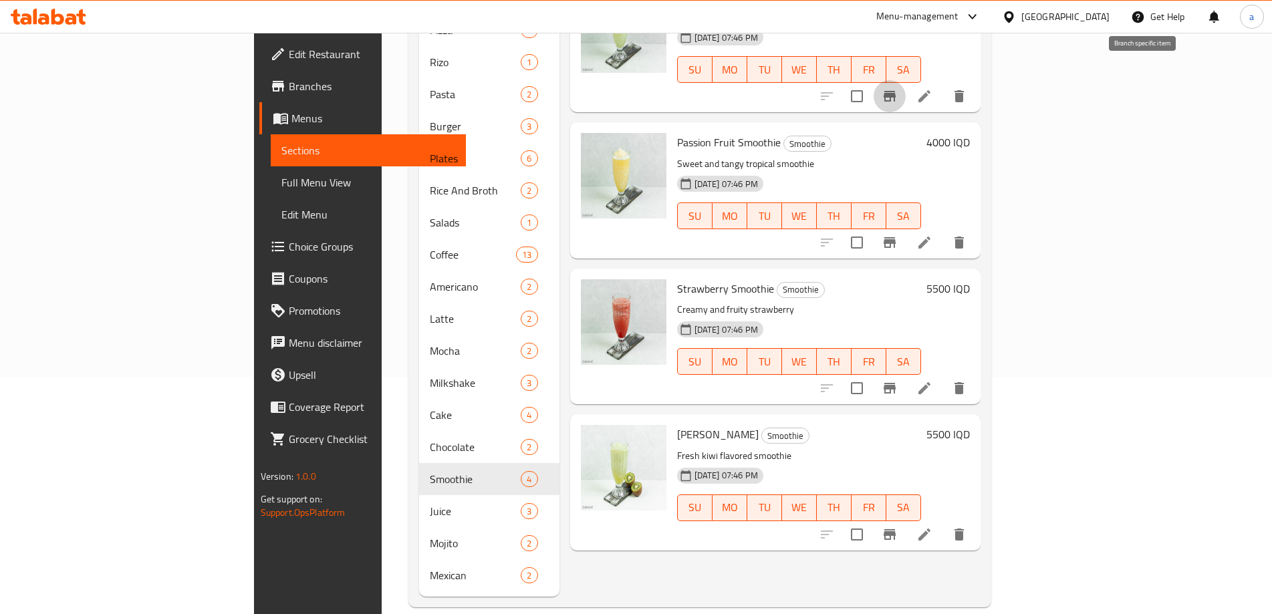
click at [897, 88] on icon "Branch-specific-item" at bounding box center [889, 96] width 16 height 16
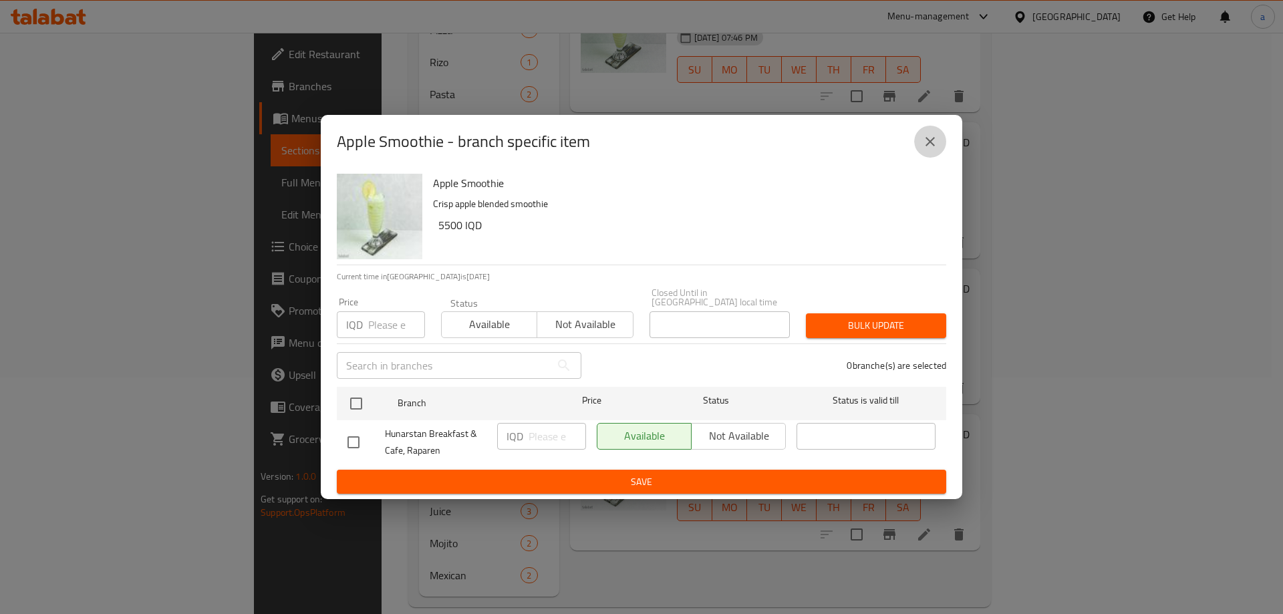
drag, startPoint x: 931, startPoint y: 137, endPoint x: 1018, endPoint y: 168, distance: 92.8
click at [930, 138] on button "close" at bounding box center [930, 142] width 32 height 32
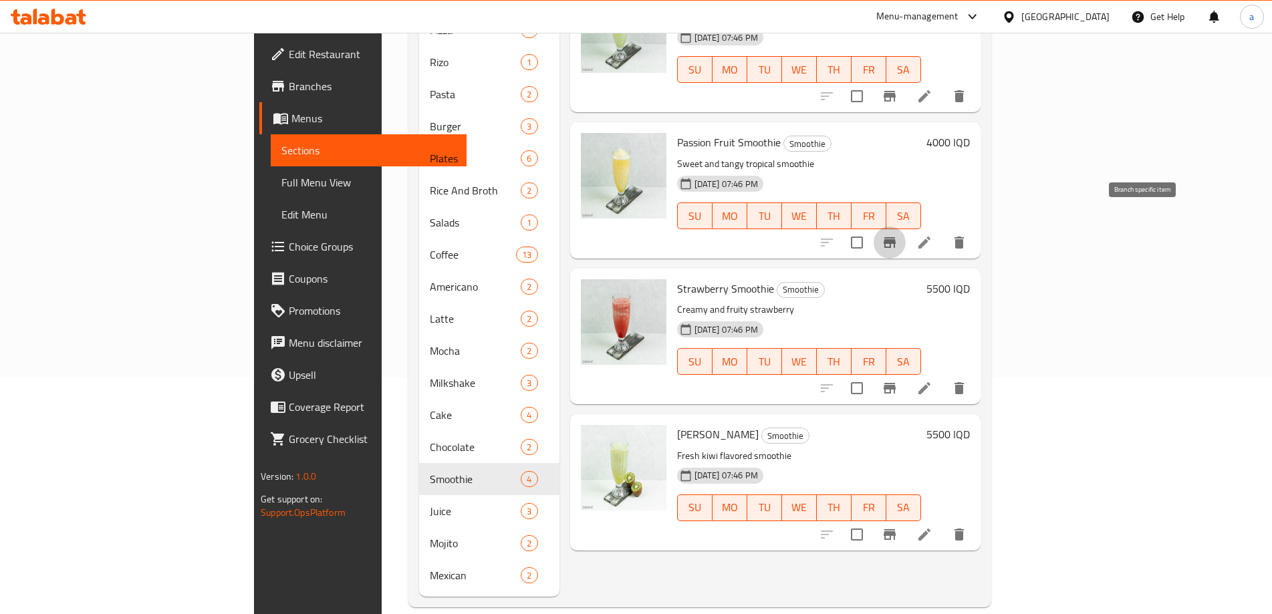
click at [905, 227] on button "Branch-specific-item" at bounding box center [889, 243] width 32 height 32
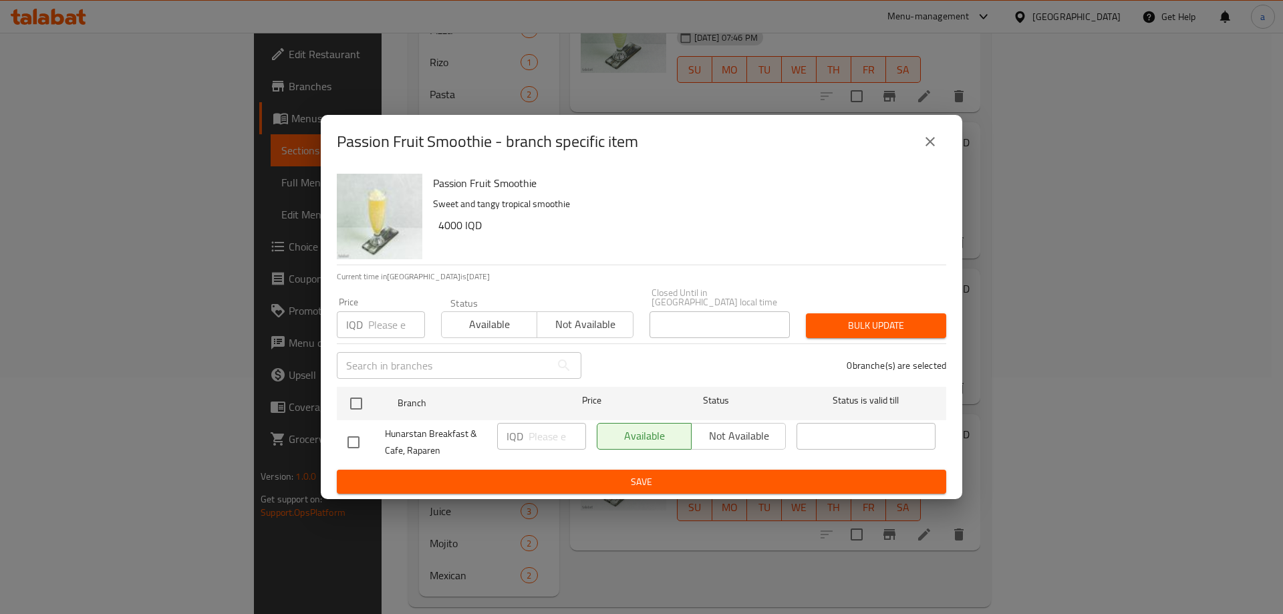
drag, startPoint x: 925, startPoint y: 147, endPoint x: 1068, endPoint y: 323, distance: 227.1
click at [925, 148] on icon "close" at bounding box center [930, 142] width 16 height 16
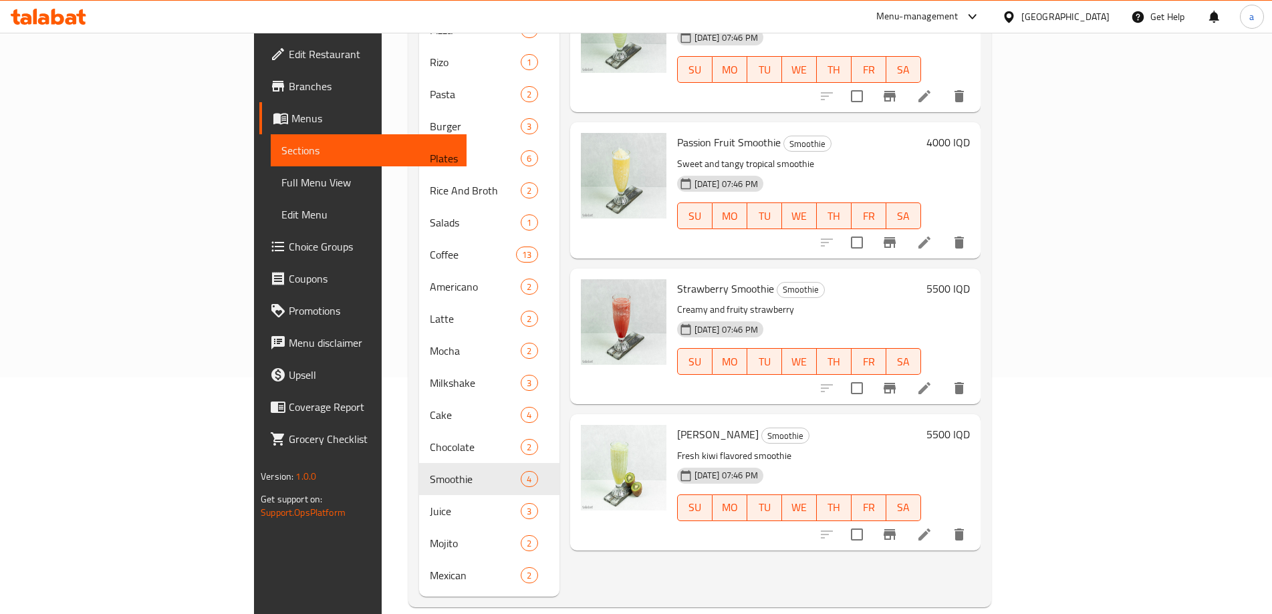
click at [897, 380] on icon "Branch-specific-item" at bounding box center [889, 388] width 16 height 16
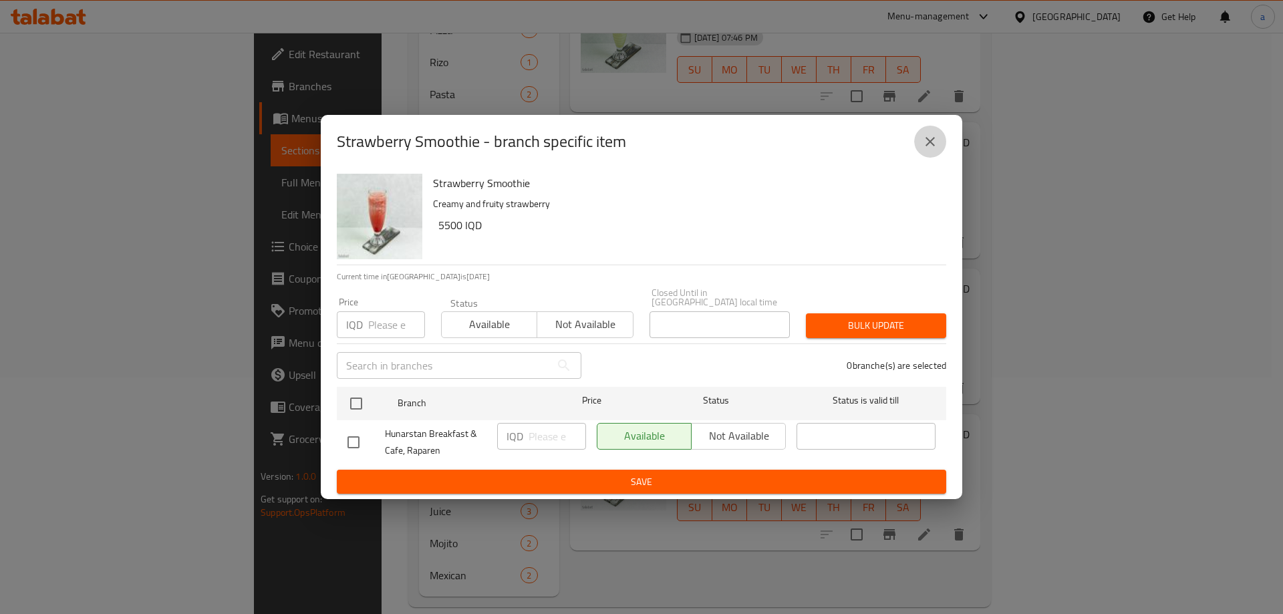
click at [931, 158] on button "close" at bounding box center [930, 142] width 32 height 32
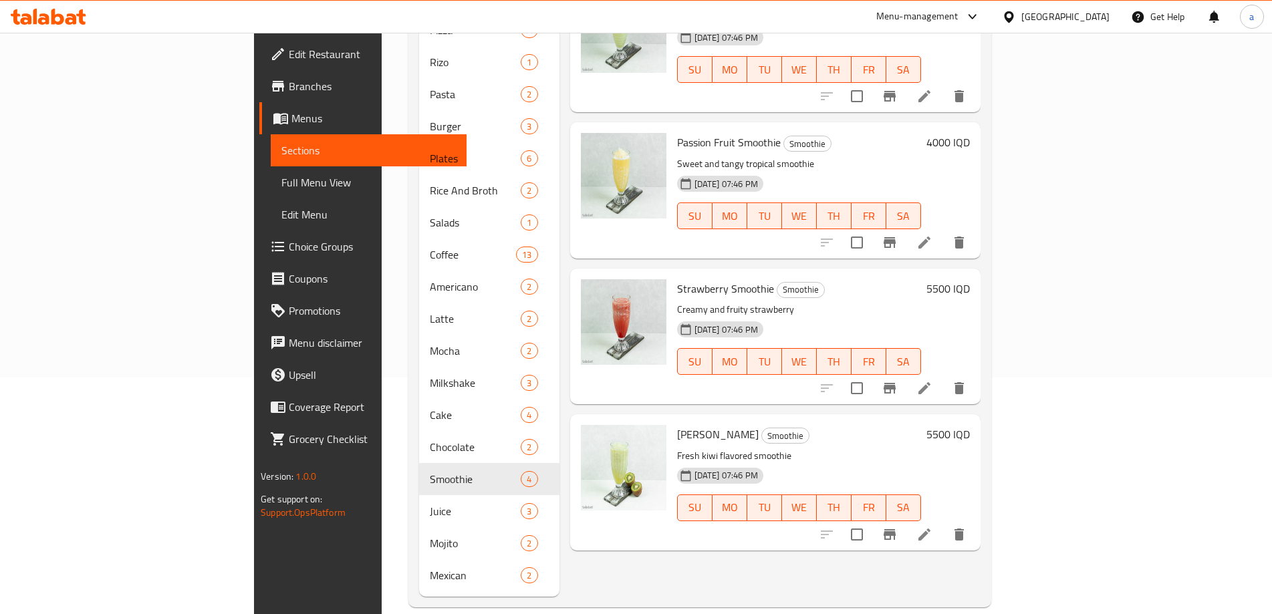
click at [897, 527] on icon "Branch-specific-item" at bounding box center [889, 535] width 16 height 16
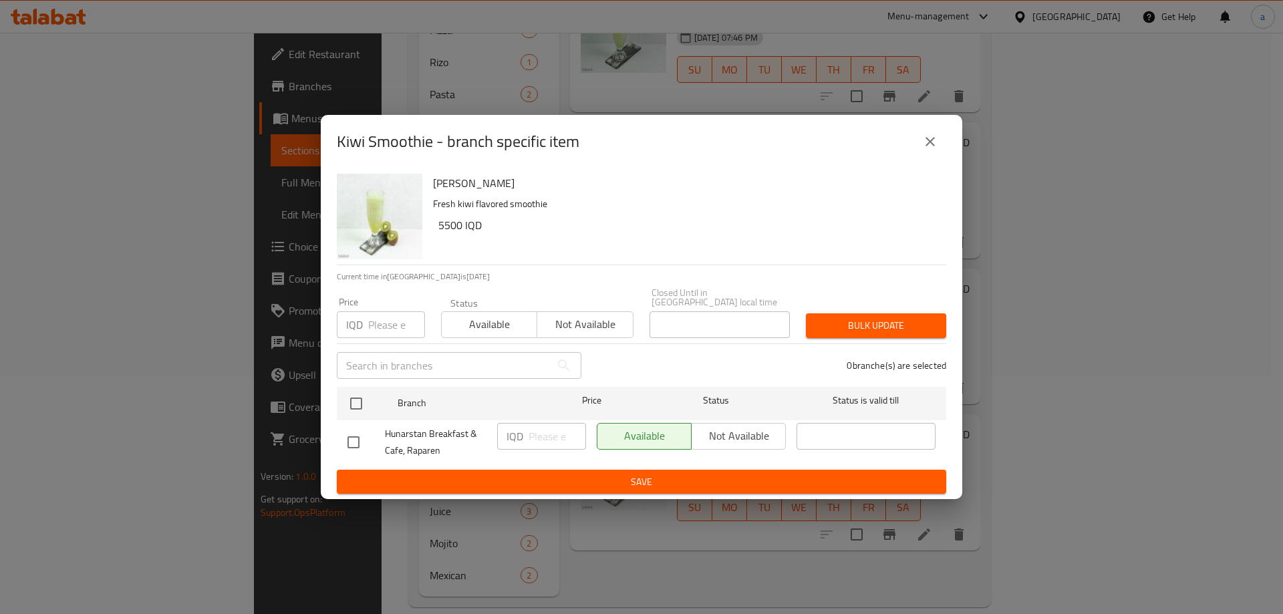
click at [927, 154] on button "close" at bounding box center [930, 142] width 32 height 32
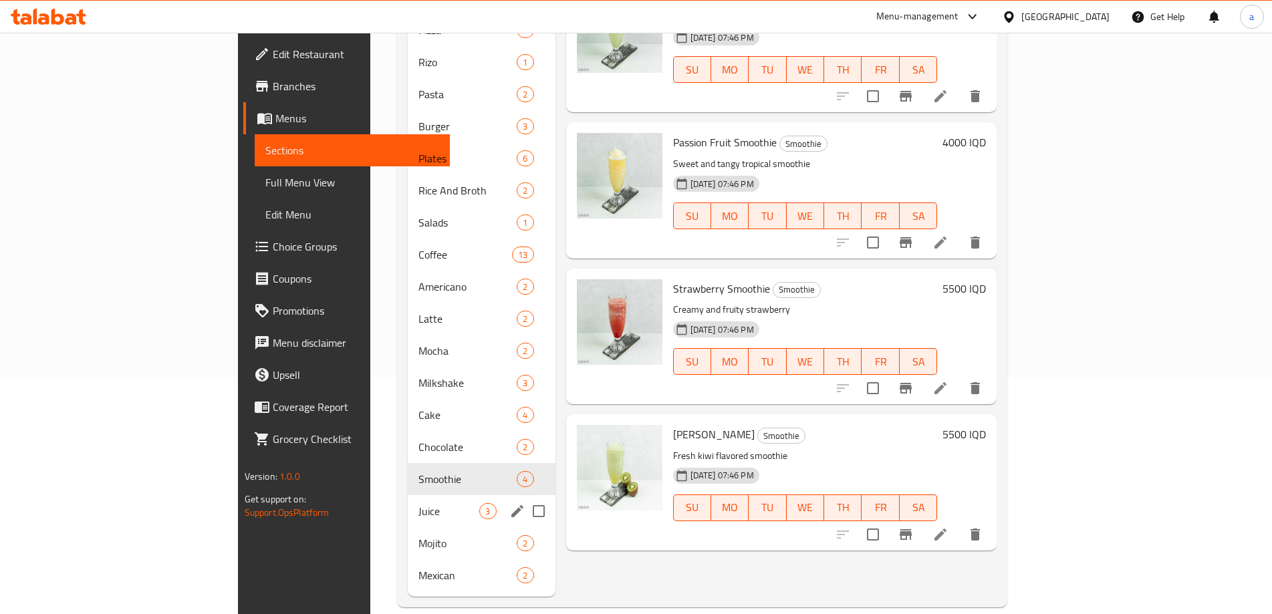
click at [418, 503] on span "Juice" at bounding box center [448, 511] width 61 height 16
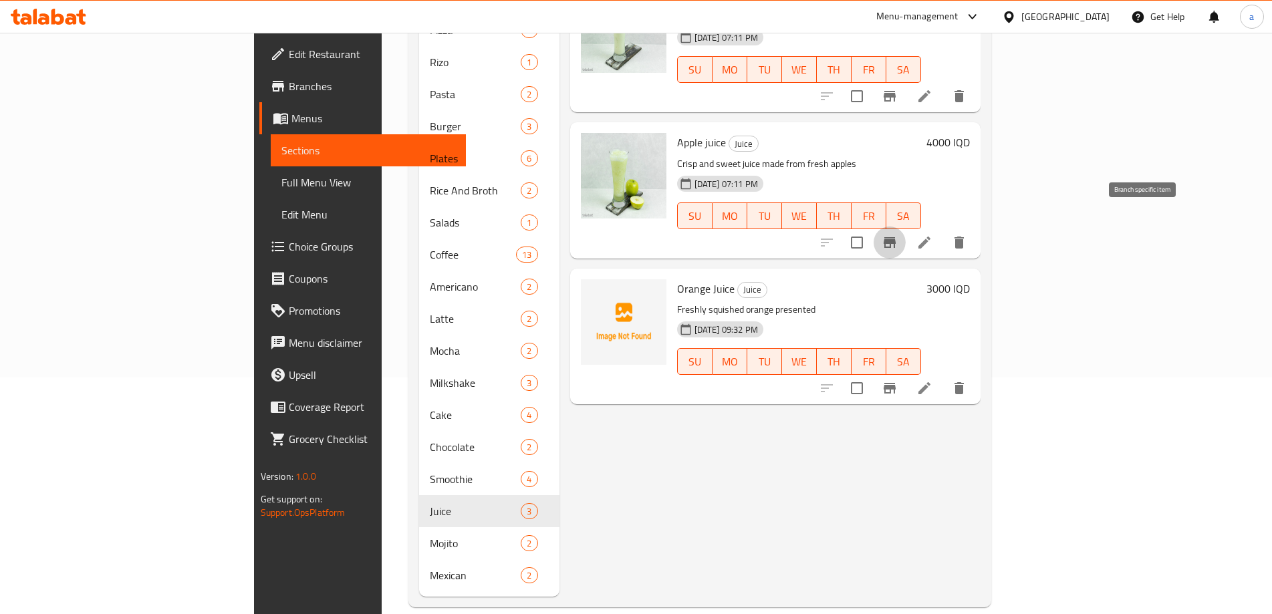
click at [905, 227] on button "Branch-specific-item" at bounding box center [889, 243] width 32 height 32
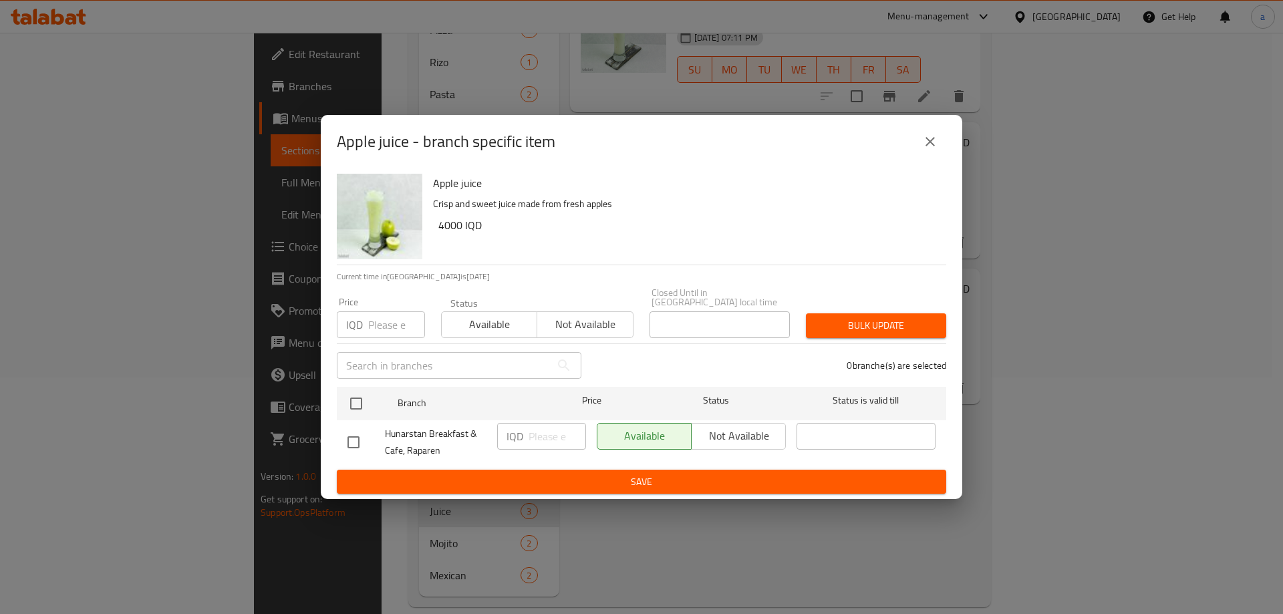
click at [936, 148] on icon "close" at bounding box center [930, 142] width 16 height 16
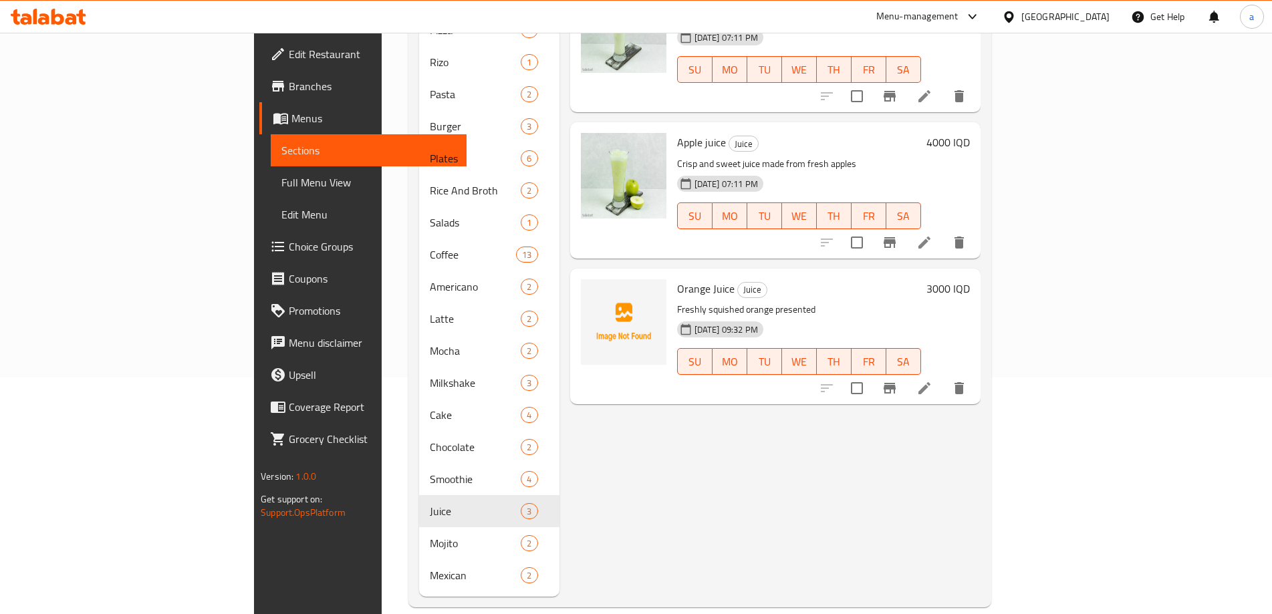
click at [905, 80] on button "Branch-specific-item" at bounding box center [889, 96] width 32 height 32
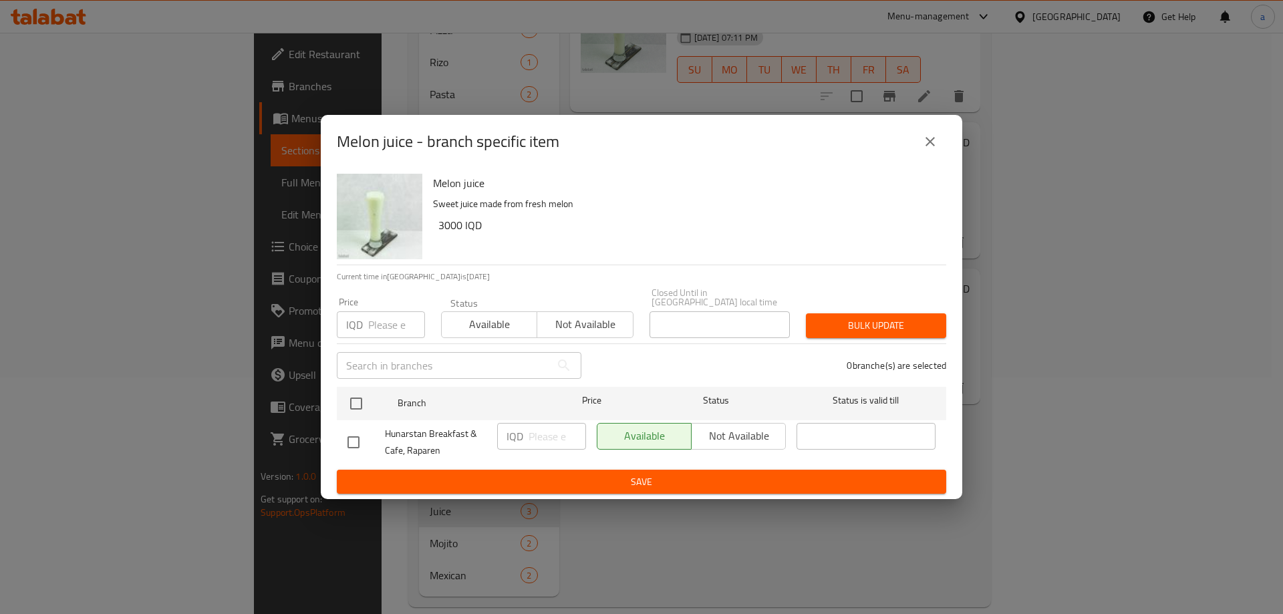
click at [921, 143] on button "close" at bounding box center [930, 142] width 32 height 32
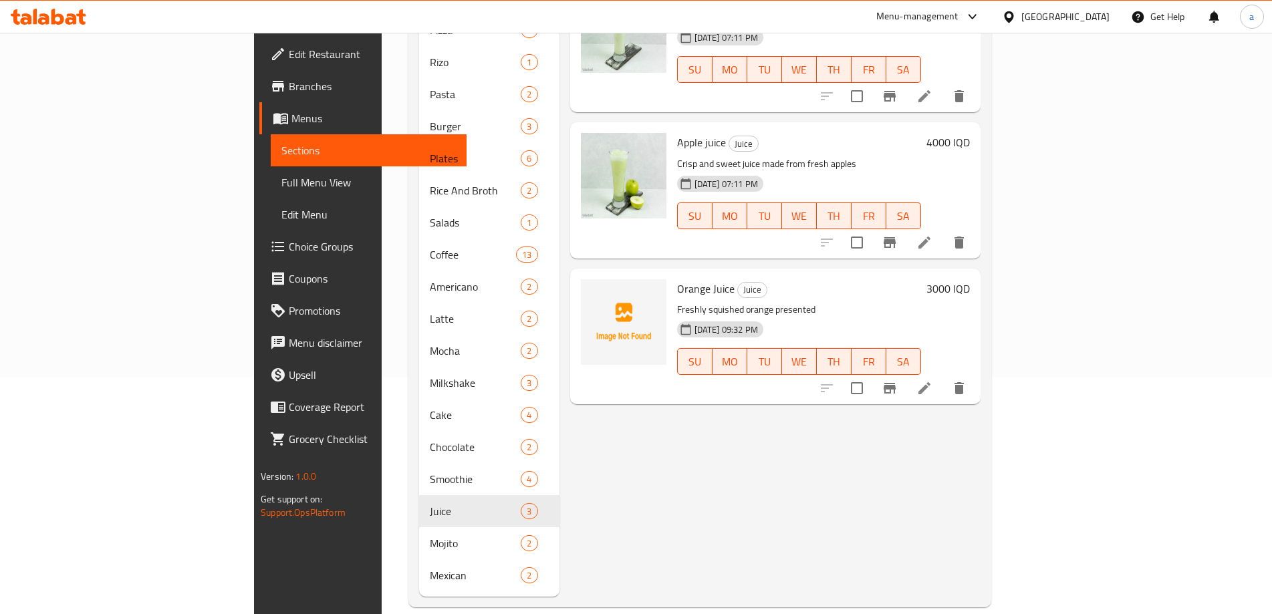
click at [905, 372] on button "Branch-specific-item" at bounding box center [889, 388] width 32 height 32
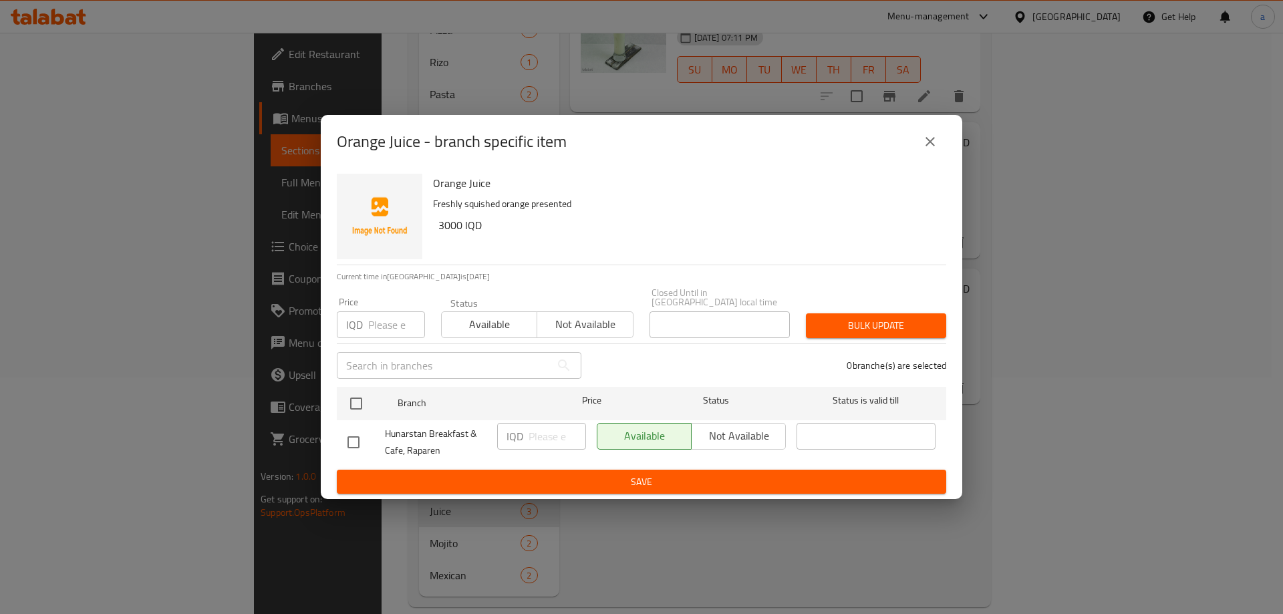
click at [929, 157] on button "close" at bounding box center [930, 142] width 32 height 32
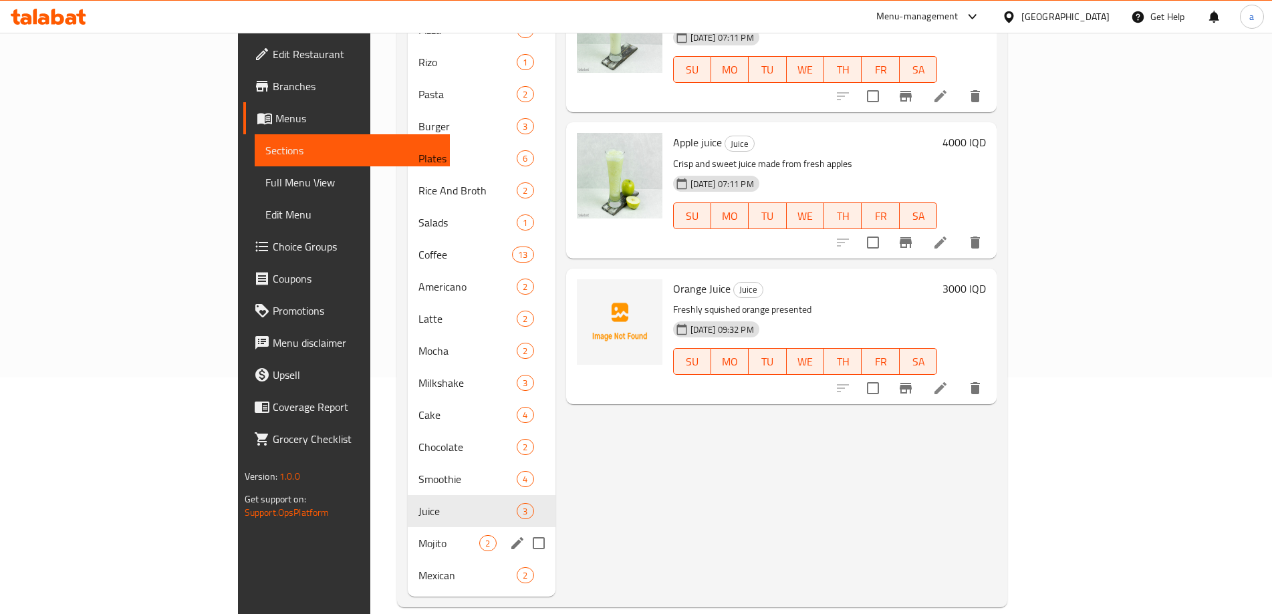
click at [418, 535] on span "Mojito" at bounding box center [448, 543] width 61 height 16
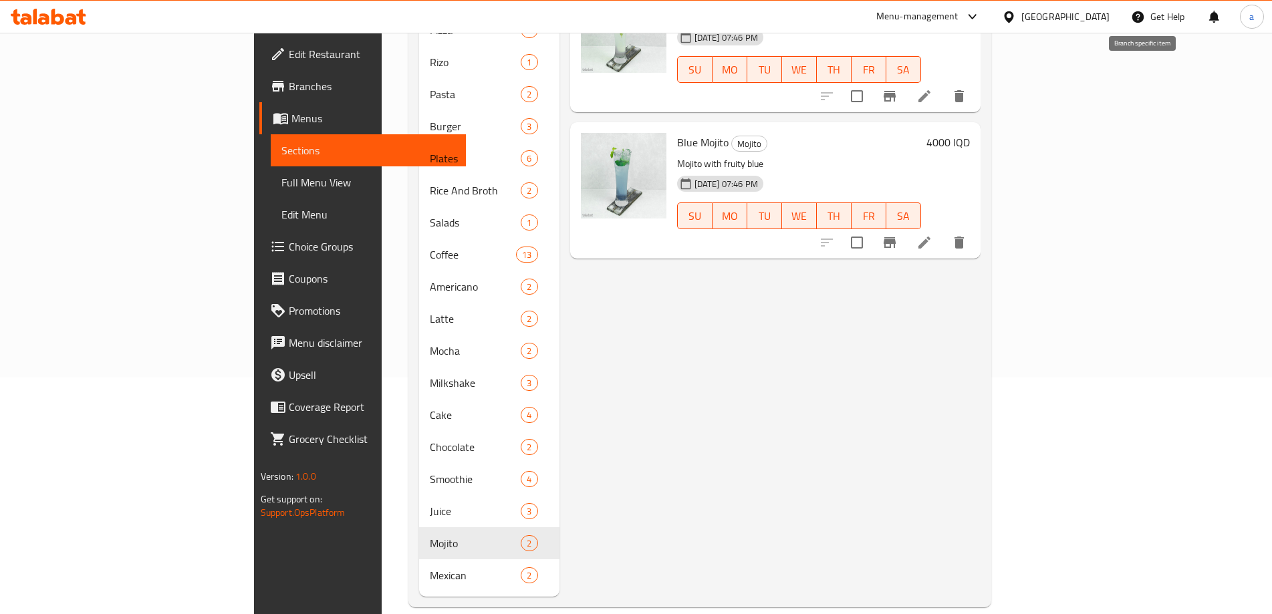
click at [905, 84] on button "Branch-specific-item" at bounding box center [889, 96] width 32 height 32
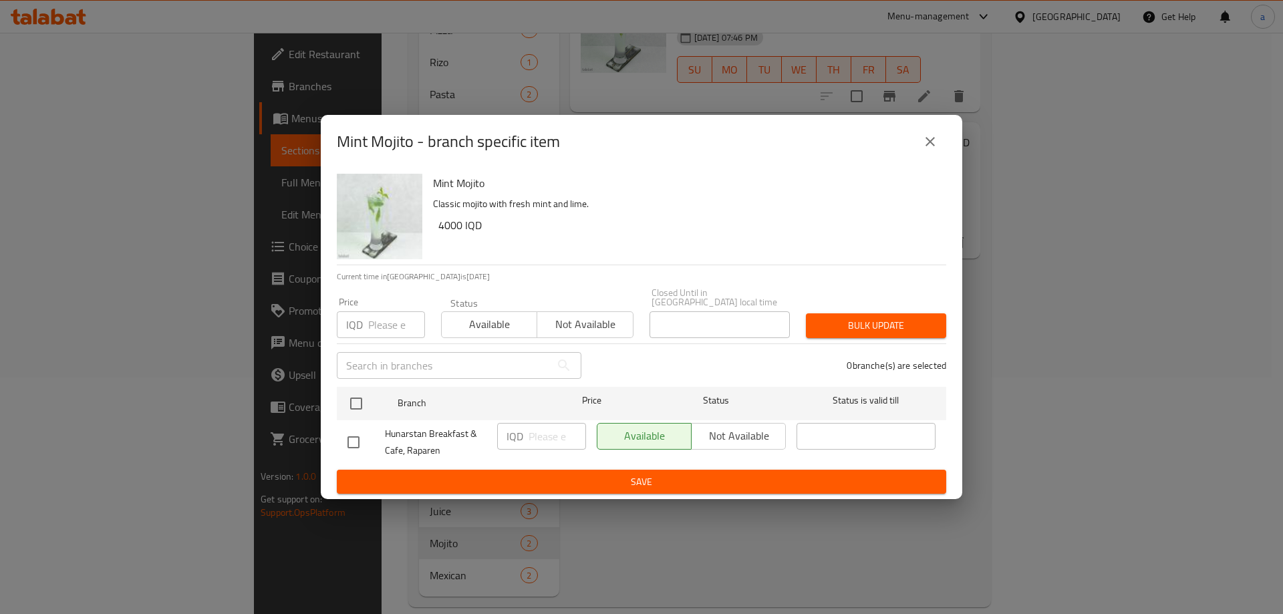
click at [933, 150] on icon "close" at bounding box center [930, 142] width 16 height 16
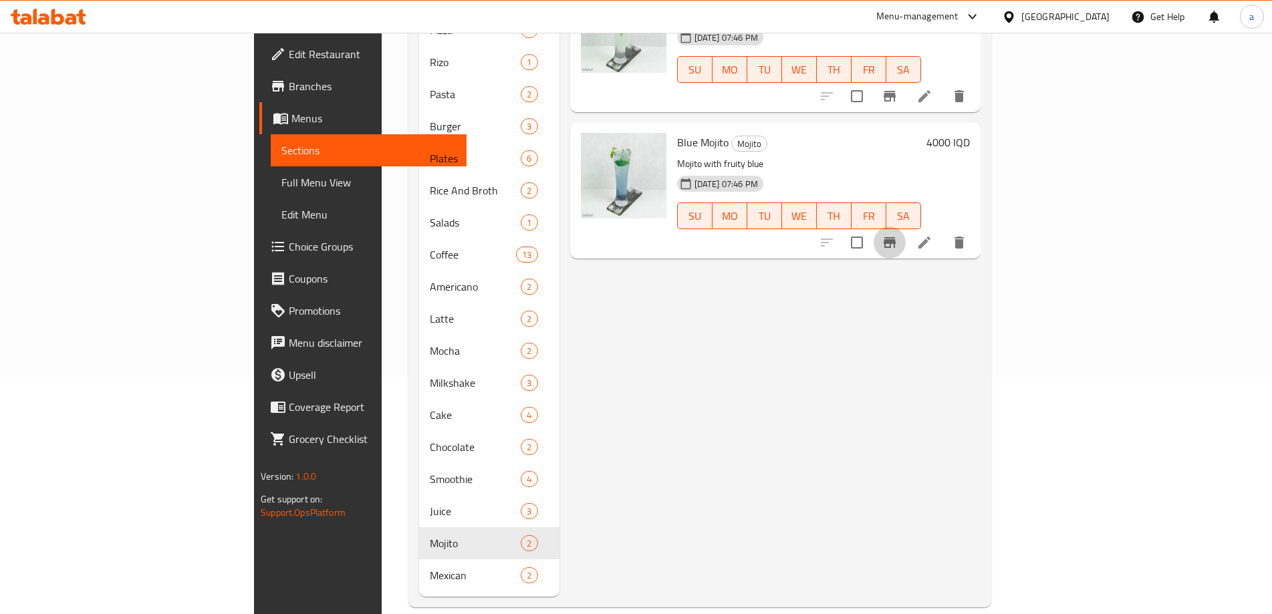
click at [895, 237] on icon "Branch-specific-item" at bounding box center [889, 242] width 12 height 11
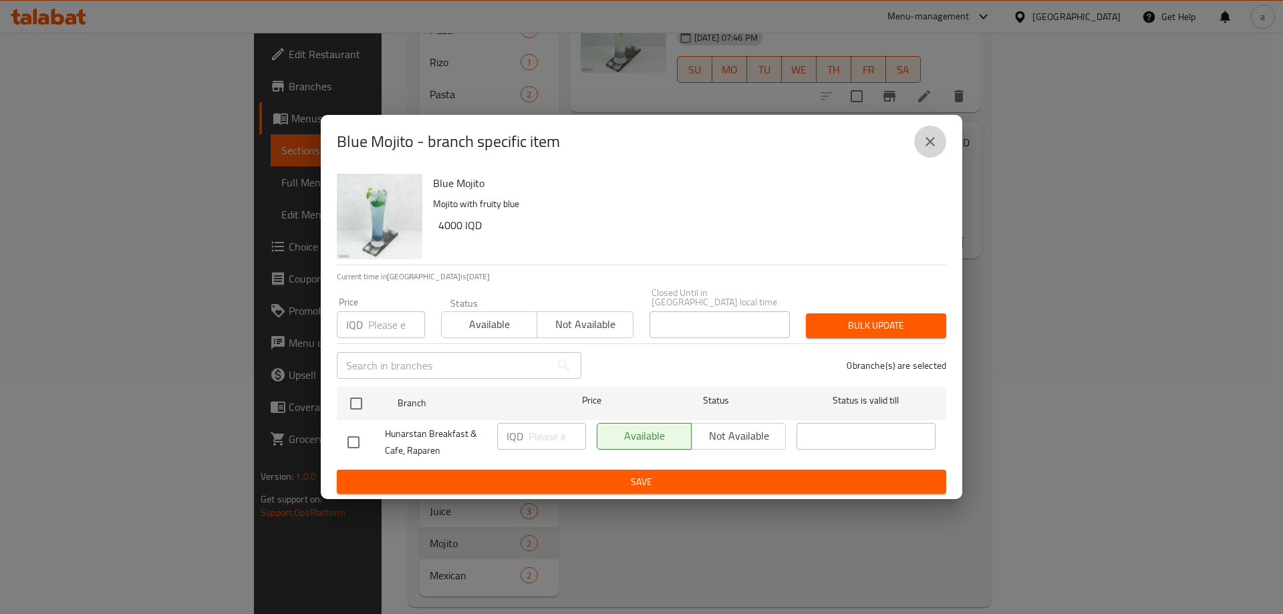
click at [932, 147] on icon "close" at bounding box center [930, 142] width 16 height 16
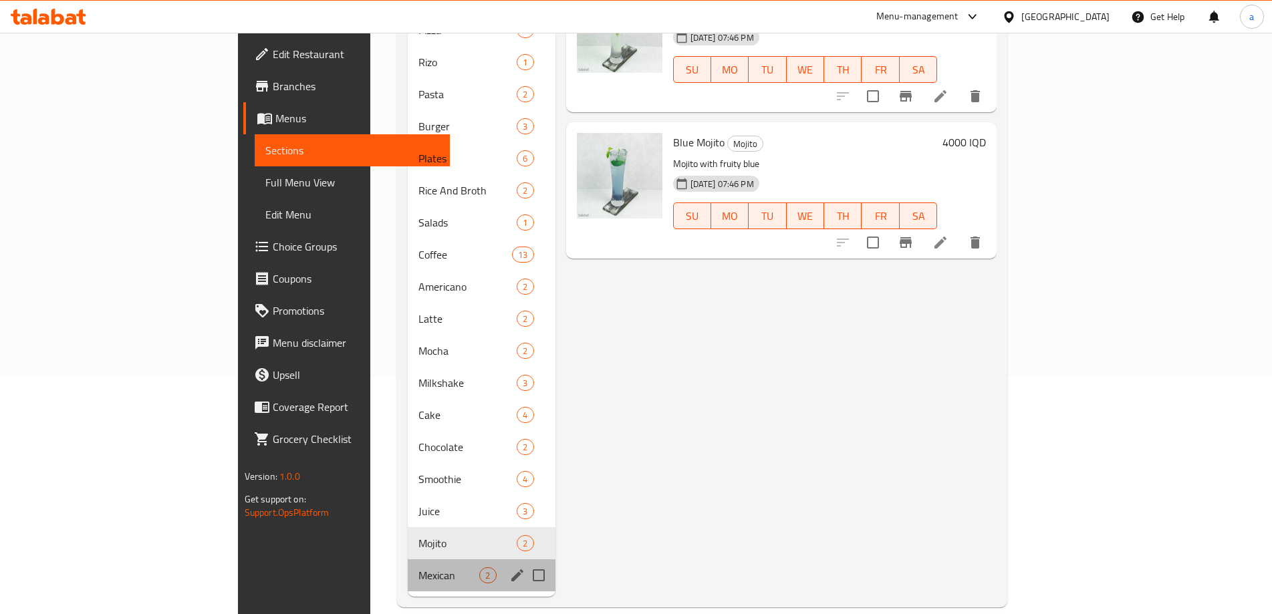
click at [408, 565] on div "Mexican 2" at bounding box center [481, 575] width 147 height 32
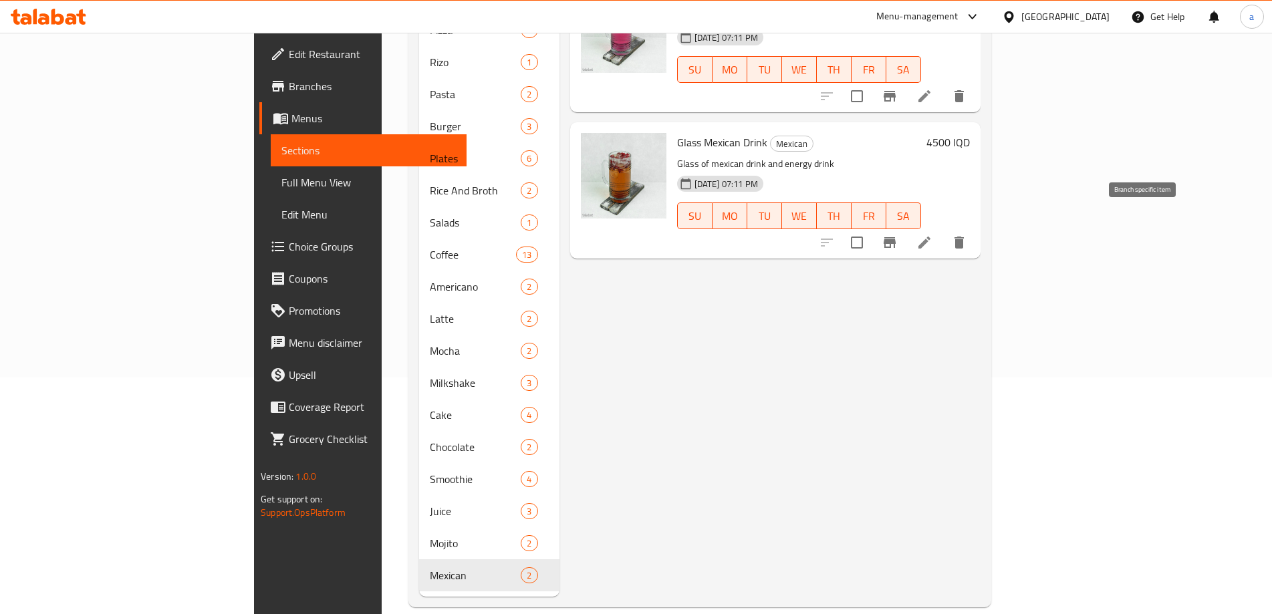
click at [895, 237] on icon "Branch-specific-item" at bounding box center [889, 242] width 12 height 11
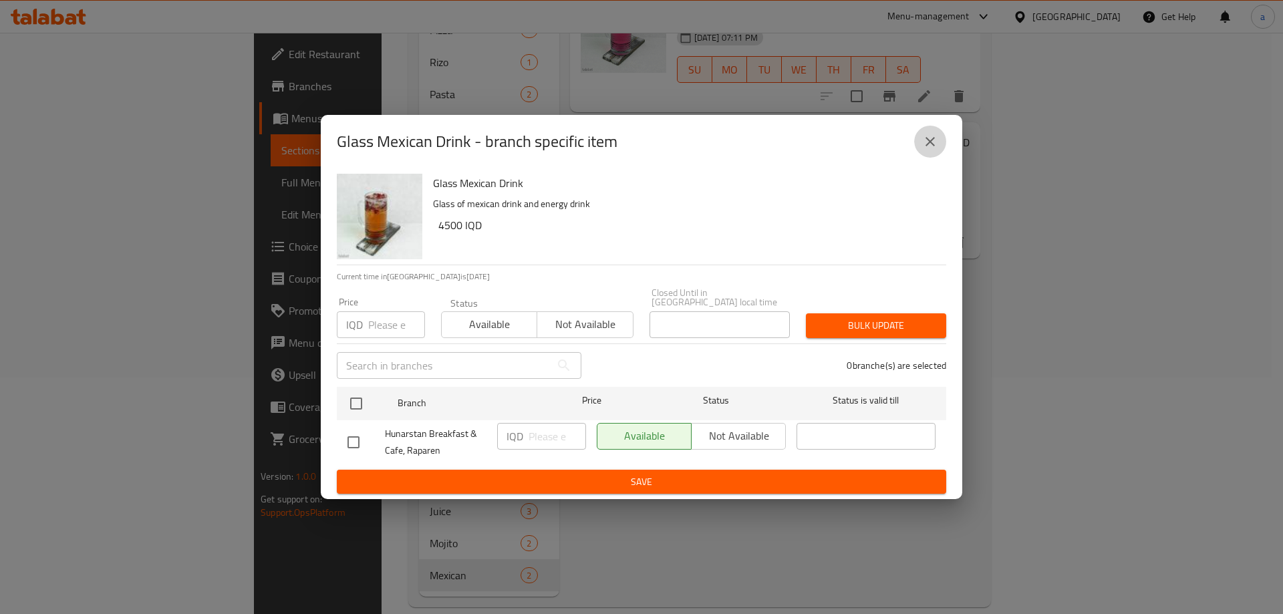
click at [939, 155] on button "close" at bounding box center [930, 142] width 32 height 32
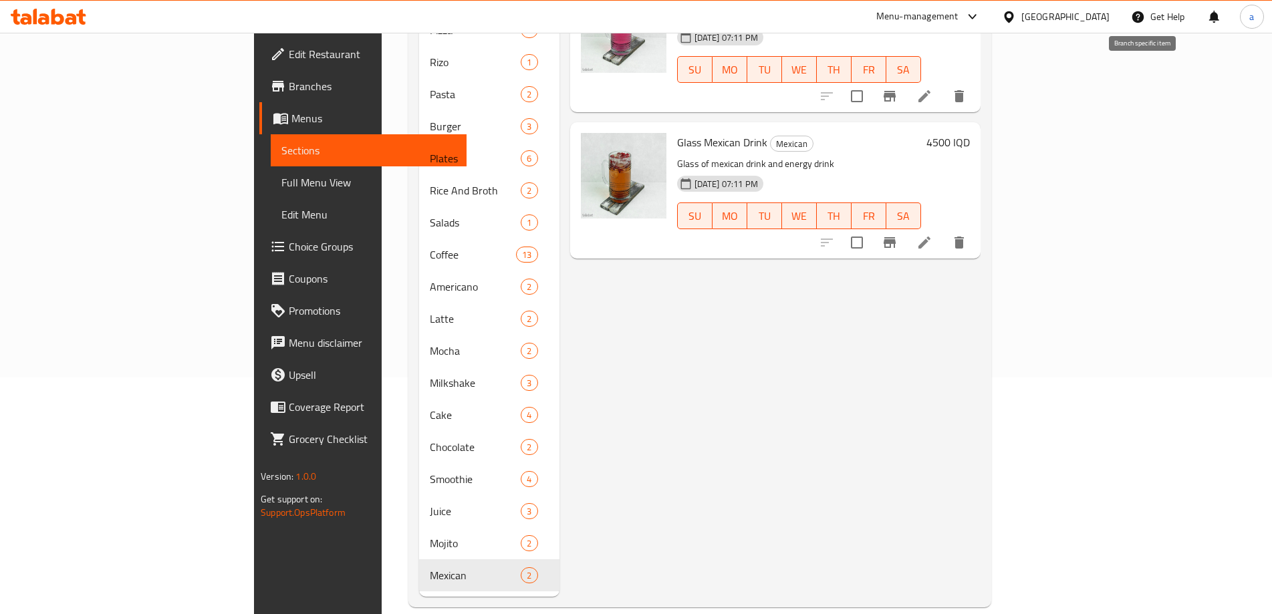
click at [897, 88] on icon "Branch-specific-item" at bounding box center [889, 96] width 16 height 16
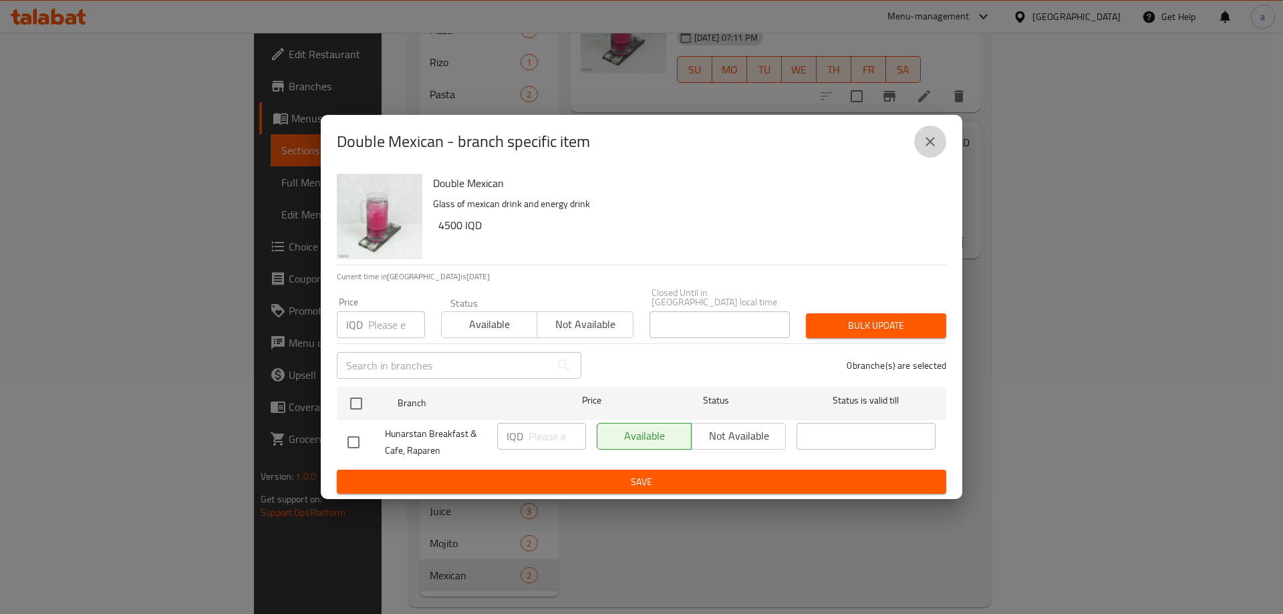
click at [927, 144] on icon "close" at bounding box center [929, 141] width 9 height 9
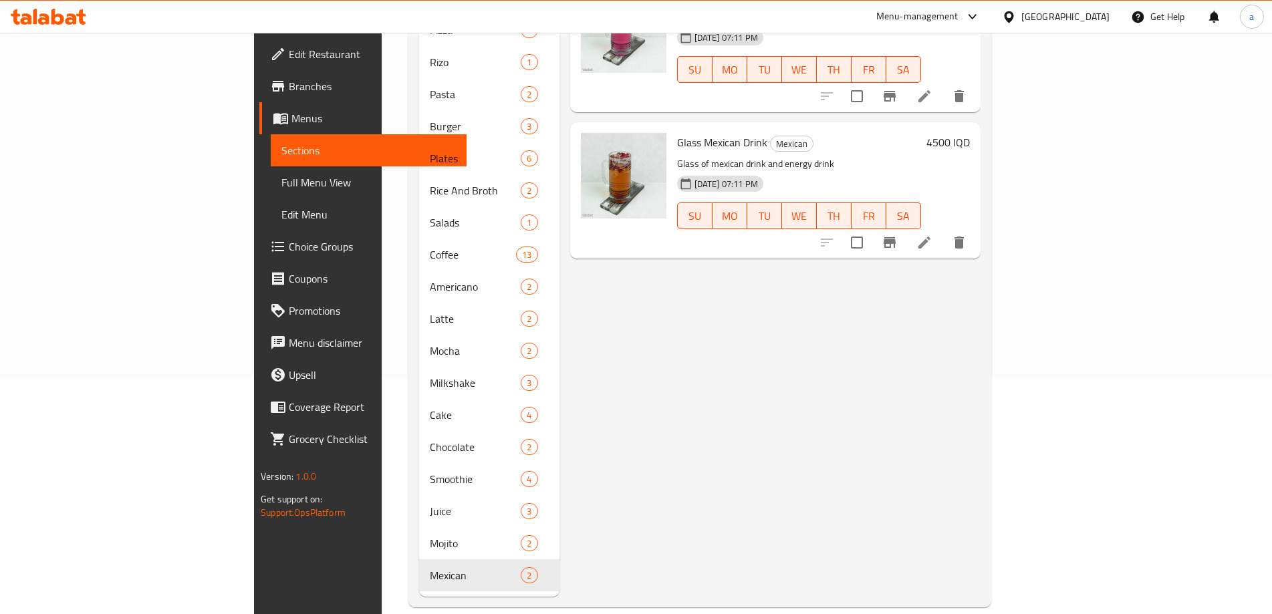
click at [54, 21] on icon at bounding box center [57, 17] width 13 height 16
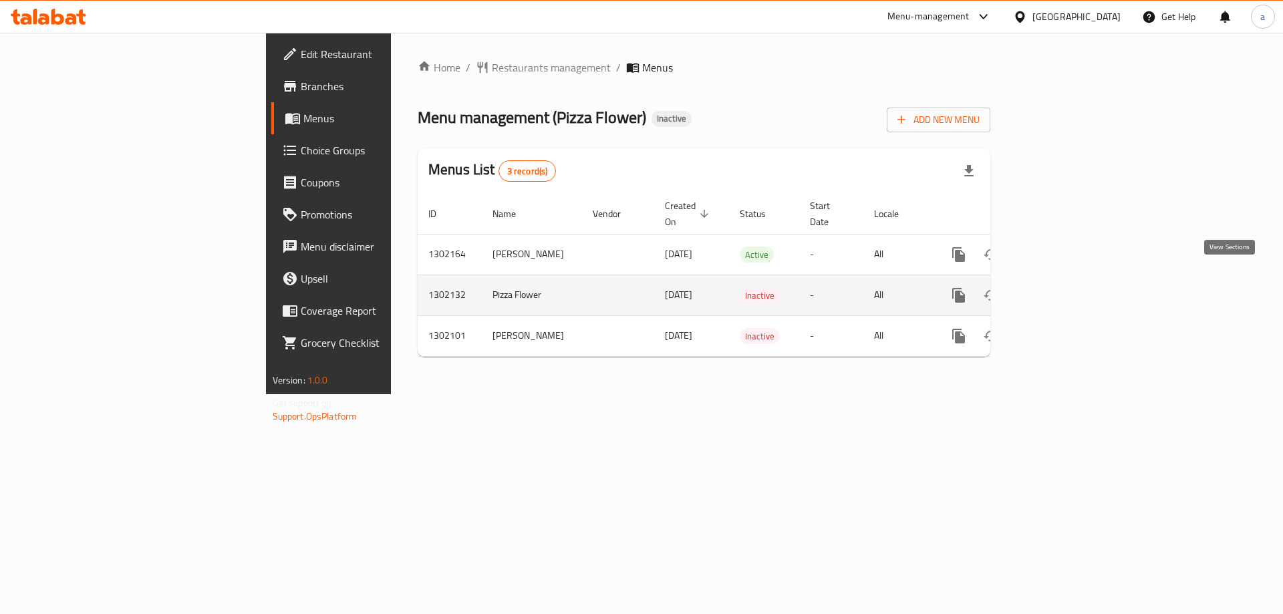
click at [1063, 287] on icon "enhanced table" at bounding box center [1055, 295] width 16 height 16
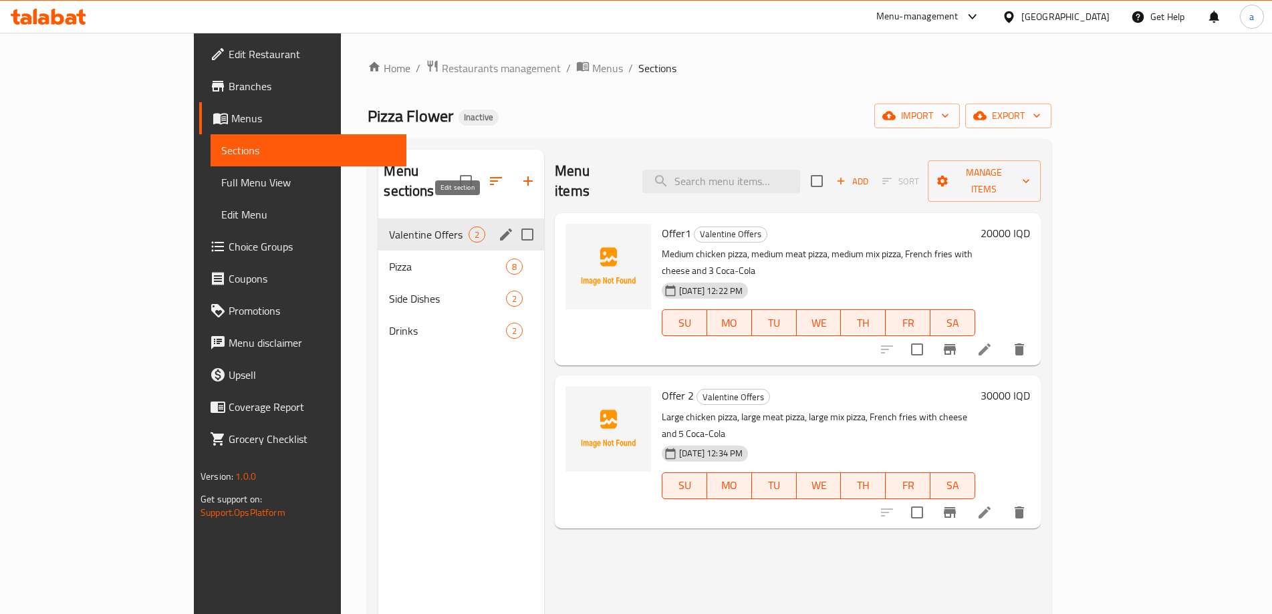
click at [498, 227] on icon "edit" at bounding box center [506, 235] width 16 height 16
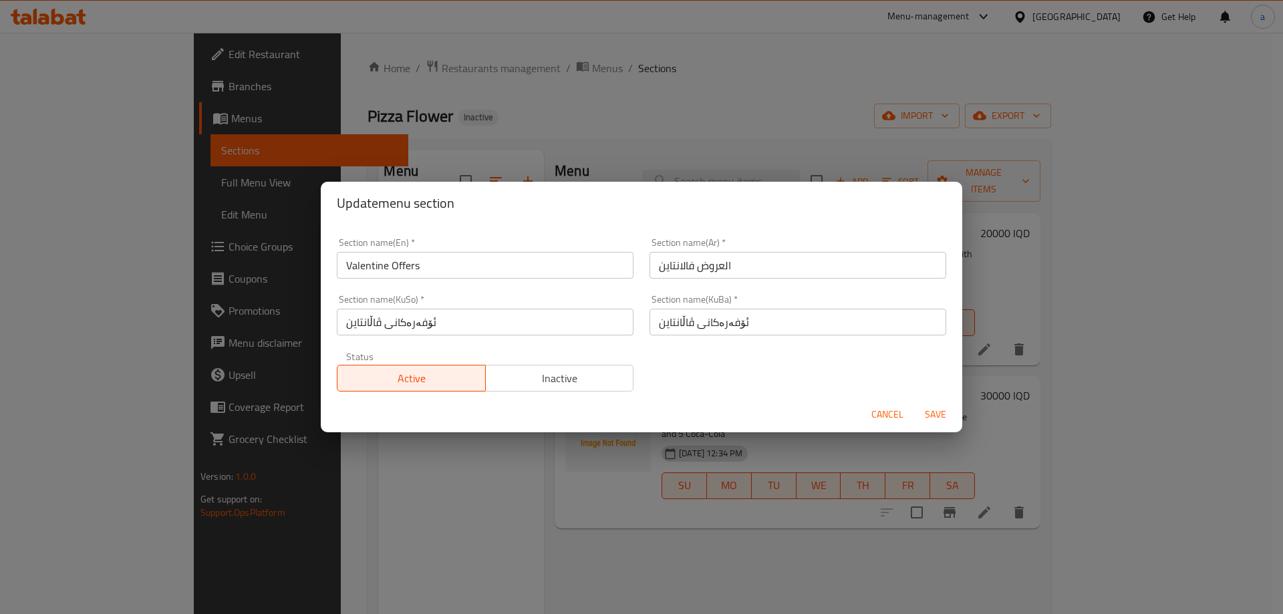
click at [565, 383] on span "Inactive" at bounding box center [560, 378] width 138 height 19
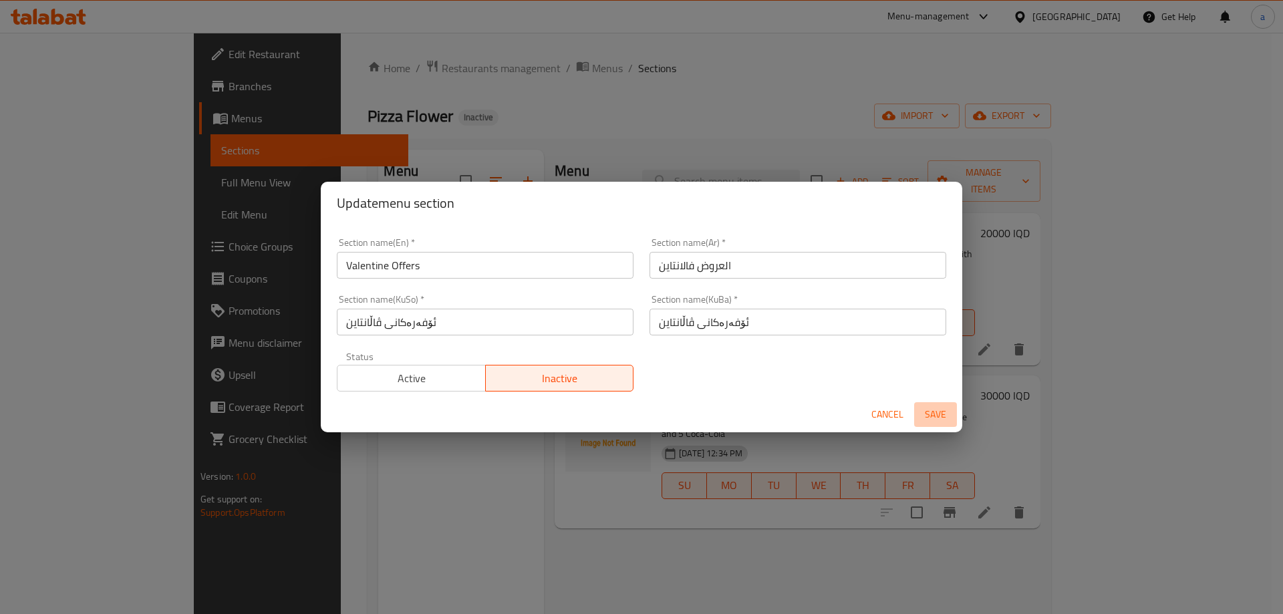
click at [931, 410] on span "Save" at bounding box center [935, 414] width 32 height 17
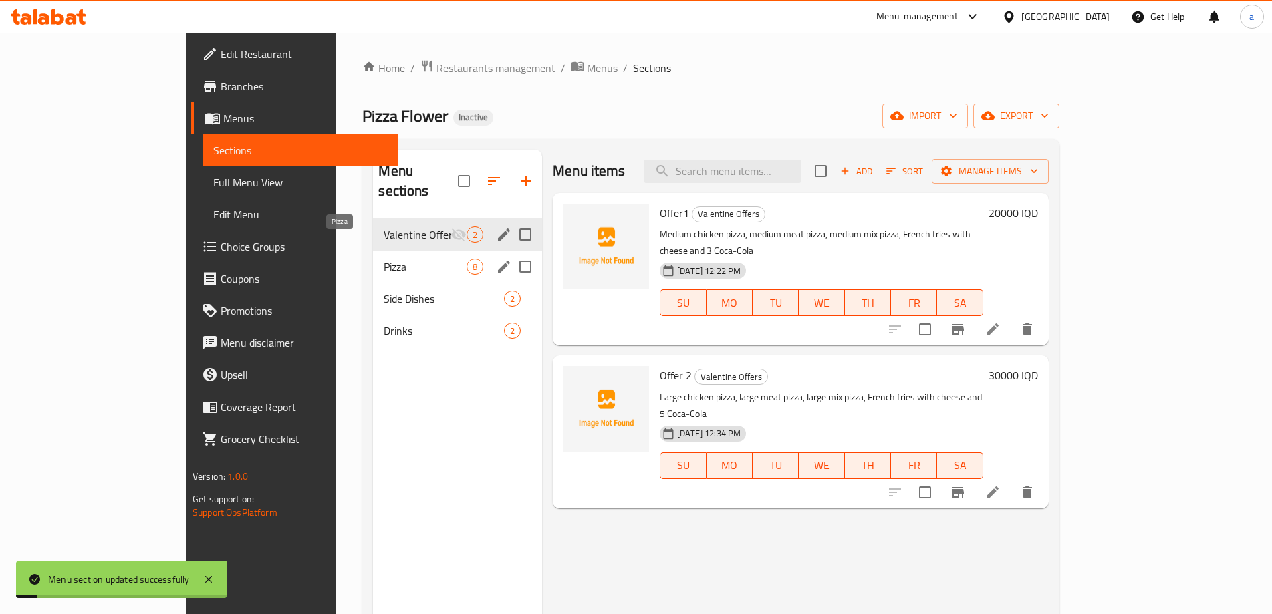
click at [402, 259] on span "Pizza" at bounding box center [425, 267] width 83 height 16
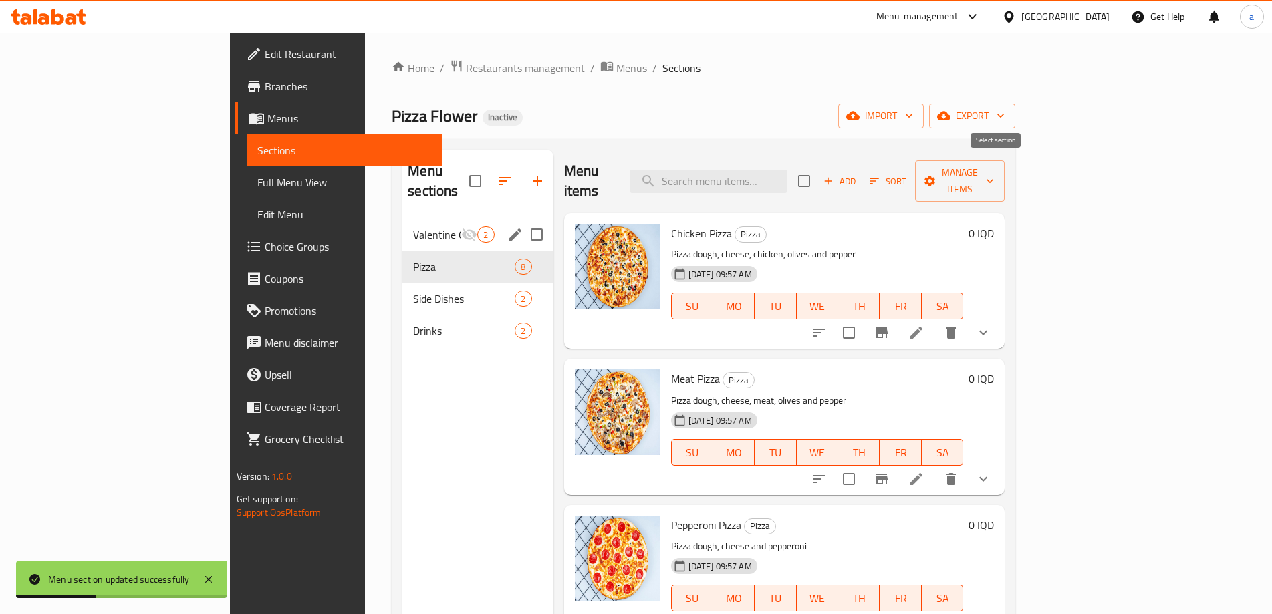
click at [818, 170] on input "checkbox" at bounding box center [804, 181] width 28 height 28
checkbox input "true"
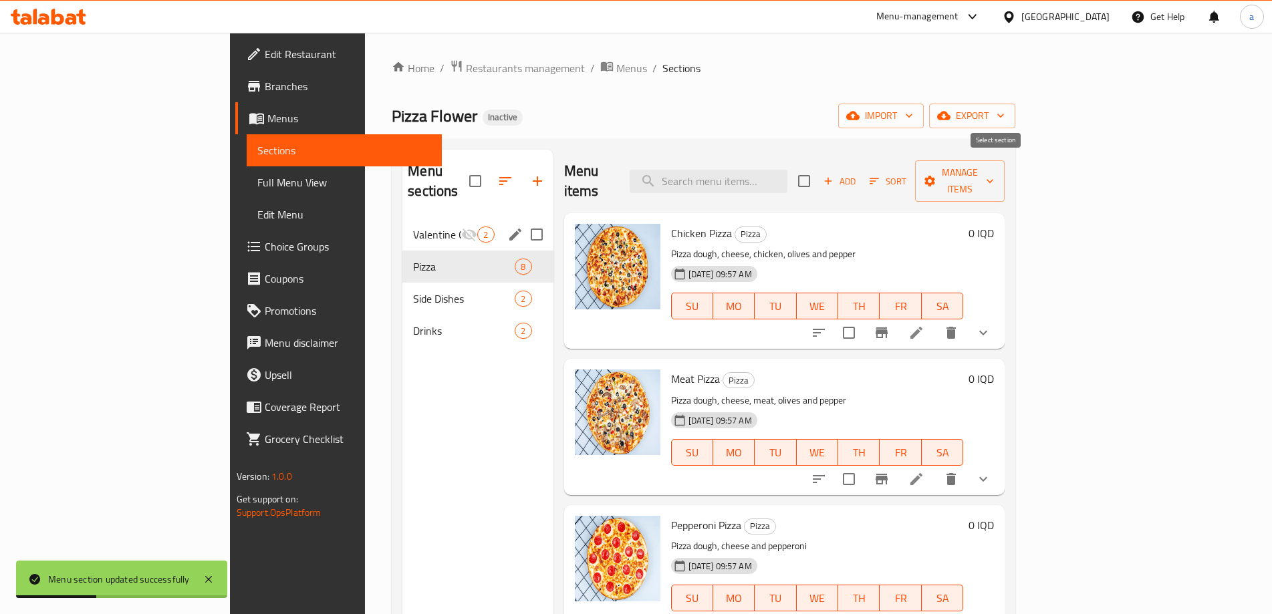
checkbox input "true"
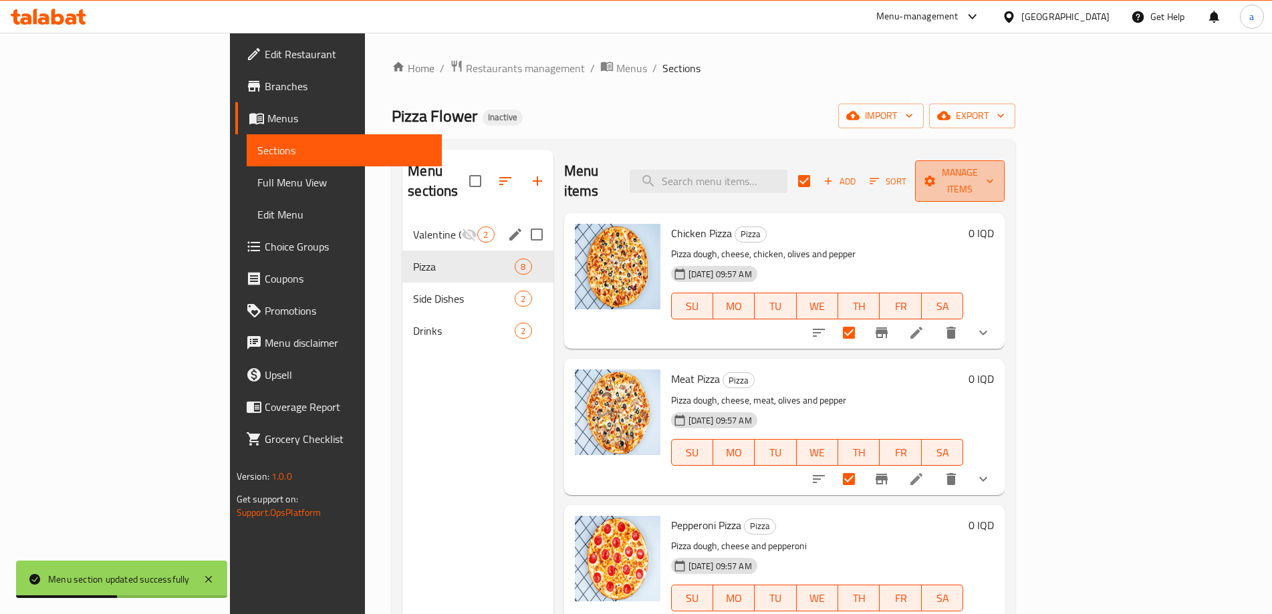
click at [994, 171] on span "Manage items" at bounding box center [959, 180] width 68 height 33
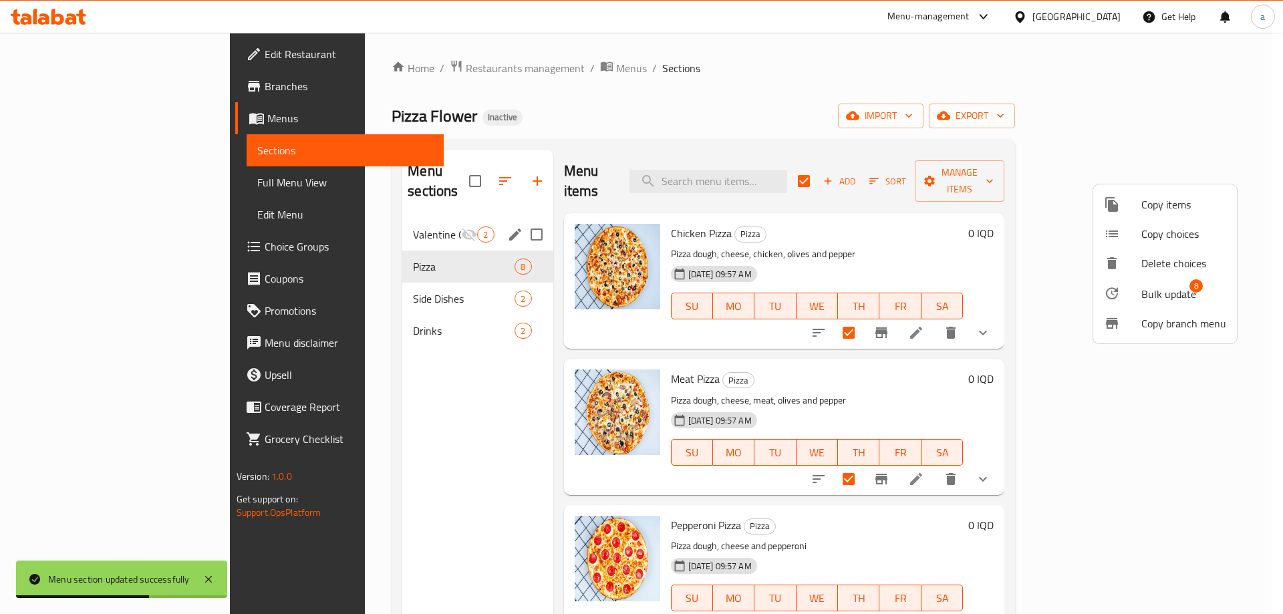
click at [1150, 294] on span "Bulk update" at bounding box center [1168, 294] width 55 height 16
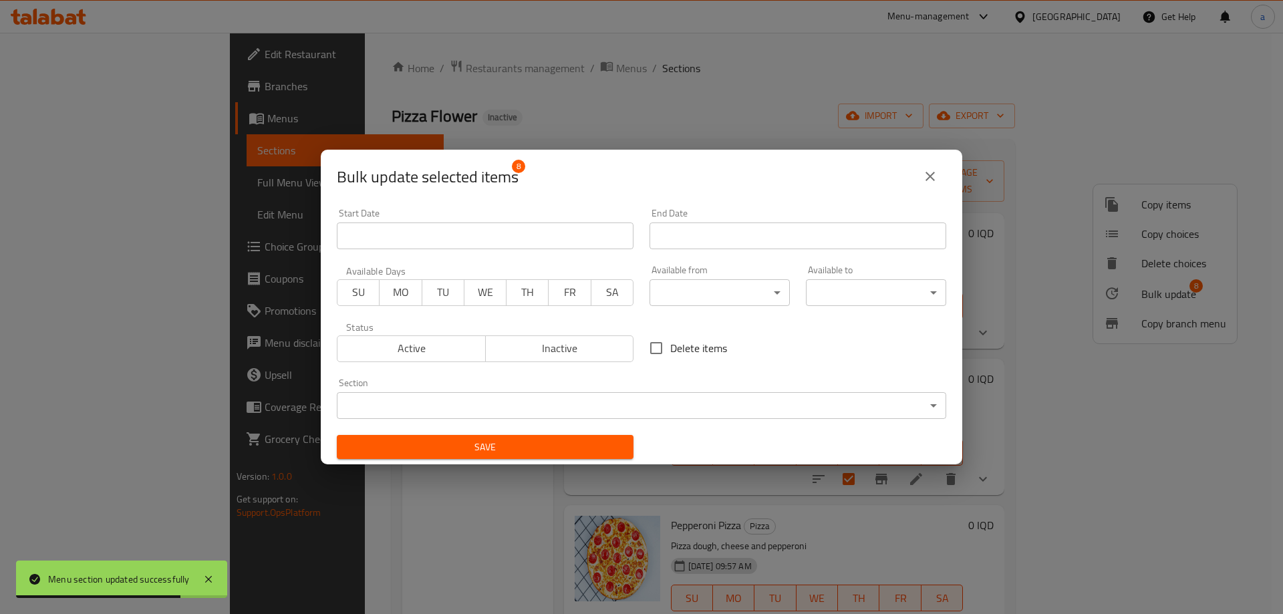
click at [571, 350] on span "Inactive" at bounding box center [560, 348] width 138 height 19
click at [565, 432] on div "Save" at bounding box center [485, 447] width 313 height 41
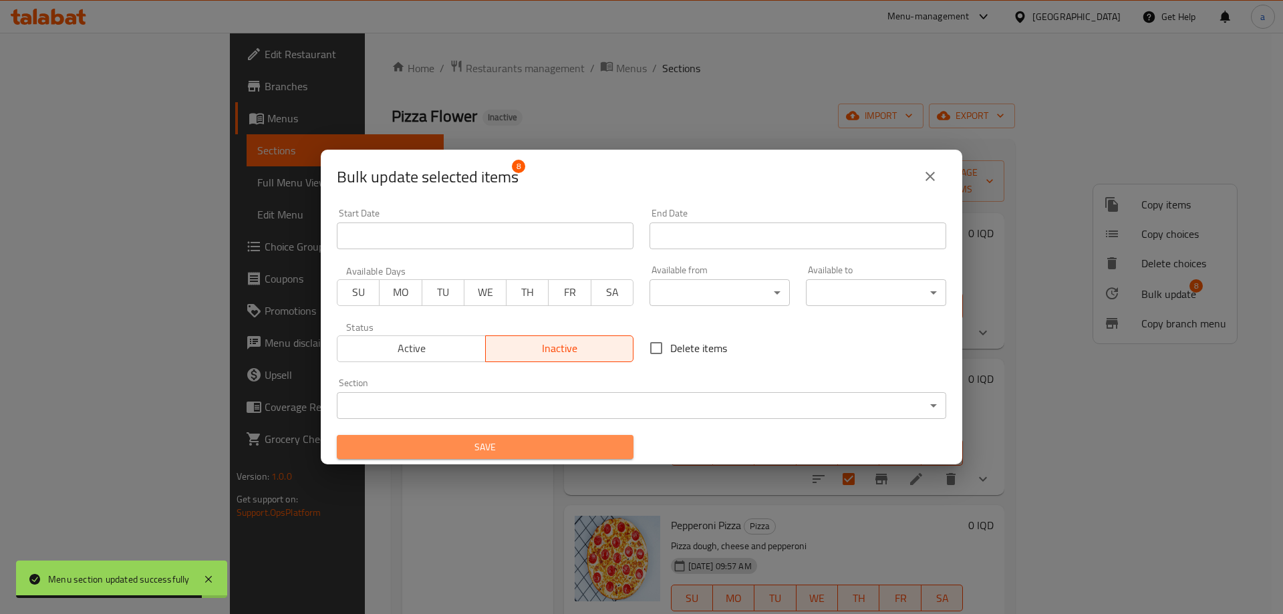
click at [565, 443] on span "Save" at bounding box center [484, 447] width 275 height 17
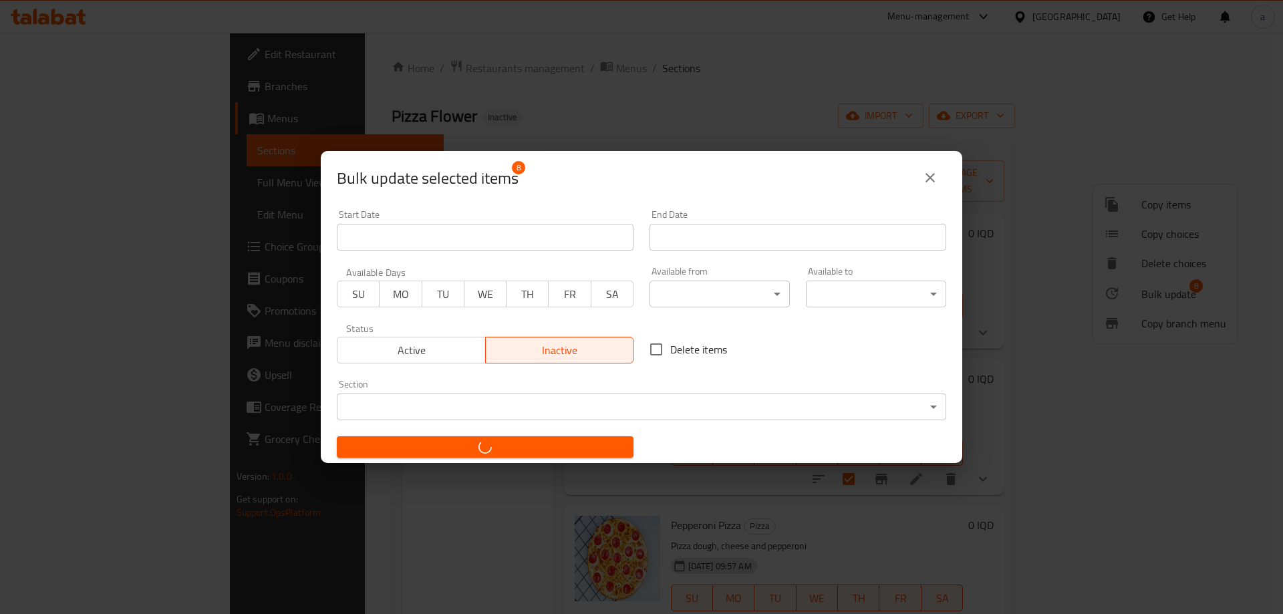
checkbox input "false"
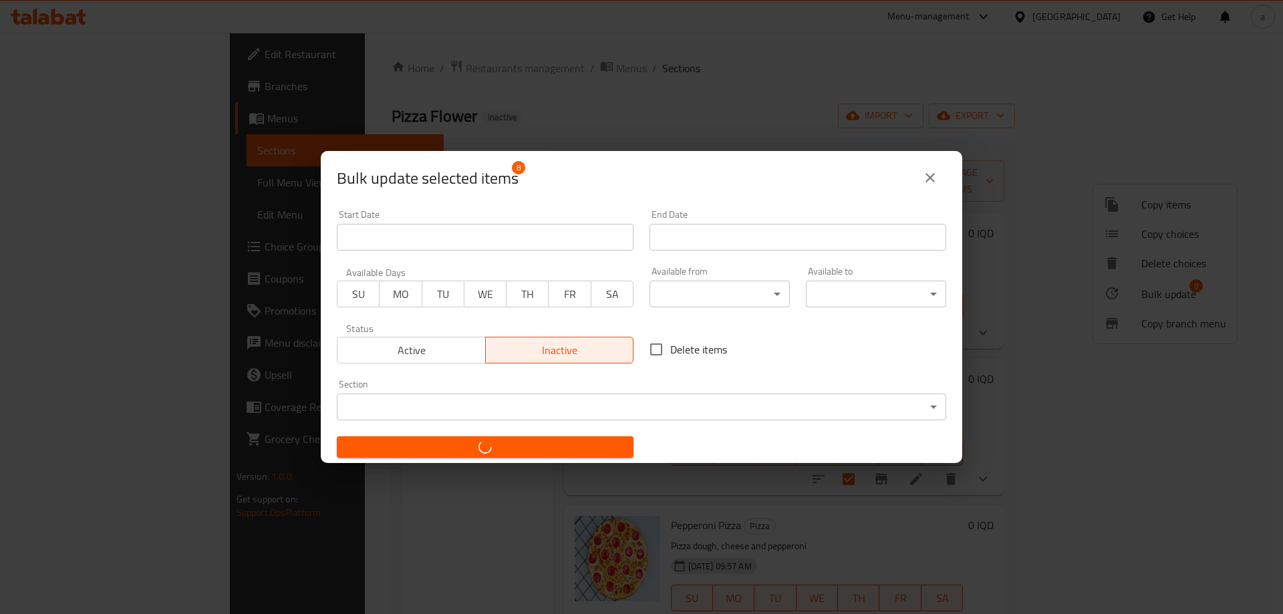
checkbox input "false"
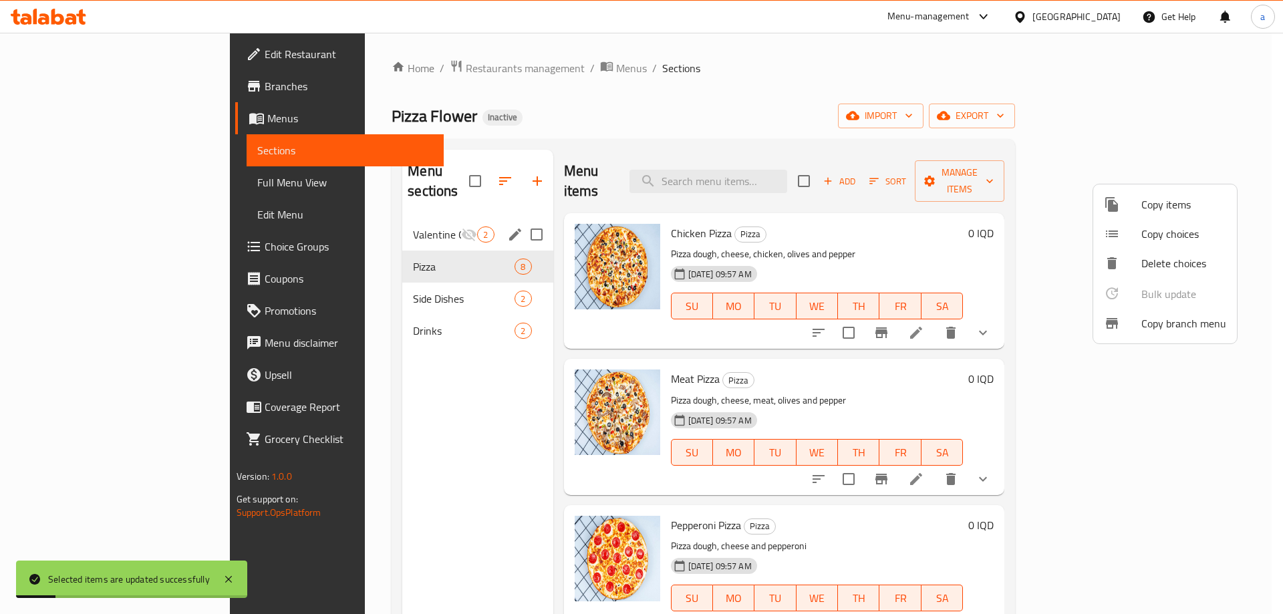
click at [370, 244] on div at bounding box center [641, 307] width 1283 height 614
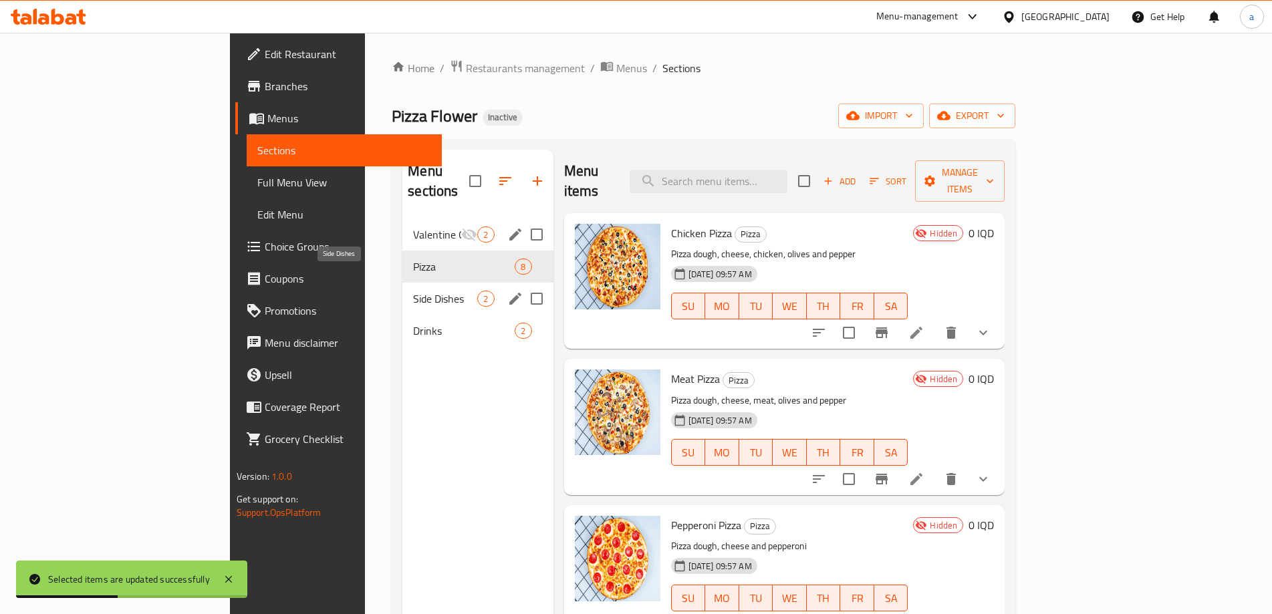
click at [413, 291] on span "Side Dishes" at bounding box center [445, 299] width 64 height 16
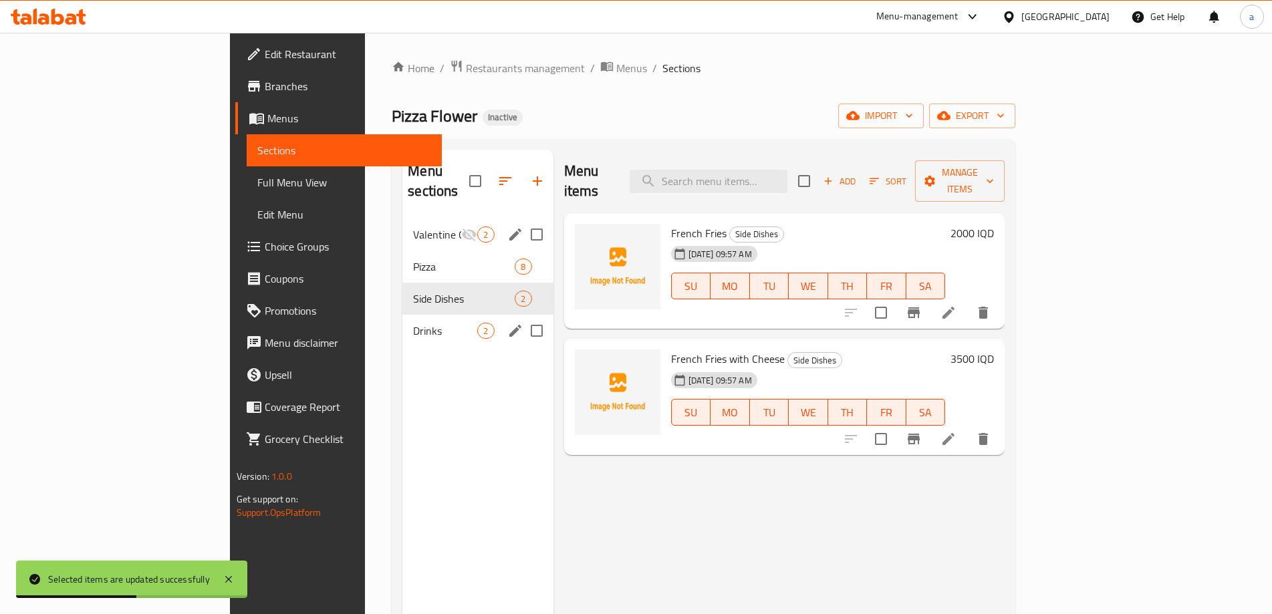
click at [402, 315] on div "Drinks 2" at bounding box center [477, 331] width 150 height 32
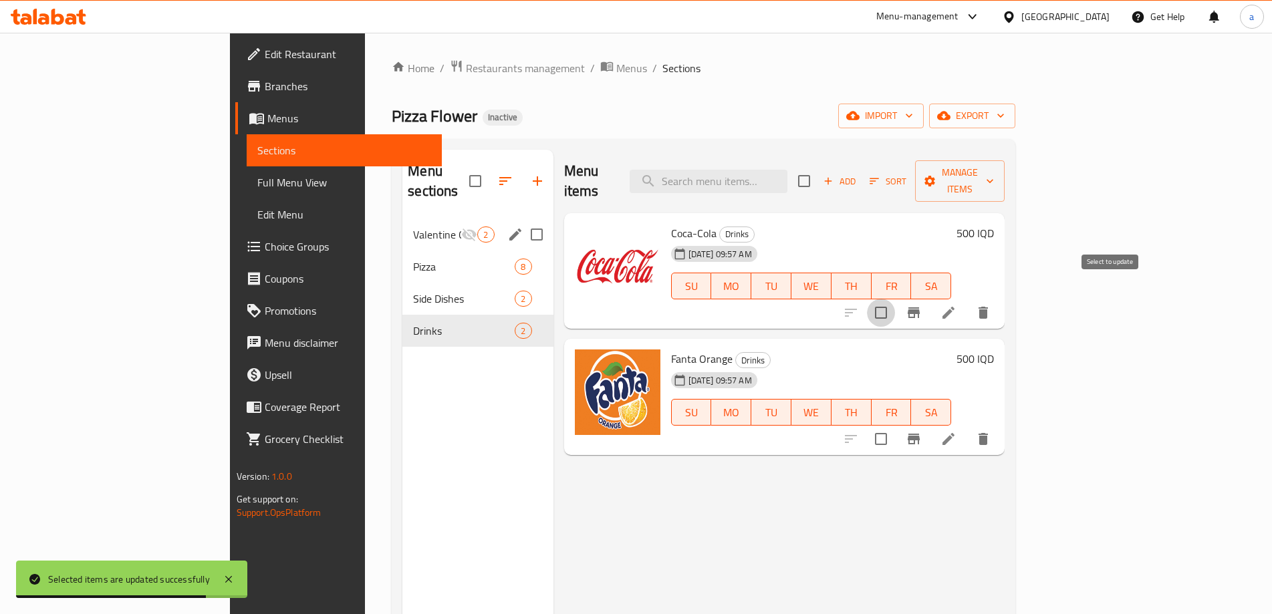
click at [895, 299] on input "checkbox" at bounding box center [881, 313] width 28 height 28
checkbox input "false"
click at [954, 307] on icon at bounding box center [948, 313] width 12 height 12
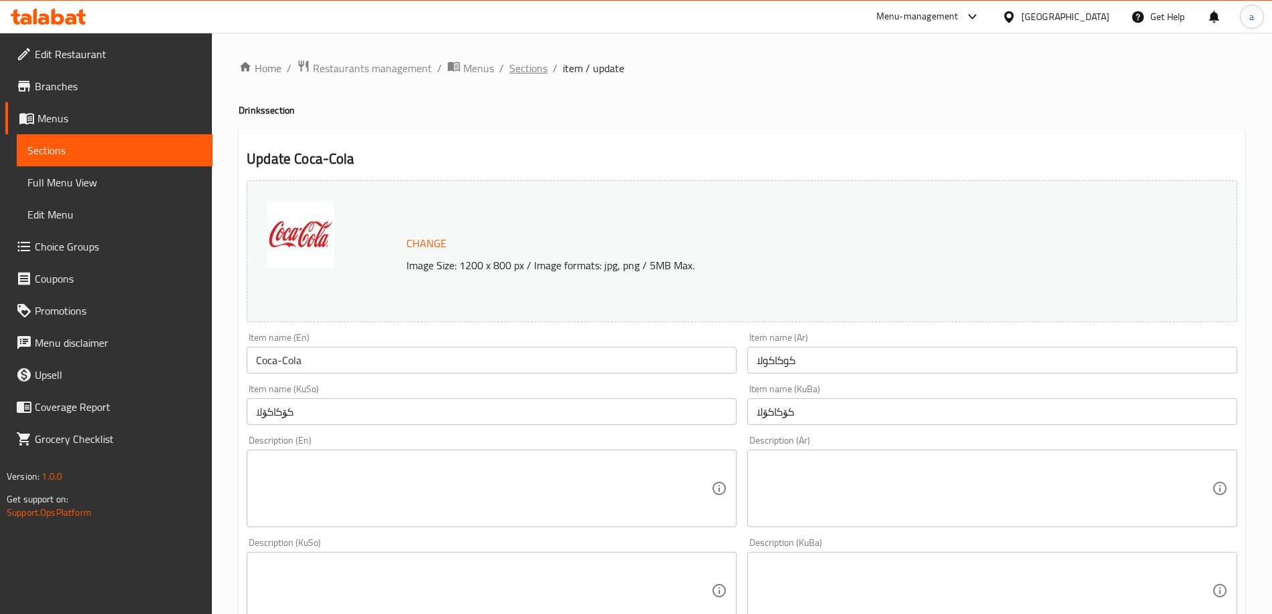
click at [538, 66] on span "Sections" at bounding box center [528, 68] width 38 height 16
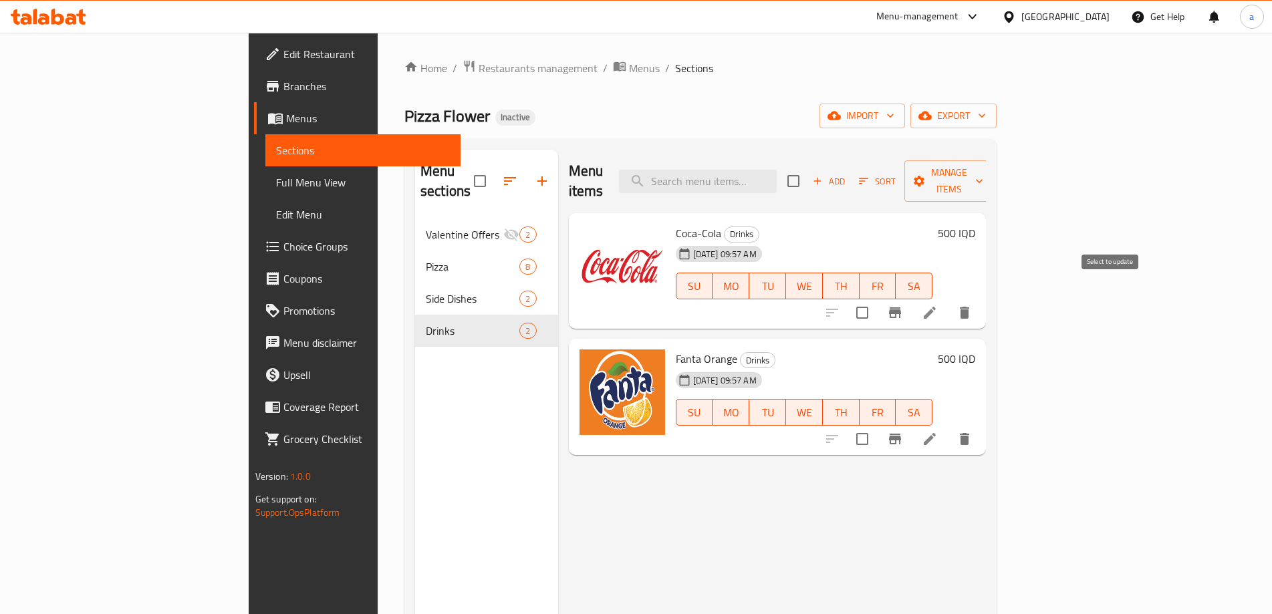
click at [876, 299] on input "checkbox" at bounding box center [862, 313] width 28 height 28
checkbox input "true"
click at [983, 179] on span "Manage items" at bounding box center [949, 180] width 68 height 33
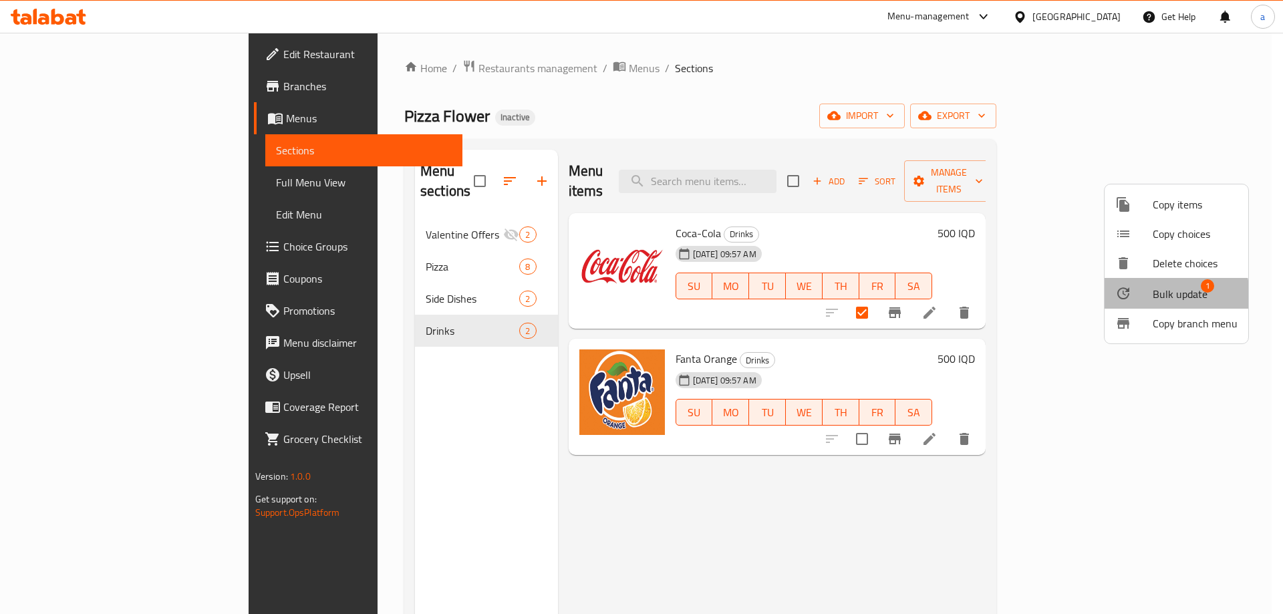
click at [1165, 295] on span "Bulk update" at bounding box center [1180, 294] width 55 height 16
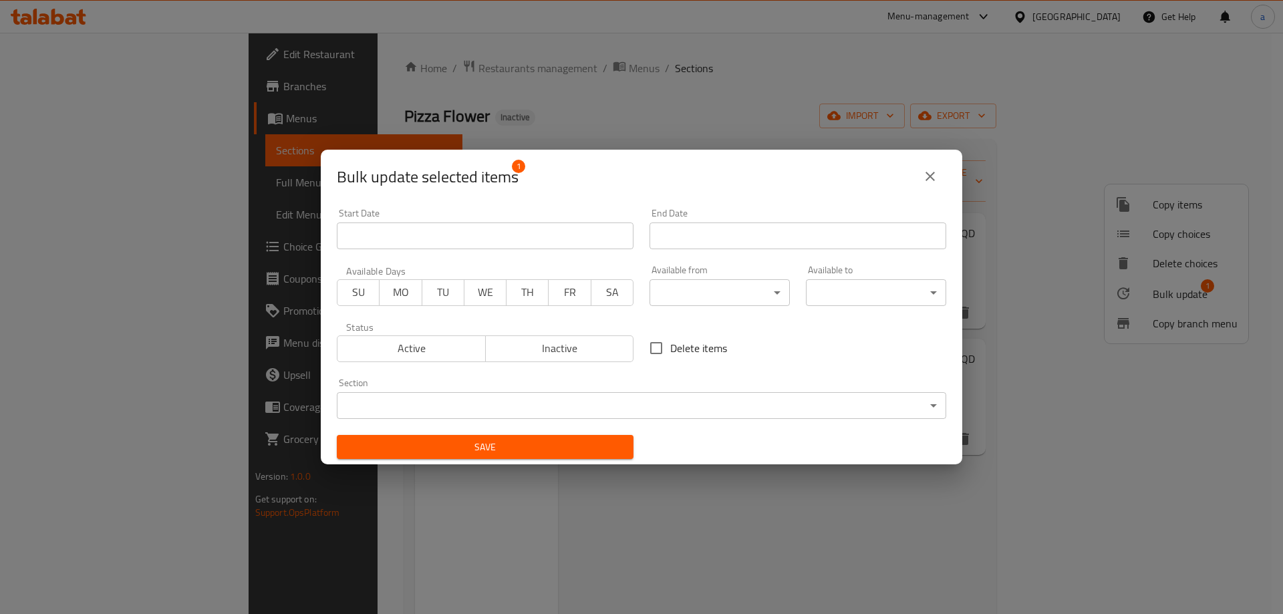
click at [934, 169] on icon "close" at bounding box center [930, 176] width 16 height 16
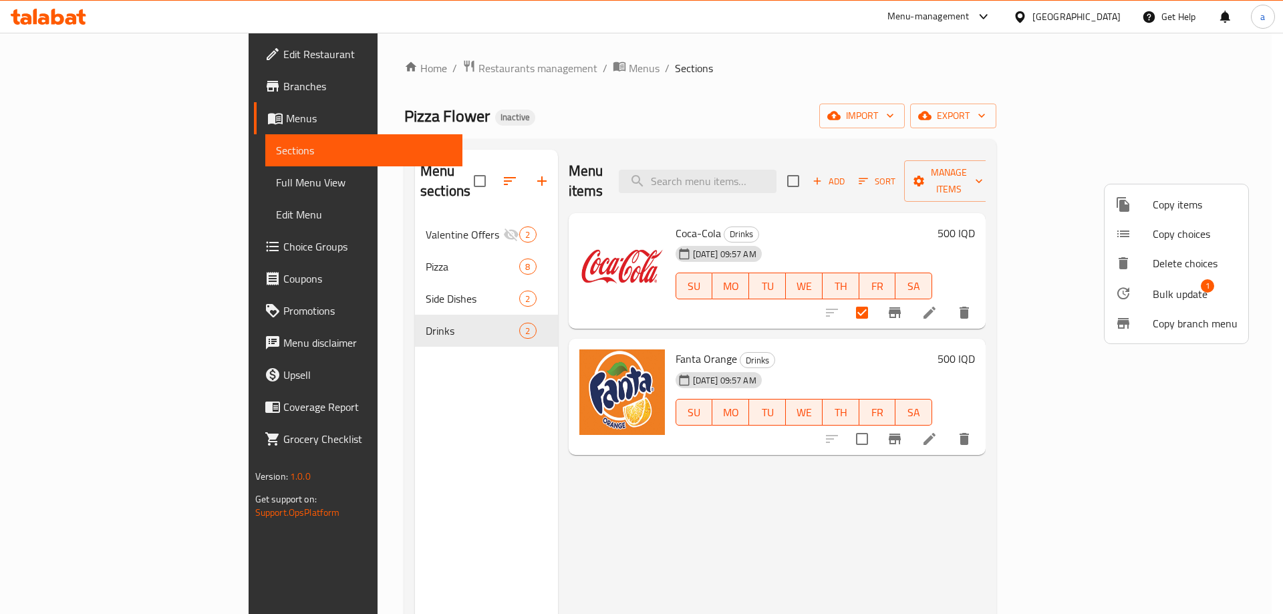
click at [1022, 218] on div at bounding box center [641, 307] width 1283 height 614
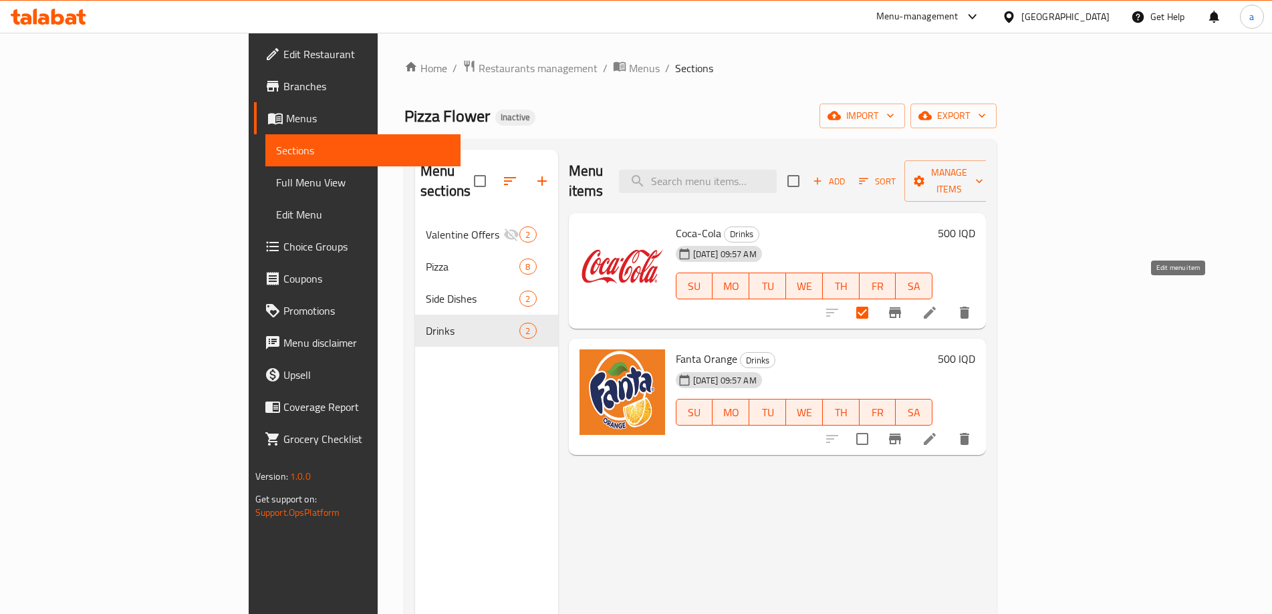
click at [935, 307] on icon at bounding box center [929, 313] width 12 height 12
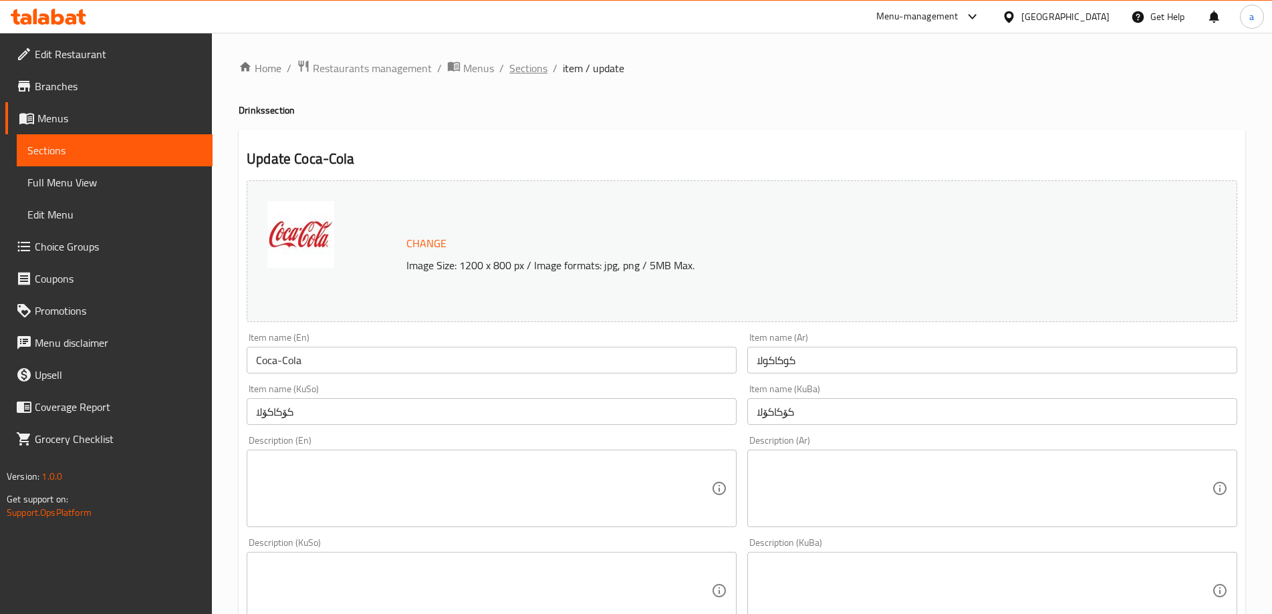
click at [527, 71] on span "Sections" at bounding box center [528, 68] width 38 height 16
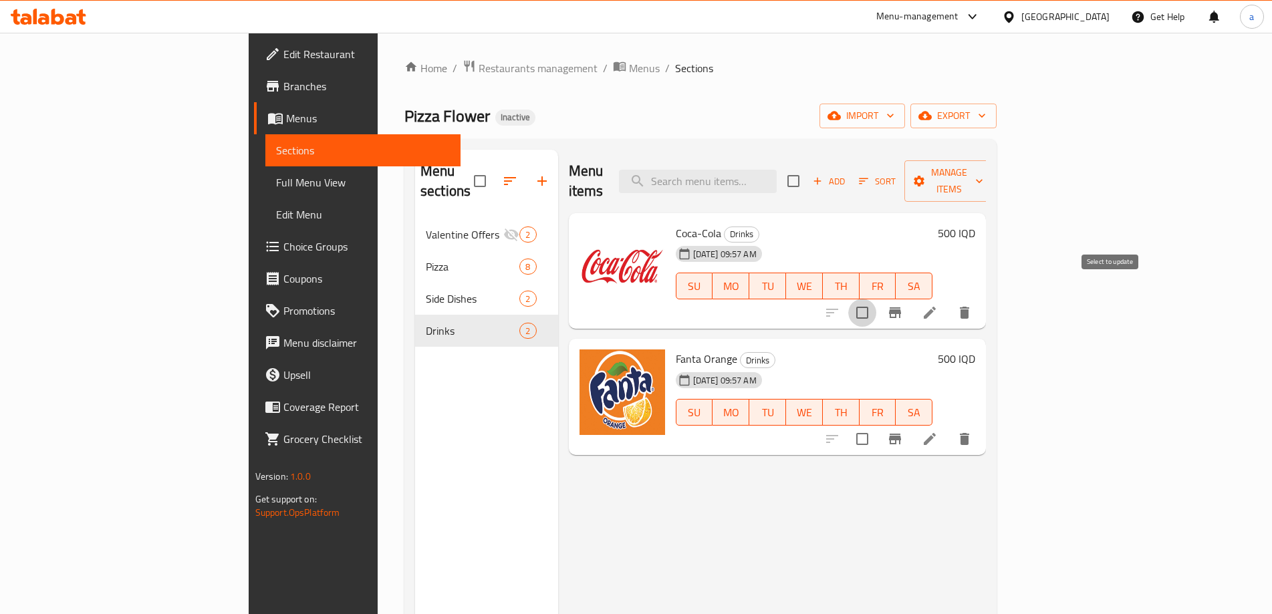
click at [876, 299] on input "checkbox" at bounding box center [862, 313] width 28 height 28
checkbox input "true"
click at [983, 168] on span "Manage items" at bounding box center [949, 180] width 68 height 33
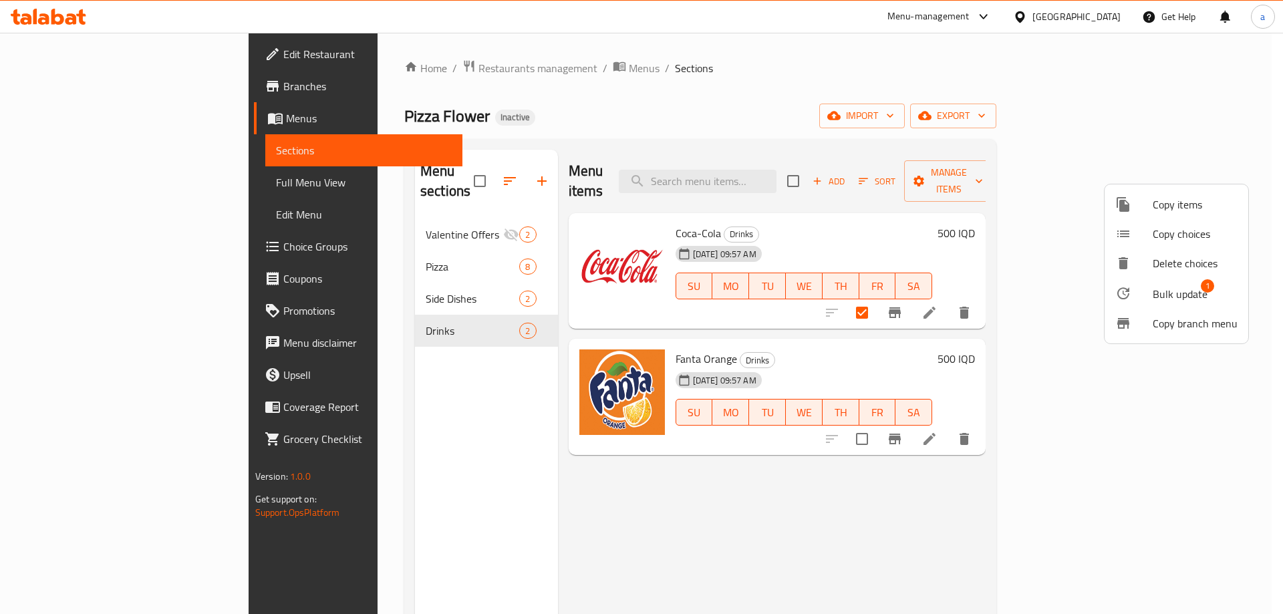
click at [1172, 322] on span "Copy branch menu" at bounding box center [1195, 323] width 85 height 16
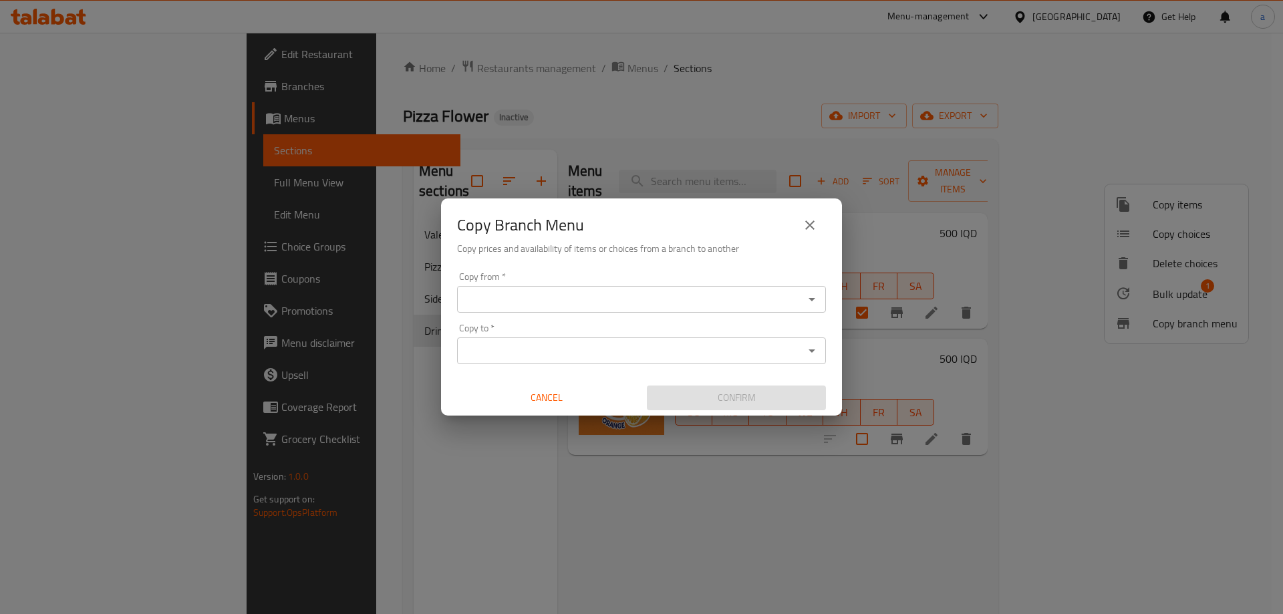
click at [812, 221] on icon "close" at bounding box center [810, 225] width 16 height 16
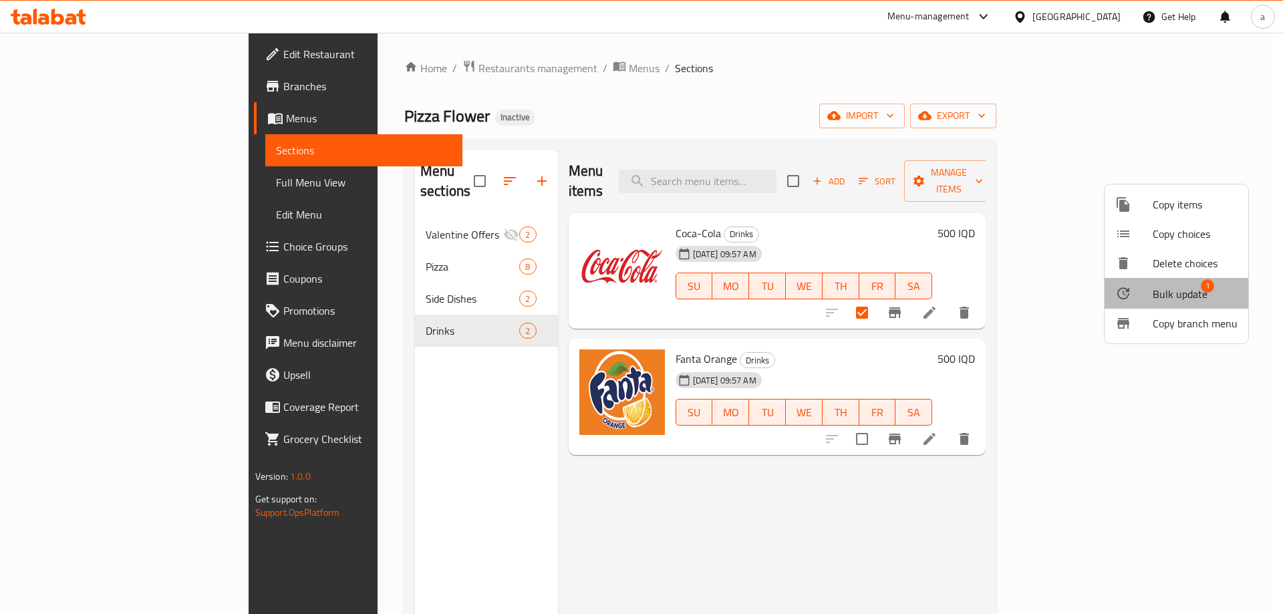
click at [1169, 290] on span "Bulk update" at bounding box center [1180, 294] width 55 height 16
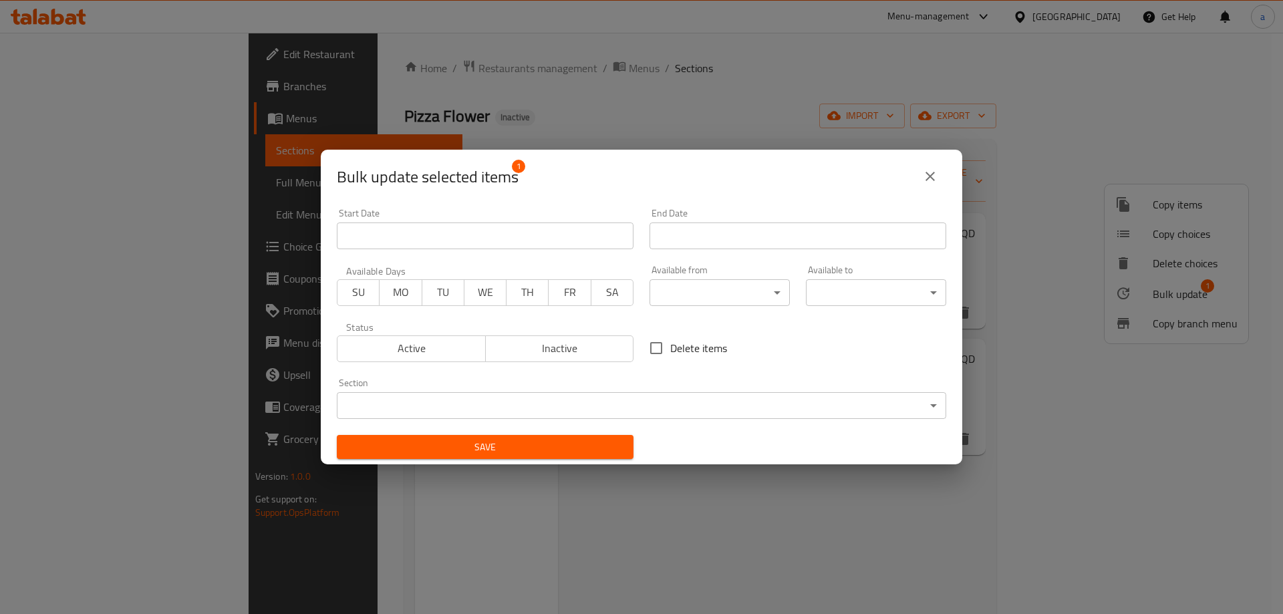
click at [924, 185] on button "close" at bounding box center [930, 176] width 32 height 32
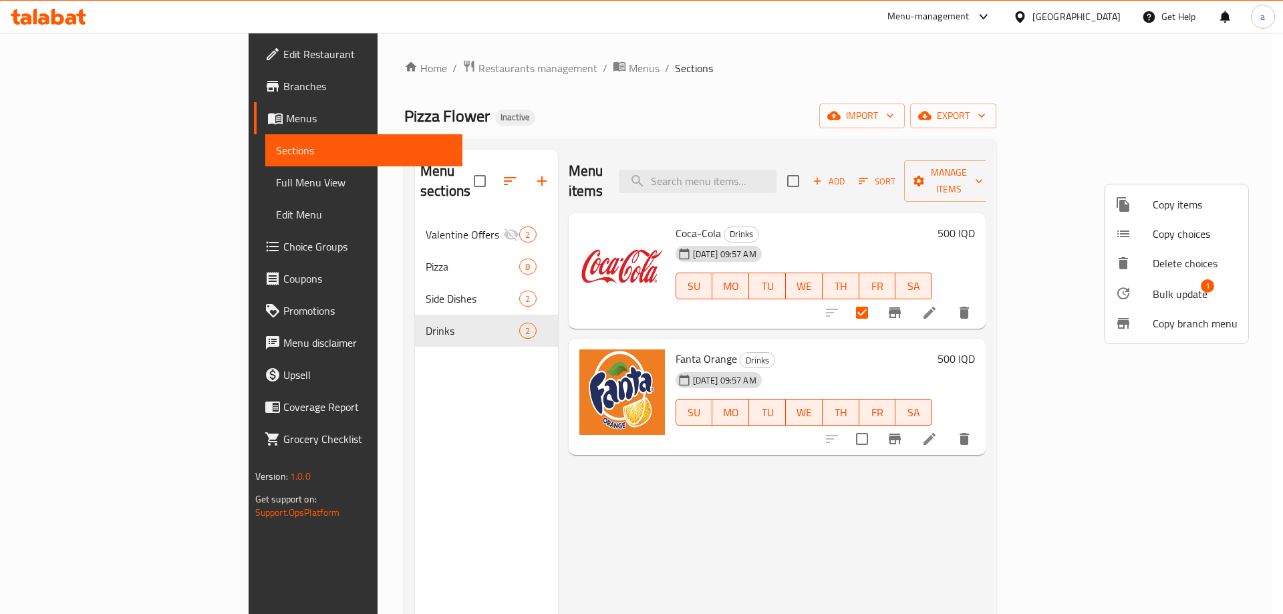
click at [446, 211] on div at bounding box center [641, 307] width 1283 height 614
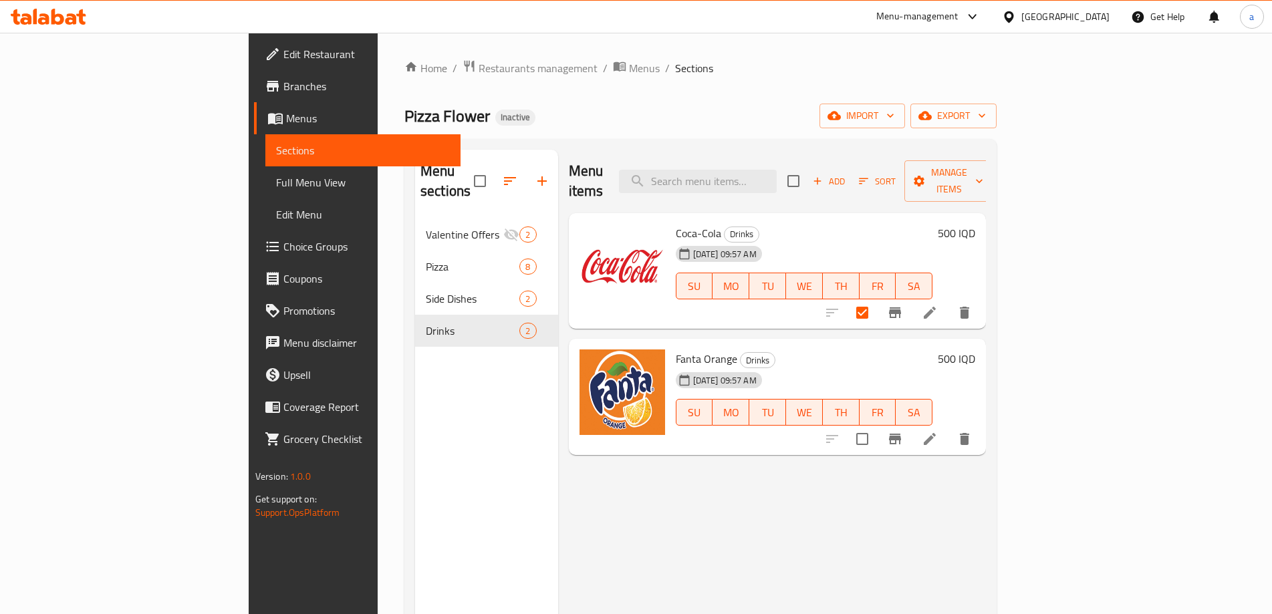
click at [478, 218] on div "Valentine Offers 2" at bounding box center [486, 234] width 143 height 32
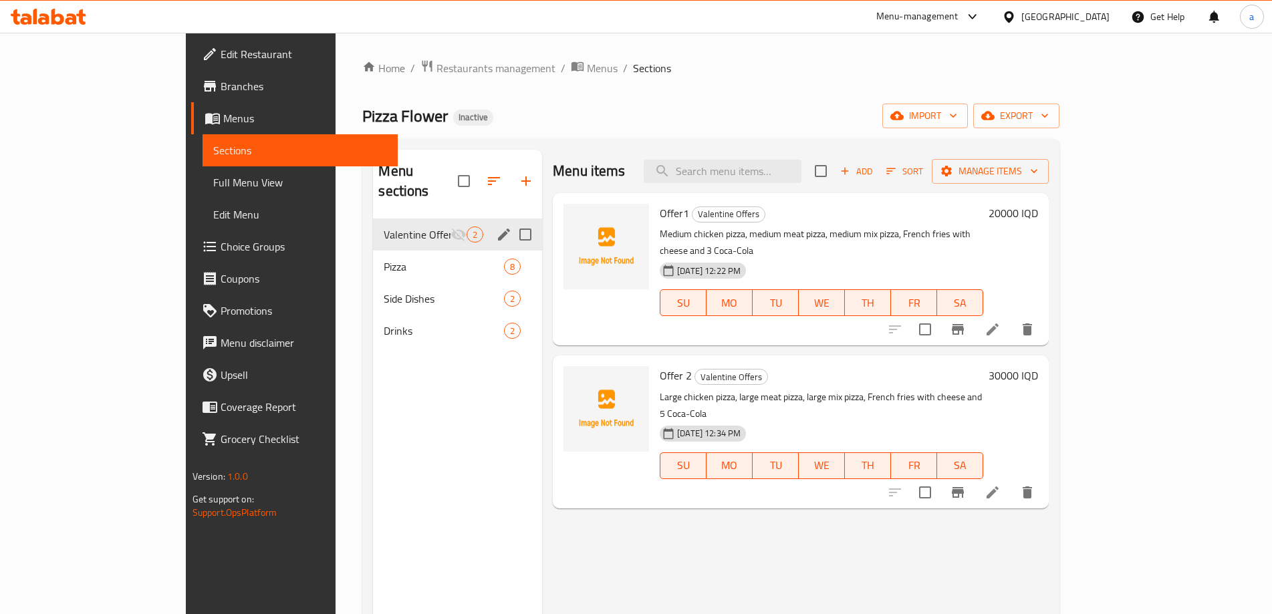
click at [511, 221] on input "Menu sections" at bounding box center [525, 235] width 28 height 28
checkbox input "true"
click at [457, 177] on icon "button" at bounding box center [465, 181] width 16 height 16
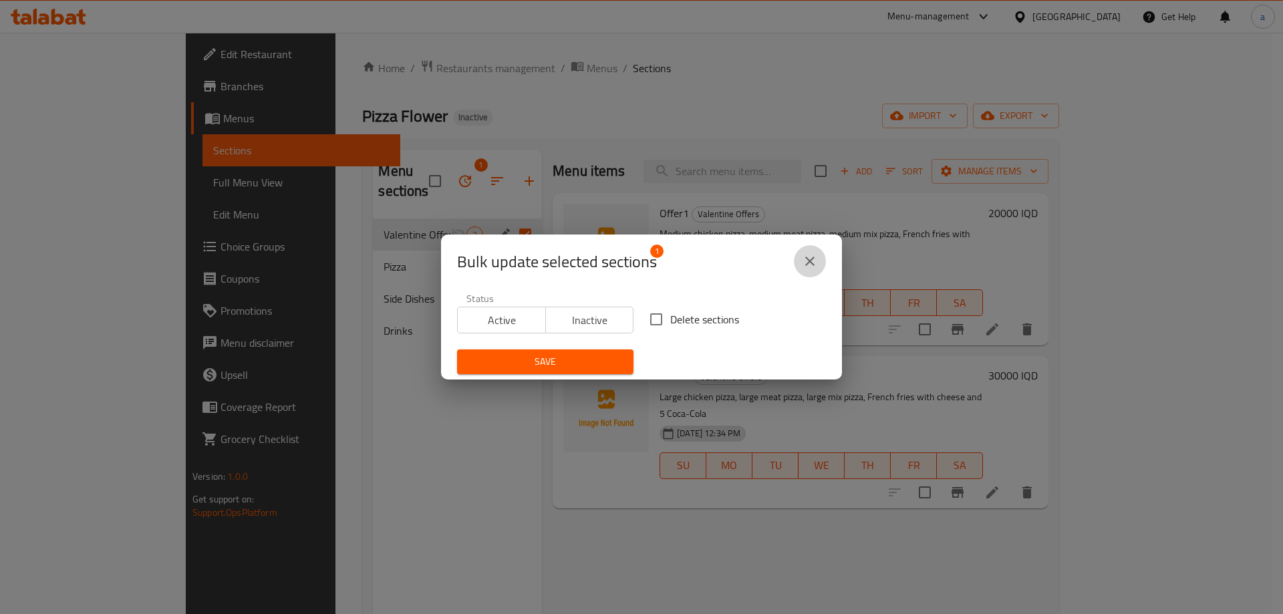
click at [811, 266] on icon "close" at bounding box center [810, 261] width 16 height 16
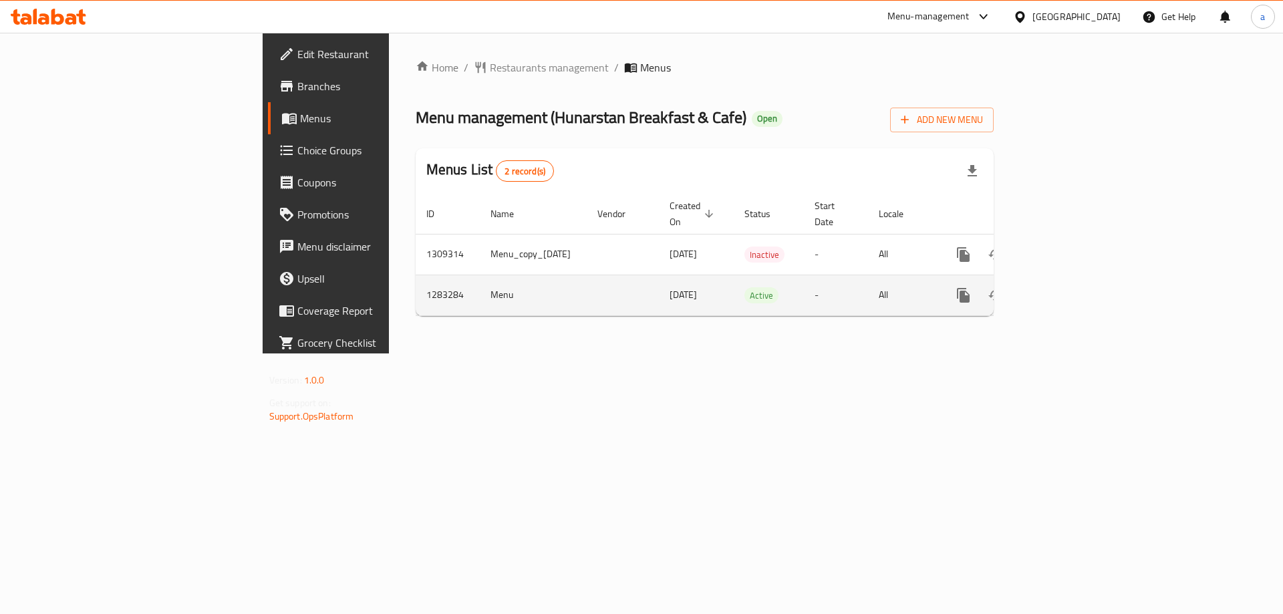
click at [1066, 289] on icon "enhanced table" at bounding box center [1060, 295] width 12 height 12
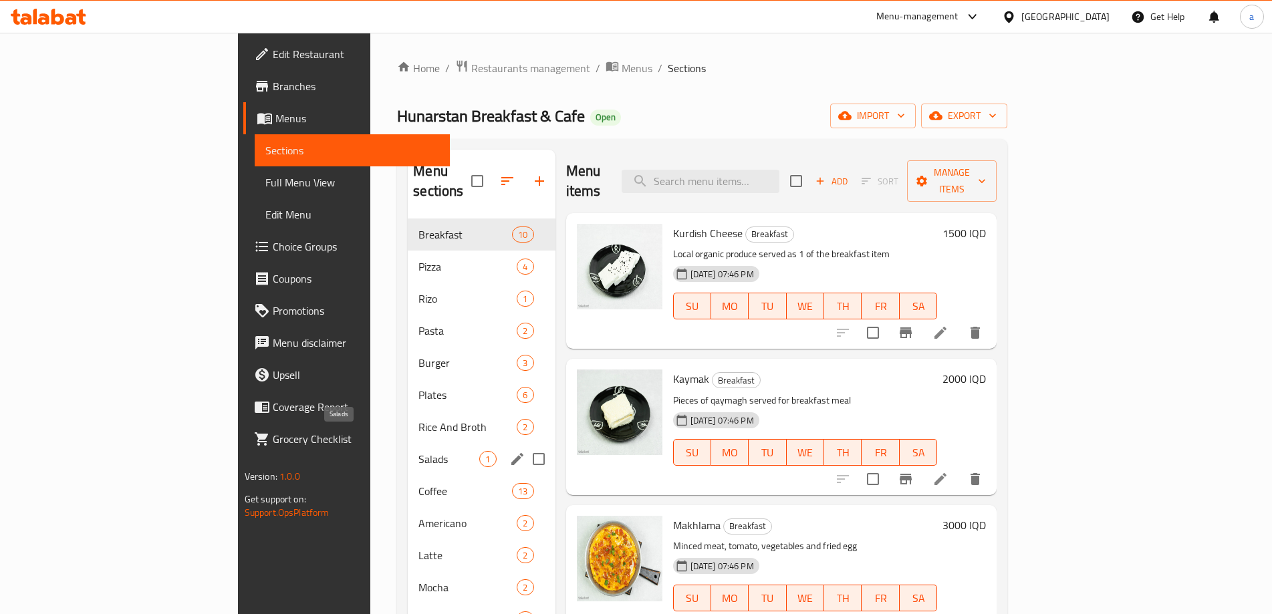
click at [418, 451] on span "Salads" at bounding box center [448, 459] width 61 height 16
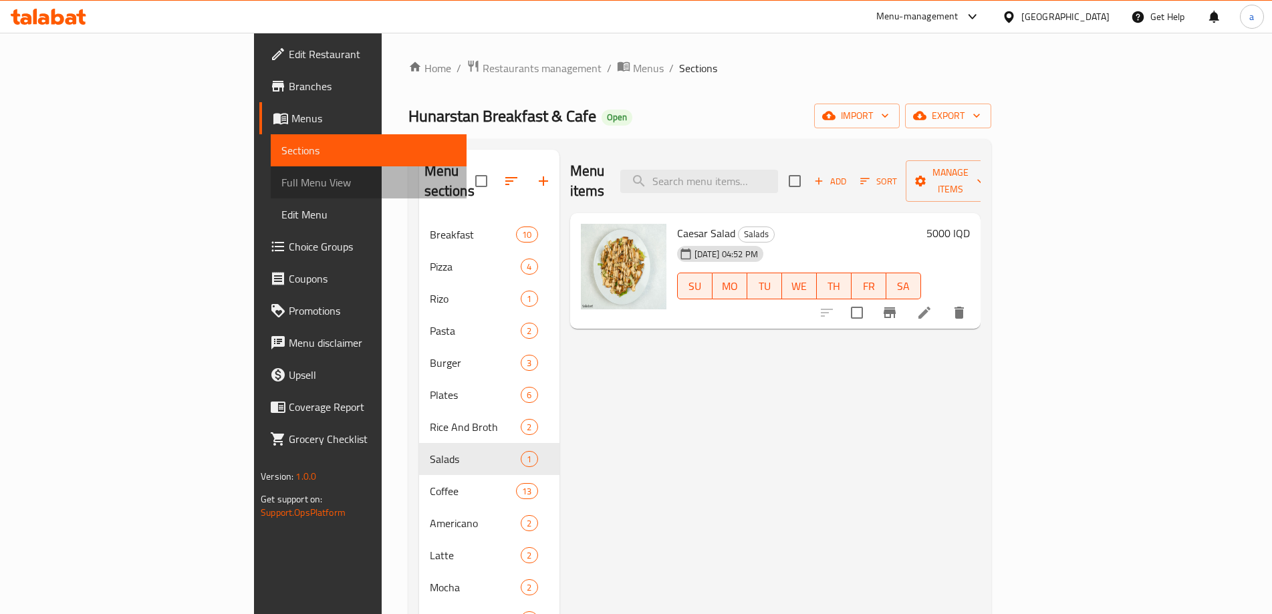
click at [281, 174] on span "Full Menu View" at bounding box center [368, 182] width 174 height 16
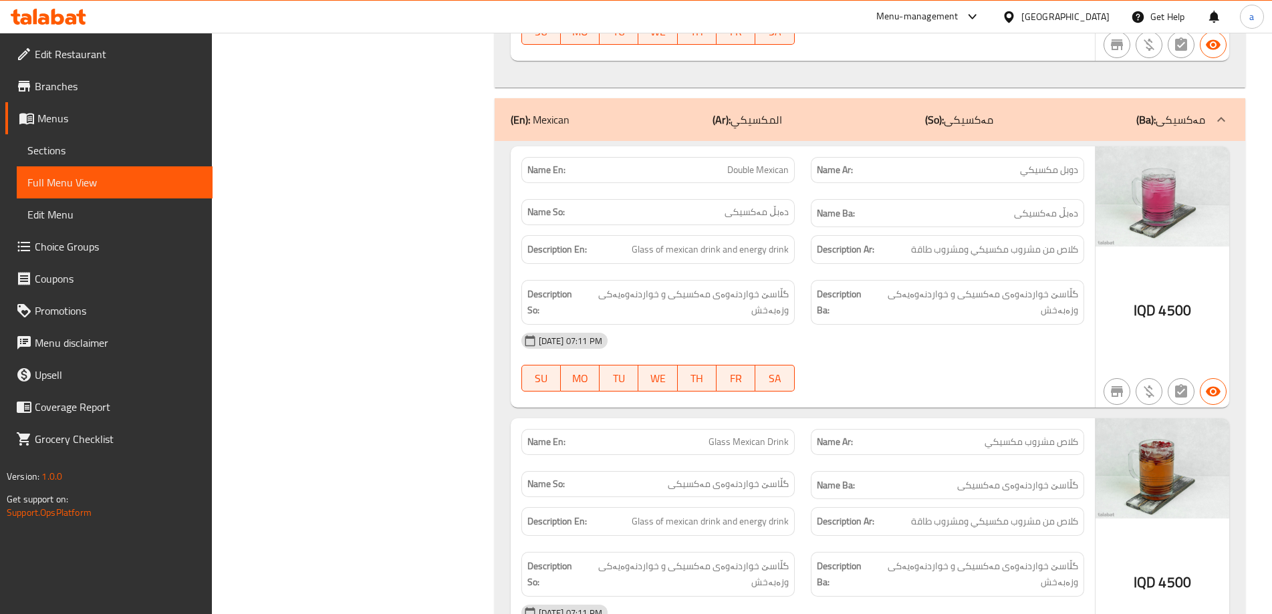
scroll to position [18645, 0]
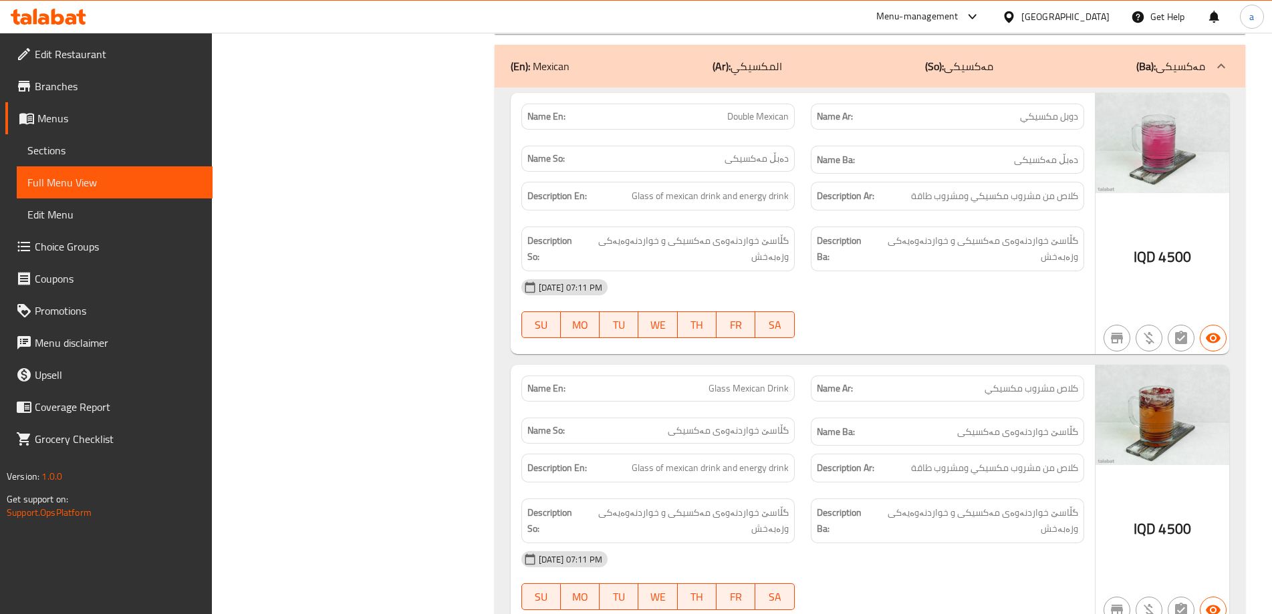
click at [44, 28] on div at bounding box center [48, 16] width 97 height 27
click at [44, 23] on icon at bounding box center [43, 18] width 11 height 11
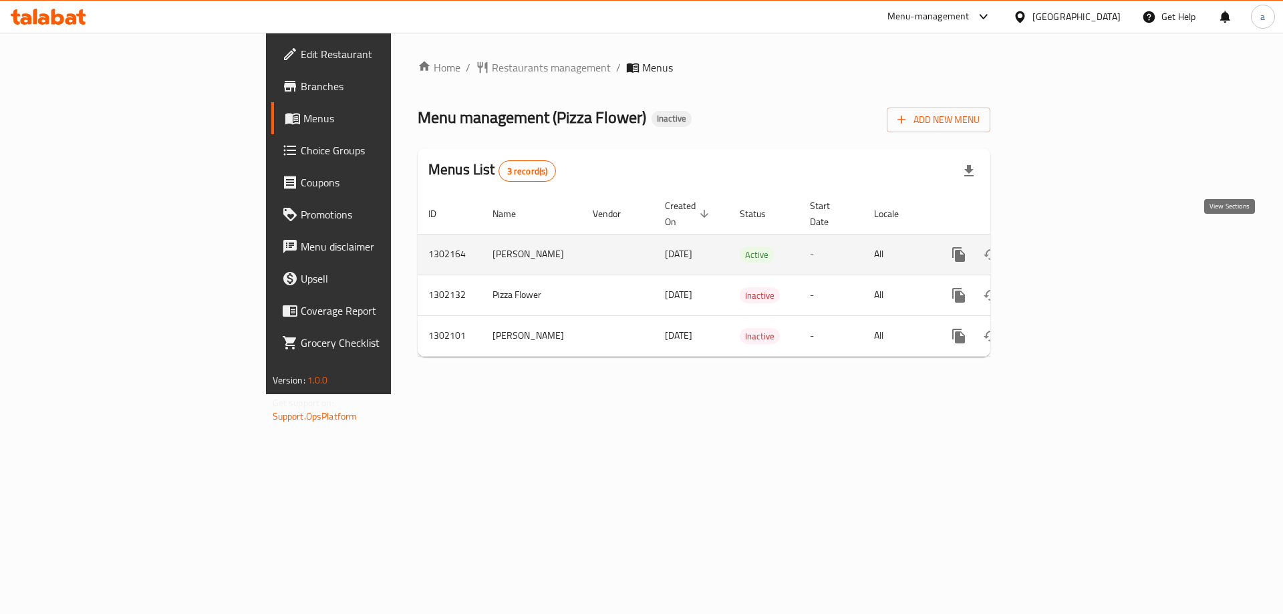
click at [1063, 247] on icon "enhanced table" at bounding box center [1055, 255] width 16 height 16
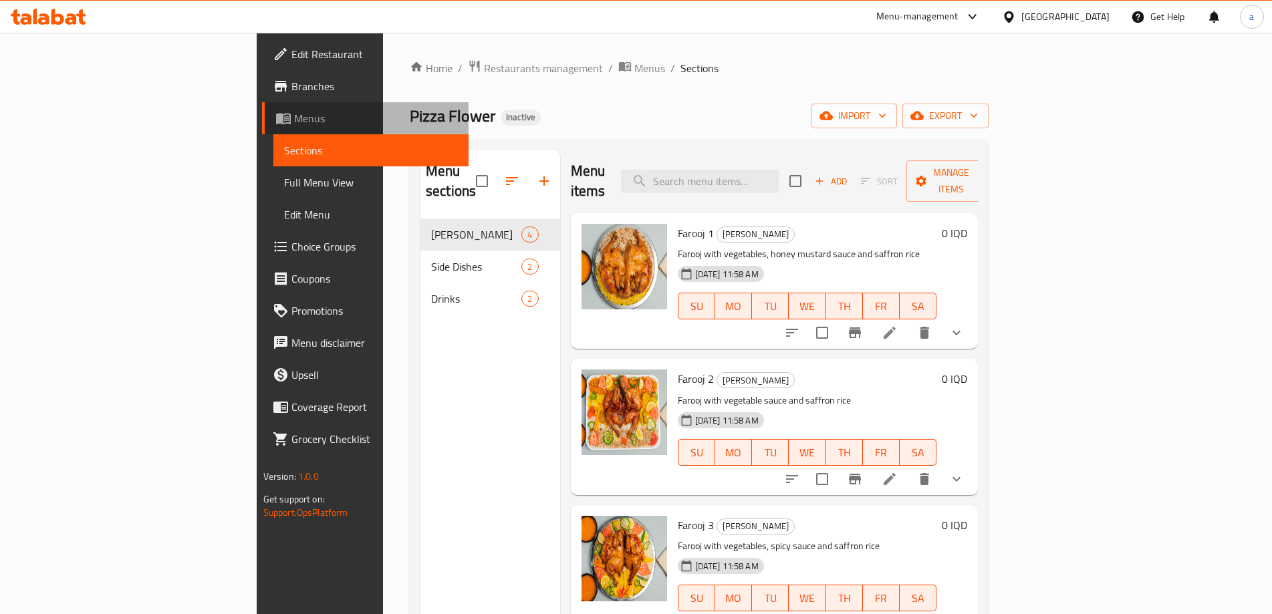
click at [294, 119] on span "Menus" at bounding box center [376, 118] width 164 height 16
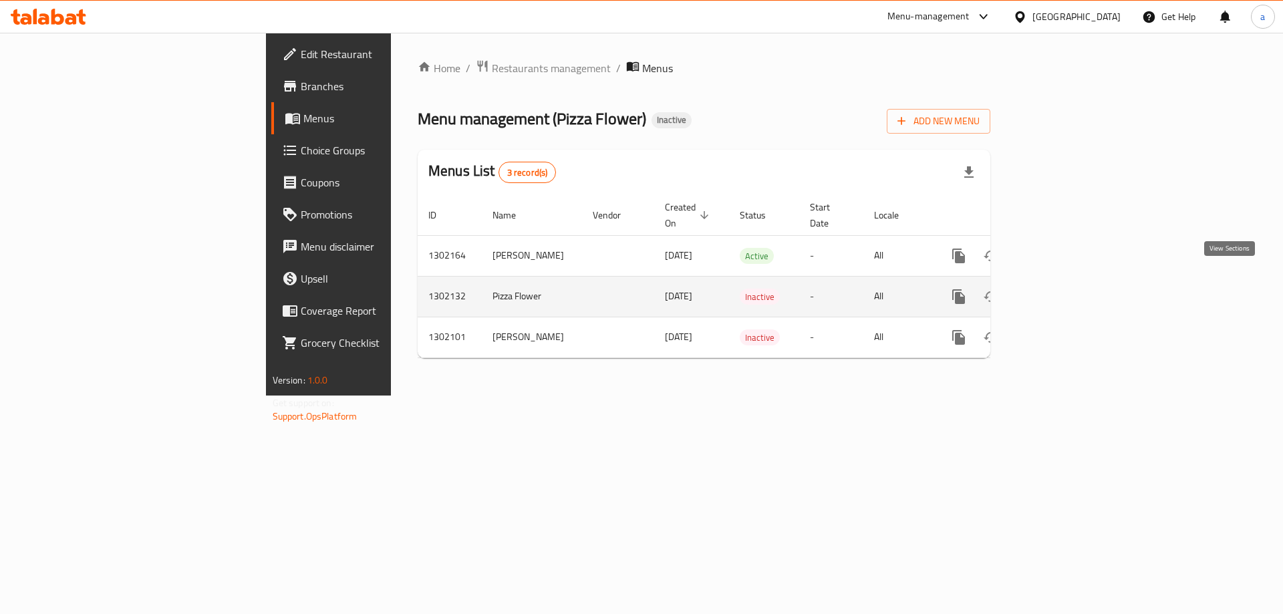
click at [1063, 289] on icon "enhanced table" at bounding box center [1055, 297] width 16 height 16
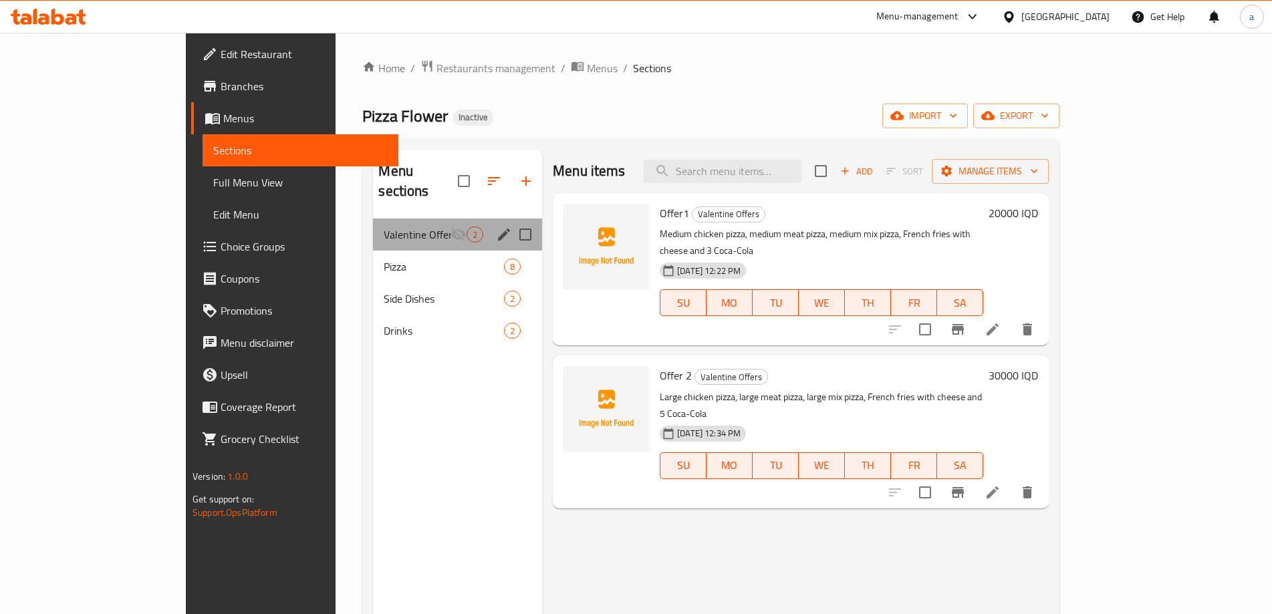
click at [373, 225] on div "Valentine Offers 2" at bounding box center [457, 234] width 169 height 32
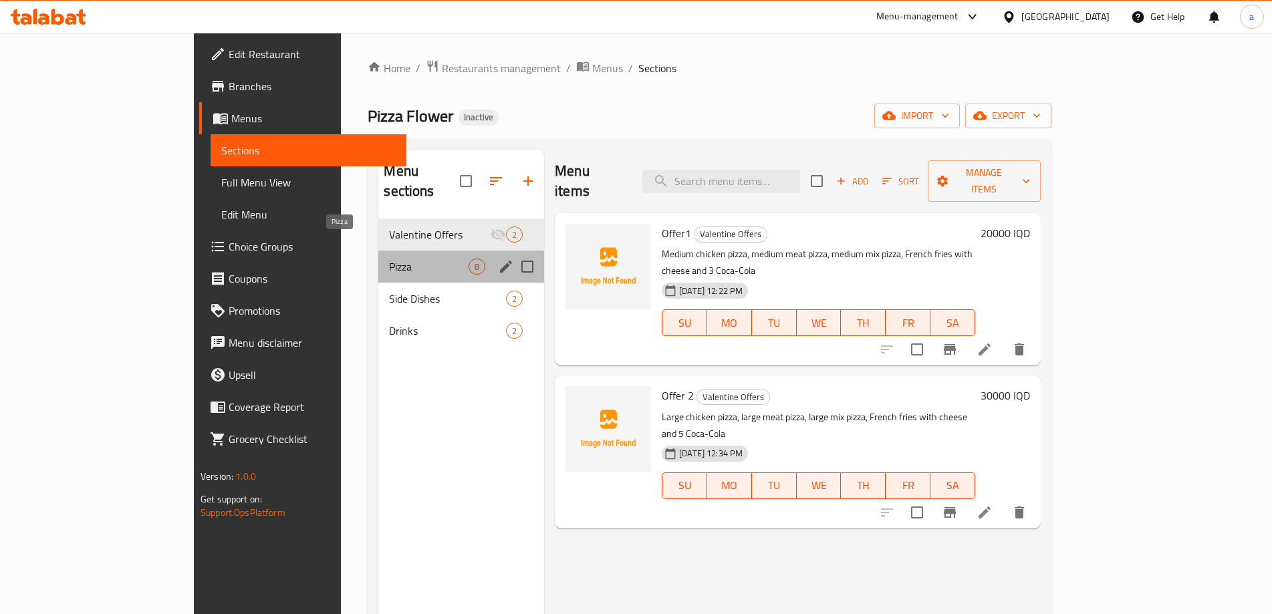
click at [389, 259] on span "Pizza" at bounding box center [429, 267] width 80 height 16
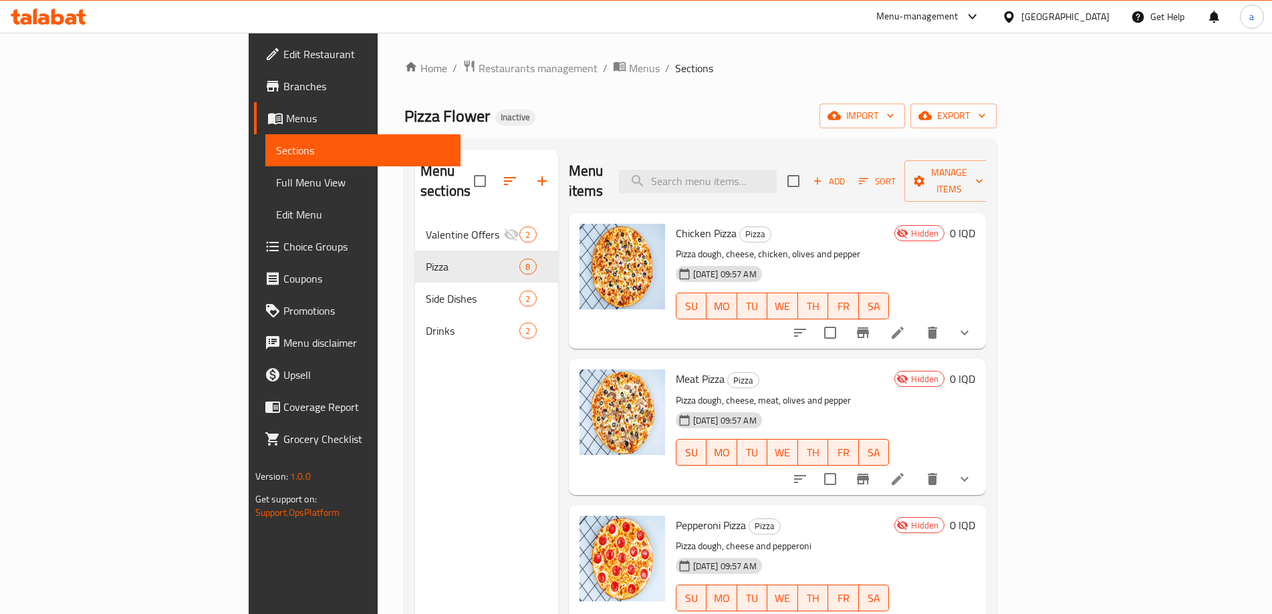
click at [943, 227] on span "Hidden" at bounding box center [924, 233] width 38 height 13
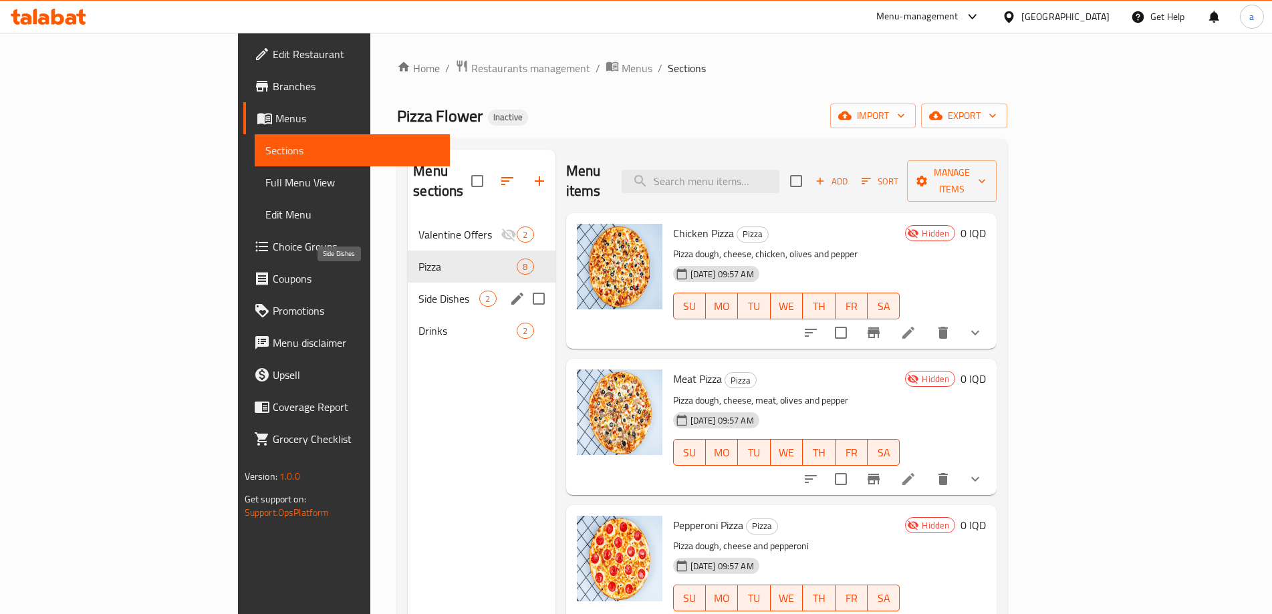
click at [418, 291] on span "Side Dishes" at bounding box center [448, 299] width 61 height 16
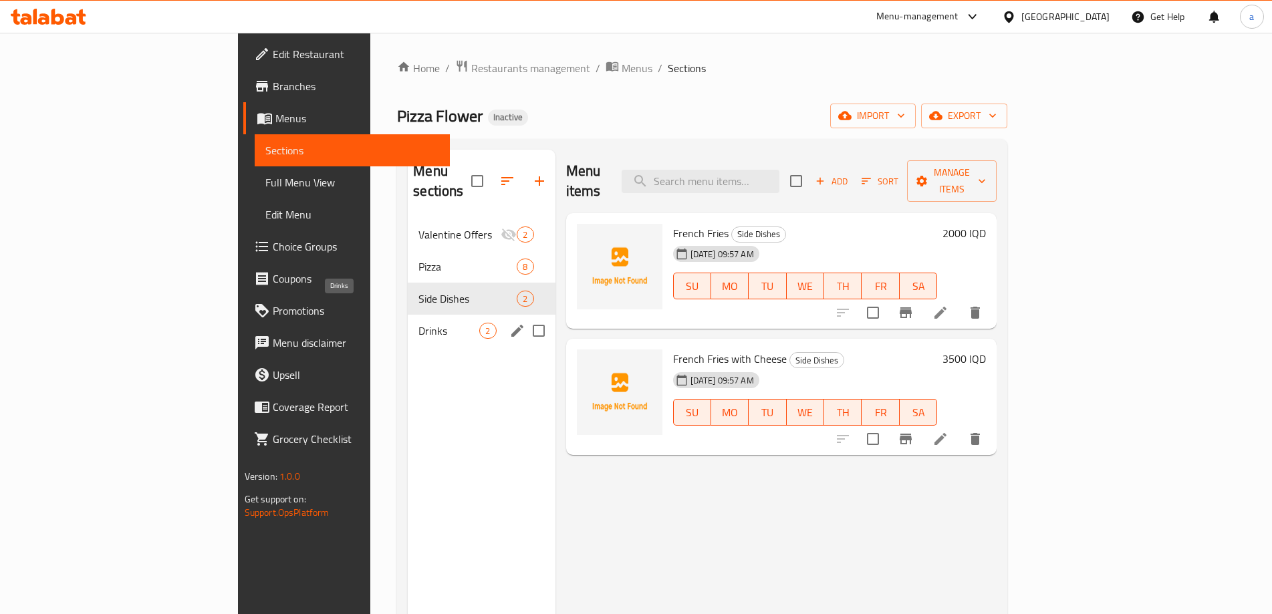
click at [418, 323] on span "Drinks" at bounding box center [448, 331] width 61 height 16
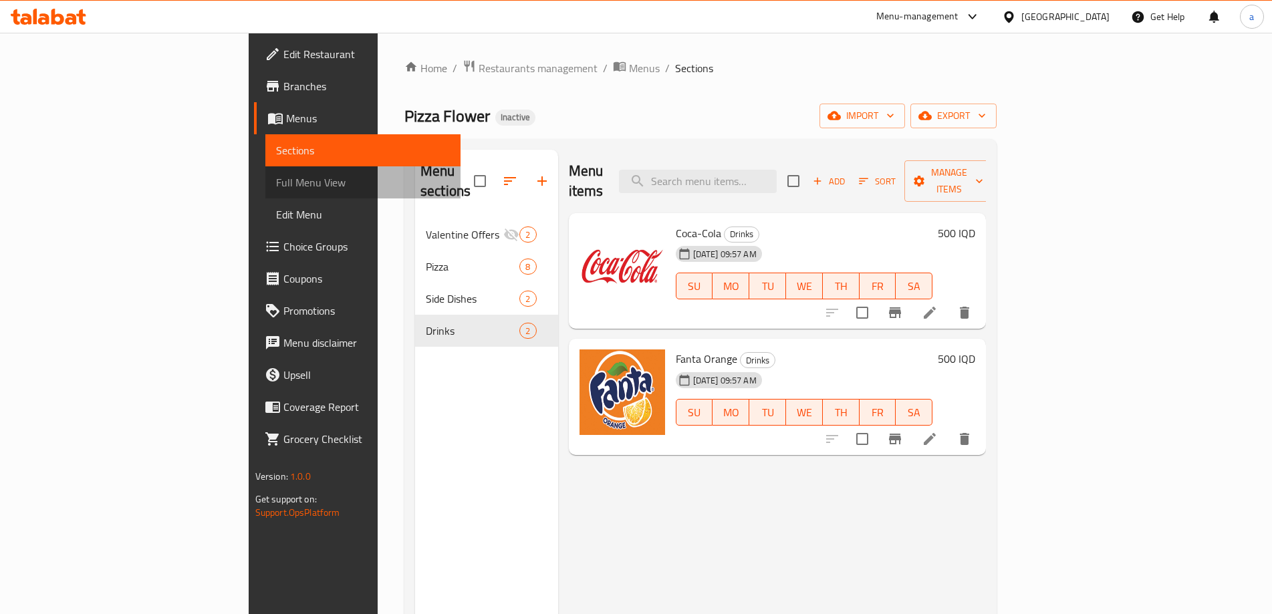
click at [265, 174] on link "Full Menu View" at bounding box center [363, 182] width 196 height 32
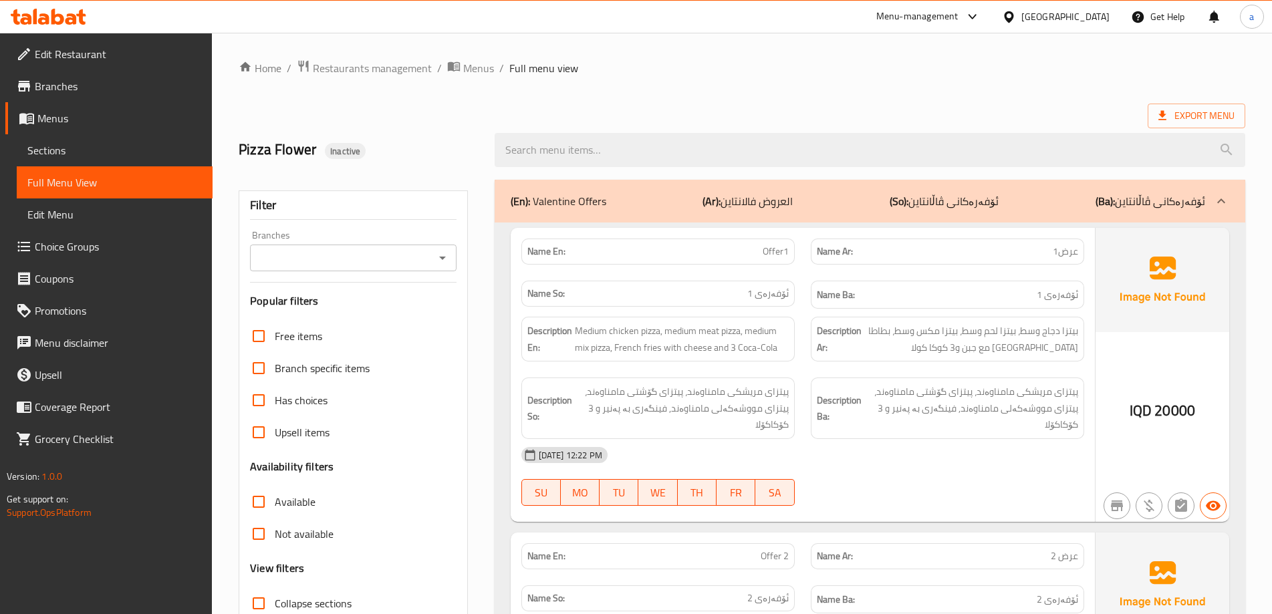
click at [789, 200] on p "(Ar): العروض فالانتاين" at bounding box center [747, 201] width 90 height 16
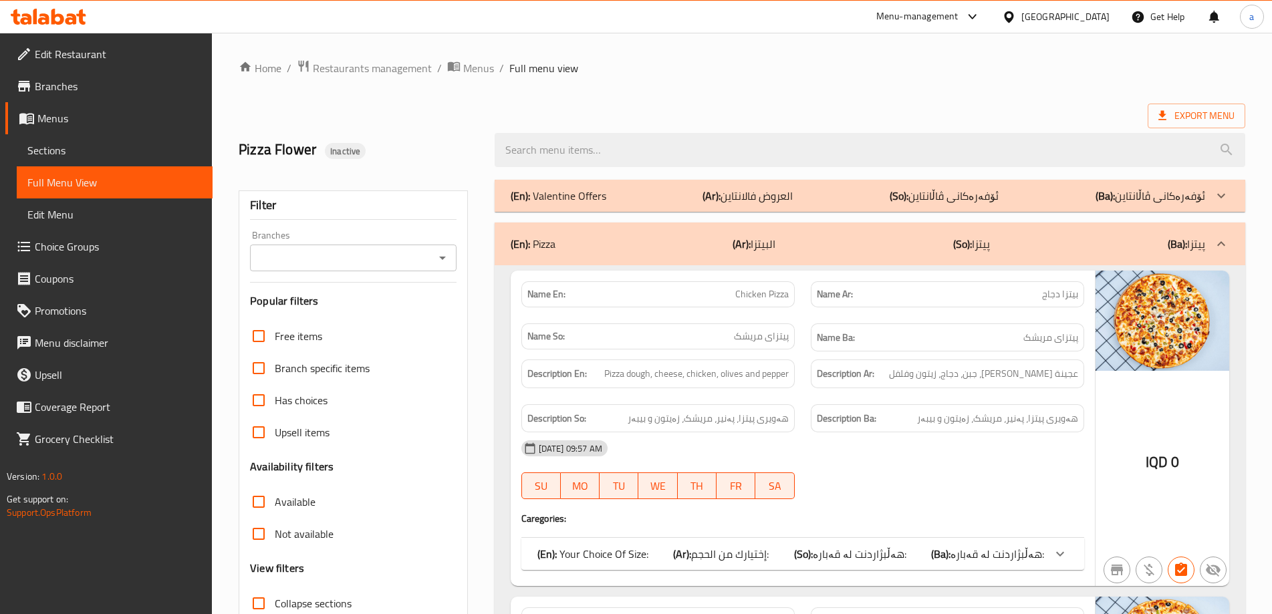
click at [794, 234] on div "(En): Pizza (Ar): البيتزا (So): پیتزا (Ba): پیتزا" at bounding box center [869, 244] width 750 height 43
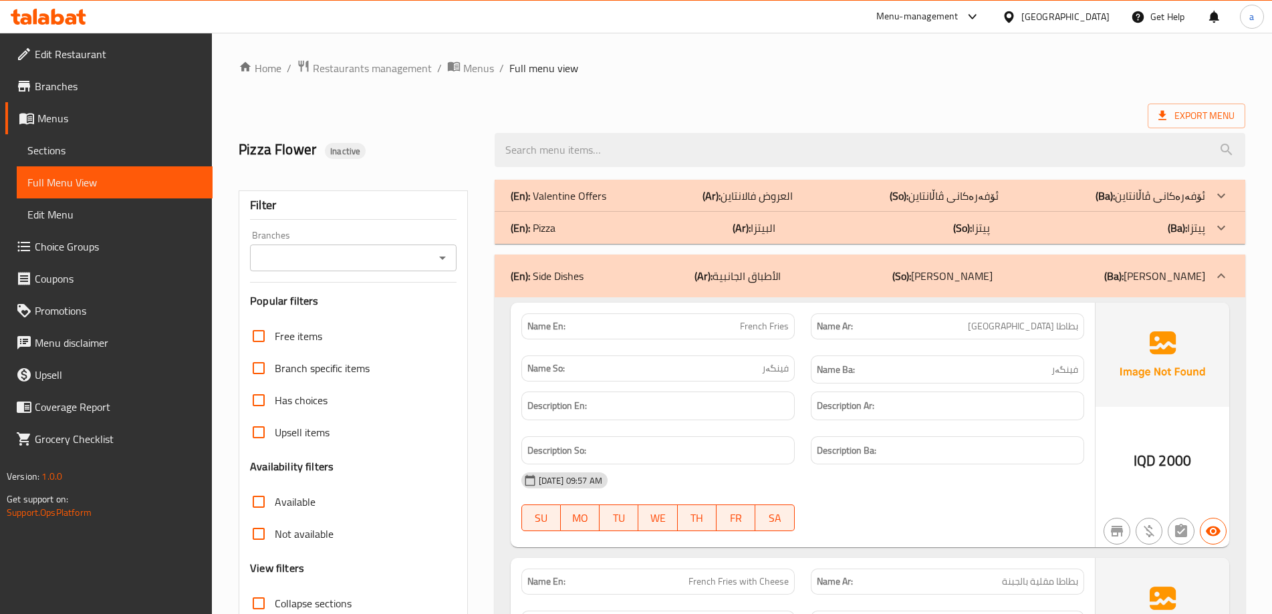
click at [773, 204] on p "(Ar): البيتزا" at bounding box center [747, 196] width 90 height 16
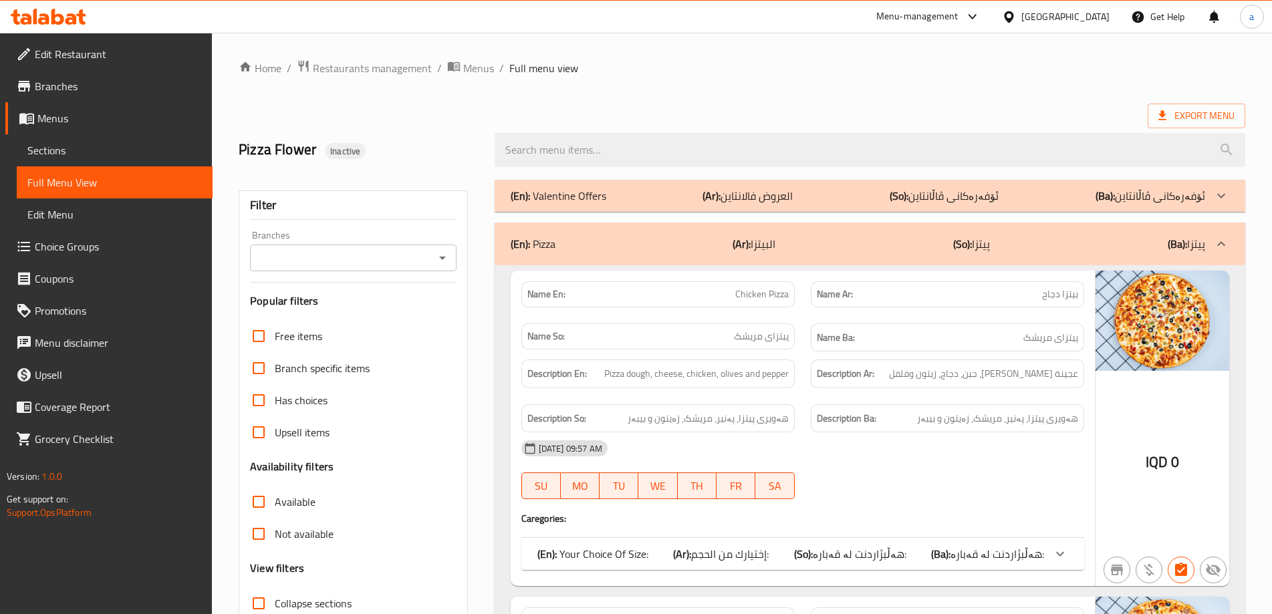
click at [789, 181] on div "(En): Valentine Offers (Ar): العروض فالانتاين (So): ئۆفەرەکانی ڤاڵانتاین (Ba): …" at bounding box center [869, 196] width 750 height 32
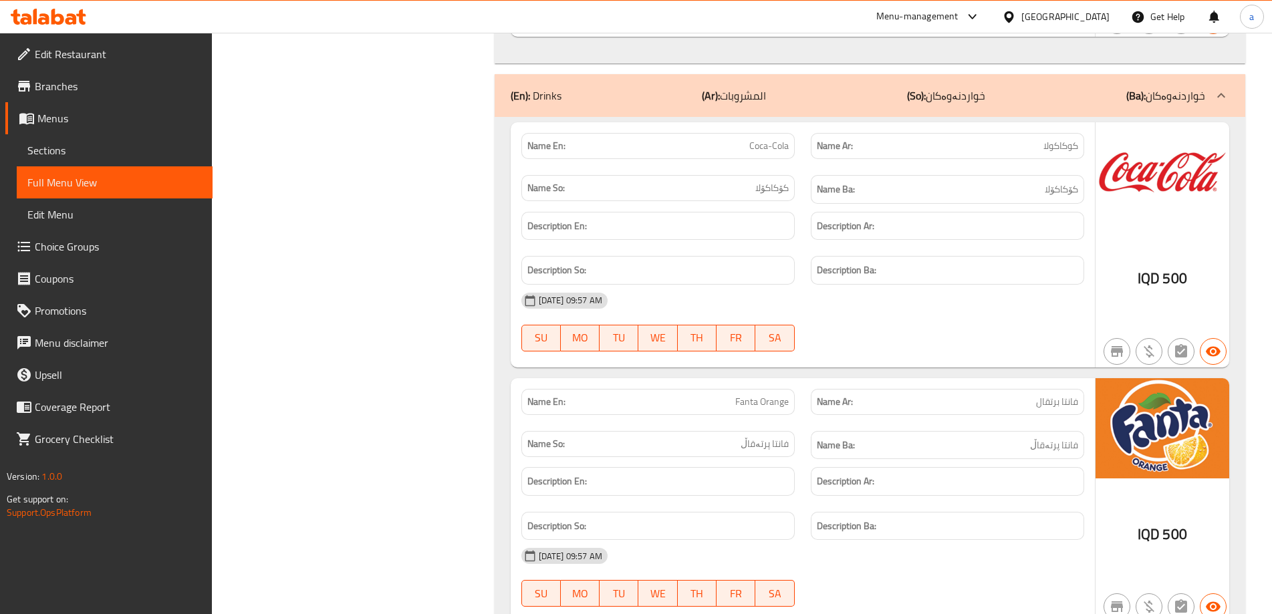
scroll to position [4136, 0]
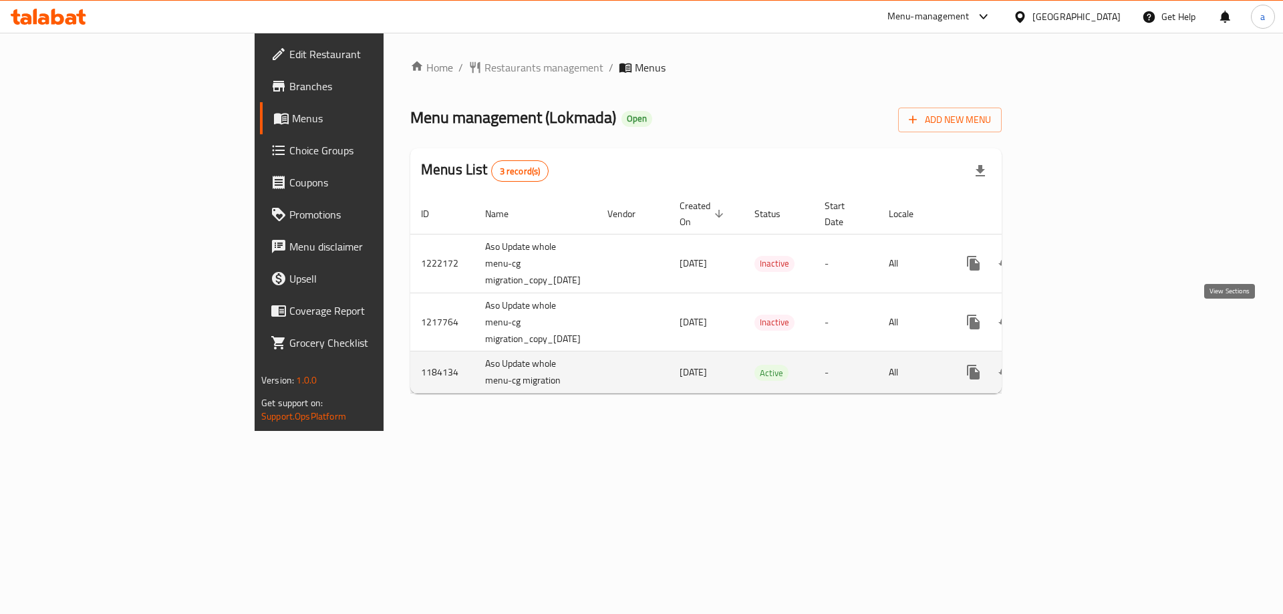
click at [1086, 356] on link "enhanced table" at bounding box center [1070, 372] width 32 height 32
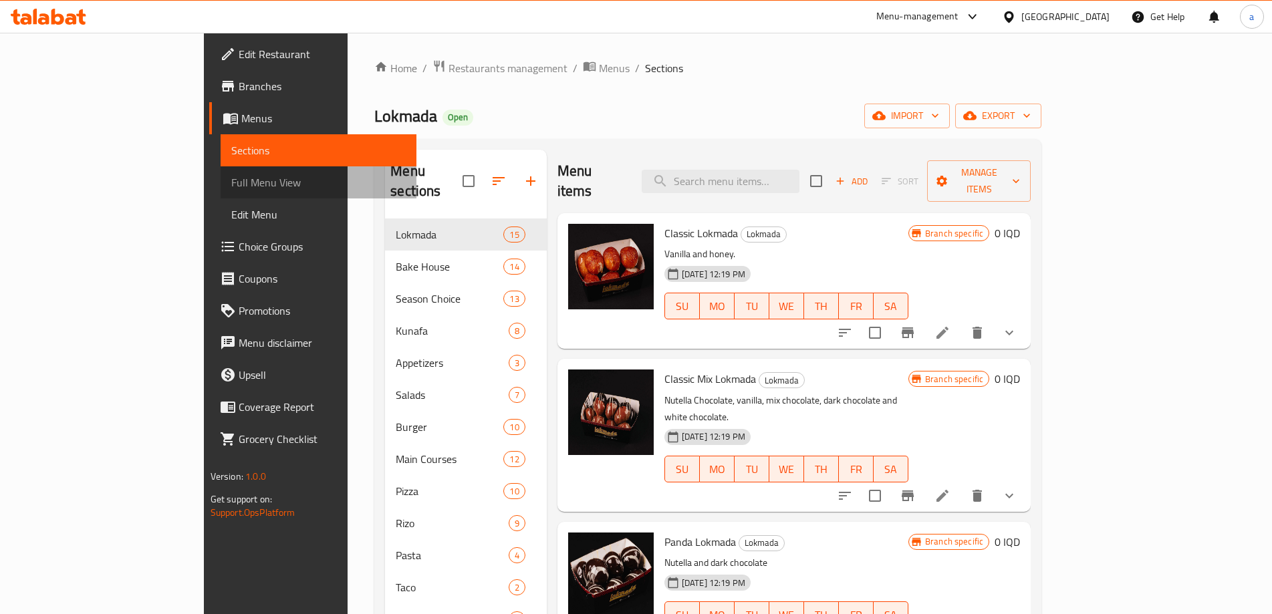
click at [231, 190] on span "Full Menu View" at bounding box center [318, 182] width 174 height 16
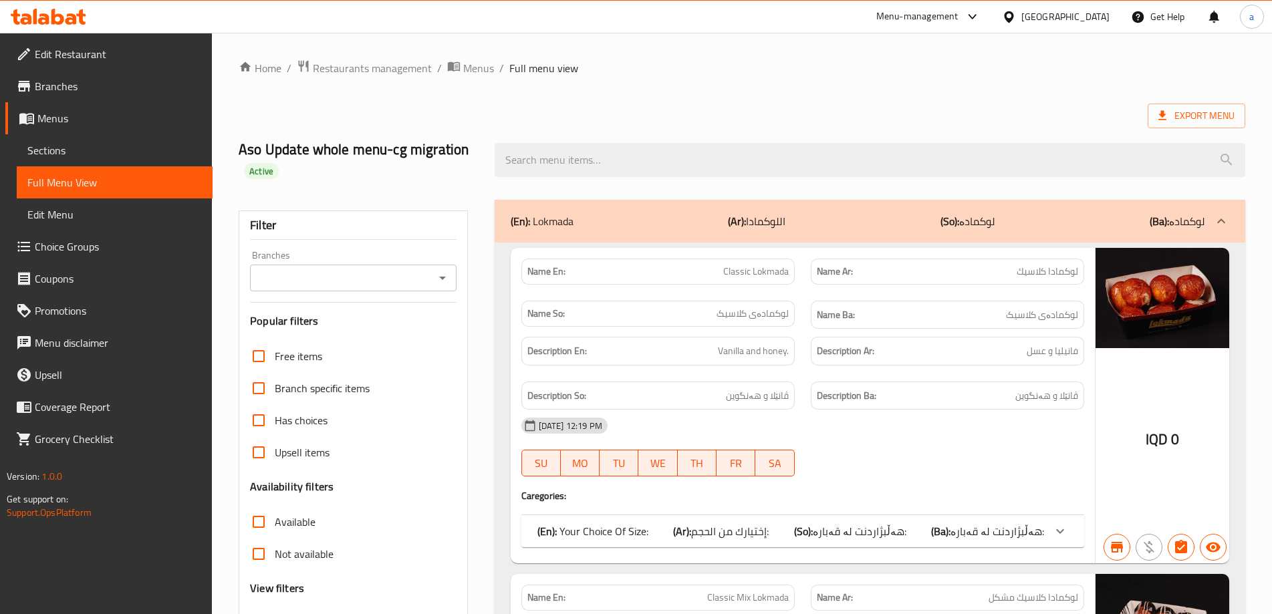
click at [54, 25] on div at bounding box center [49, 17] width 76 height 16
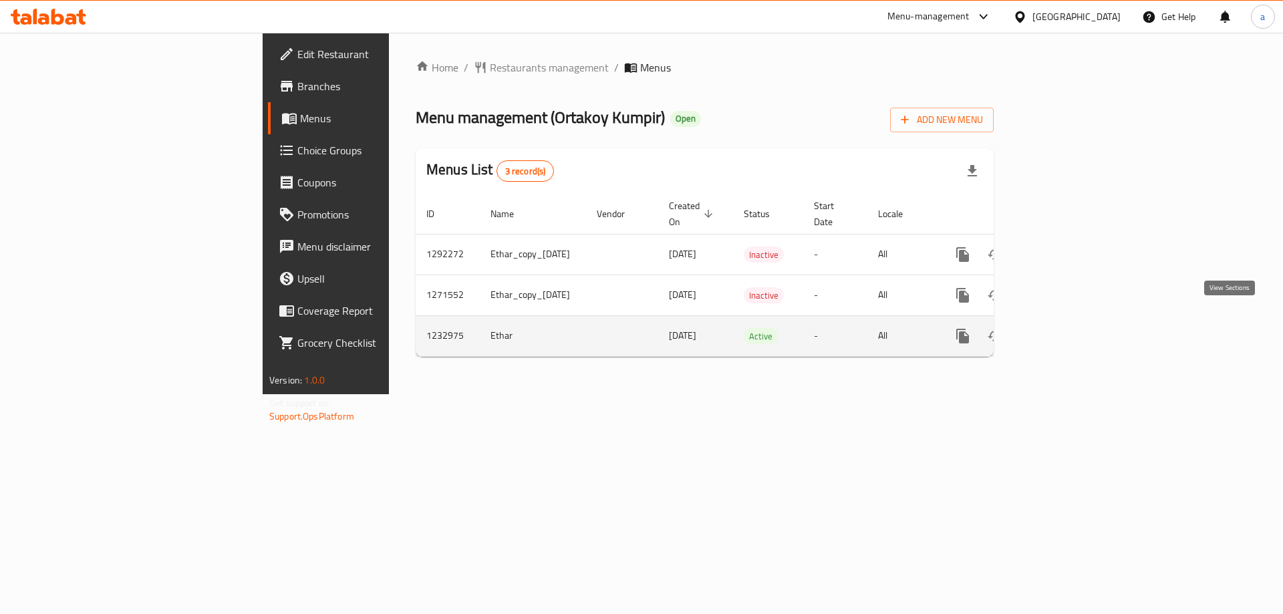
click at [1065, 330] on icon "enhanced table" at bounding box center [1059, 336] width 12 height 12
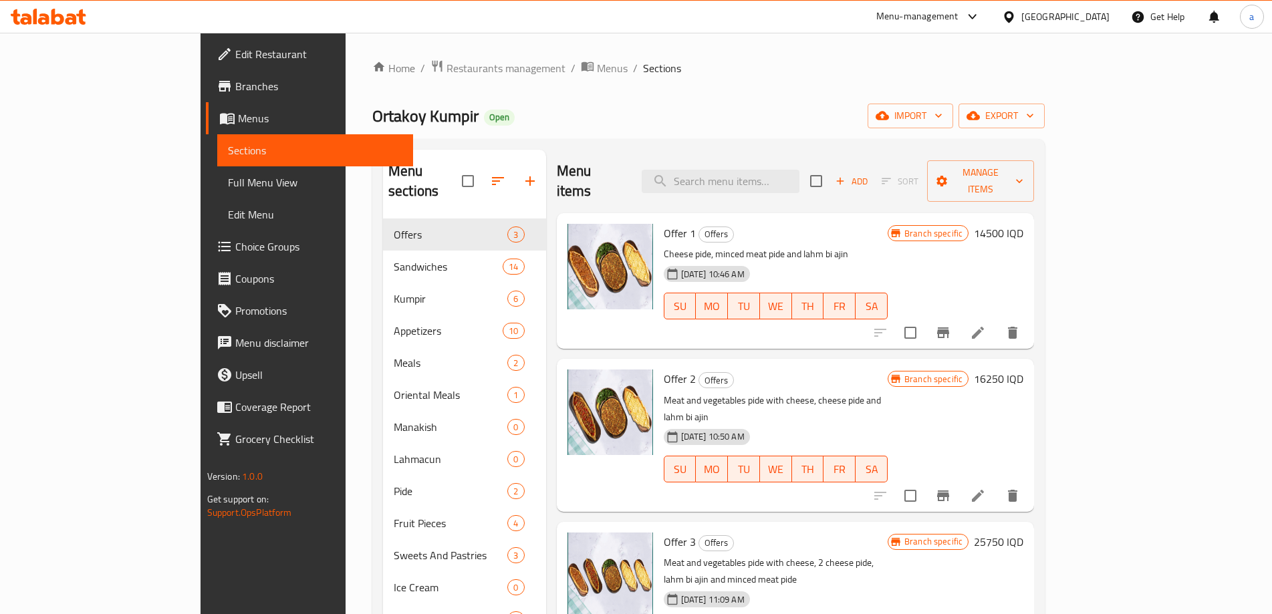
click at [228, 182] on span "Full Menu View" at bounding box center [315, 182] width 174 height 16
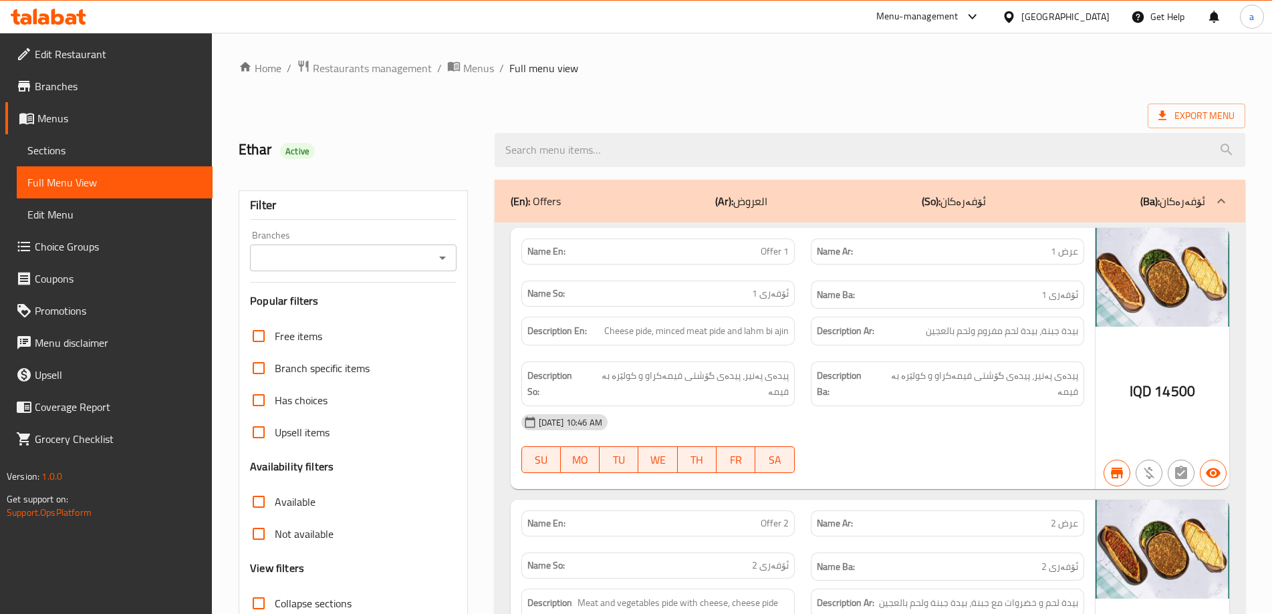
click at [114, 94] on span "Branches" at bounding box center [118, 86] width 167 height 16
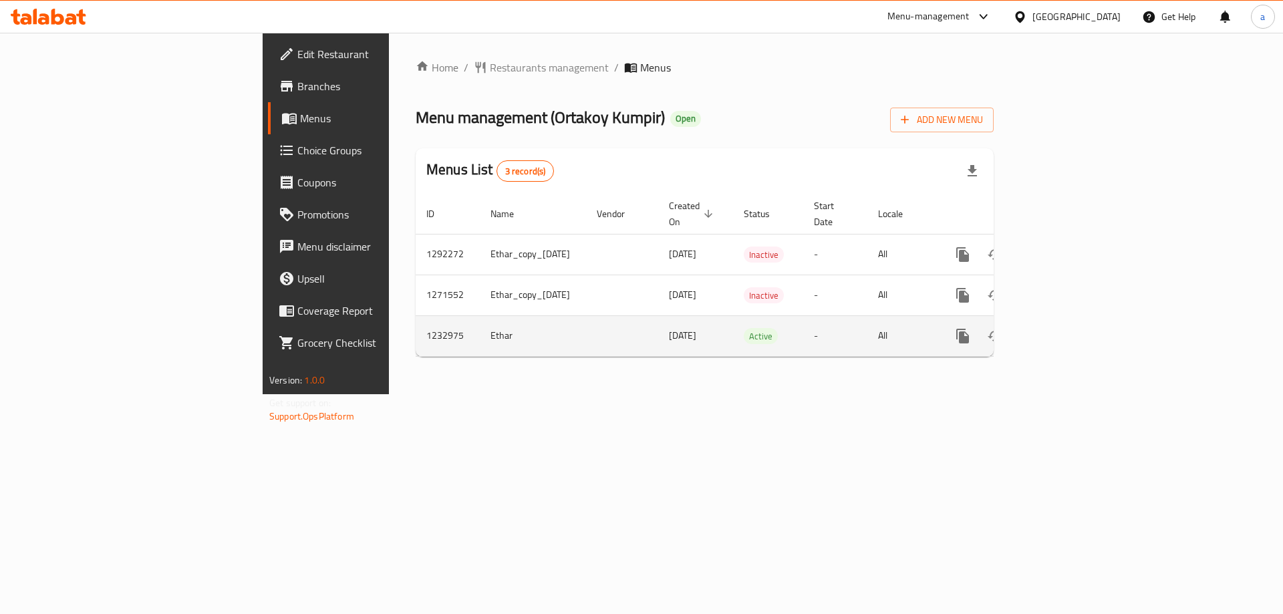
click at [1067, 328] on icon "enhanced table" at bounding box center [1059, 336] width 16 height 16
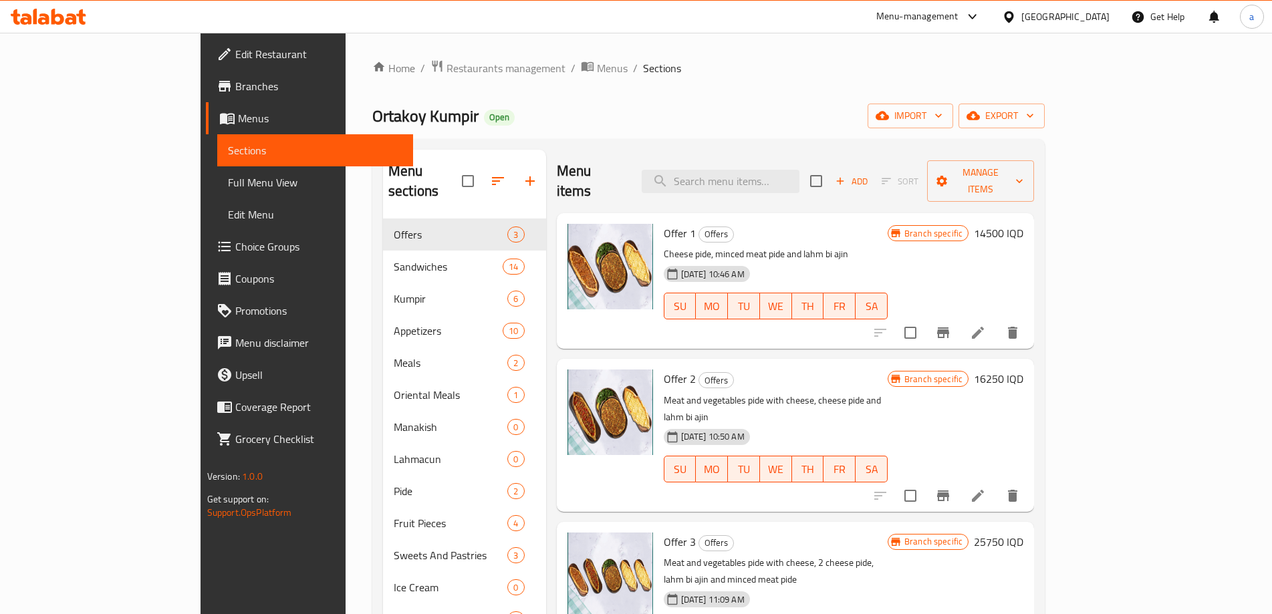
click at [228, 190] on span "Full Menu View" at bounding box center [315, 182] width 174 height 16
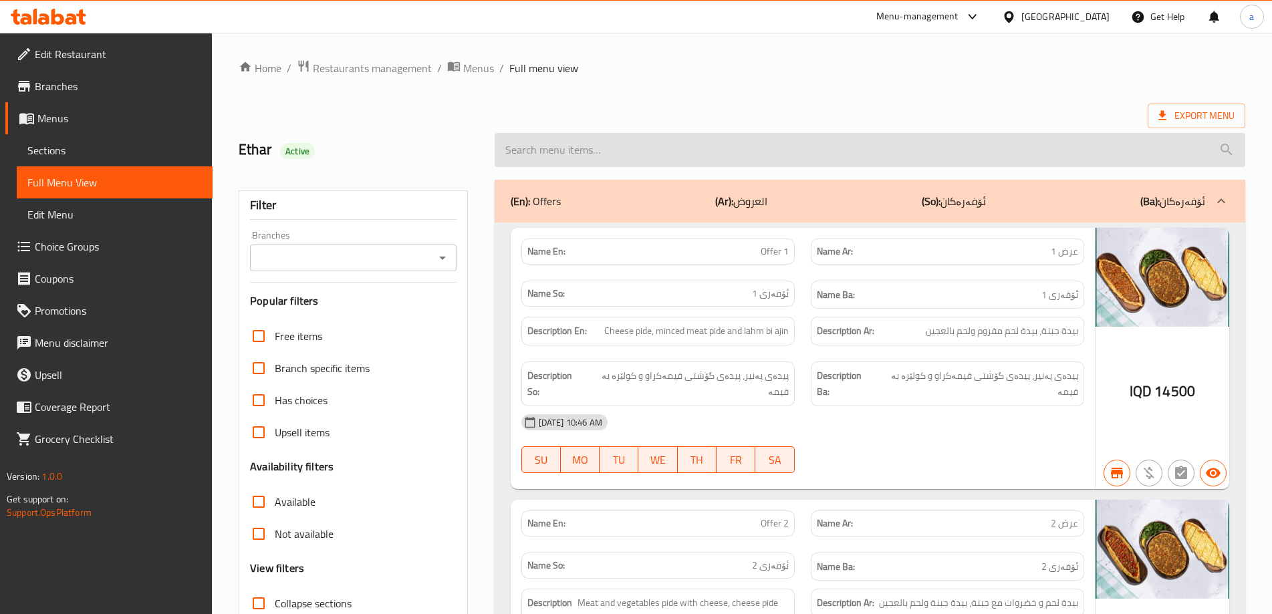
click at [604, 145] on input "search" at bounding box center [869, 150] width 750 height 34
paste input "Classic Kumpir"
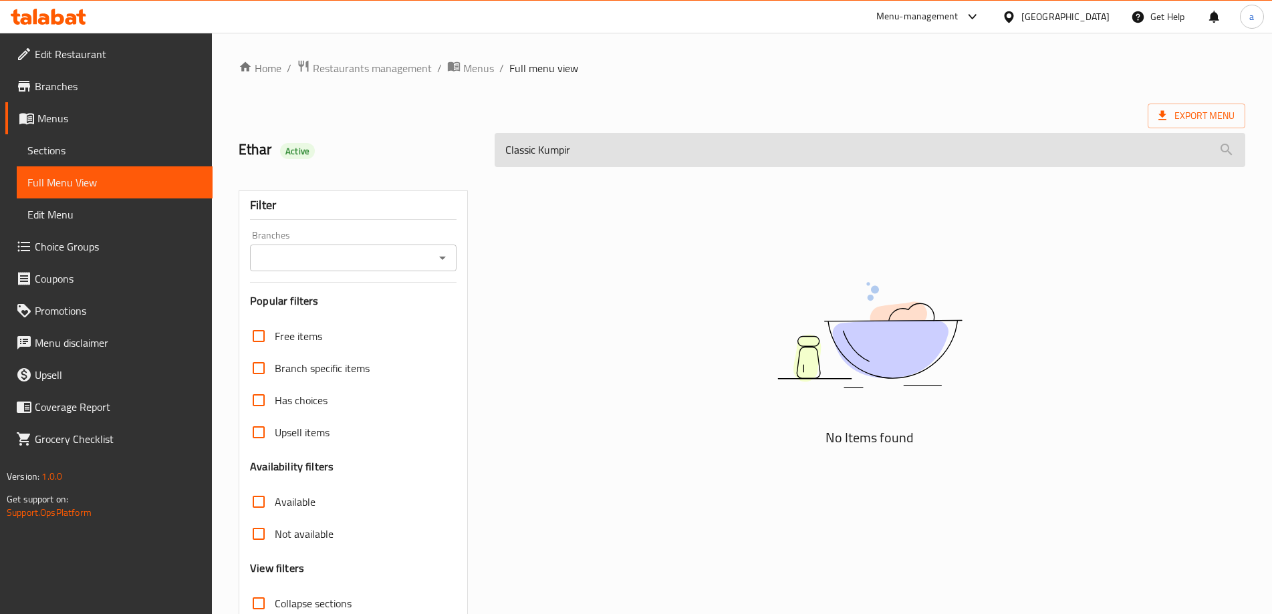
click at [505, 152] on input "Classic Kumpir" at bounding box center [869, 150] width 750 height 34
click at [605, 151] on input "Classic Kumpi" at bounding box center [869, 150] width 750 height 34
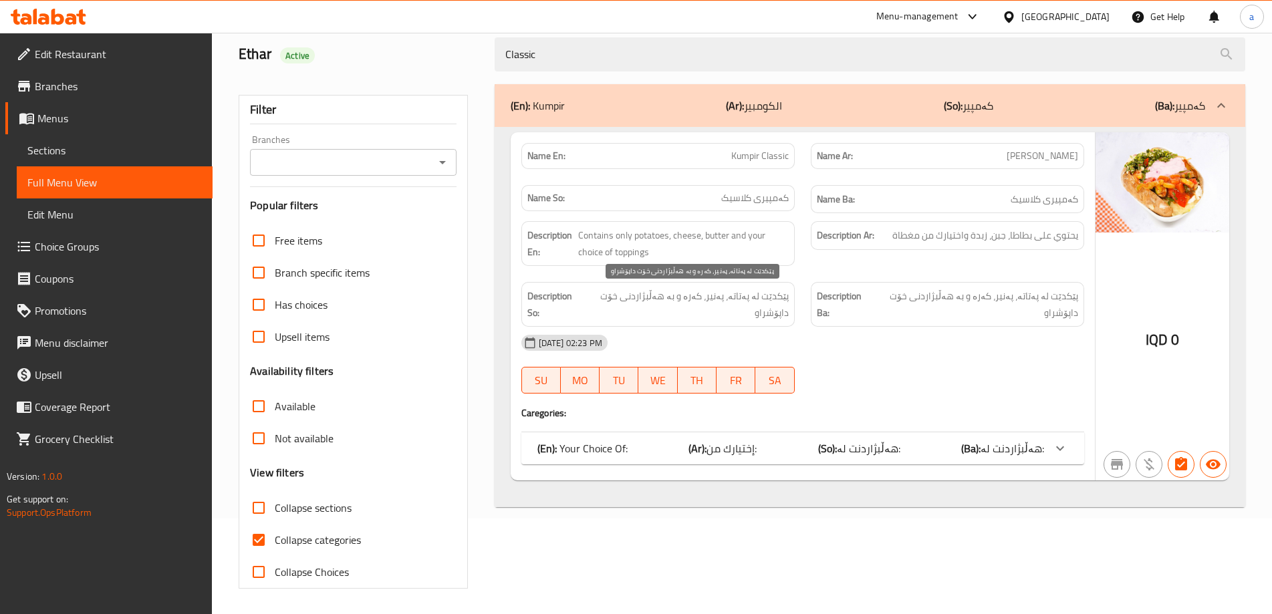
scroll to position [97, 0]
type input "Classic"
click at [327, 540] on span "Collapse categories" at bounding box center [318, 539] width 86 height 16
click at [275, 540] on input "Collapse categories" at bounding box center [259, 539] width 32 height 32
checkbox input "false"
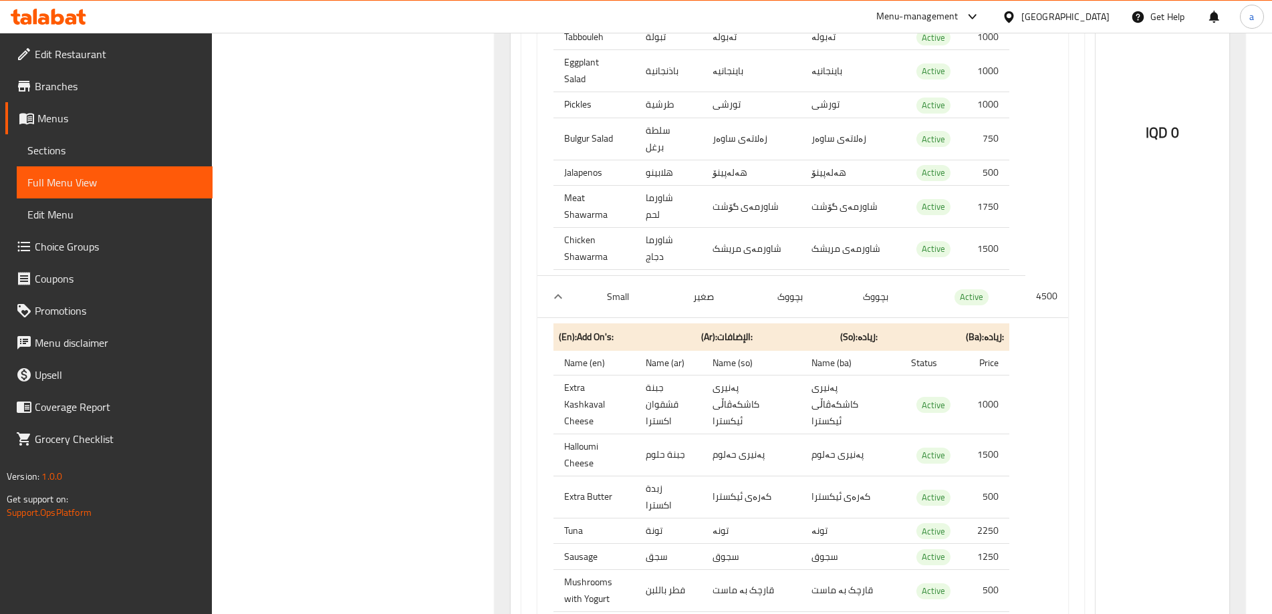
scroll to position [1409, 0]
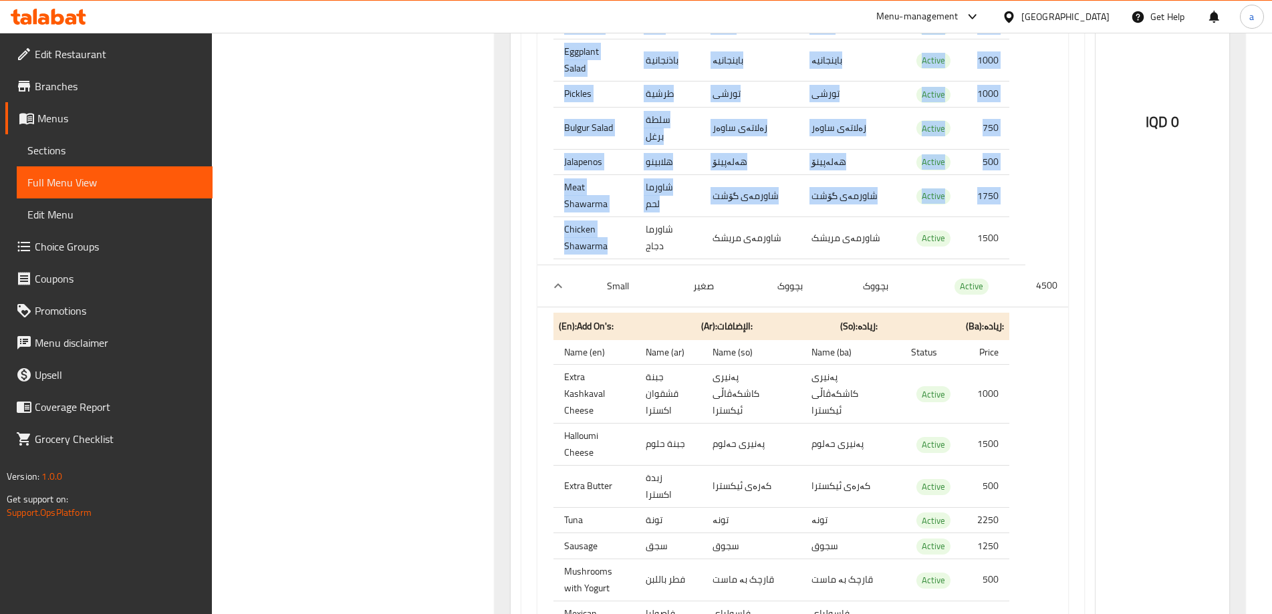
drag, startPoint x: 618, startPoint y: 116, endPoint x: 541, endPoint y: 97, distance: 79.7
click at [568, 217] on th "Chicken Shawarma" at bounding box center [594, 238] width 82 height 42
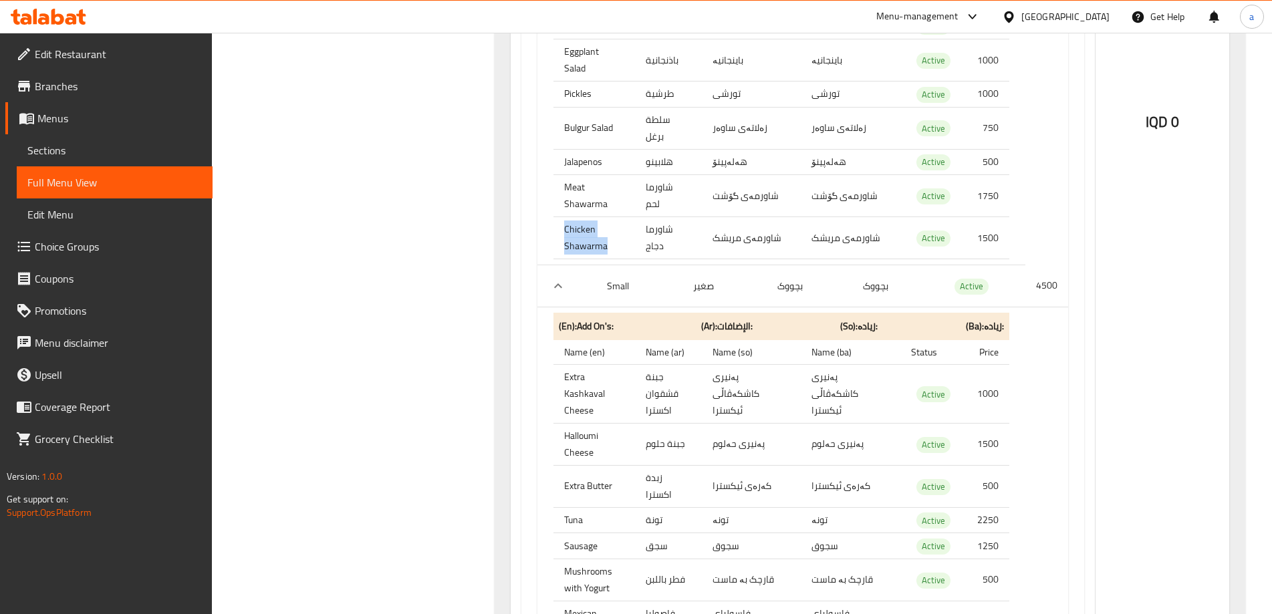
drag, startPoint x: 601, startPoint y: 115, endPoint x: 565, endPoint y: 103, distance: 38.7
click at [565, 217] on th "Chicken Shawarma" at bounding box center [594, 238] width 82 height 42
copy th "Chicken Shawarma"
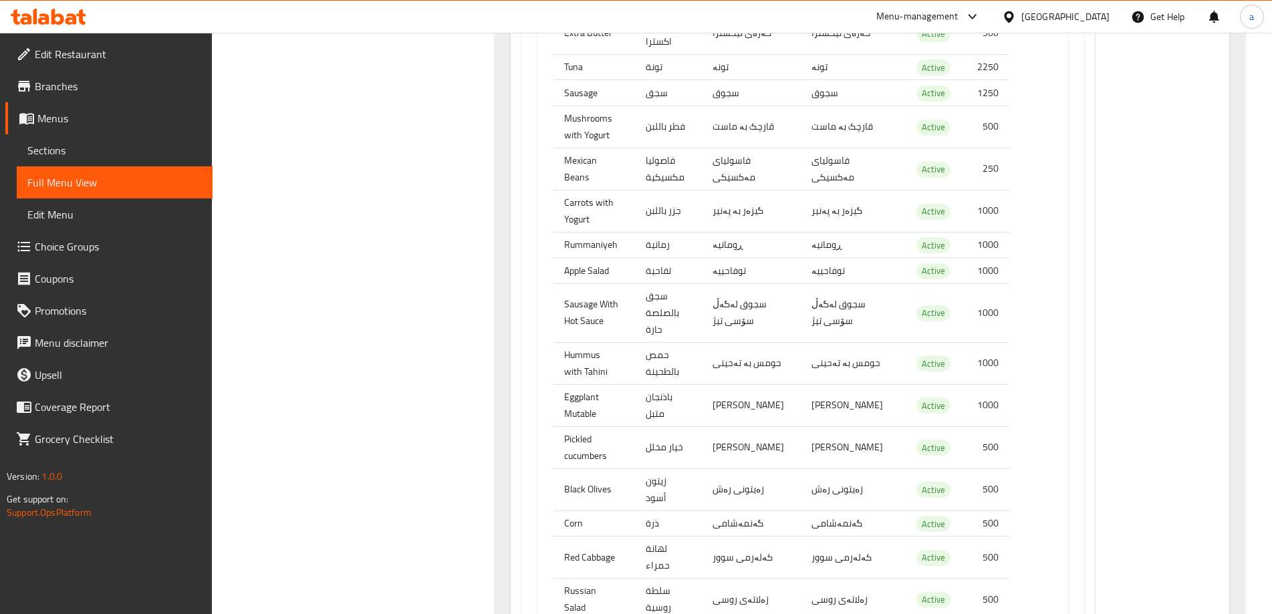
scroll to position [1943, 0]
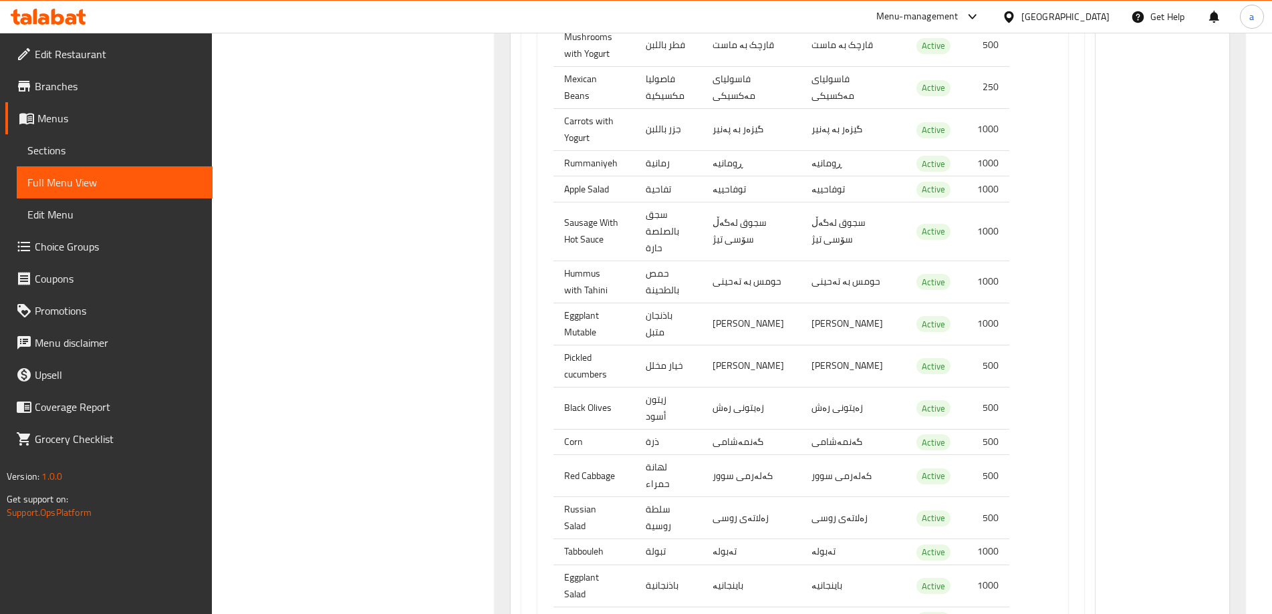
drag, startPoint x: 639, startPoint y: 472, endPoint x: 555, endPoint y: 472, distance: 84.2
copy th "Meat Shawarma"
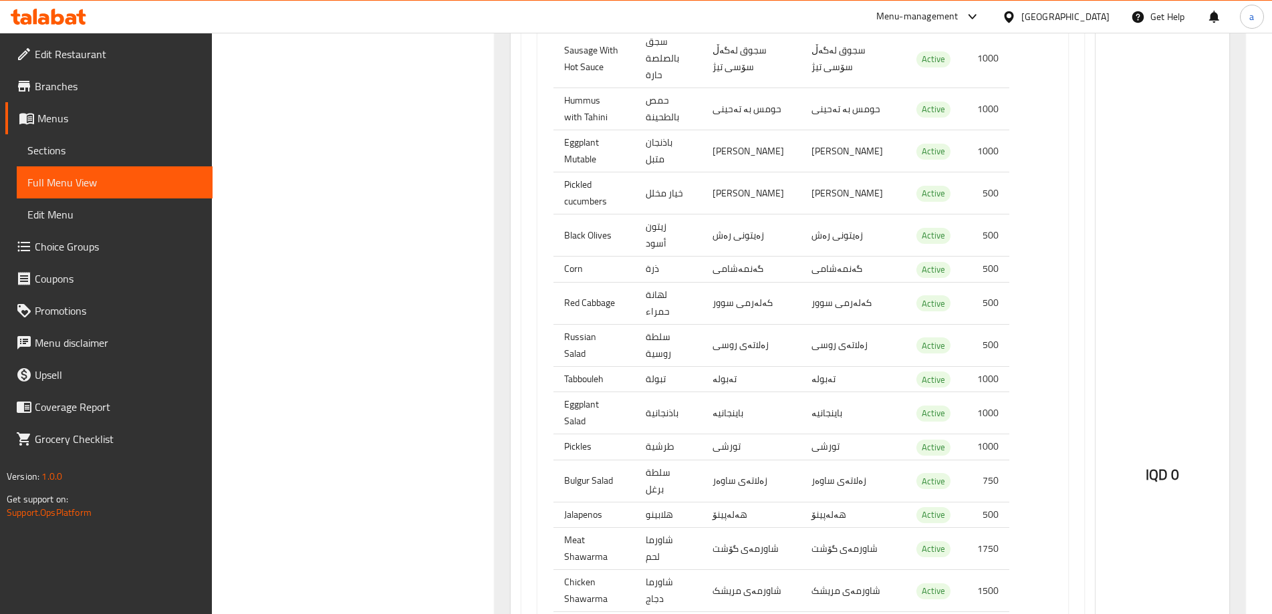
scroll to position [1052, 0]
click at [70, 19] on icon at bounding box center [70, 18] width 11 height 11
